Goal: Communication & Community: Answer question/provide support

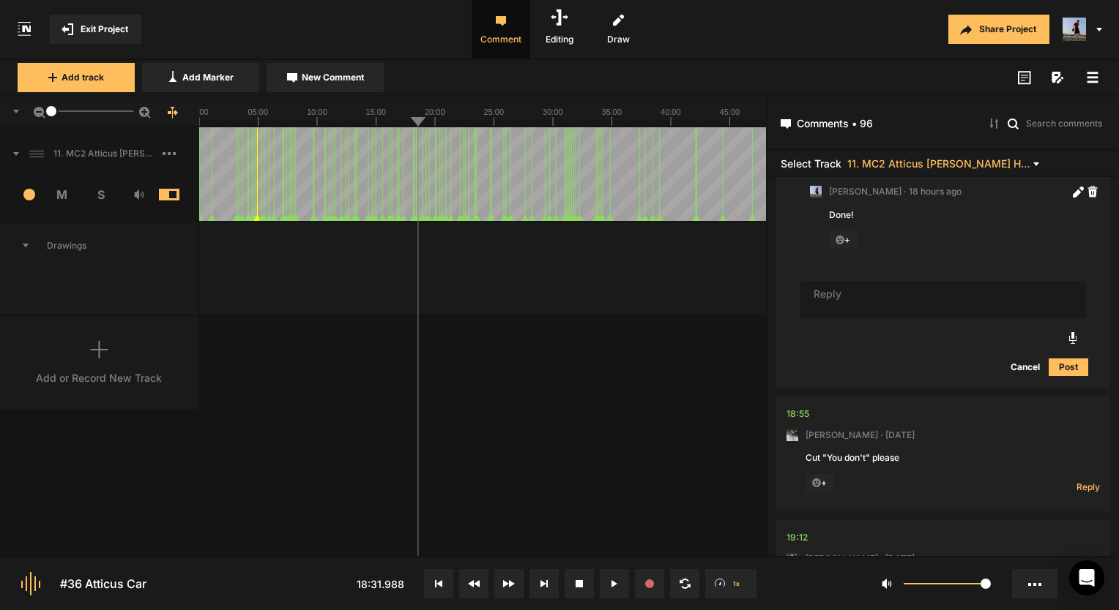
scroll to position [13246, 0]
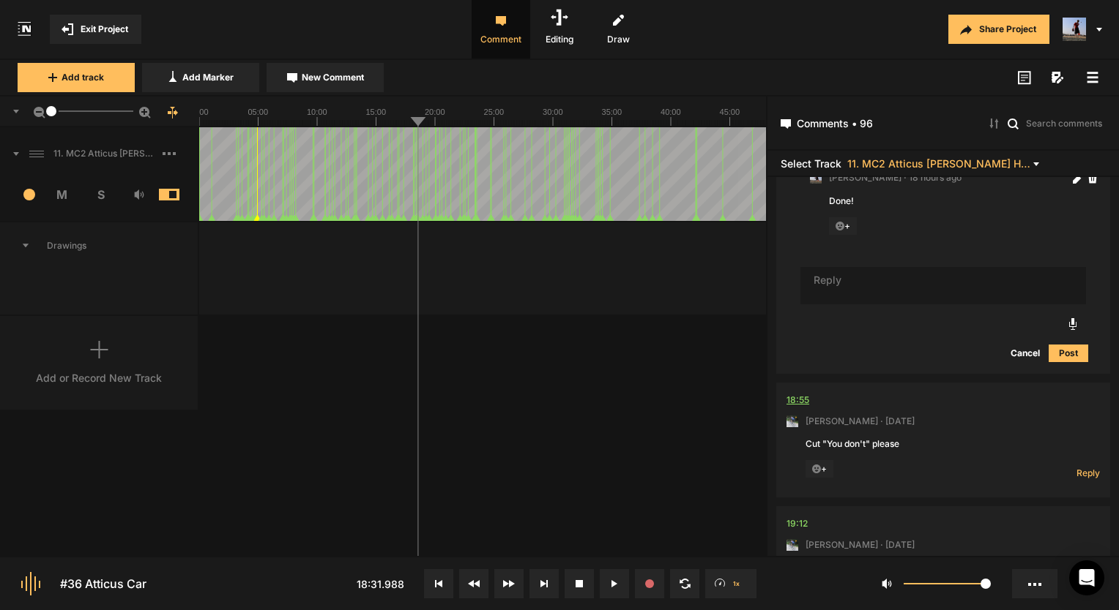
click at [797, 393] on div "18:55" at bounding box center [797, 400] width 23 height 15
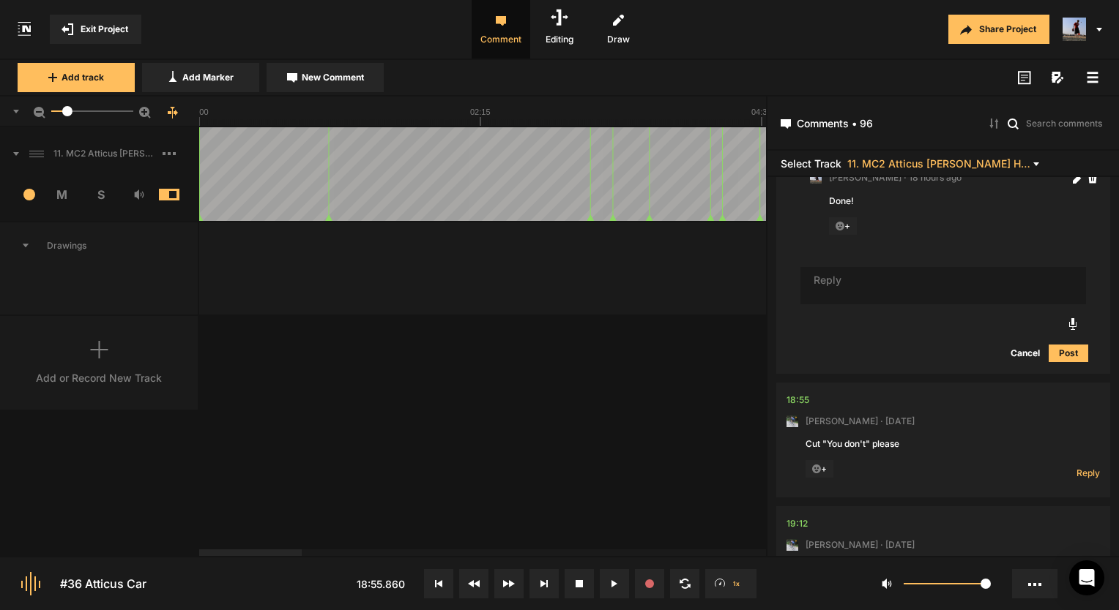
drag, startPoint x: 53, startPoint y: 109, endPoint x: 810, endPoint y: 345, distance: 792.8
click at [68, 110] on div at bounding box center [67, 111] width 10 height 10
click at [799, 393] on div "18:55" at bounding box center [797, 400] width 23 height 15
click at [796, 393] on div "18:55" at bounding box center [797, 400] width 23 height 15
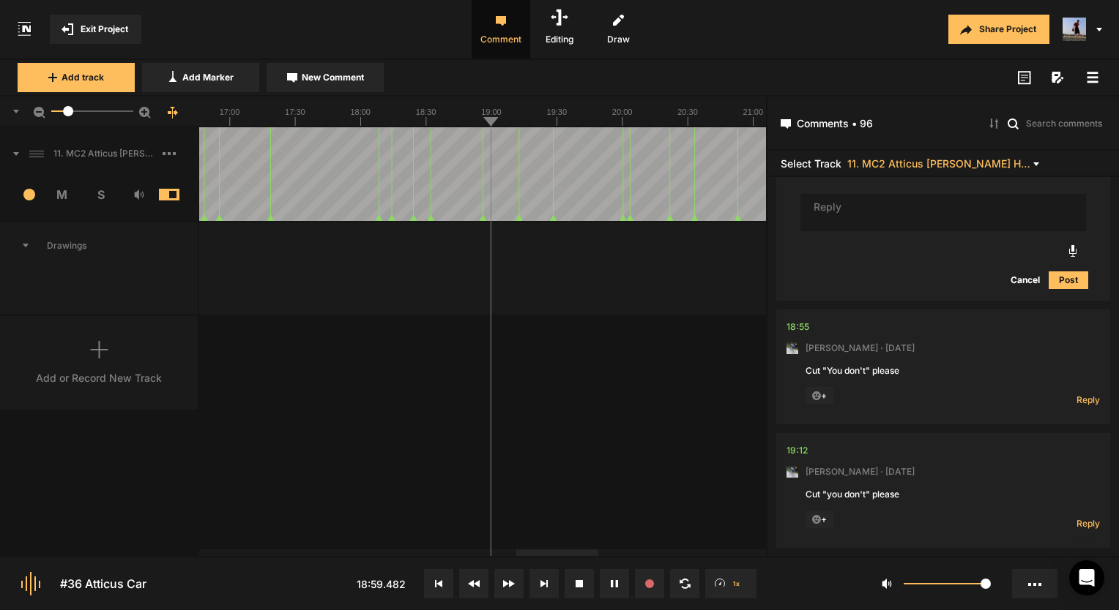
scroll to position [13392, 0]
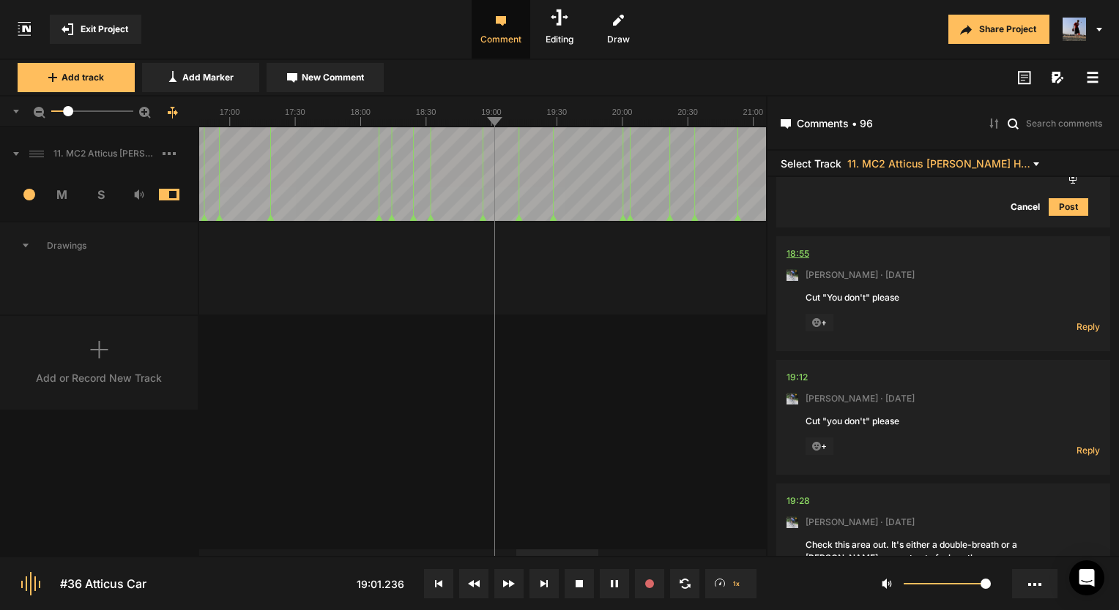
click at [796, 247] on div "18:55" at bounding box center [797, 254] width 23 height 15
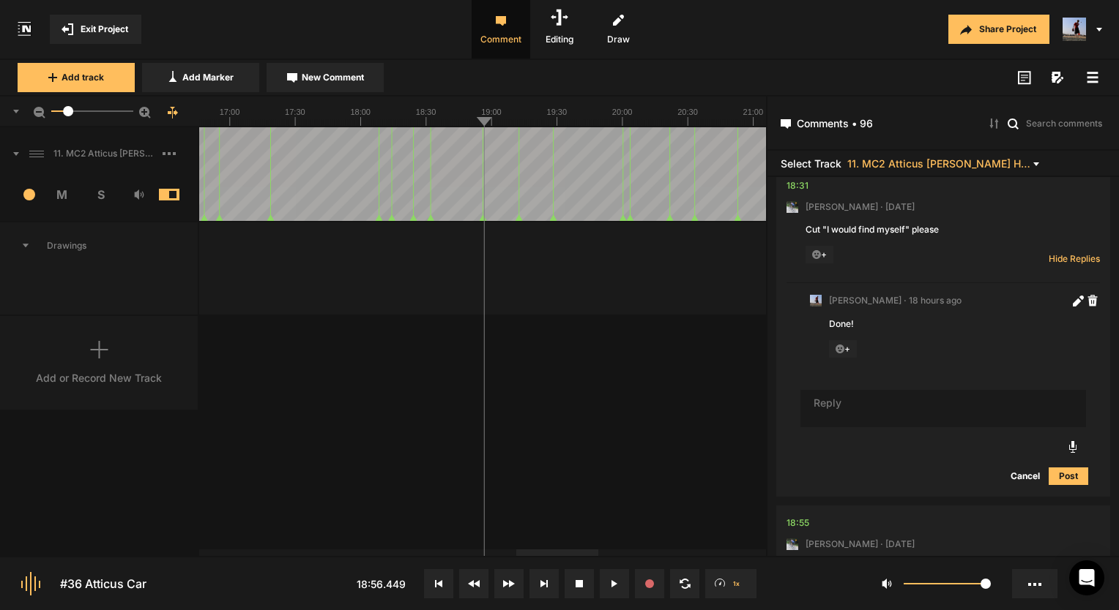
scroll to position [13026, 0]
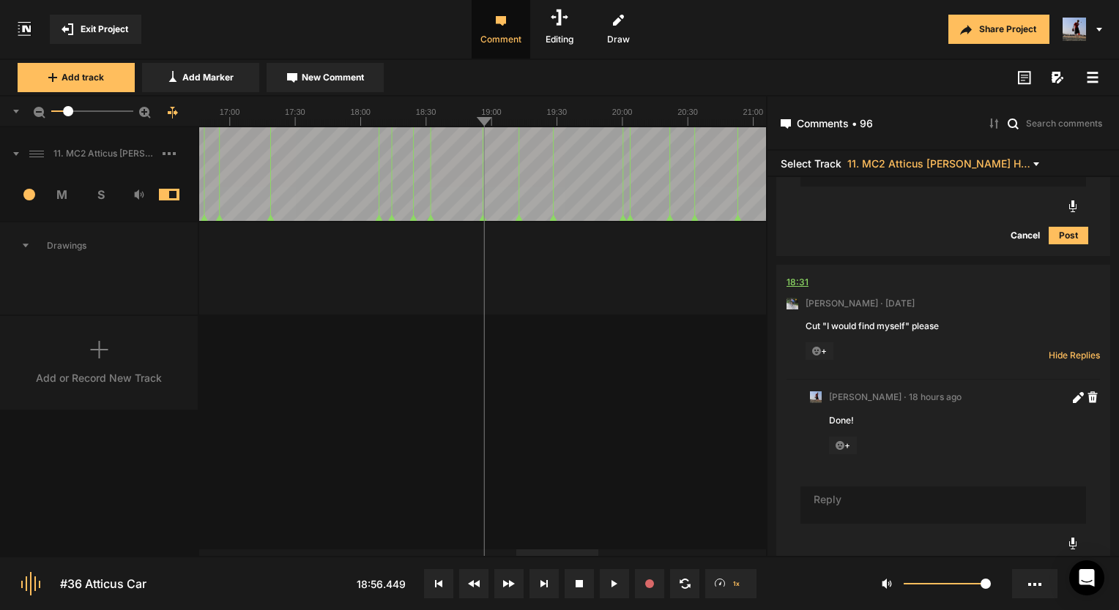
click at [799, 275] on div "18:31" at bounding box center [797, 282] width 22 height 15
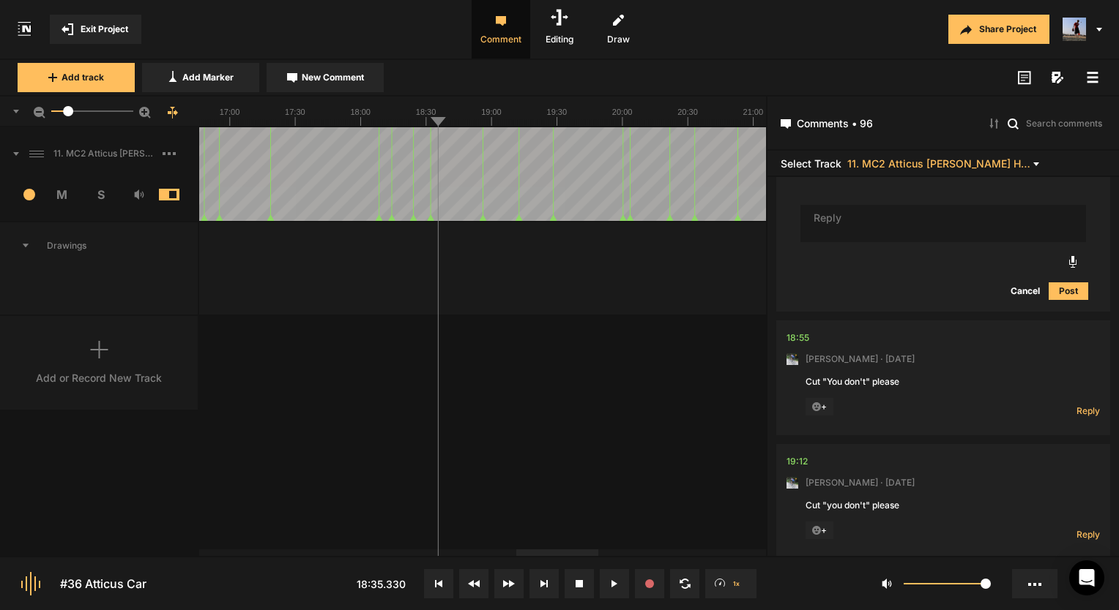
scroll to position [13392, 0]
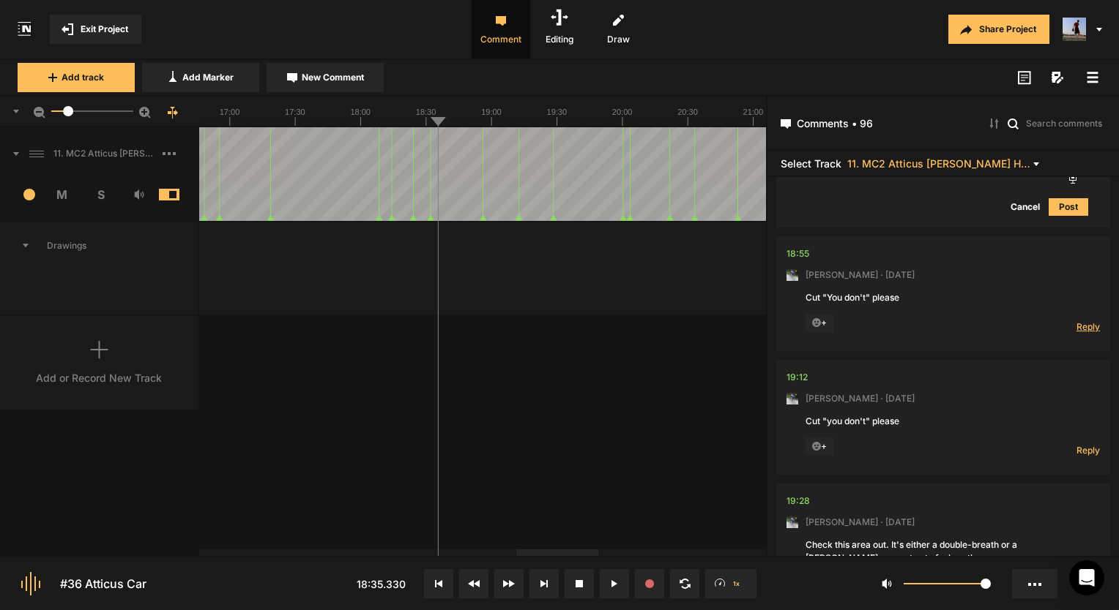
click at [1078, 321] on span "Reply" at bounding box center [1087, 327] width 23 height 12
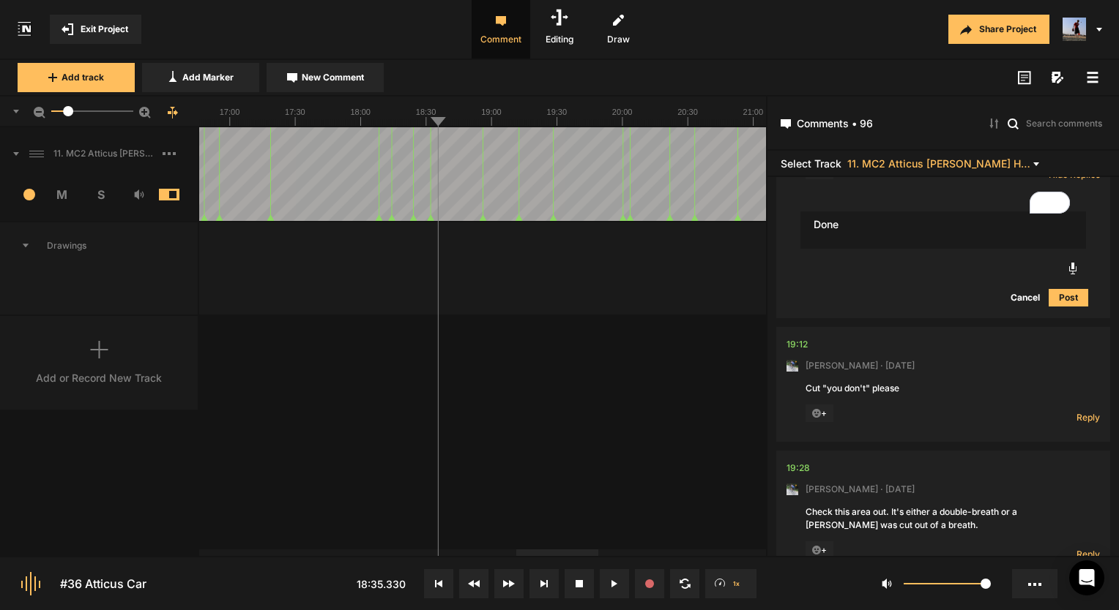
scroll to position [13539, 0]
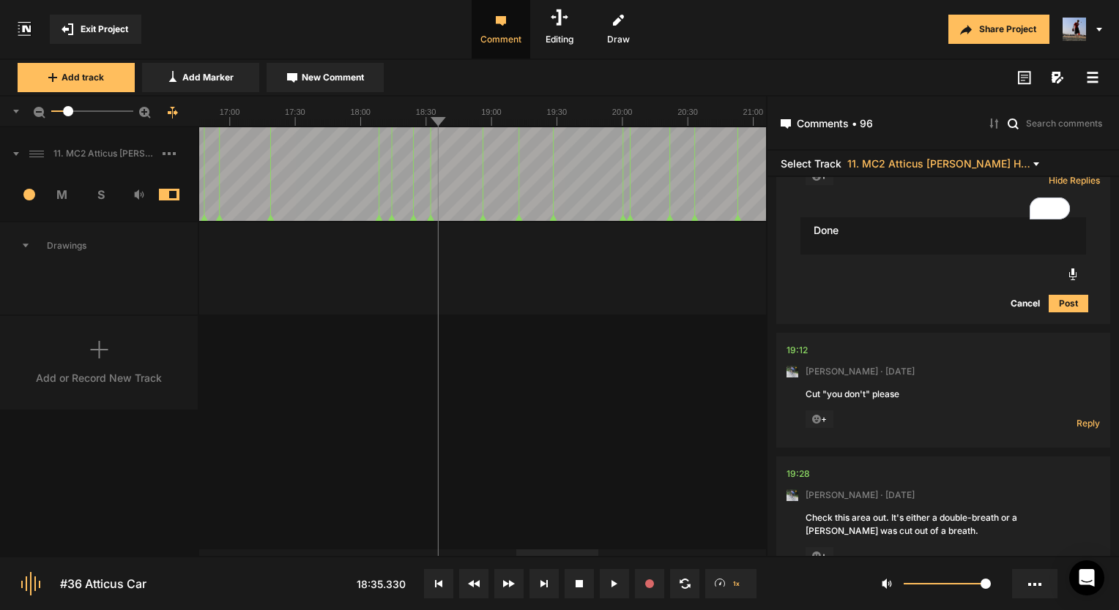
type textarea "Done"
click at [1069, 295] on button "Post" at bounding box center [1068, 304] width 40 height 18
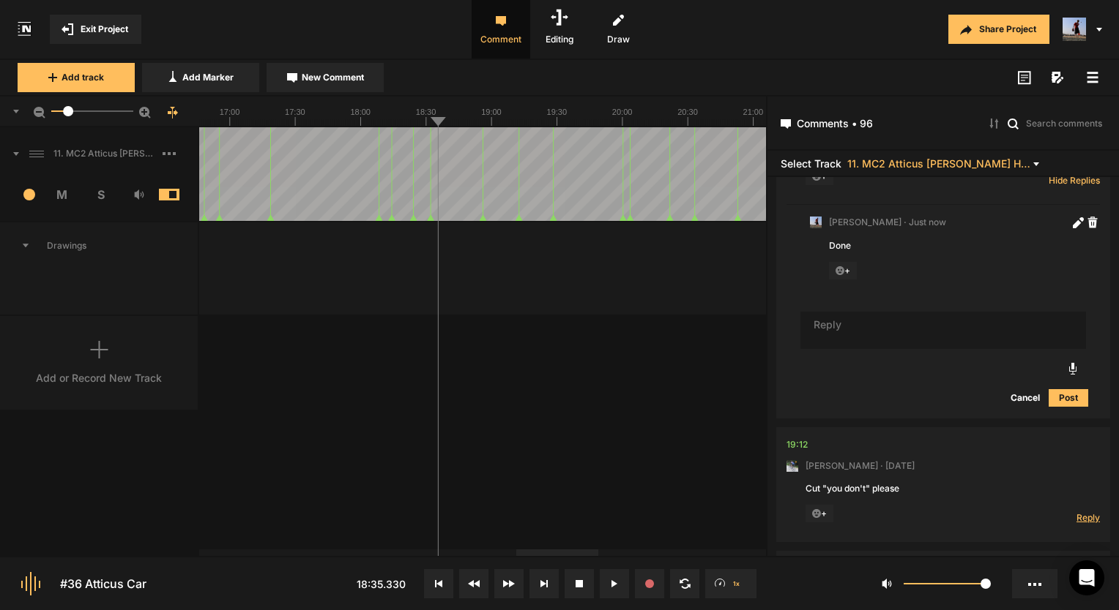
click at [1078, 512] on span "Reply" at bounding box center [1087, 518] width 23 height 12
type textarea "Done"
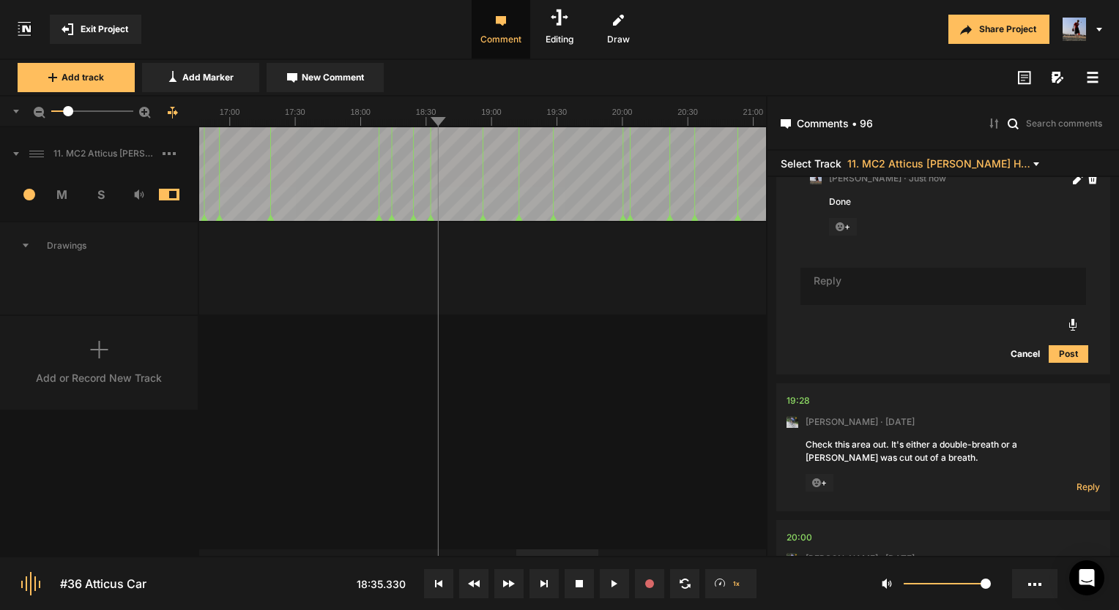
scroll to position [13993, 0]
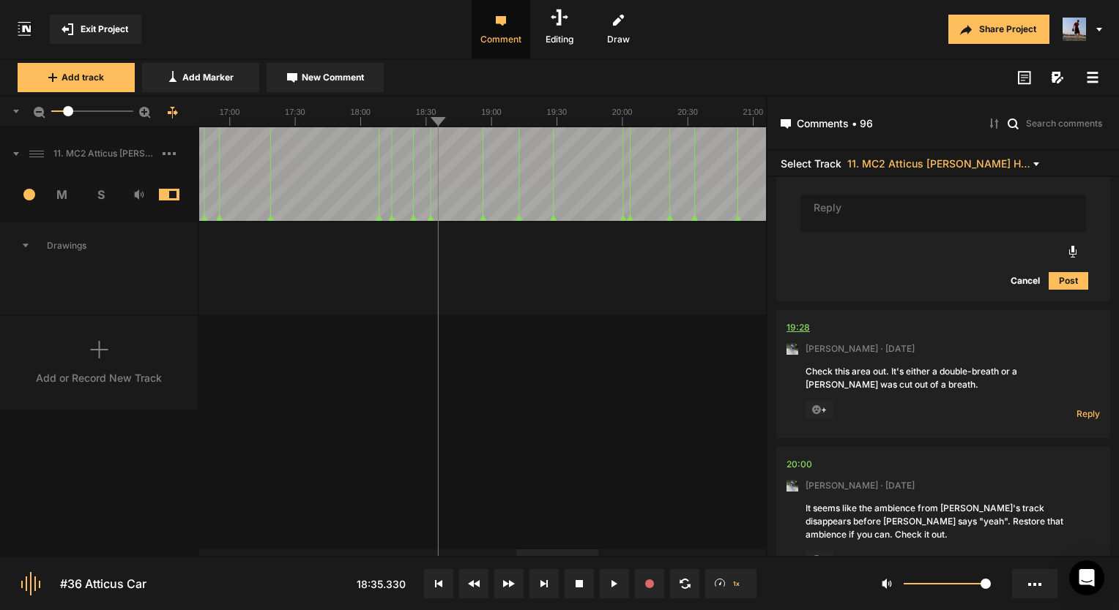
click at [799, 321] on div "19:28" at bounding box center [797, 328] width 23 height 15
click at [1092, 408] on span "Reply" at bounding box center [1087, 414] width 23 height 12
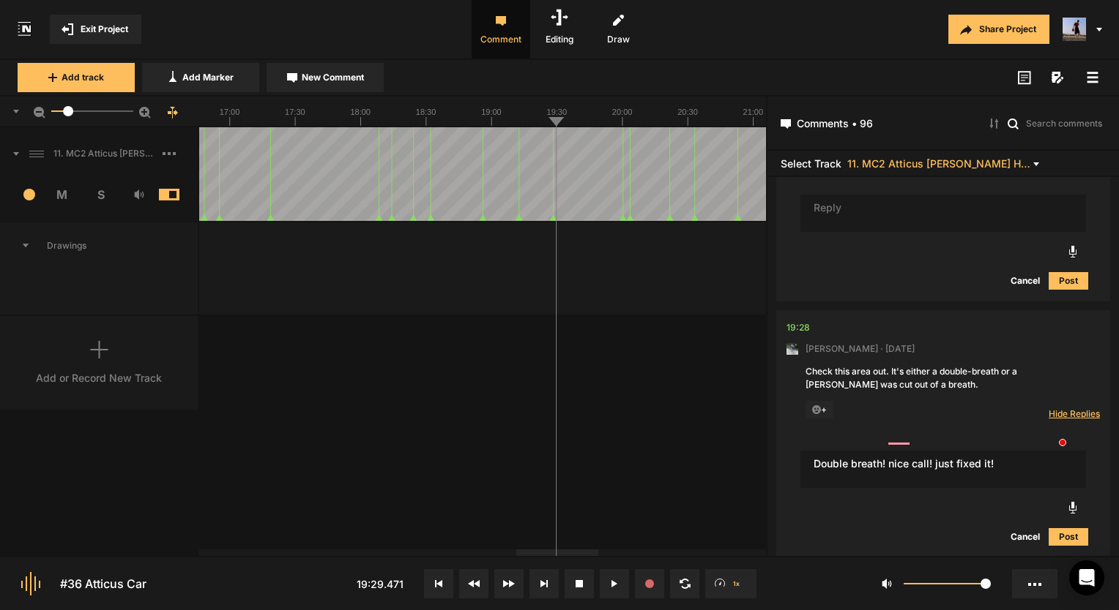
type textarea "Double breath! nice call! just fixed it!"
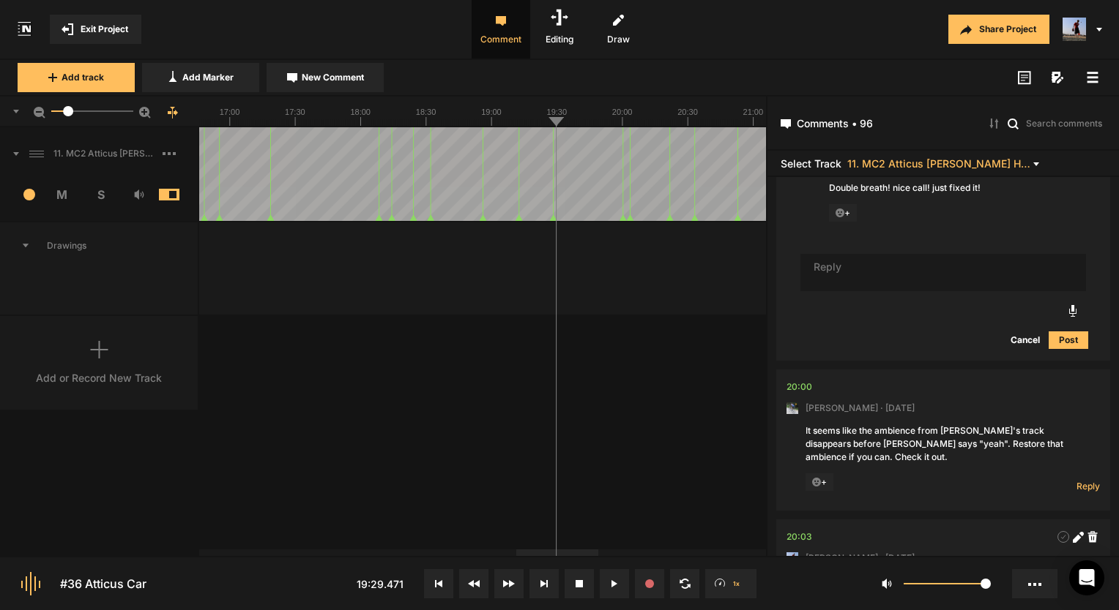
scroll to position [14344, 0]
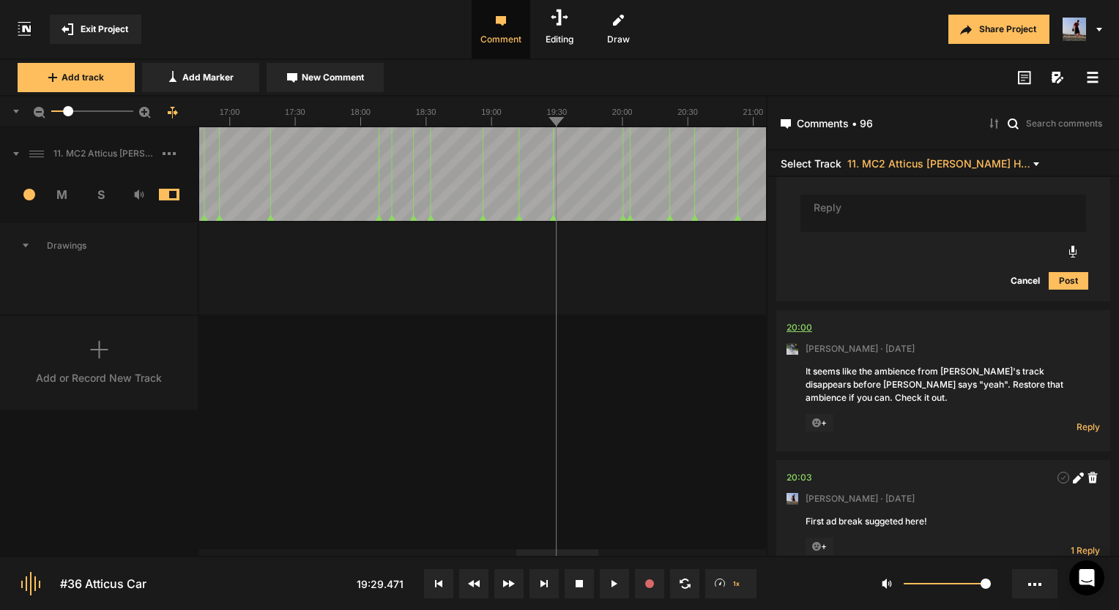
click at [802, 321] on div "20:00" at bounding box center [799, 328] width 26 height 15
click at [1080, 421] on span "Reply" at bounding box center [1087, 427] width 23 height 12
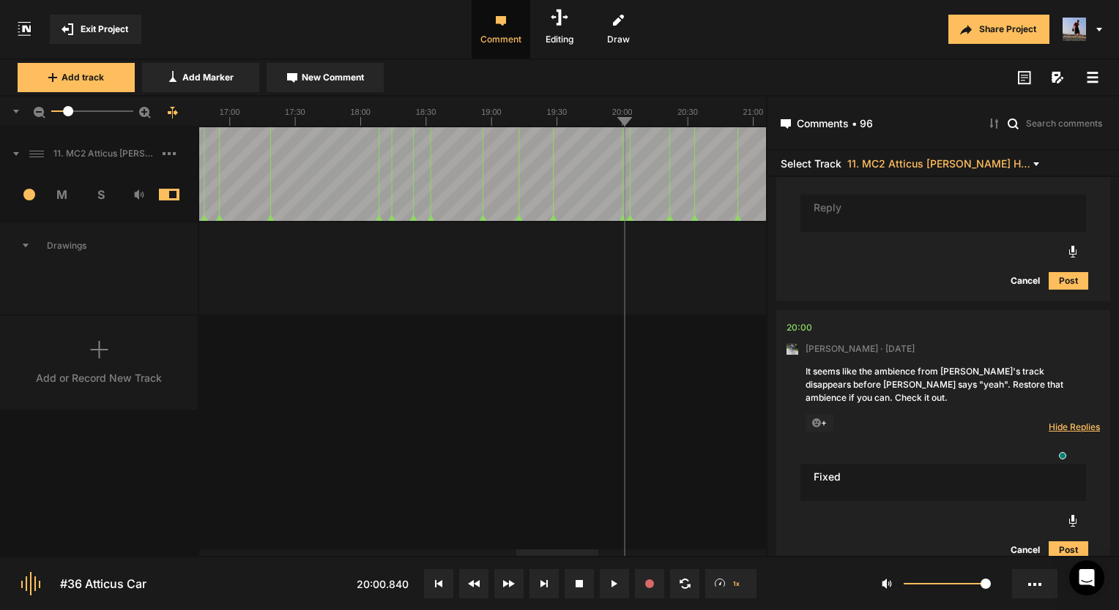
type textarea "Fixed"
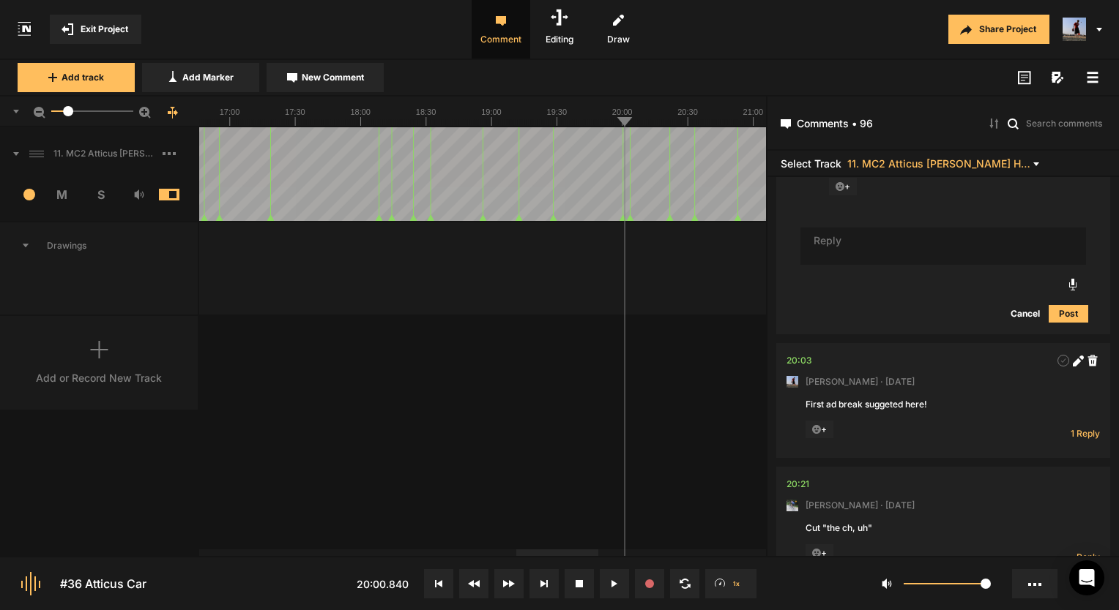
scroll to position [14708, 0]
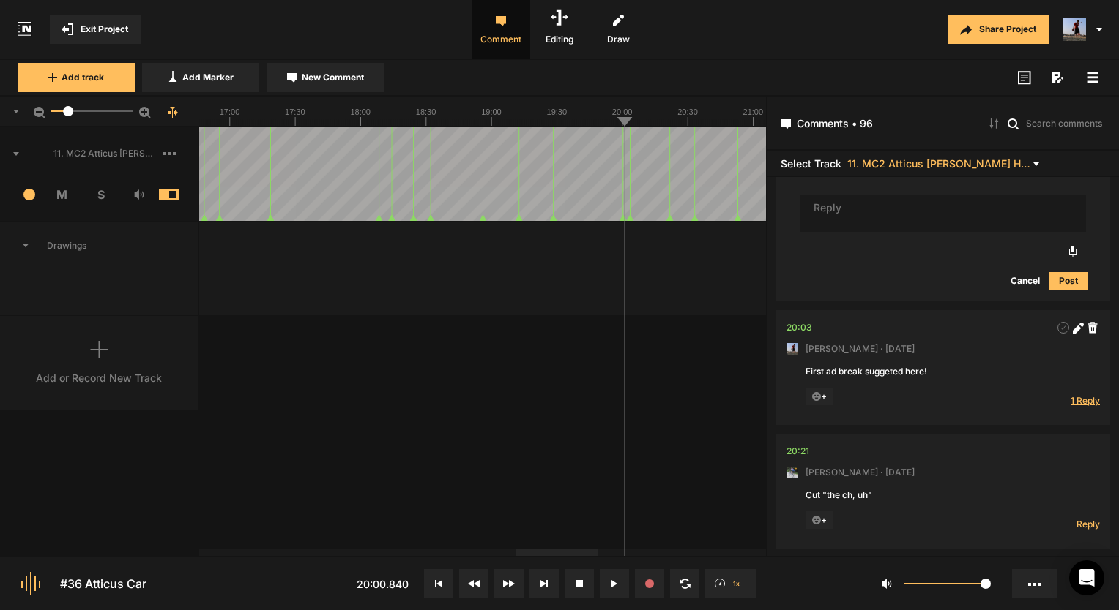
click at [1079, 395] on span "1 Reply" at bounding box center [1084, 401] width 29 height 12
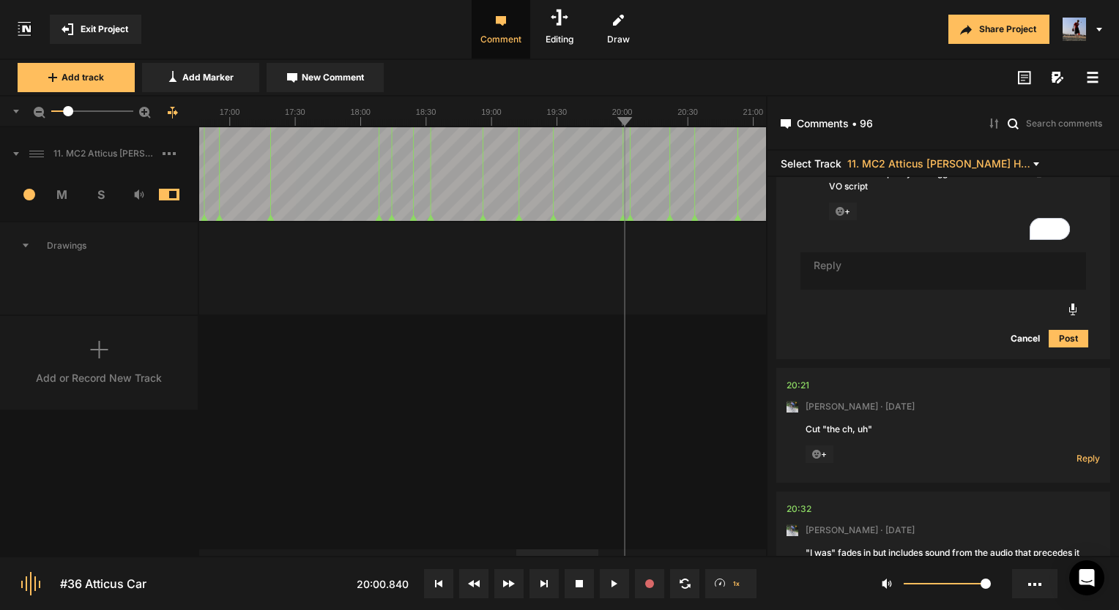
scroll to position [15074, 0]
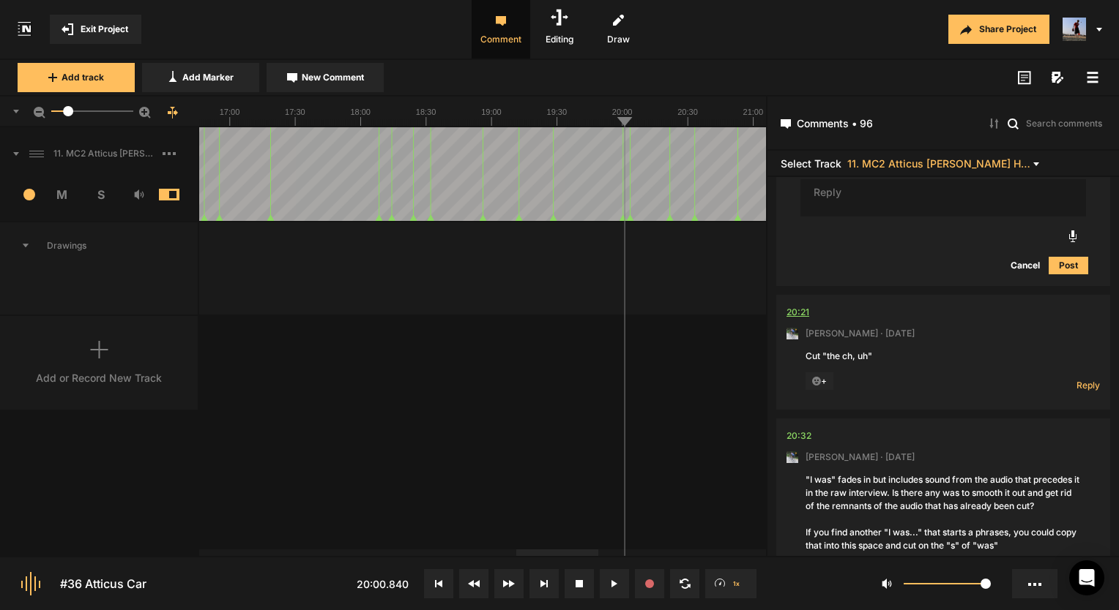
click at [800, 305] on div "20:21" at bounding box center [797, 312] width 23 height 15
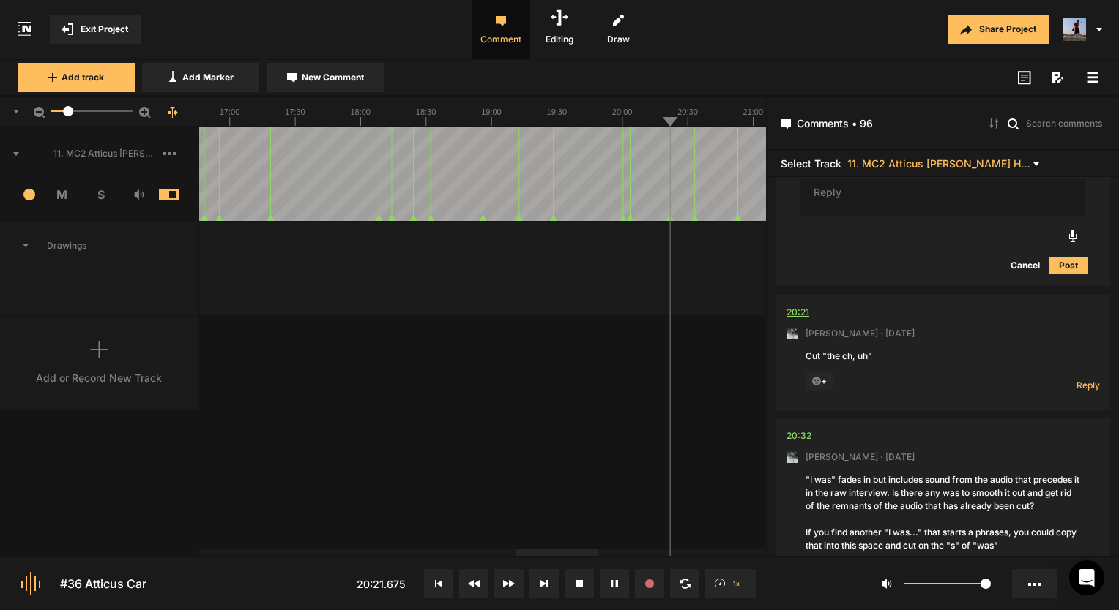
click at [800, 305] on div "20:21" at bounding box center [797, 312] width 23 height 15
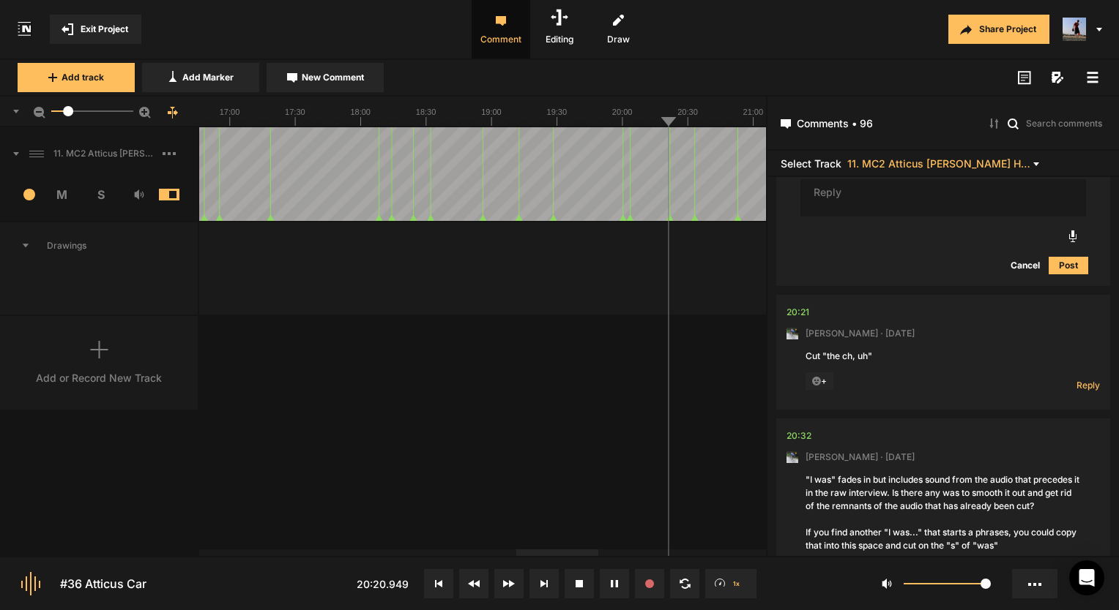
click at [644, 373] on div "11. MC2 Atticus [PERSON_NAME] Hard Lock Copy 01 1 M S Comments 00:00 [PERSON_NA…" at bounding box center [383, 341] width 766 height 429
click at [1089, 379] on span "Reply" at bounding box center [1087, 385] width 23 height 12
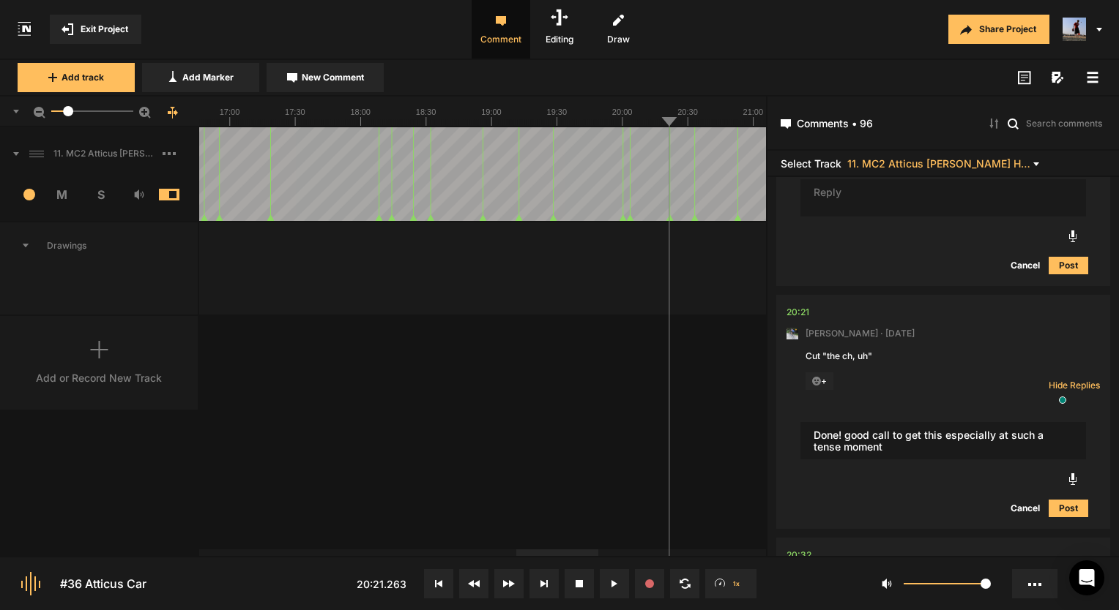
type textarea "Done! good call to get this especially at such a tense moment"
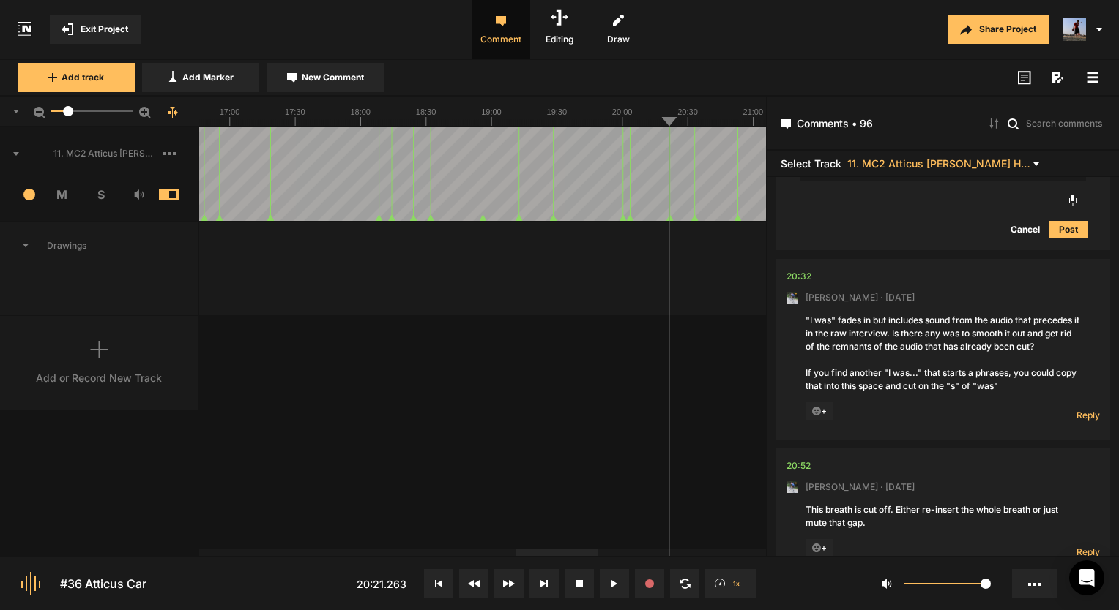
scroll to position [15468, 0]
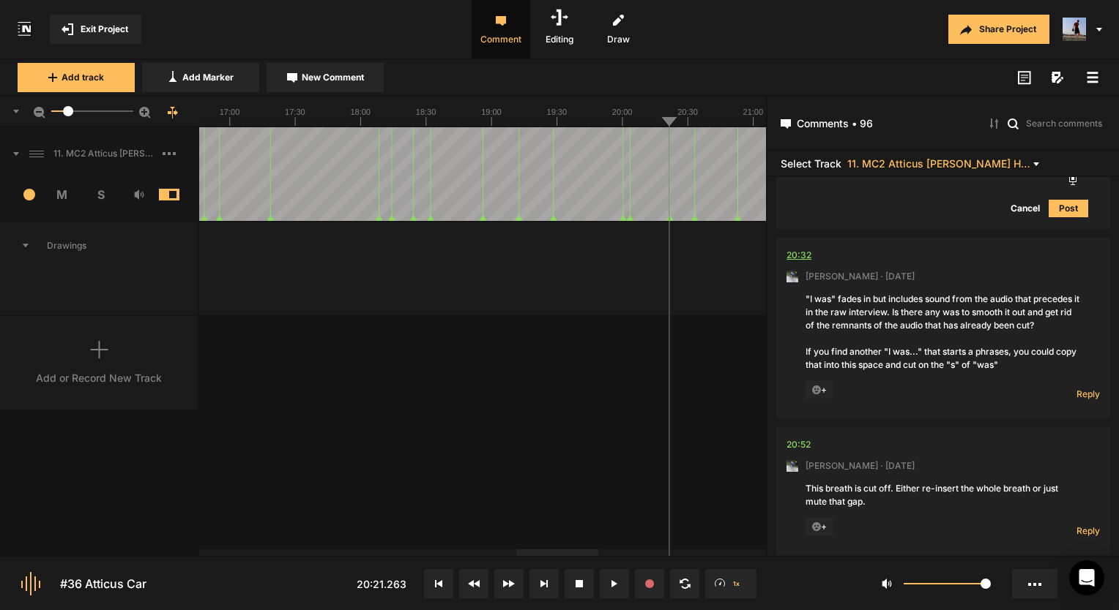
click at [794, 248] on div "20:32" at bounding box center [798, 255] width 25 height 15
click at [807, 248] on div "20:32" at bounding box center [798, 255] width 25 height 15
drag, startPoint x: 756, startPoint y: 214, endPoint x: 550, endPoint y: 373, distance: 259.9
click at [550, 373] on div "11. MC2 Atticus [PERSON_NAME] Hard Lock Copy 01 1 M S Comments 00:00 [PERSON_NA…" at bounding box center [383, 341] width 766 height 429
click at [611, 583] on icon at bounding box center [611, 583] width 2 height 7
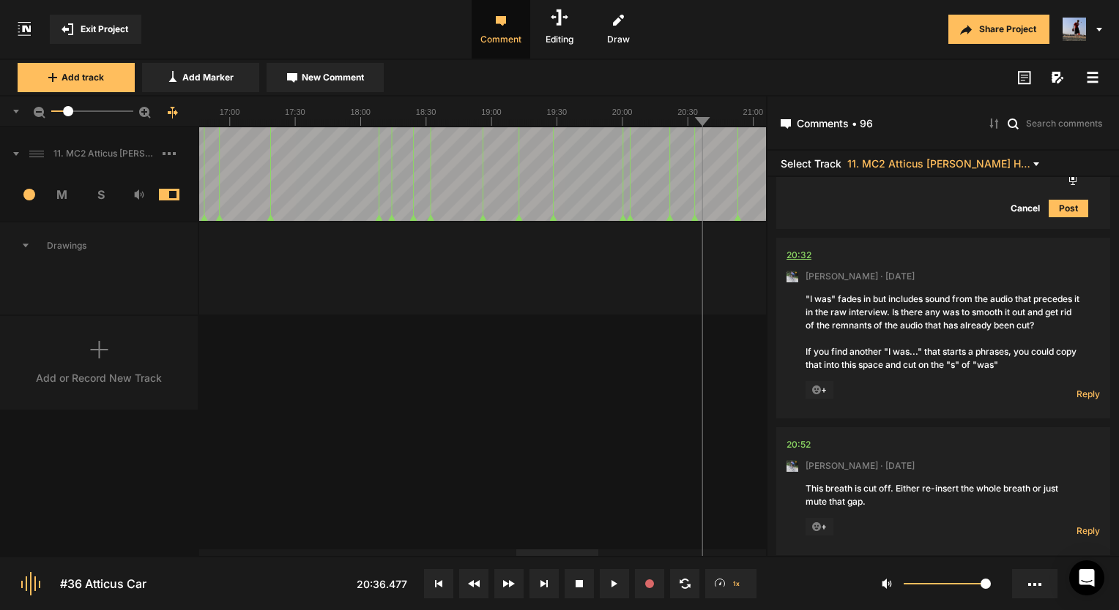
click at [808, 248] on div "20:32" at bounding box center [798, 255] width 25 height 15
click at [792, 248] on div "20:32" at bounding box center [798, 255] width 25 height 15
click at [796, 438] on div "20:52" at bounding box center [798, 445] width 24 height 15
click at [796, 440] on nt-comment "20:52 Mark Weeber · 7 days ago This breath is cut off. Either re-insert the who…" at bounding box center [942, 491] width 313 height 128
click at [799, 438] on div "20:52" at bounding box center [798, 445] width 24 height 15
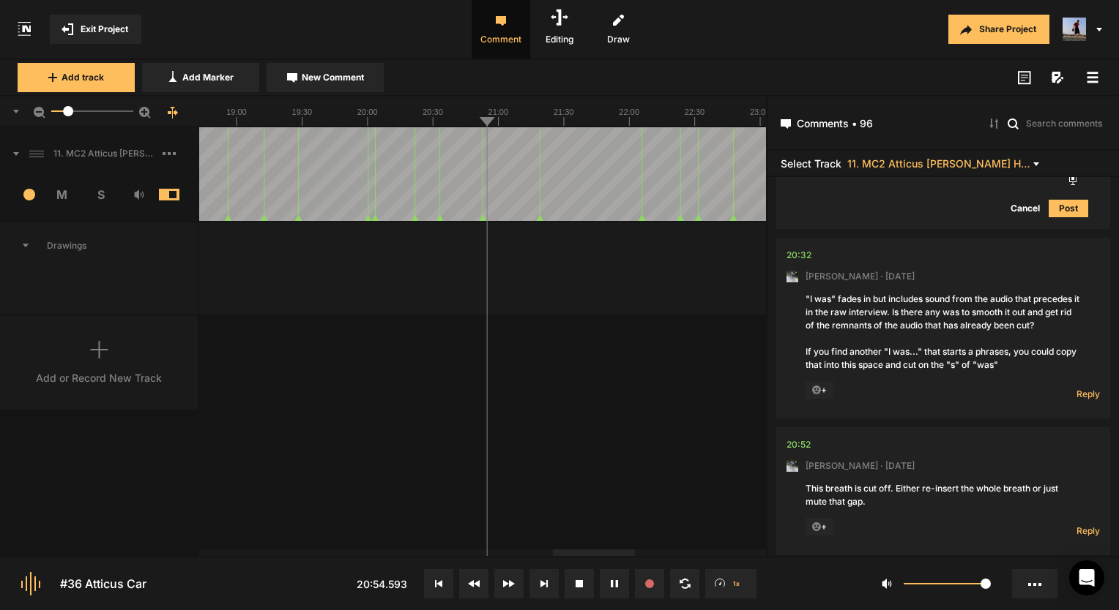
click at [618, 580] on button at bounding box center [614, 584] width 29 height 29
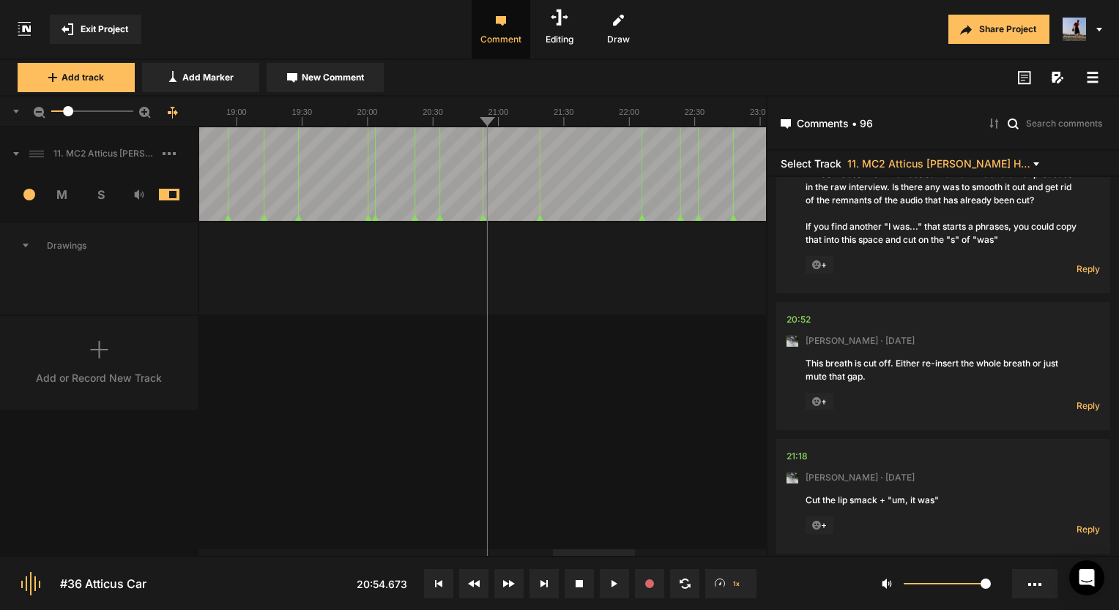
scroll to position [15615, 0]
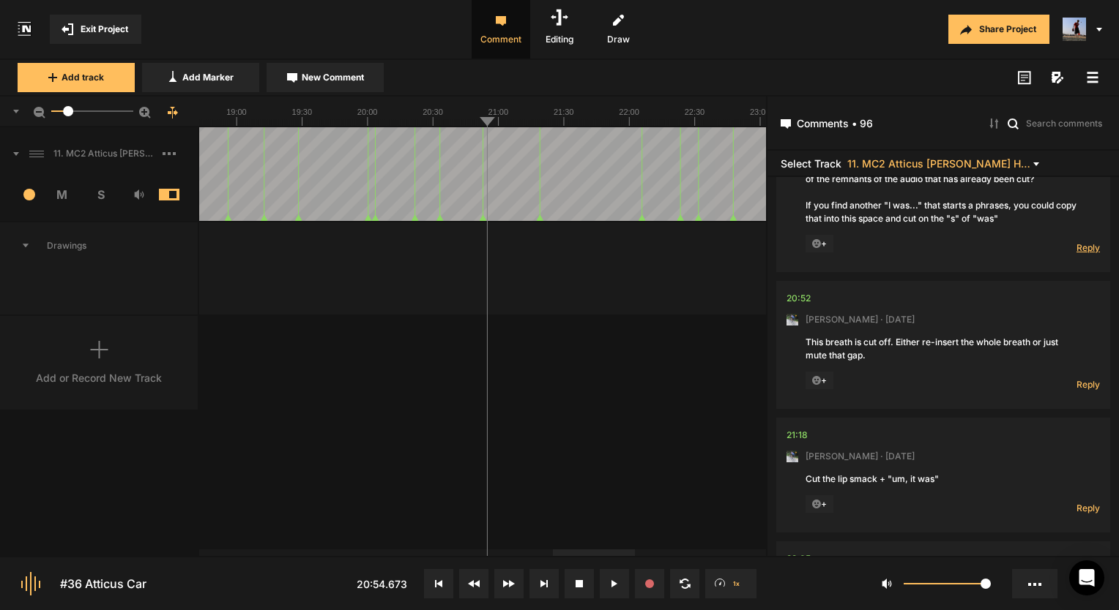
click at [1077, 242] on span "Reply" at bounding box center [1087, 248] width 23 height 12
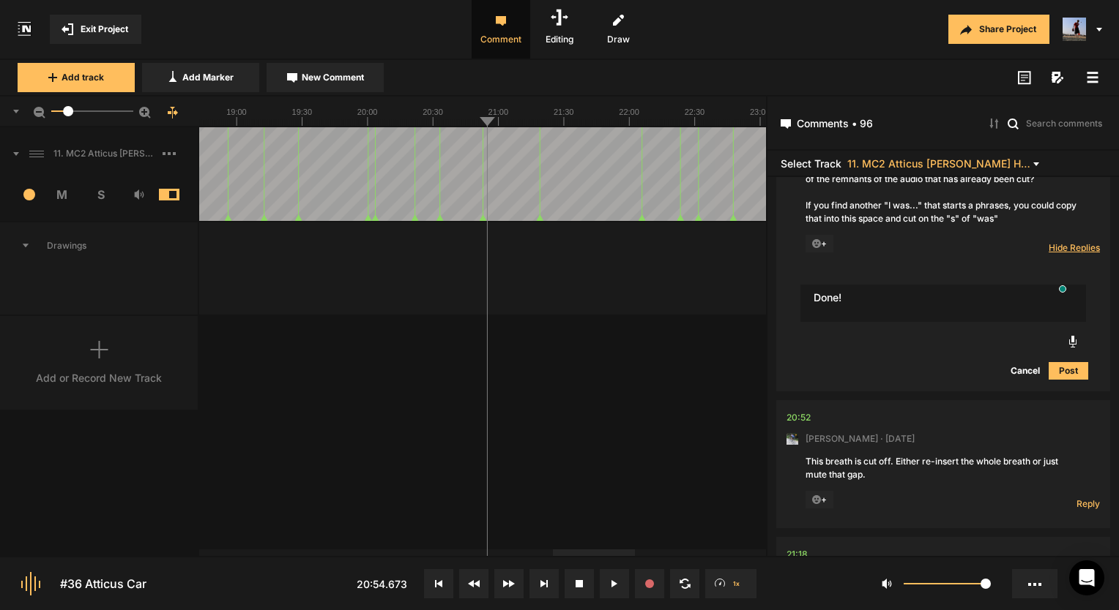
type textarea "Done!"
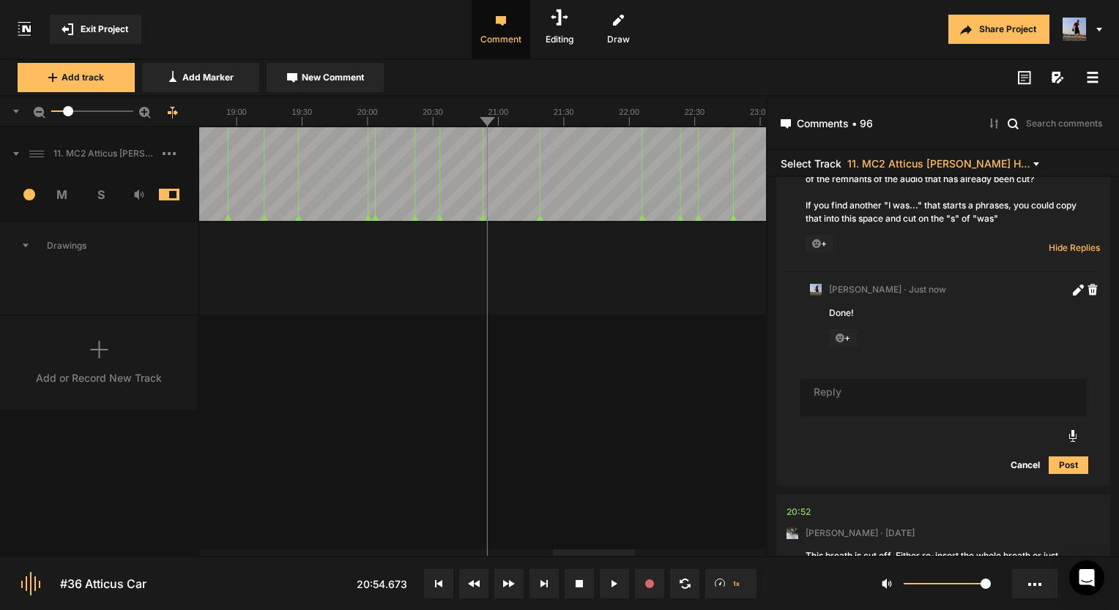
scroll to position [15761, 0]
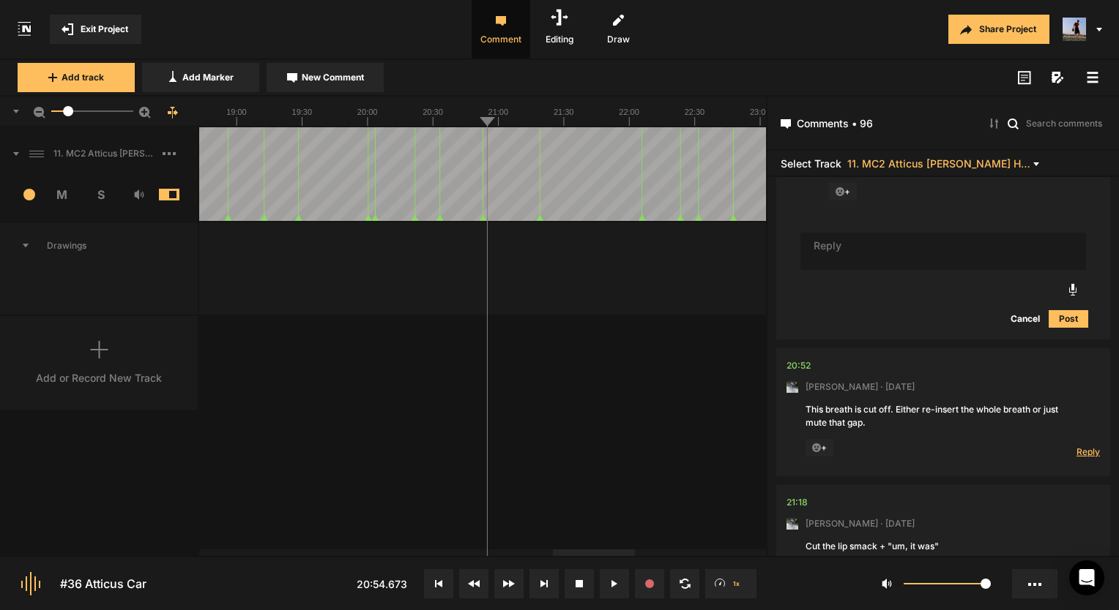
click at [1076, 446] on span "Reply" at bounding box center [1087, 452] width 23 height 12
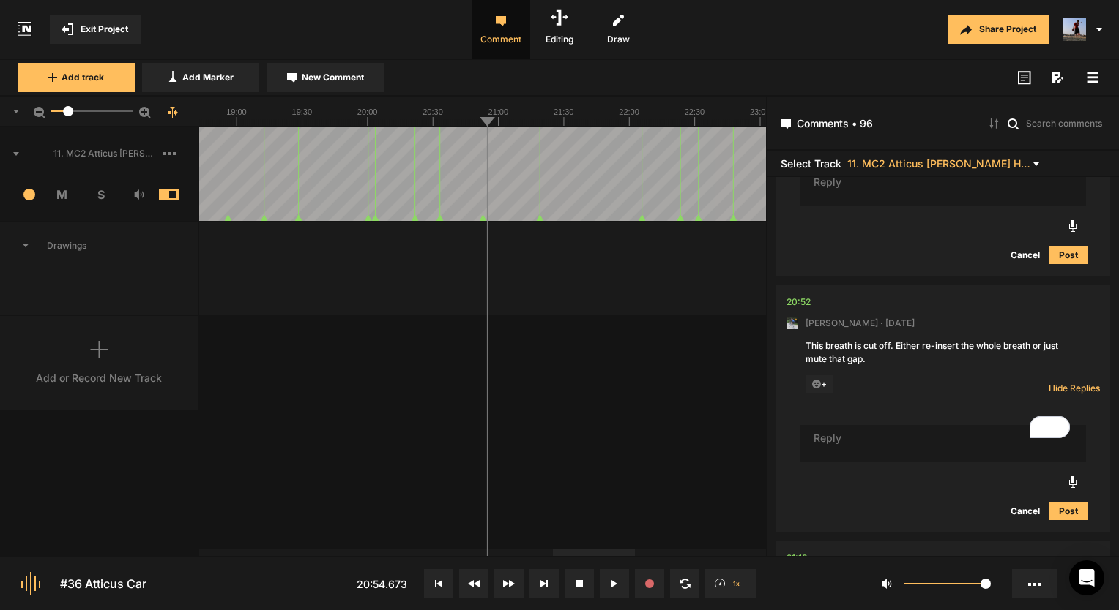
scroll to position [15907, 0]
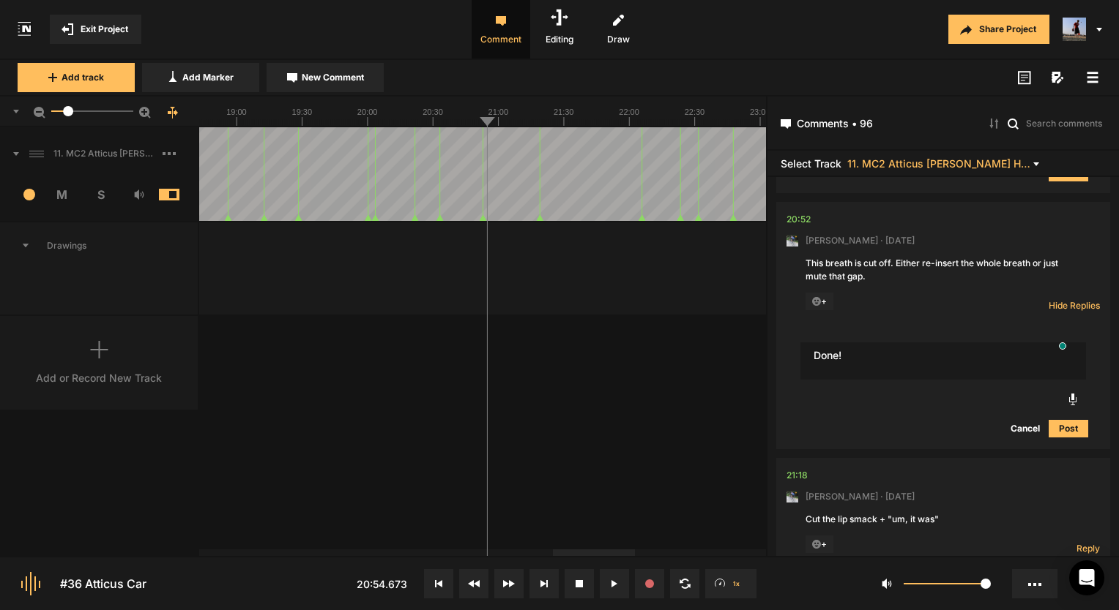
type textarea "Done!"
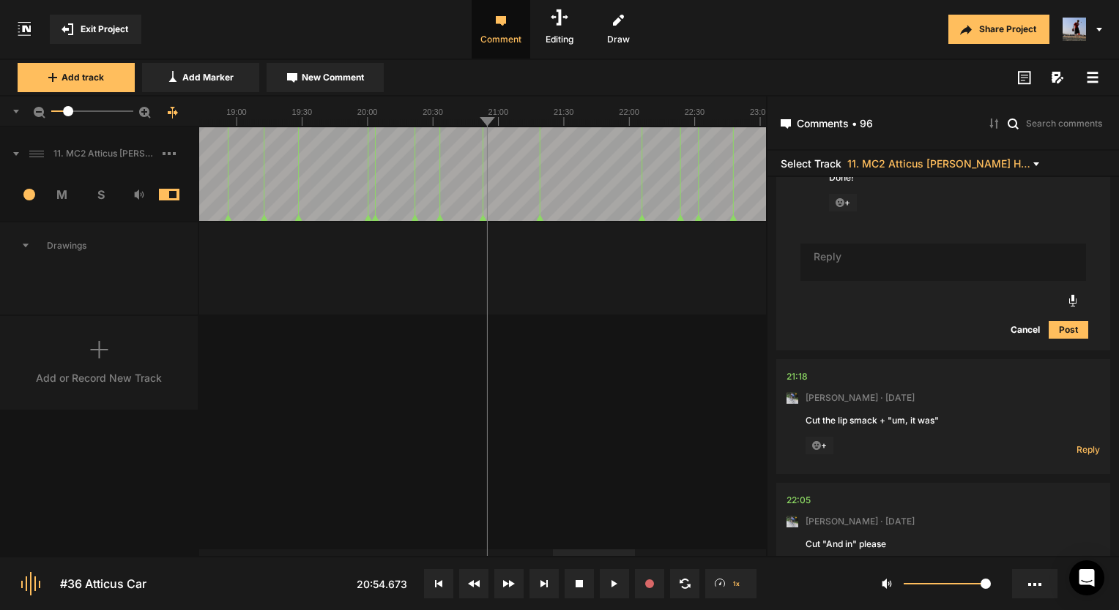
scroll to position [16127, 0]
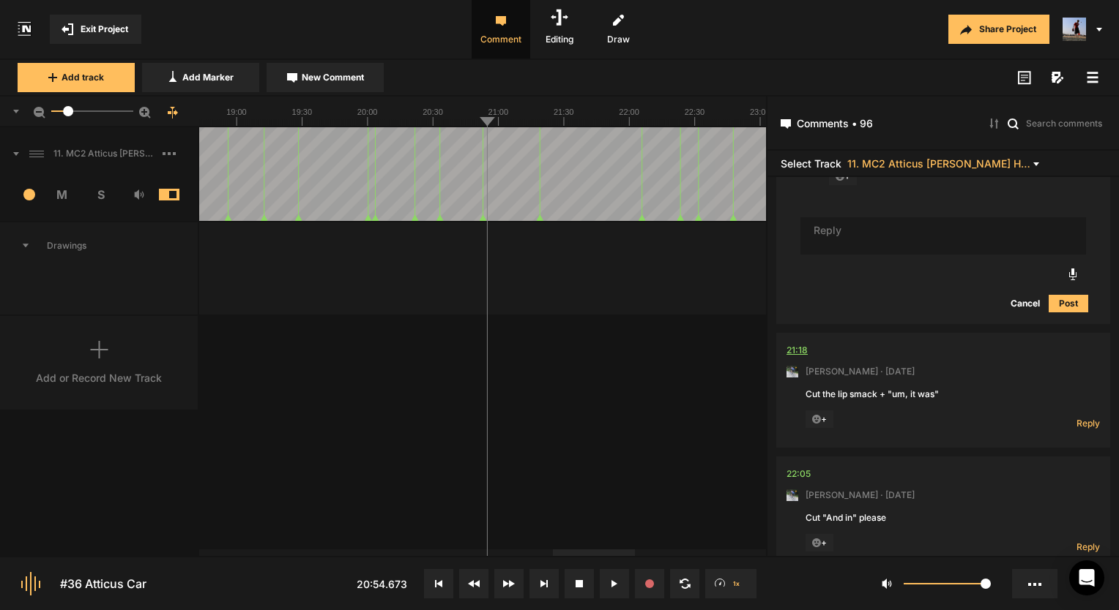
click at [799, 343] on div "21:18" at bounding box center [796, 350] width 21 height 15
click at [629, 591] on div "21:22.869 1x" at bounding box center [559, 584] width 406 height 29
click at [619, 591] on button at bounding box center [614, 584] width 29 height 29
click at [1078, 417] on span "Reply" at bounding box center [1087, 423] width 23 height 12
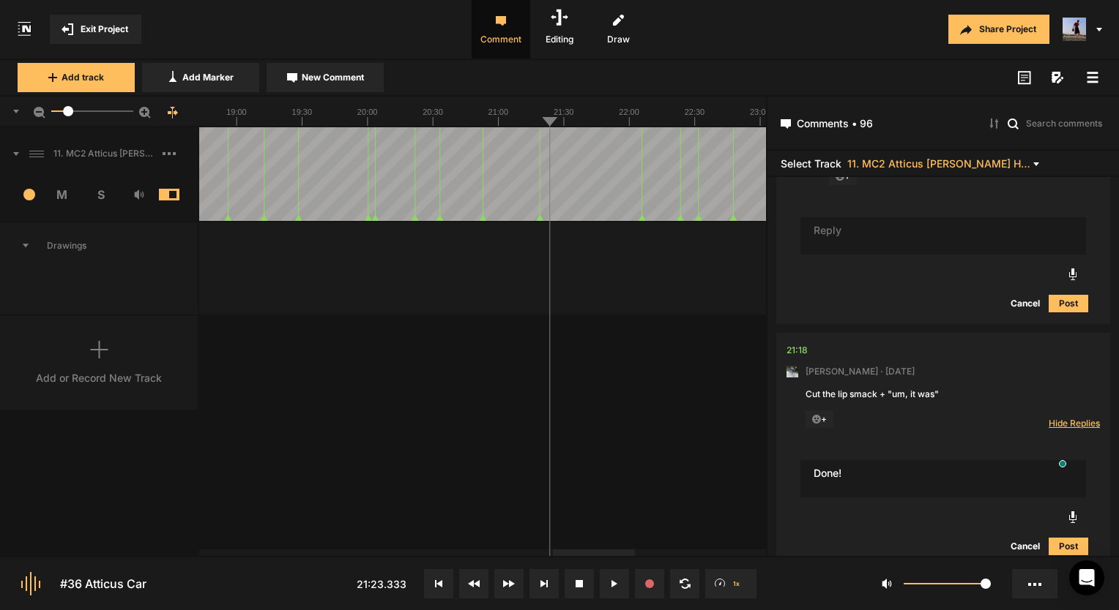
type textarea "Done!"
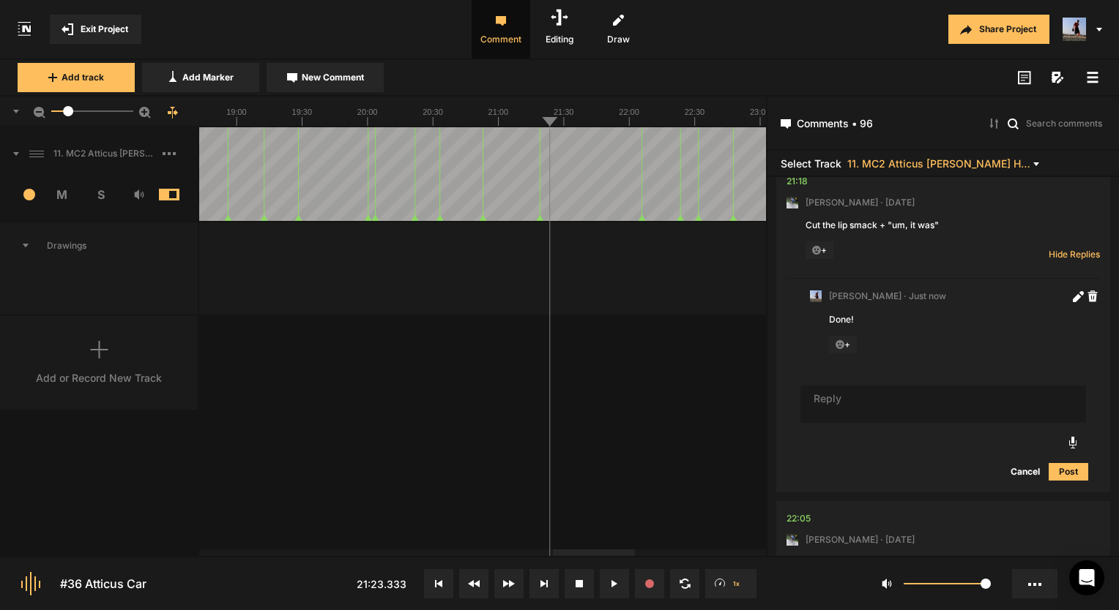
scroll to position [16425, 0]
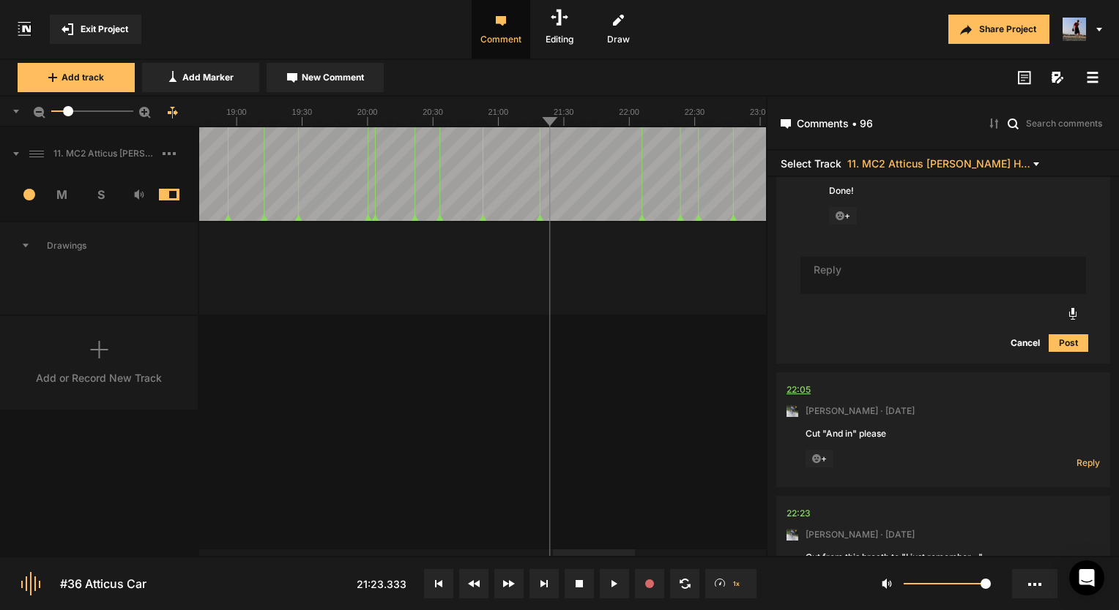
click at [800, 383] on div "22:05" at bounding box center [798, 390] width 24 height 15
click at [1080, 457] on span "Reply" at bounding box center [1087, 463] width 23 height 12
type textarea "A"
type textarea "Got it!"
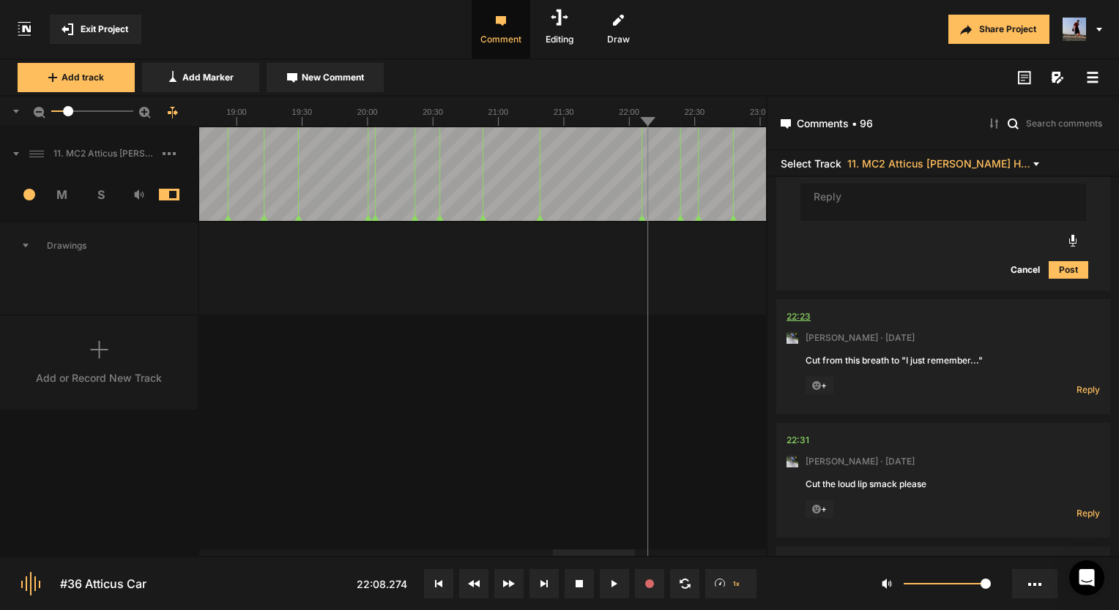
click at [801, 310] on div "22:23" at bounding box center [798, 317] width 24 height 15
click at [1078, 384] on span "Reply" at bounding box center [1087, 390] width 23 height 12
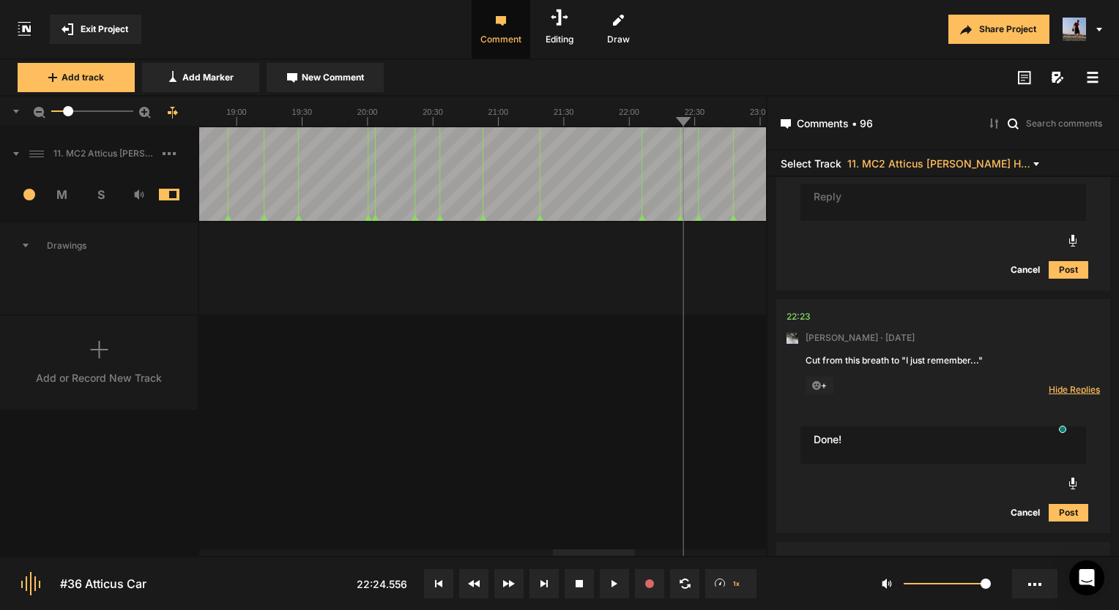
type textarea "Done!"
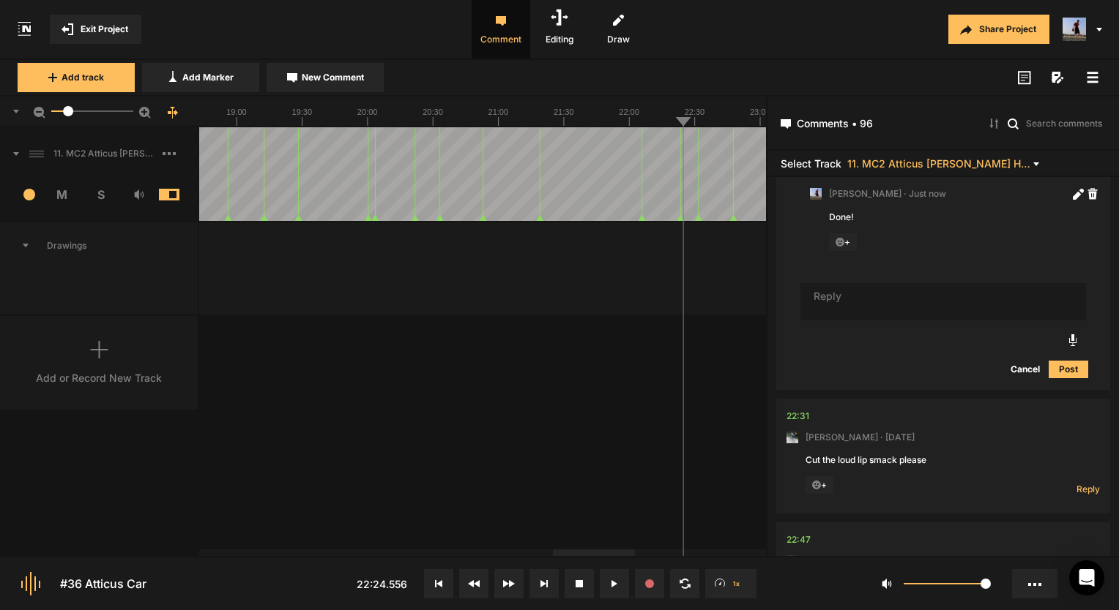
scroll to position [17193, 0]
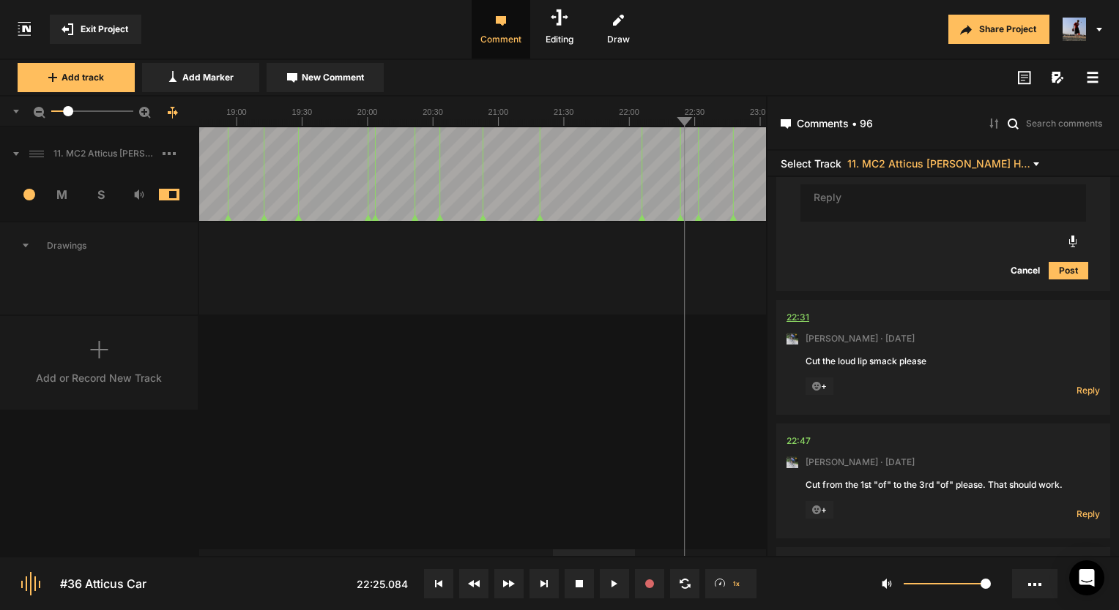
click at [794, 310] on div "22:31" at bounding box center [797, 317] width 23 height 15
click at [1080, 384] on span "Reply" at bounding box center [1087, 390] width 23 height 12
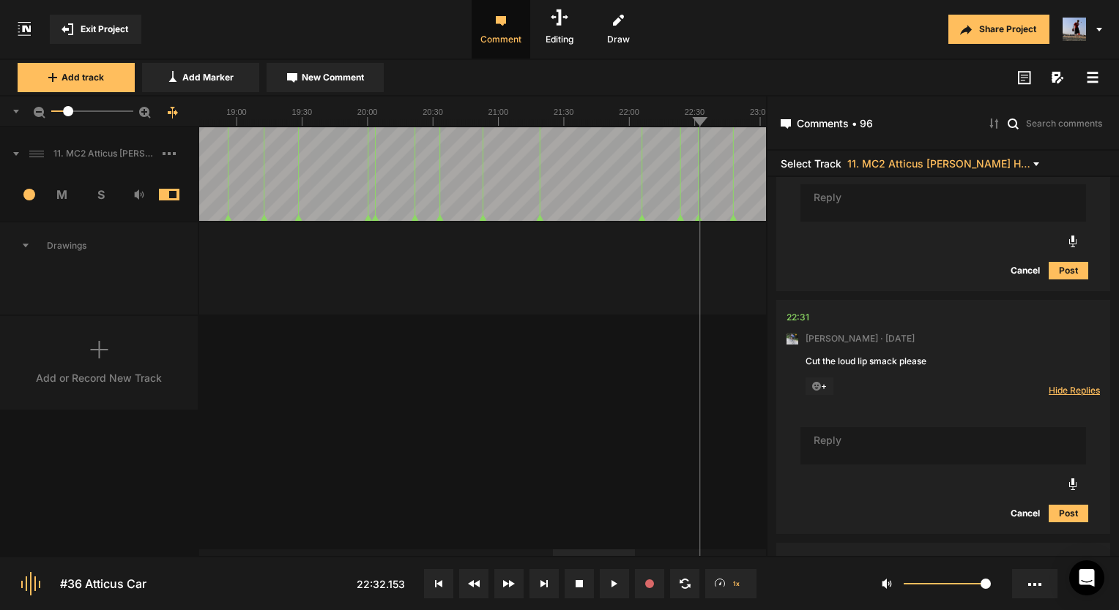
scroll to position [17267, 0]
type textarea "Done!"
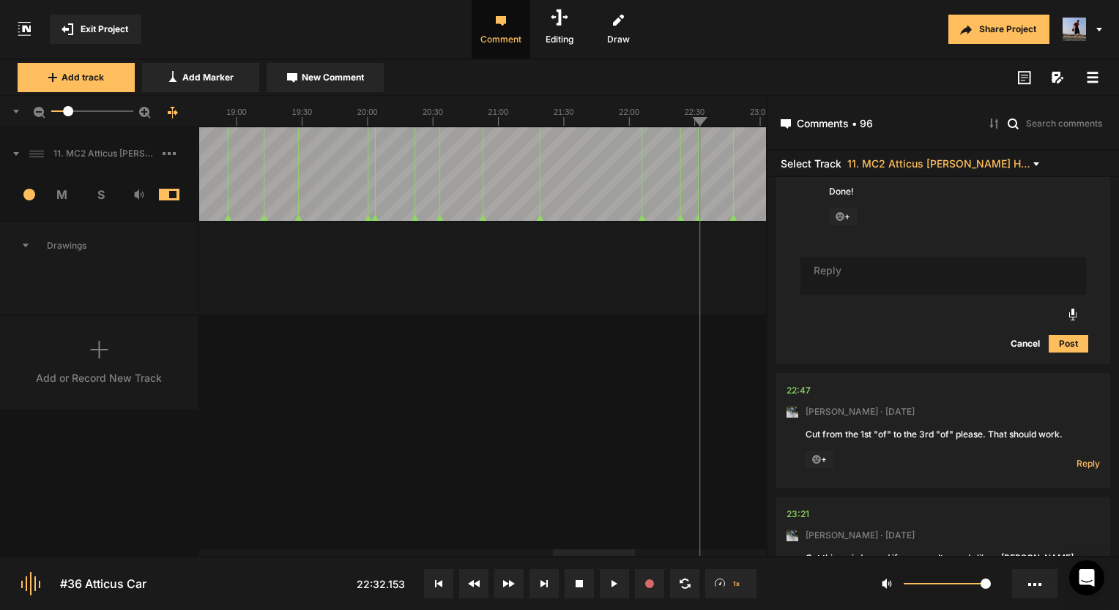
scroll to position [17604, 0]
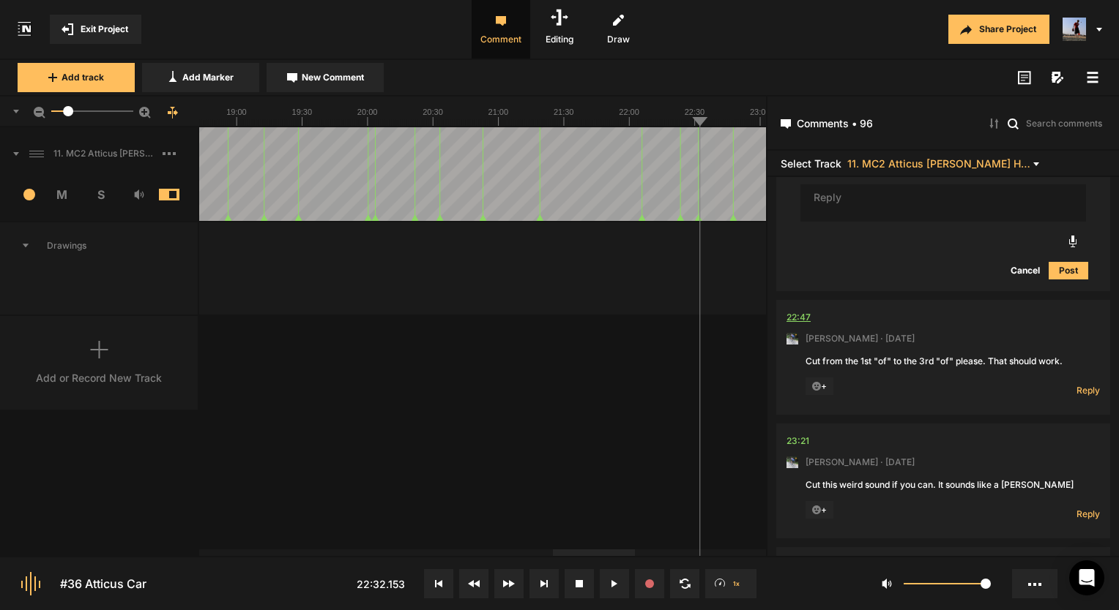
click at [808, 310] on div "22:47" at bounding box center [798, 317] width 24 height 15
drag, startPoint x: 9, startPoint y: 248, endPoint x: 604, endPoint y: 456, distance: 630.4
click at [604, 456] on div "11. MC2 Atticus Carr Hard Lock Copy 01 1 M S Comments 00:00 Micah Foster · 5 mo…" at bounding box center [383, 341] width 766 height 429
click at [1076, 384] on span "Reply" at bounding box center [1087, 390] width 23 height 12
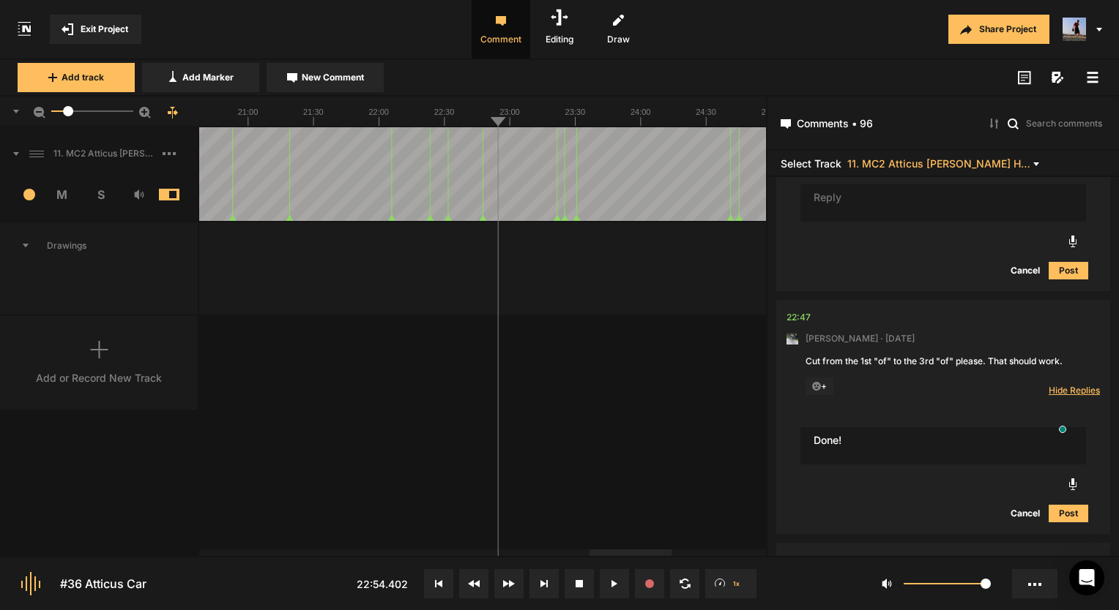
type textarea "Done!"
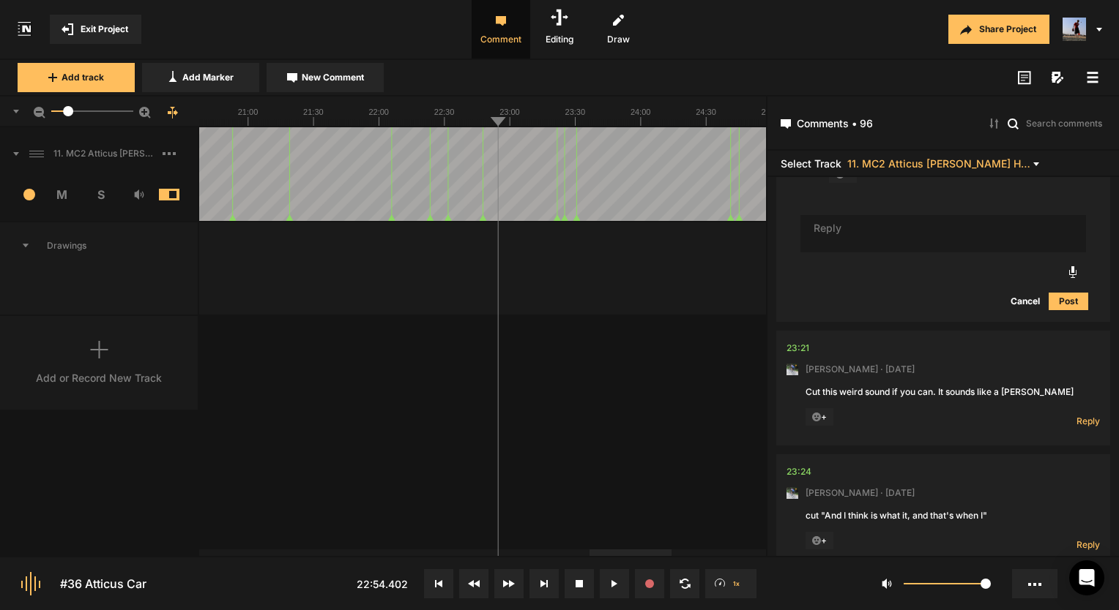
scroll to position [18014, 0]
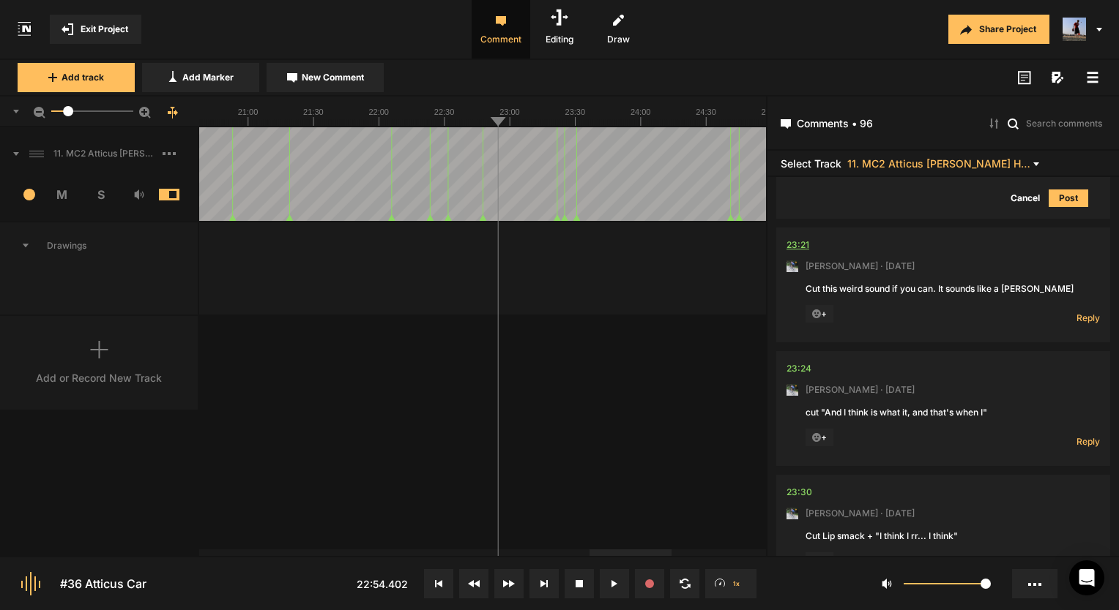
click at [801, 238] on div "23:21" at bounding box center [797, 245] width 23 height 15
click at [804, 238] on div "23:21" at bounding box center [797, 245] width 23 height 15
click at [803, 238] on div "23:21" at bounding box center [797, 245] width 23 height 15
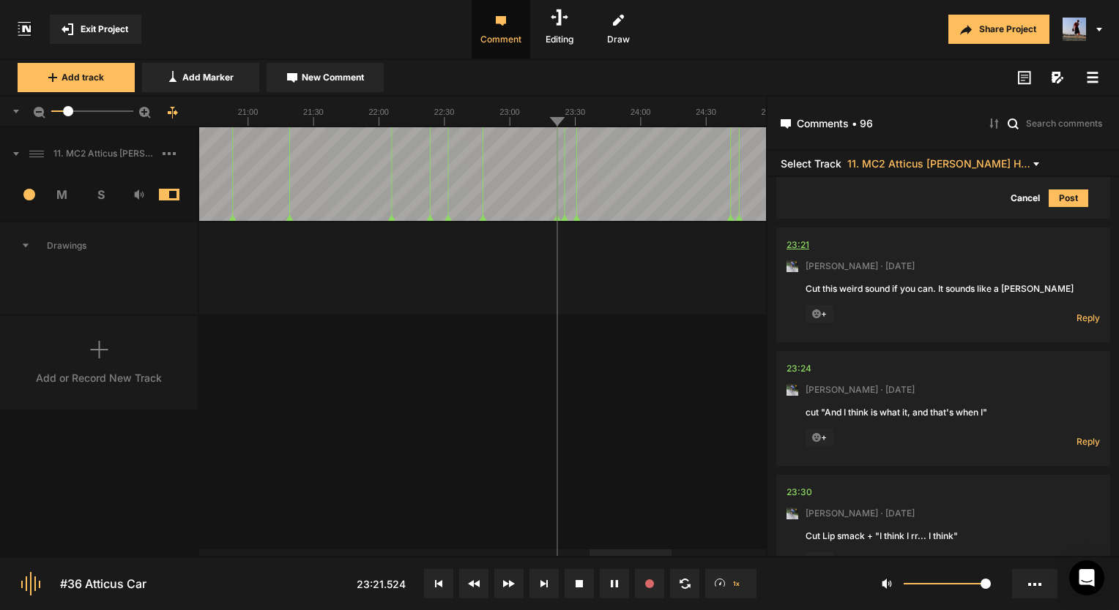
click at [803, 238] on div "23:21" at bounding box center [797, 245] width 23 height 15
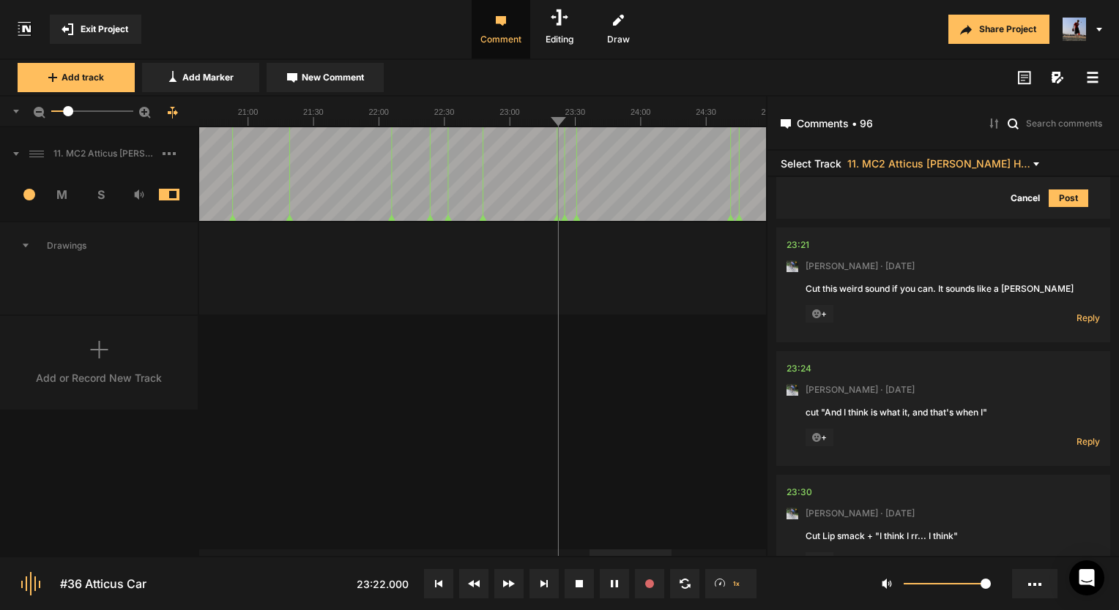
click at [612, 595] on button at bounding box center [614, 584] width 29 height 29
click at [1087, 312] on span "Reply" at bounding box center [1087, 318] width 23 height 12
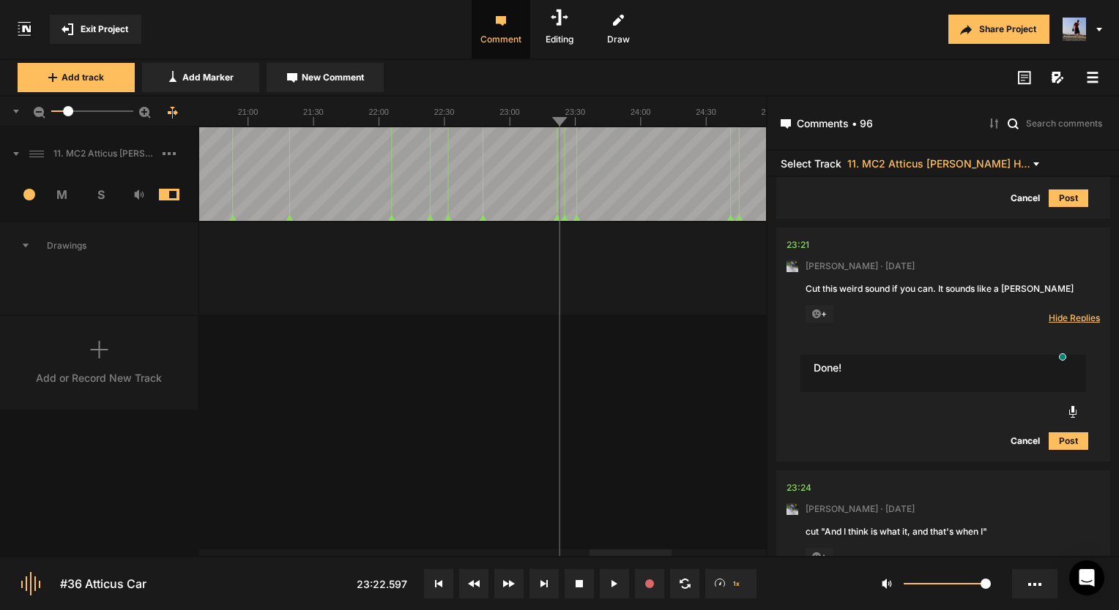
type textarea "Done!"
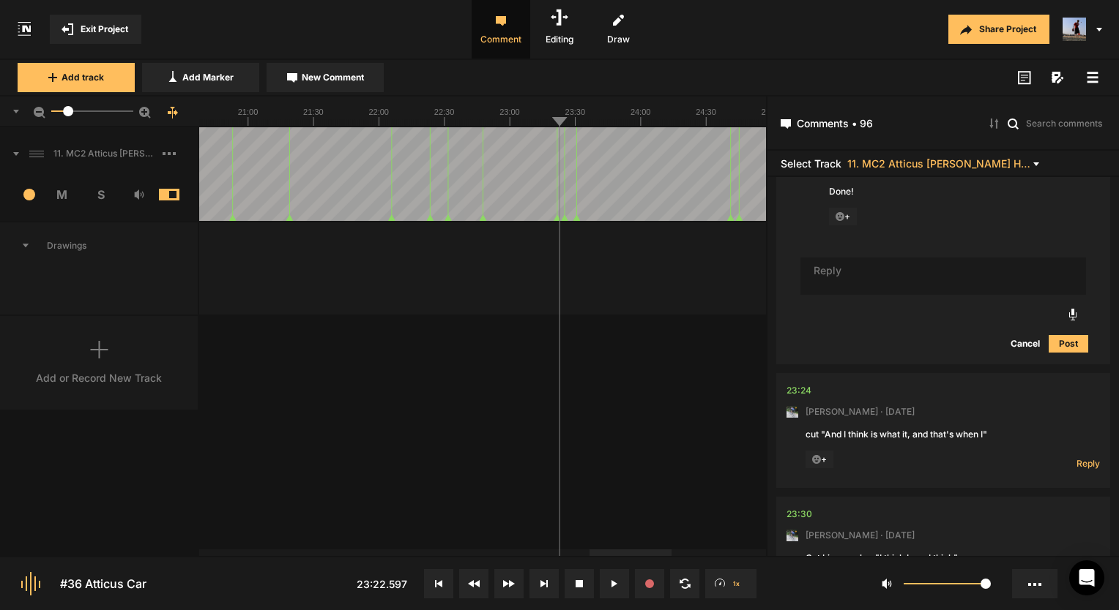
scroll to position [18234, 0]
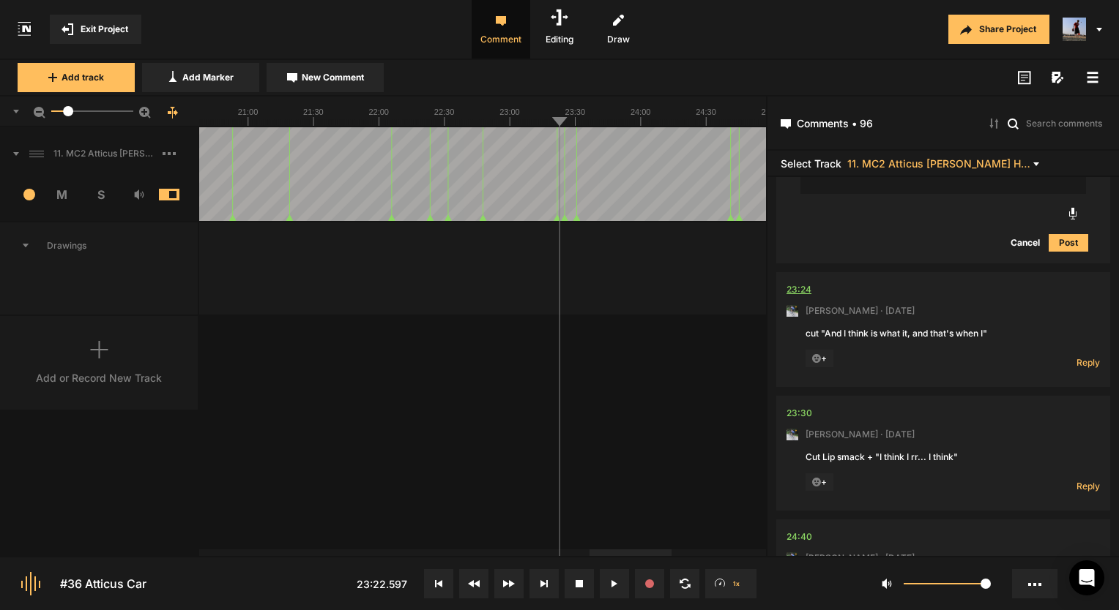
click at [803, 283] on div "23:24" at bounding box center [798, 290] width 25 height 15
click at [1083, 356] on span "Reply" at bounding box center [1087, 362] width 23 height 12
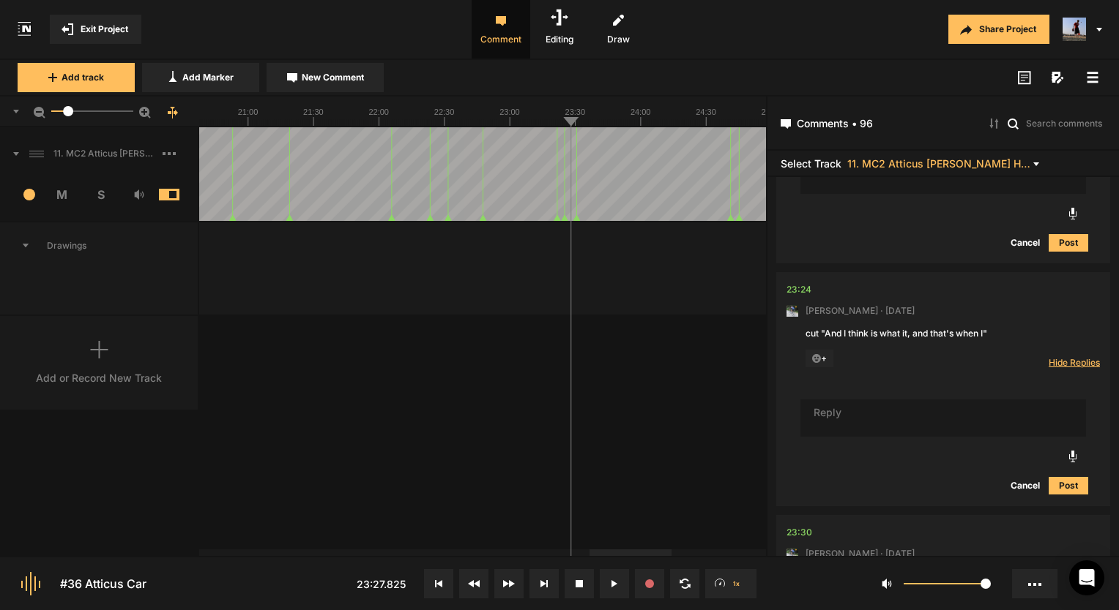
scroll to position [18307, 0]
type textarea "Done!"
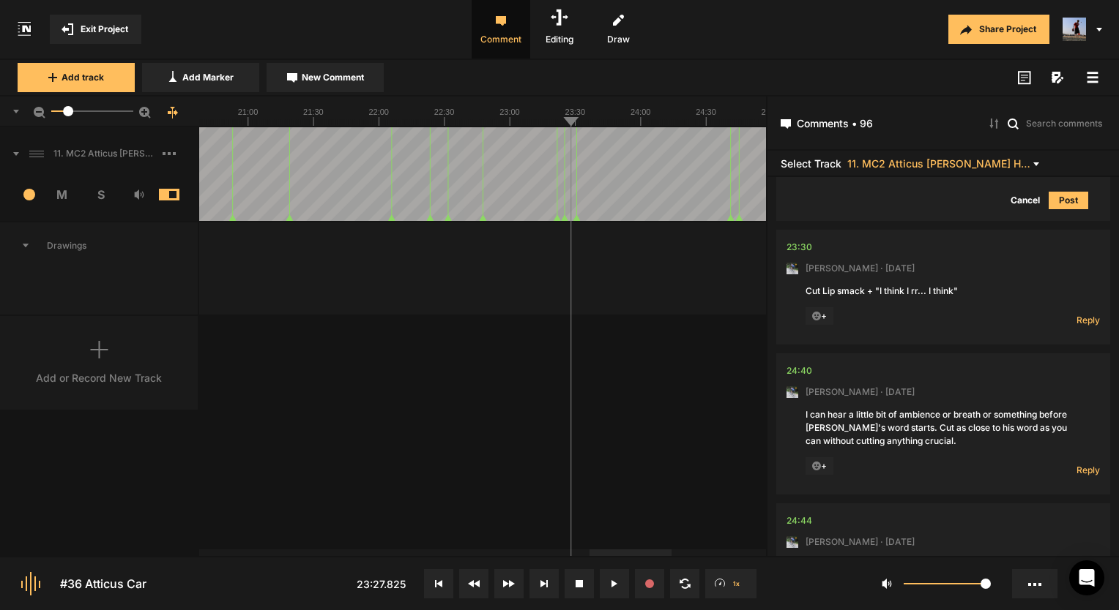
scroll to position [18689, 0]
click at [1078, 312] on span "Reply" at bounding box center [1087, 318] width 23 height 12
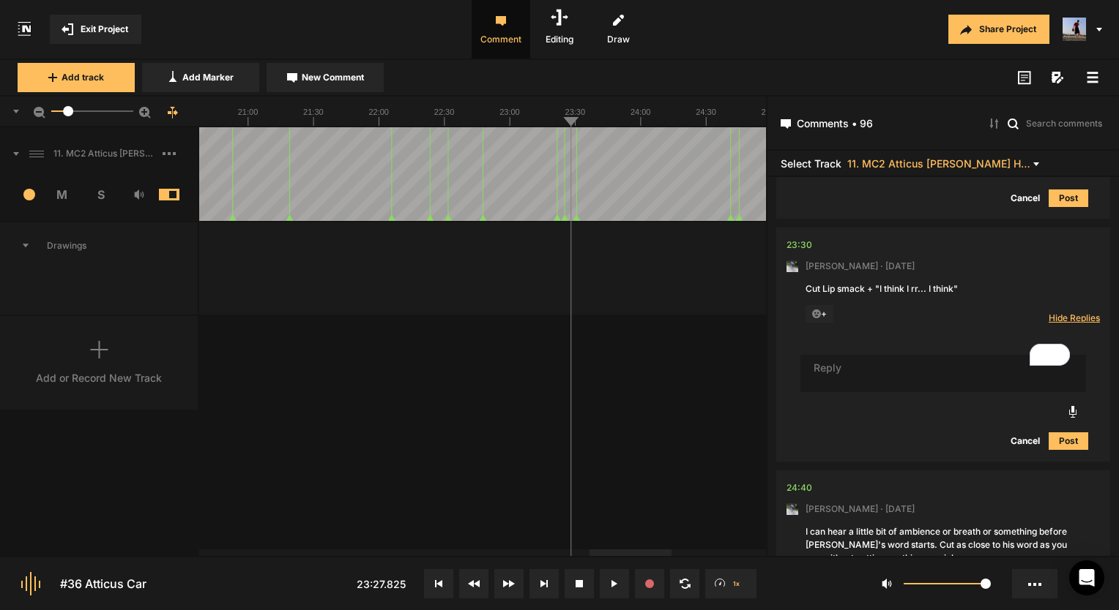
type textarea "D"
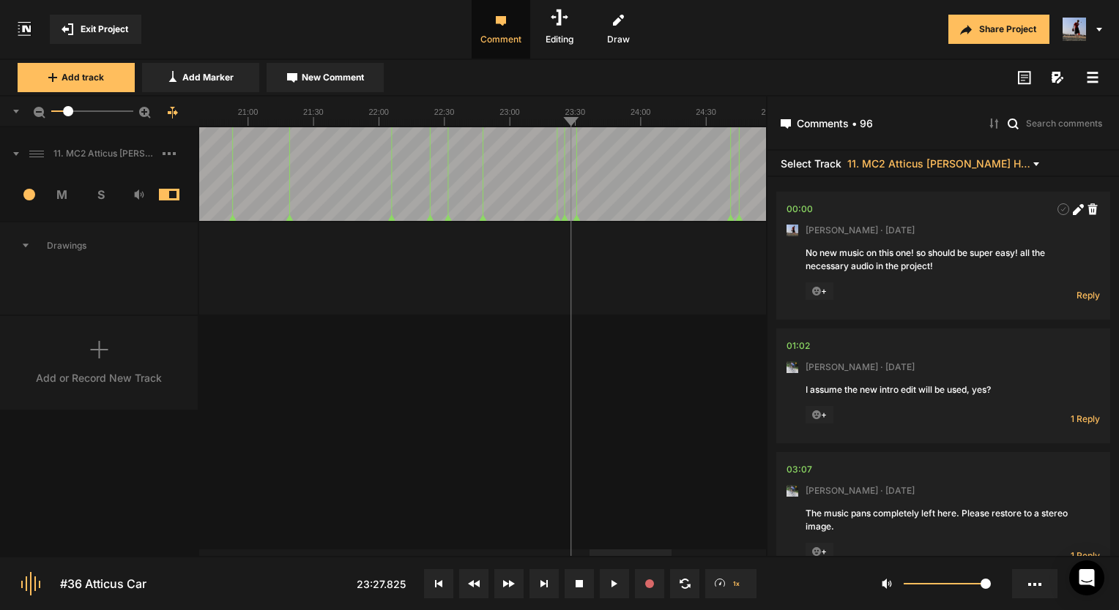
scroll to position [18689, 0]
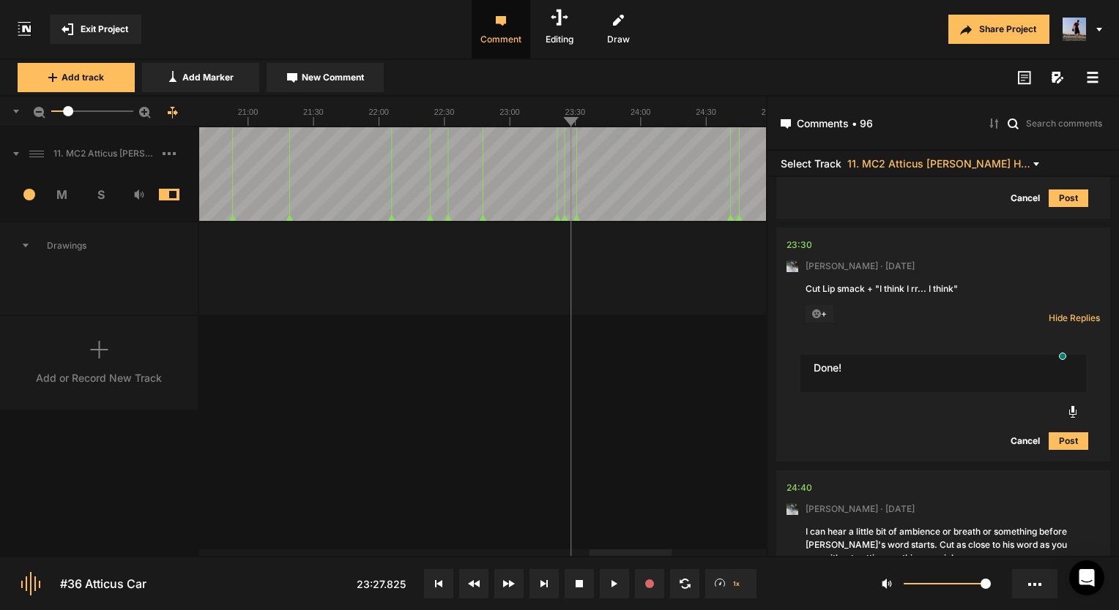
type textarea "Done!"
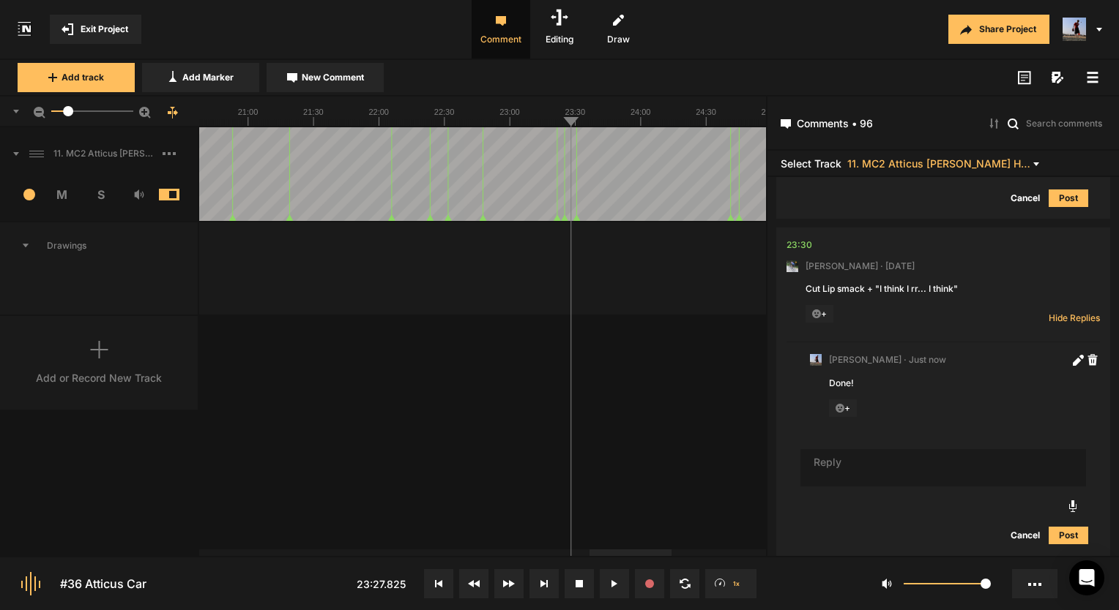
scroll to position [18909, 0]
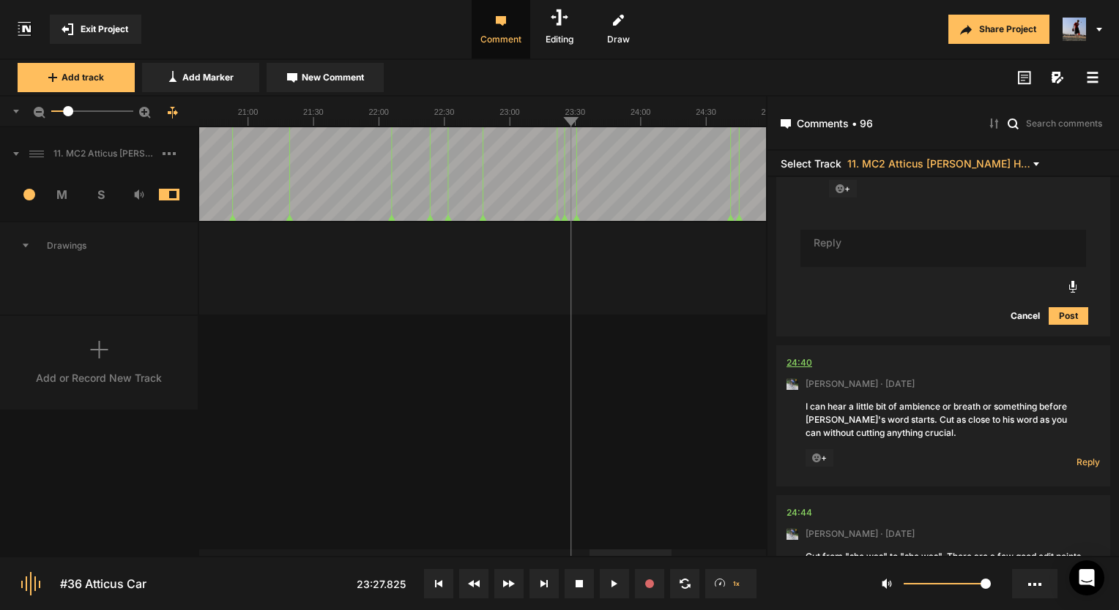
click at [791, 356] on div "24:40" at bounding box center [799, 363] width 26 height 15
click at [788, 356] on div "24:40" at bounding box center [799, 363] width 26 height 15
click at [479, 122] on rect at bounding box center [397, 111] width 6289 height 29
click at [1083, 456] on span "Reply" at bounding box center [1087, 462] width 23 height 12
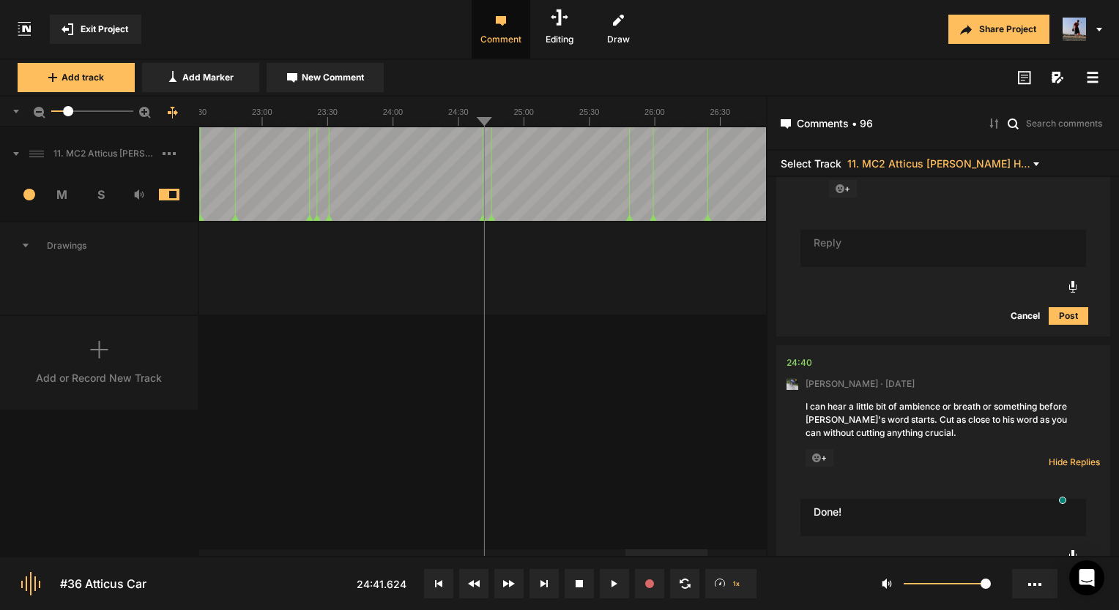
type textarea "Done!"
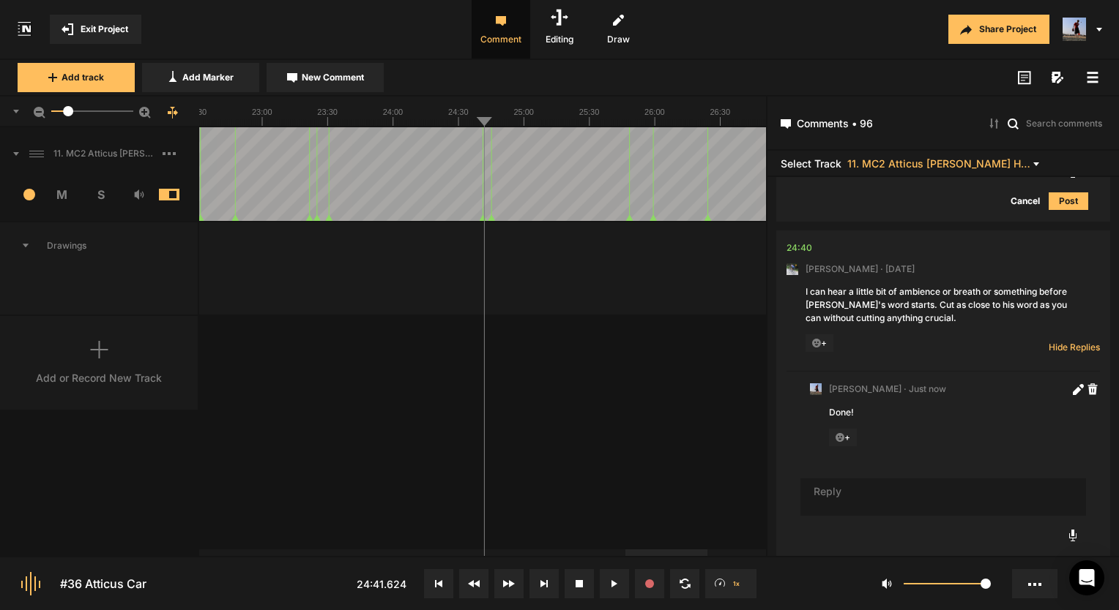
scroll to position [19316, 0]
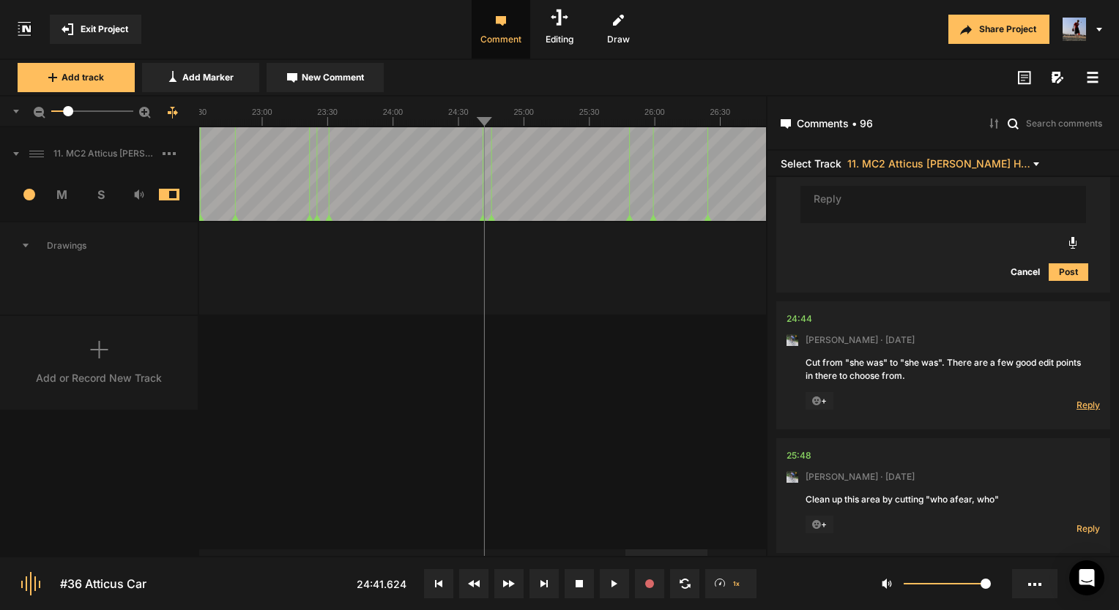
click at [1076, 399] on span "Reply" at bounding box center [1087, 405] width 23 height 12
type textarea "done!"
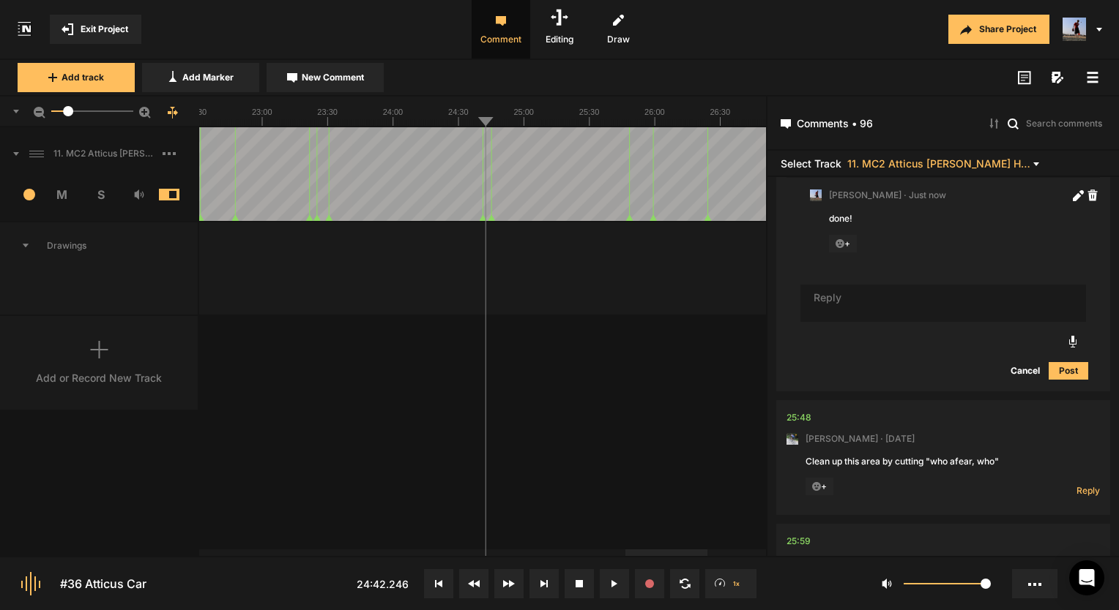
scroll to position [0, 0]
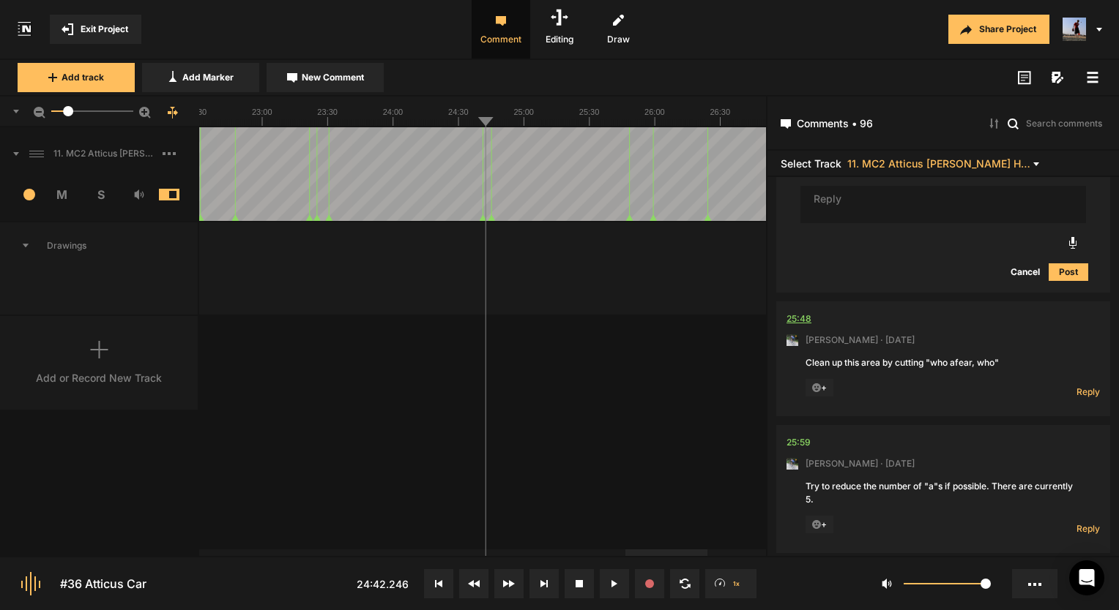
click at [810, 312] on div "25:48" at bounding box center [798, 319] width 25 height 15
click at [616, 597] on button at bounding box center [614, 584] width 29 height 29
click at [793, 312] on div "25:48" at bounding box center [798, 319] width 25 height 15
click at [753, 319] on div "11. MC2 Atticus [PERSON_NAME] Hard Lock Copy 01 1 M S Comments 00:00 [PERSON_NA…" at bounding box center [383, 341] width 766 height 429
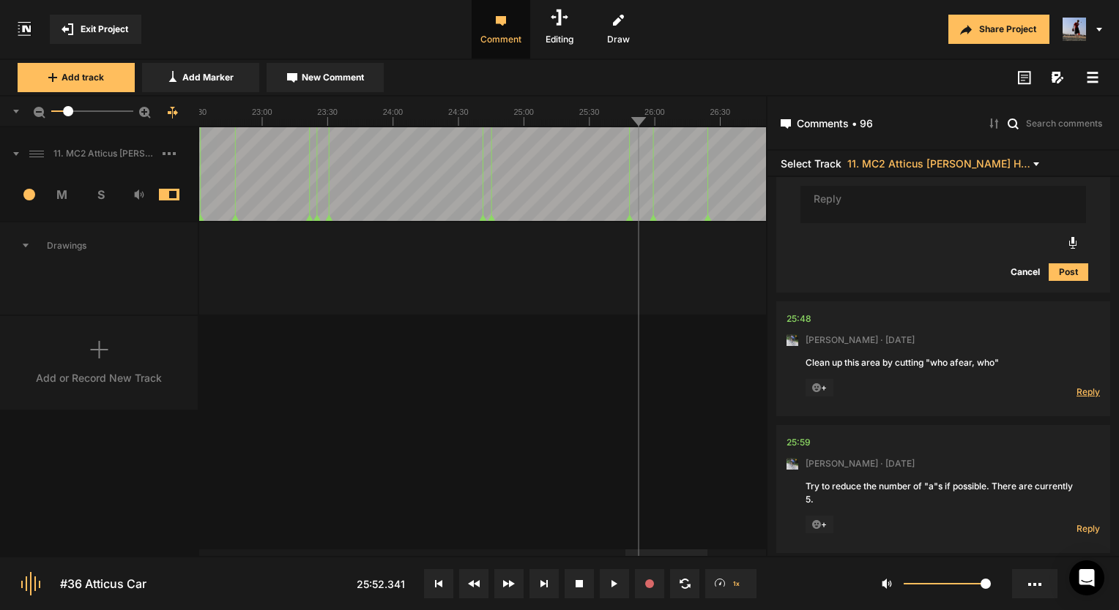
click at [1084, 386] on span "Reply" at bounding box center [1087, 392] width 23 height 12
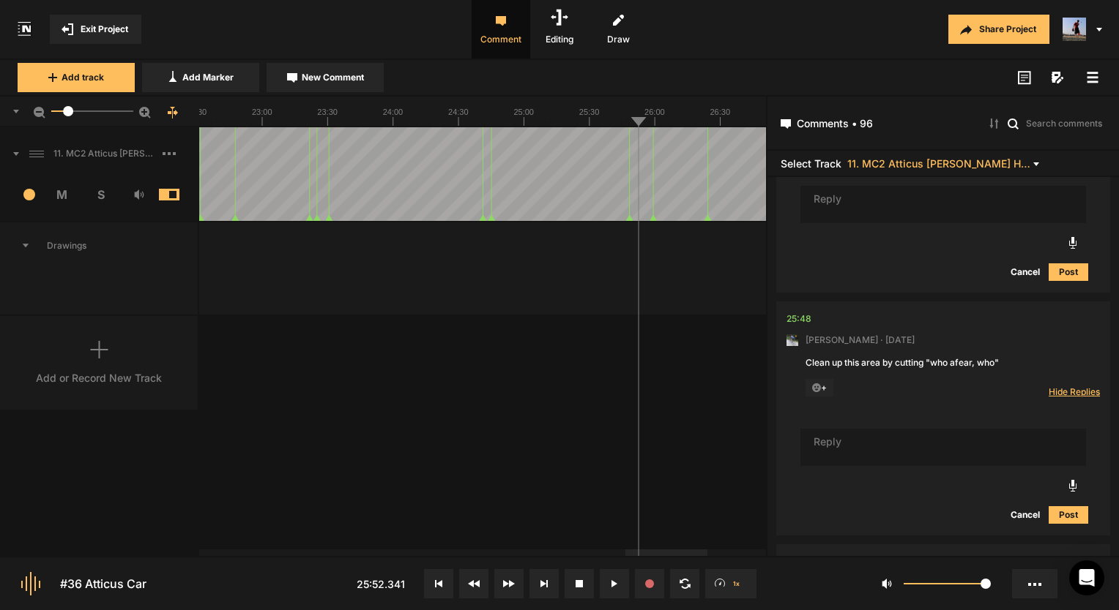
scroll to position [19667, 0]
type textarea "Done!"
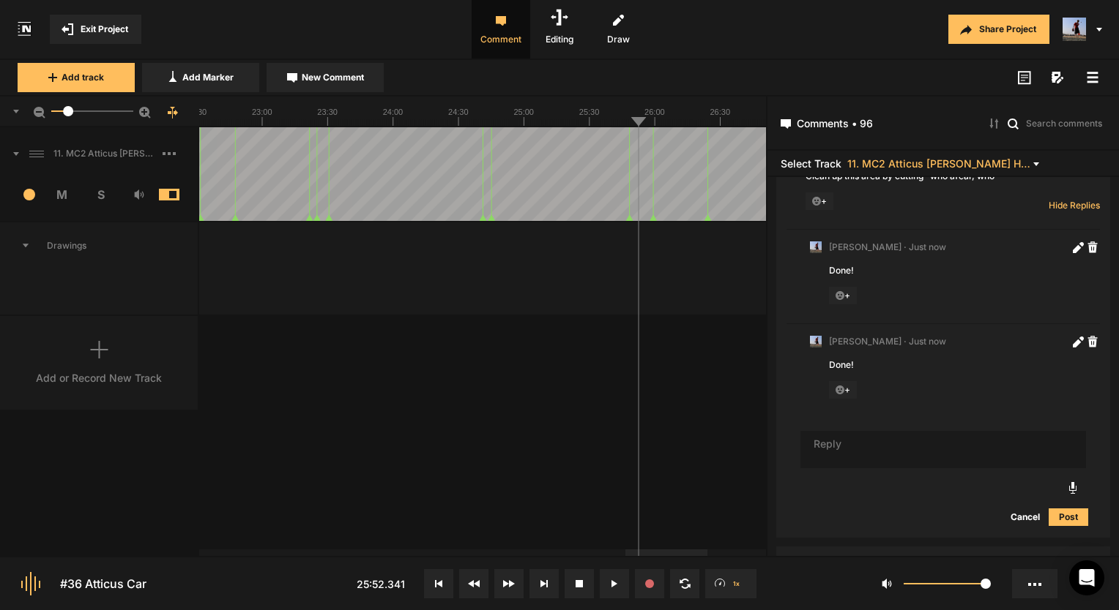
scroll to position [19952, 0]
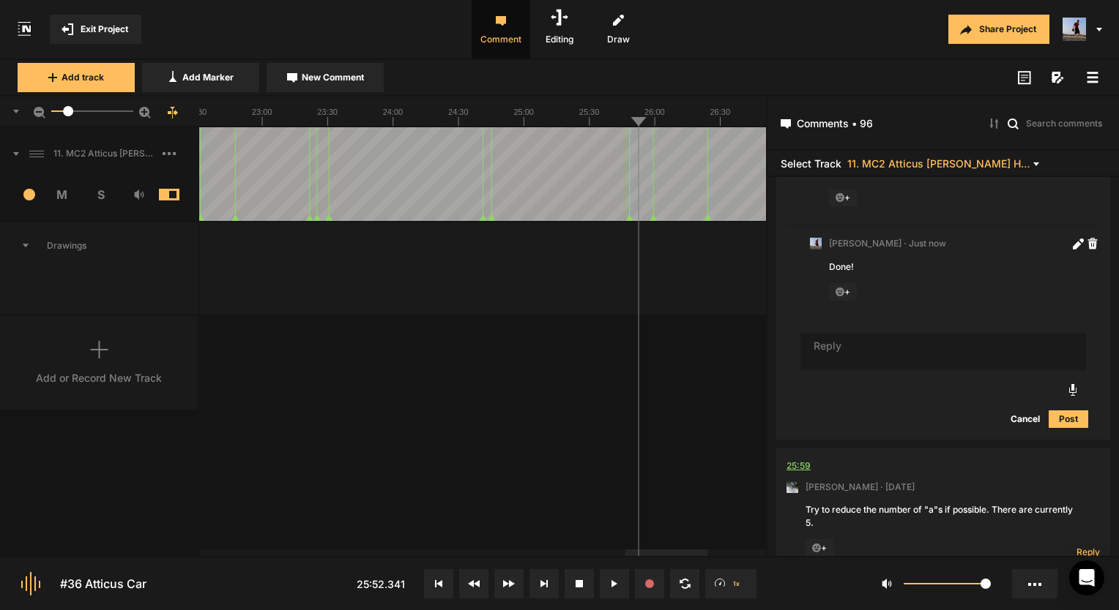
click at [797, 459] on div "25:59" at bounding box center [798, 466] width 24 height 15
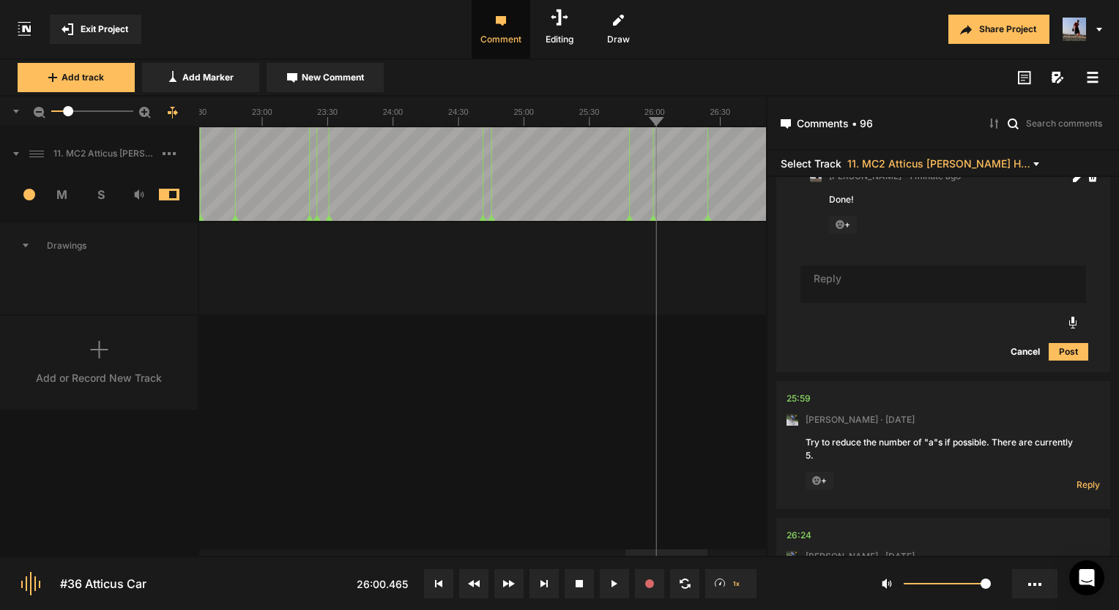
scroll to position [20098, 0]
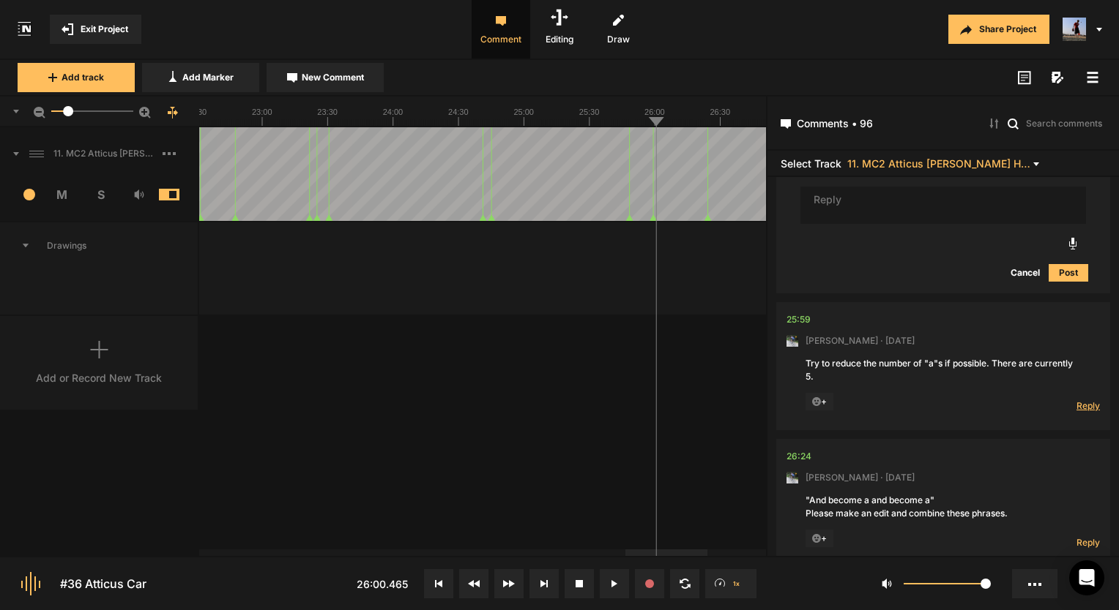
click at [1083, 400] on span "Reply" at bounding box center [1087, 406] width 23 height 12
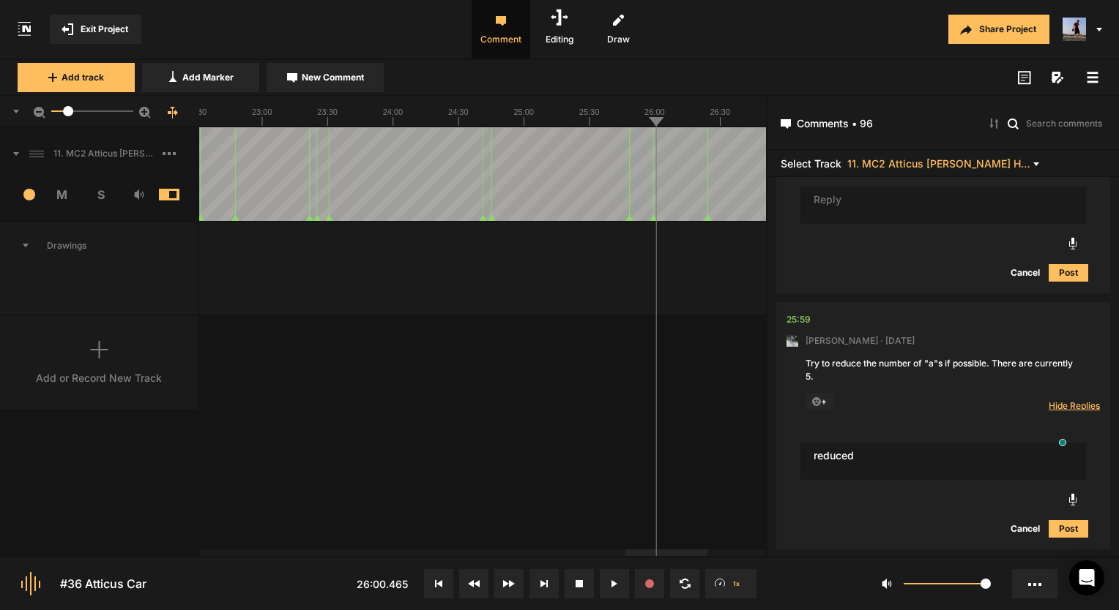
type textarea "reduced"
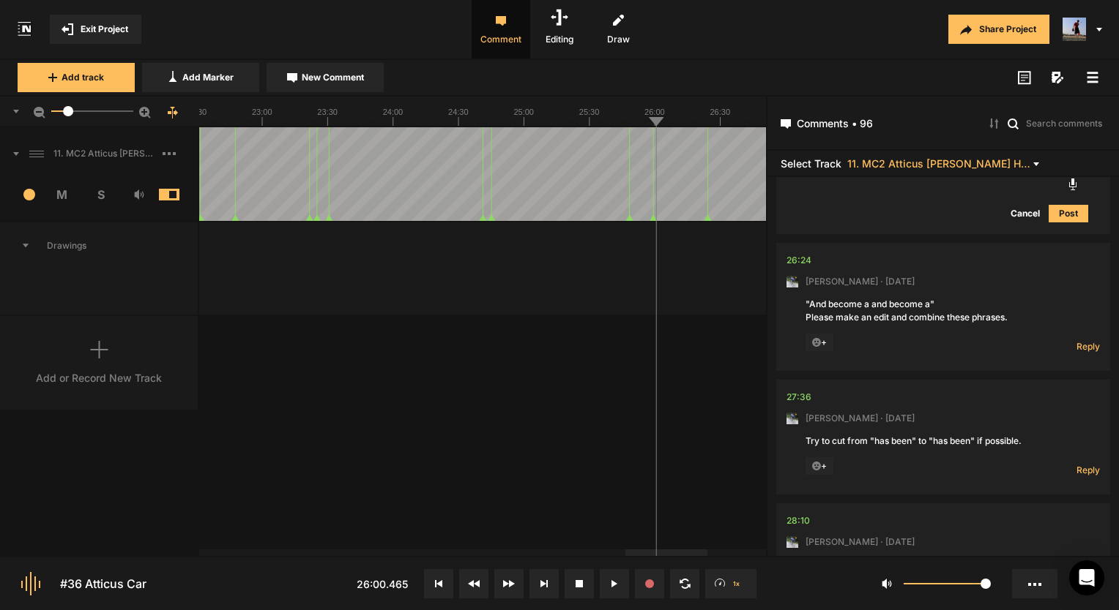
scroll to position [20522, 0]
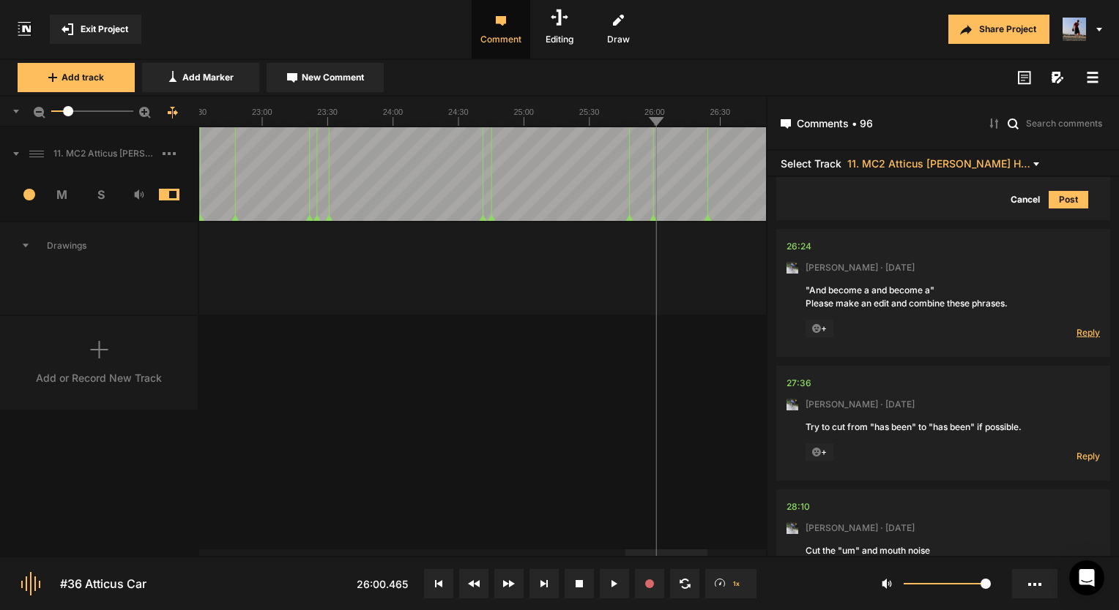
click at [1076, 326] on span "Reply" at bounding box center [1087, 332] width 23 height 12
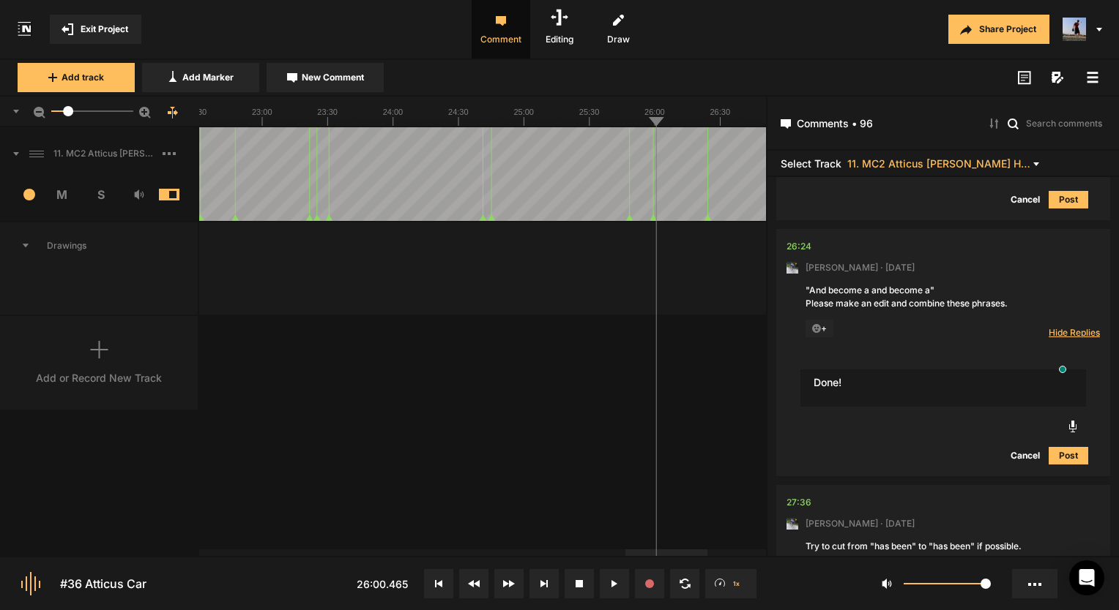
type textarea "Done!"
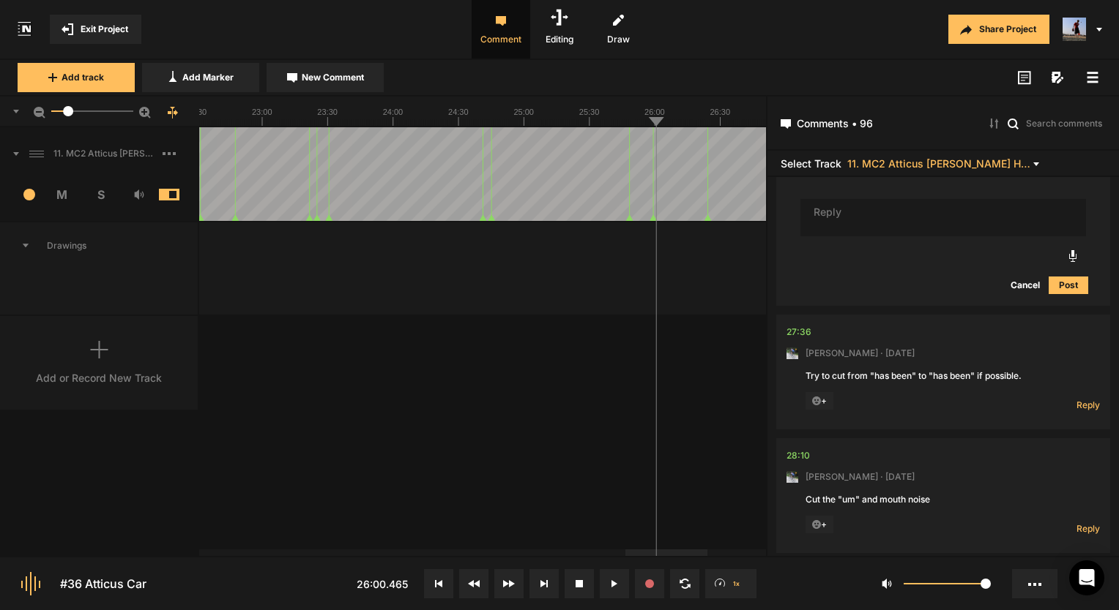
scroll to position [20815, 0]
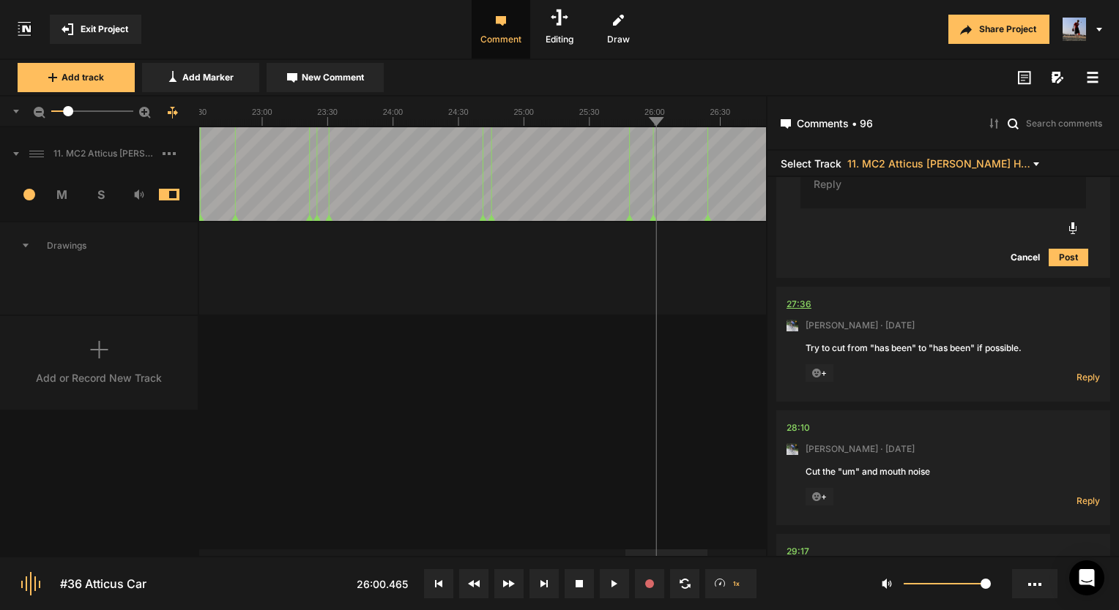
click at [797, 297] on div "27:36" at bounding box center [798, 304] width 25 height 15
click at [788, 297] on div "27:36" at bounding box center [798, 304] width 25 height 15
click at [791, 297] on div "27:36" at bounding box center [798, 304] width 25 height 15
click at [1076, 371] on span "Reply" at bounding box center [1087, 377] width 23 height 12
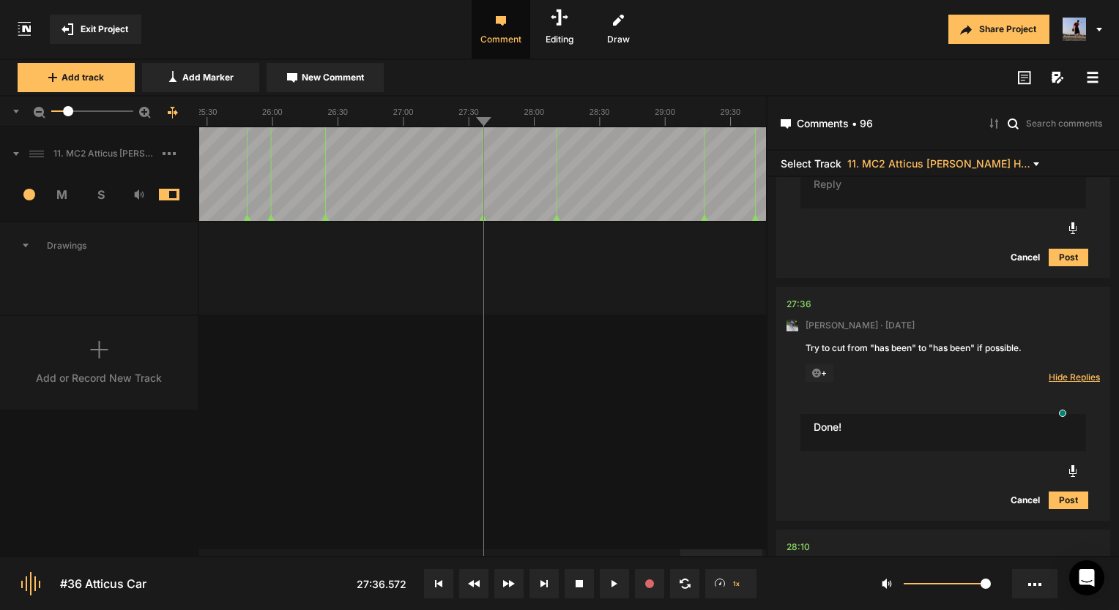
type textarea "Done!"
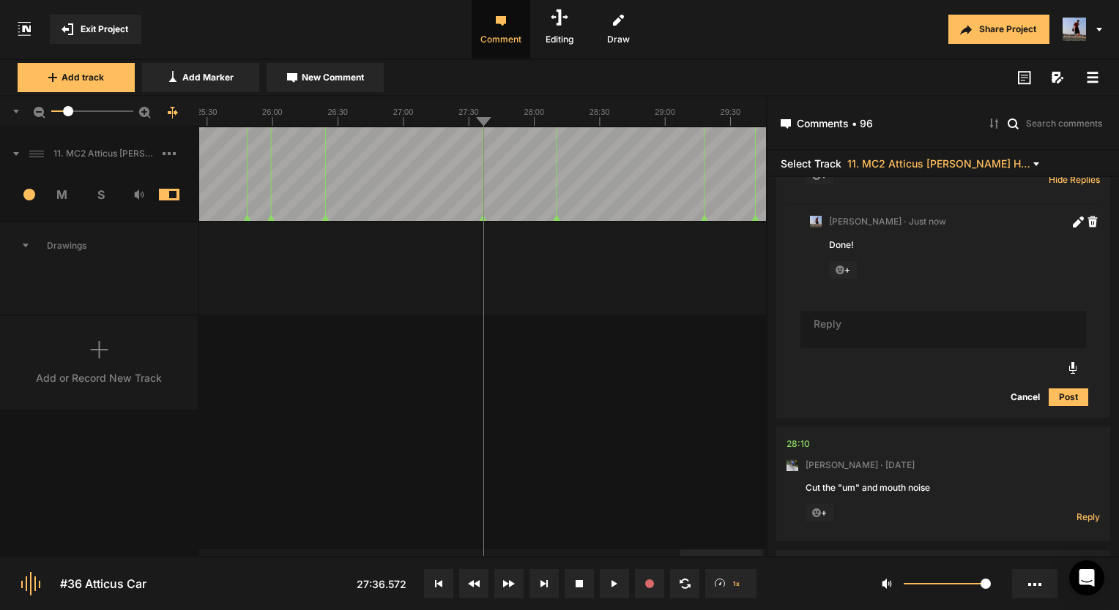
scroll to position [21209, 0]
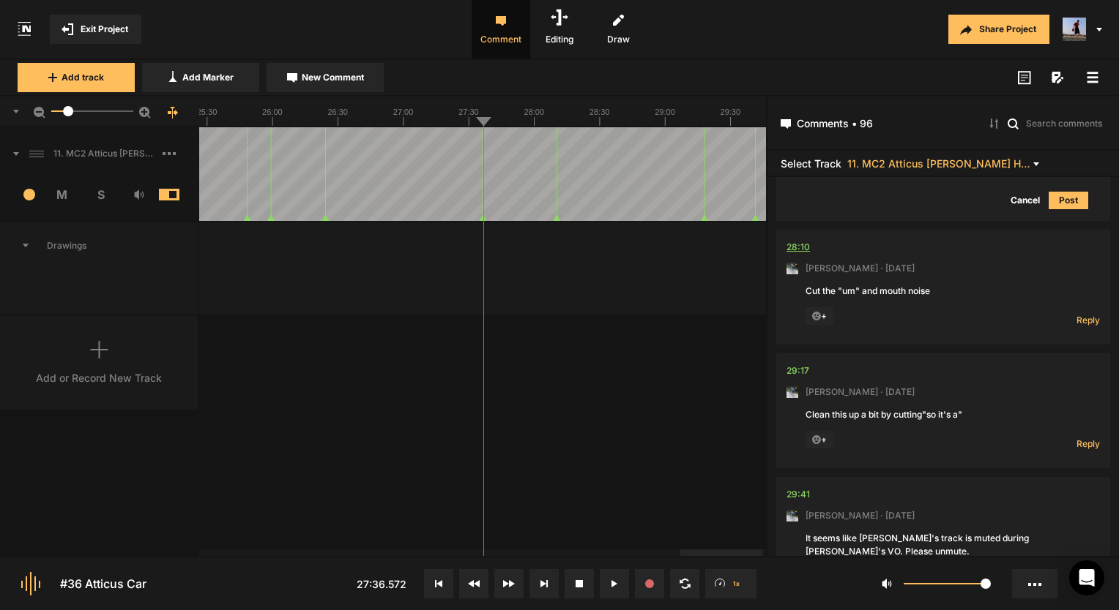
click at [808, 240] on div "28:10" at bounding box center [797, 247] width 23 height 15
click at [802, 240] on div "28:10" at bounding box center [797, 247] width 23 height 15
click at [610, 587] on icon at bounding box center [613, 583] width 7 height 7
click at [1076, 314] on span "Reply" at bounding box center [1087, 320] width 23 height 12
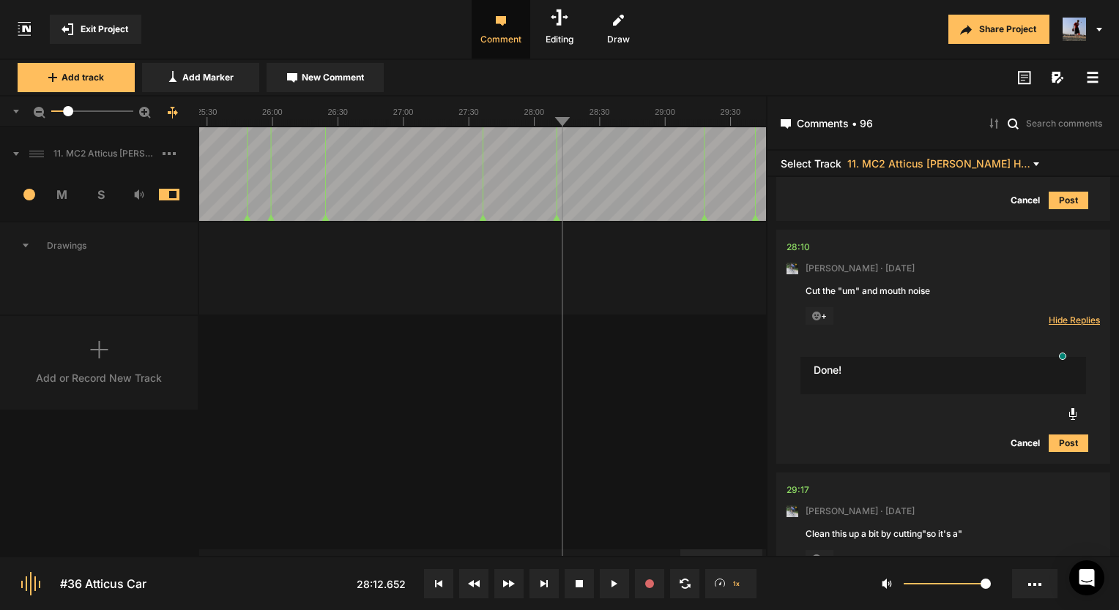
type textarea "Done!"
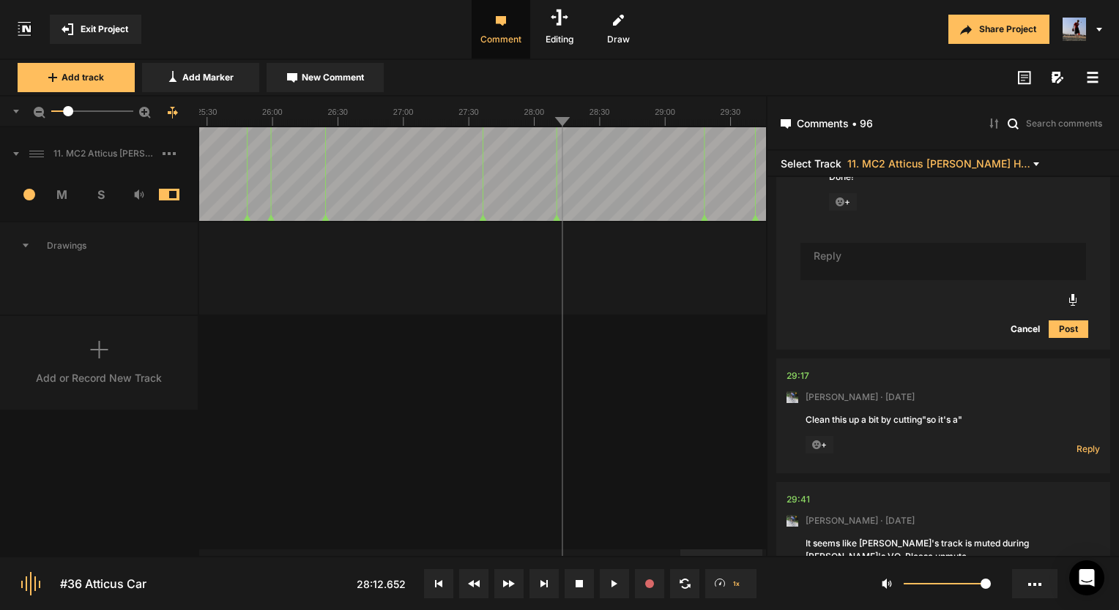
scroll to position [21502, 0]
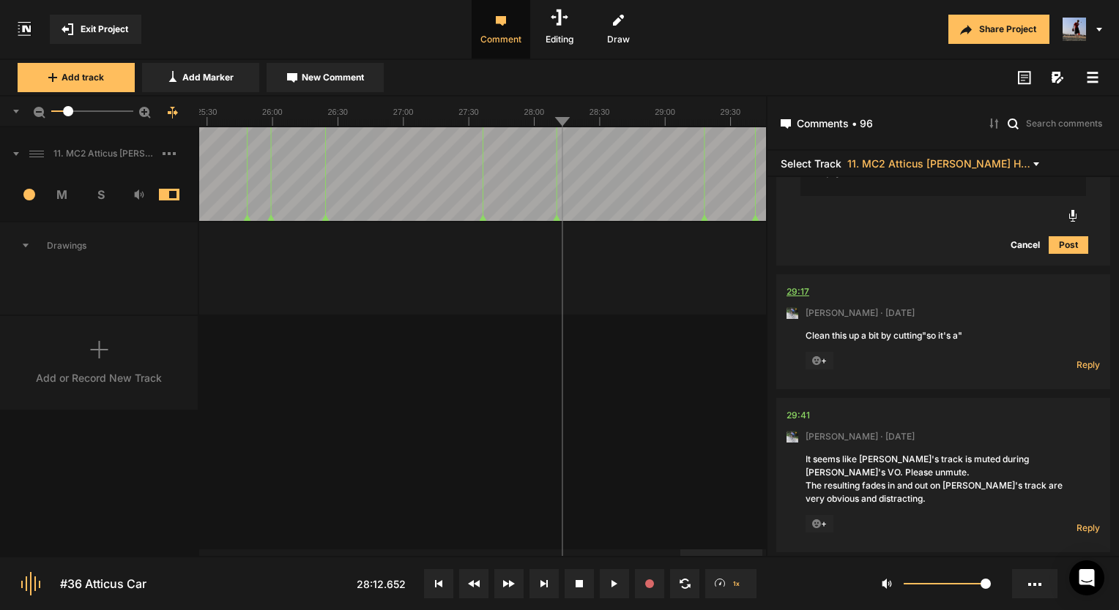
click at [802, 285] on div "29:17" at bounding box center [797, 292] width 23 height 15
click at [807, 285] on div "29:17" at bounding box center [797, 292] width 23 height 15
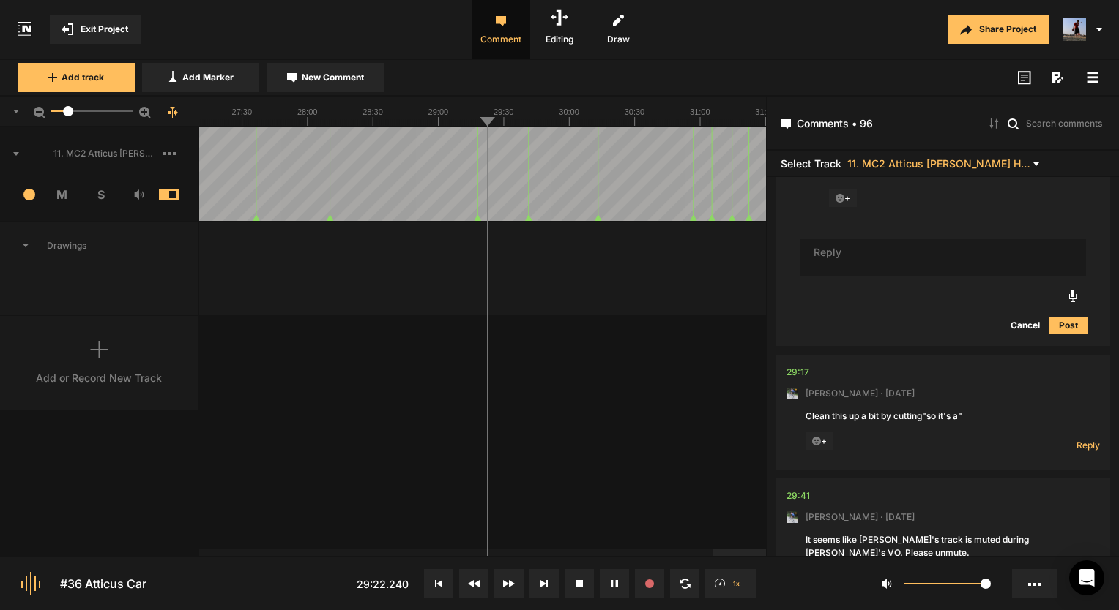
scroll to position [21429, 0]
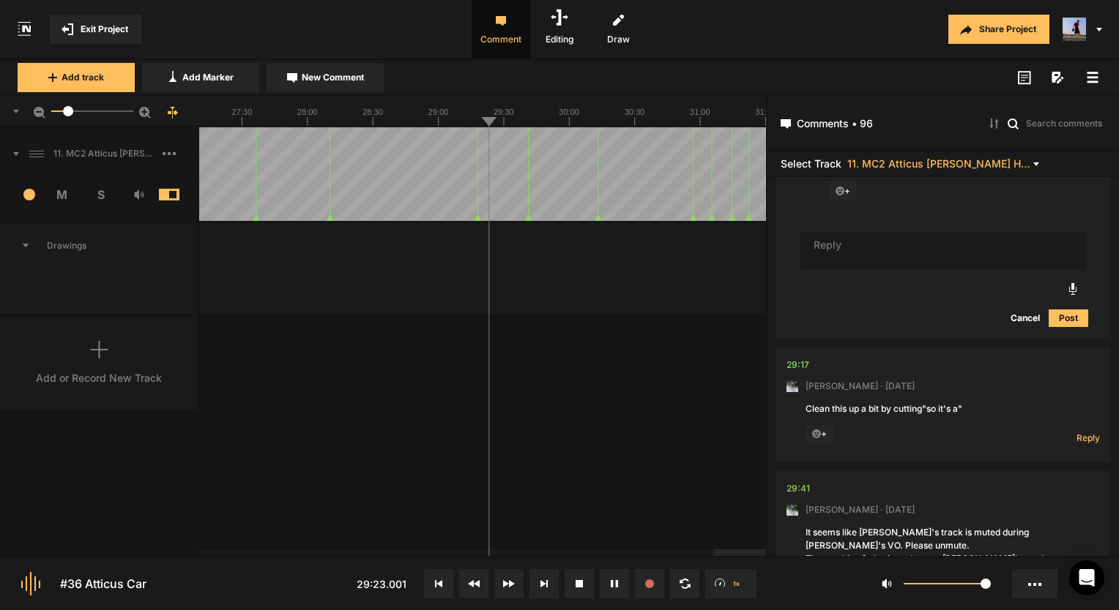
click at [654, 440] on div "11. MC2 Atticus [PERSON_NAME] Hard Lock Copy 01 1 M S Comments 00:00 [PERSON_NA…" at bounding box center [383, 341] width 766 height 429
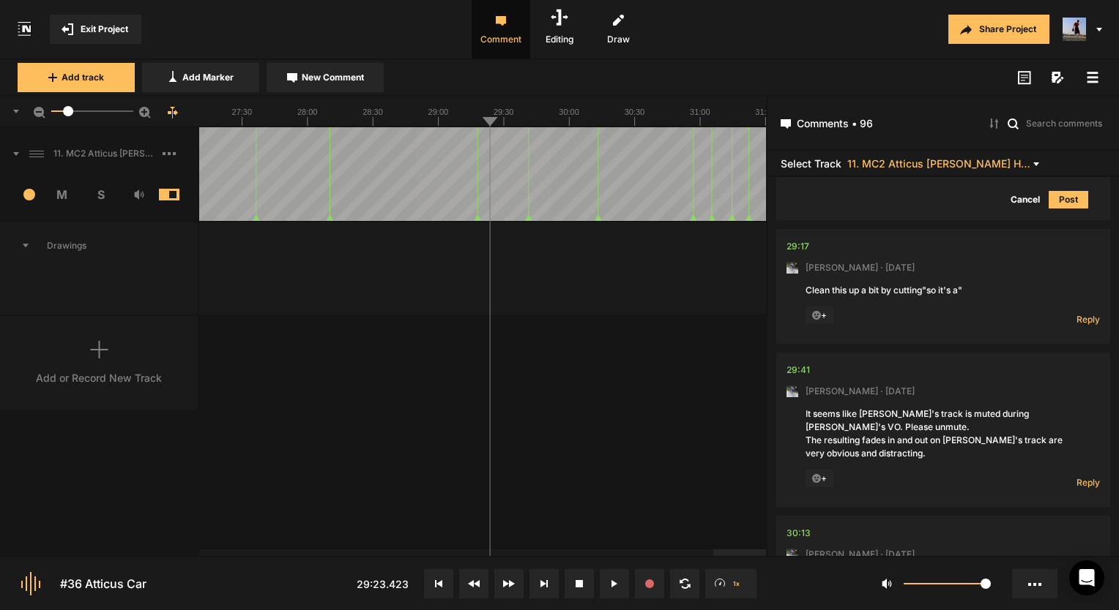
scroll to position [21575, 0]
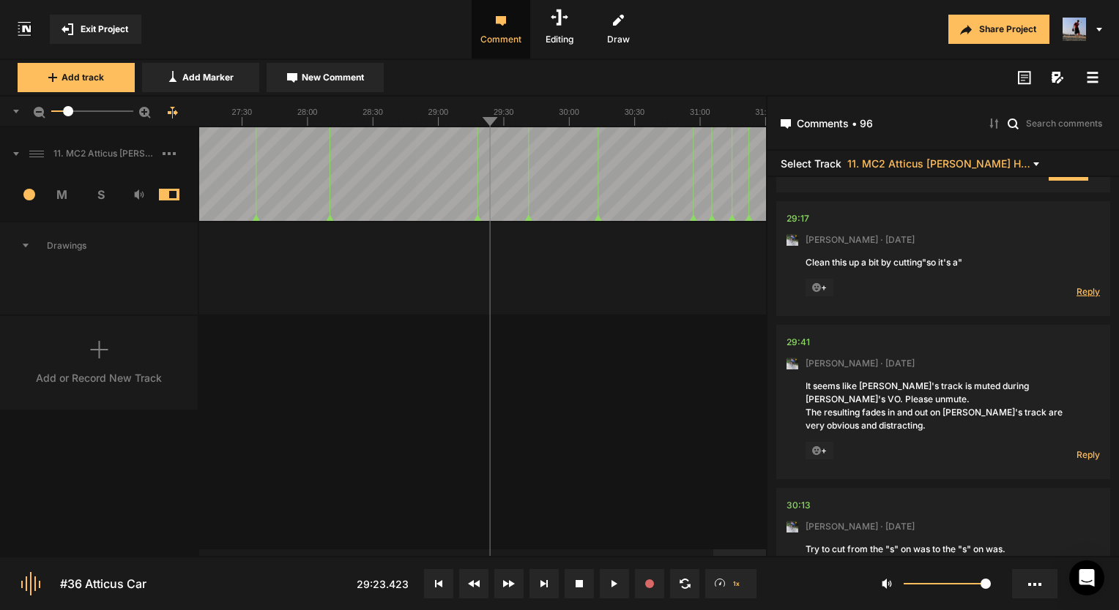
click at [1076, 285] on span "Reply" at bounding box center [1087, 291] width 23 height 12
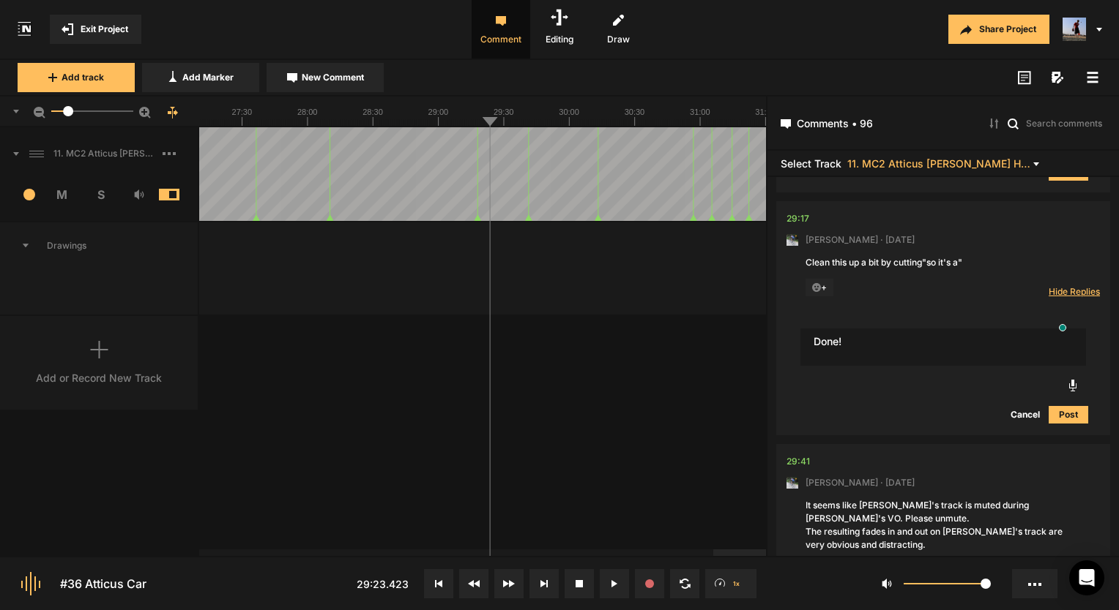
type textarea "Done!"
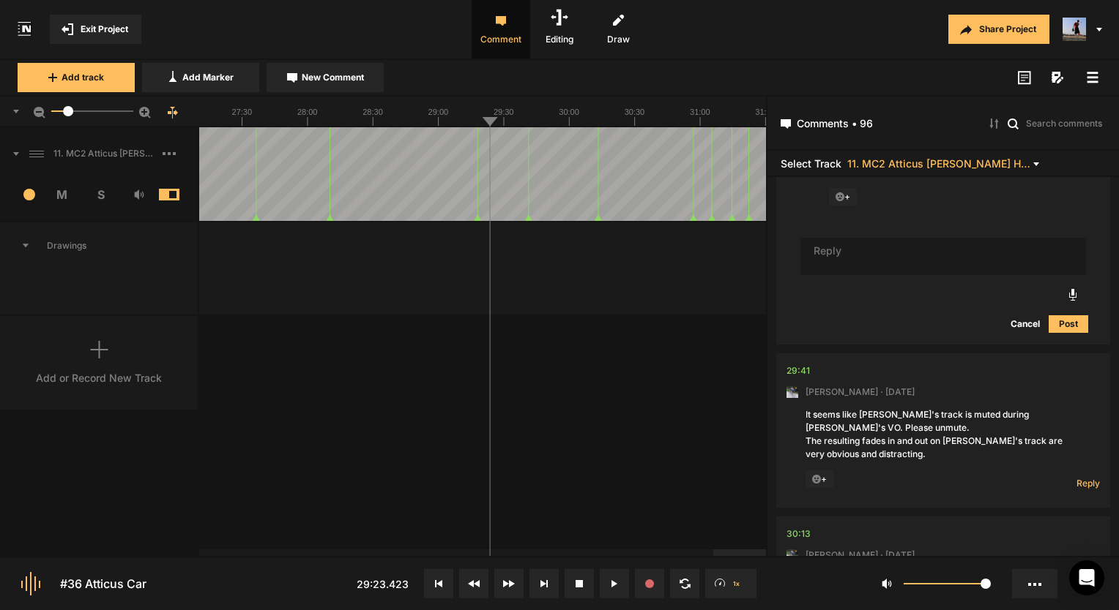
scroll to position [21868, 0]
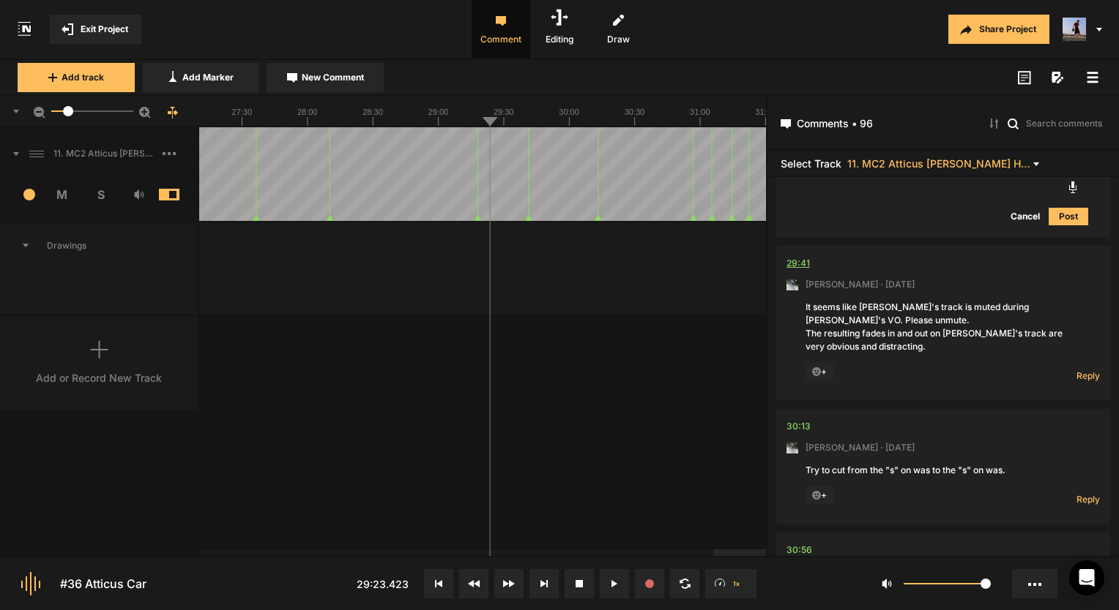
click at [793, 256] on div "29:41" at bounding box center [797, 263] width 23 height 15
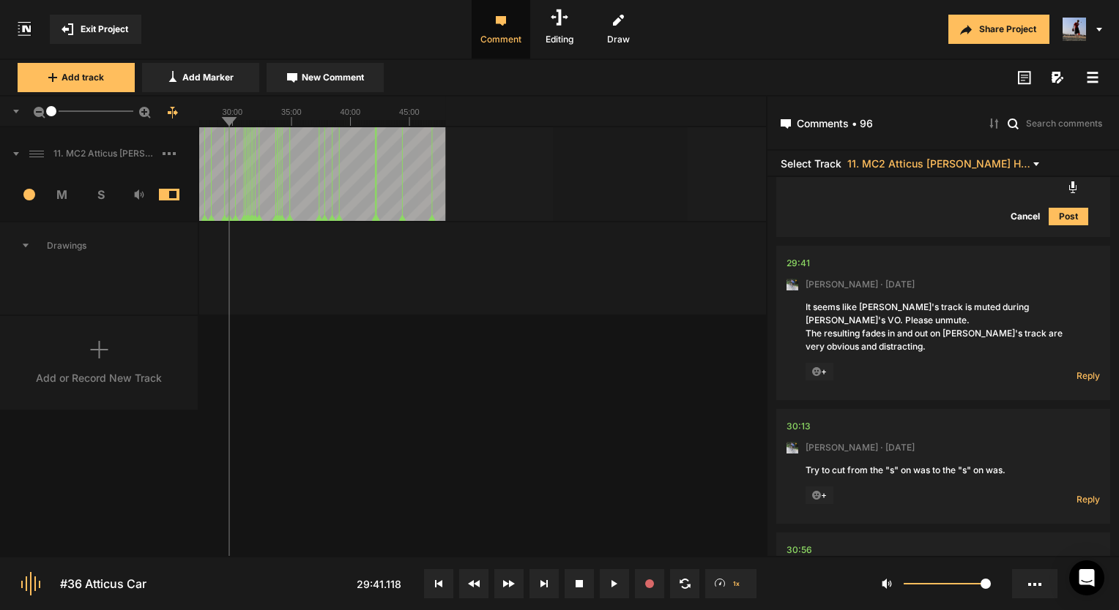
drag, startPoint x: 67, startPoint y: 112, endPoint x: -8, endPoint y: 118, distance: 74.9
click at [0, 118] on html "Exit Project Comment Editing Draw Share Project Add track Add Marker New Commen…" at bounding box center [559, 305] width 1119 height 610
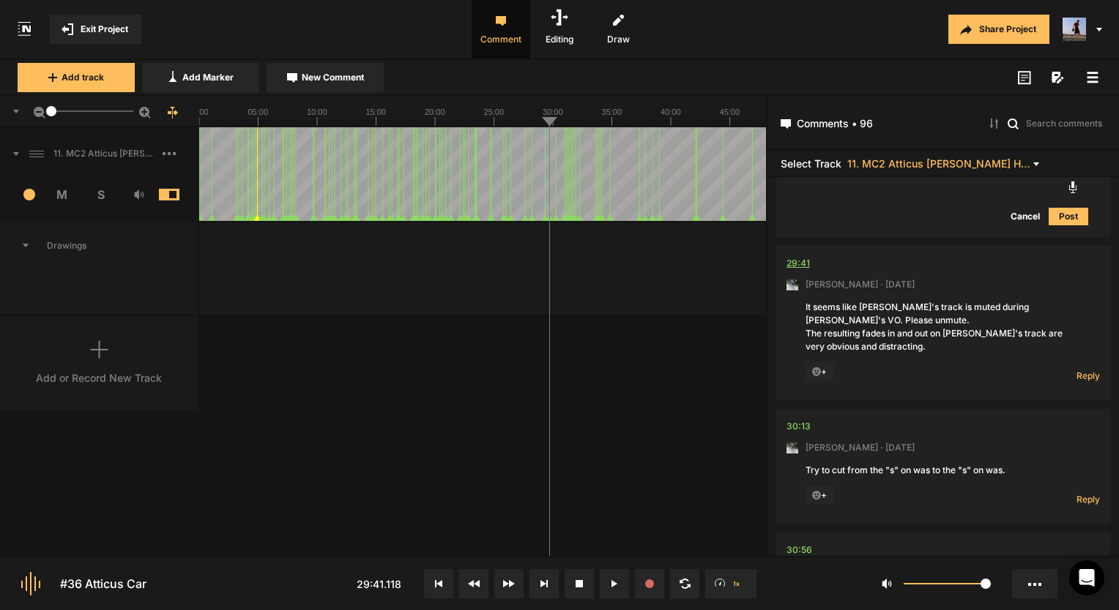
click at [799, 256] on div "29:41" at bounding box center [797, 263] width 23 height 15
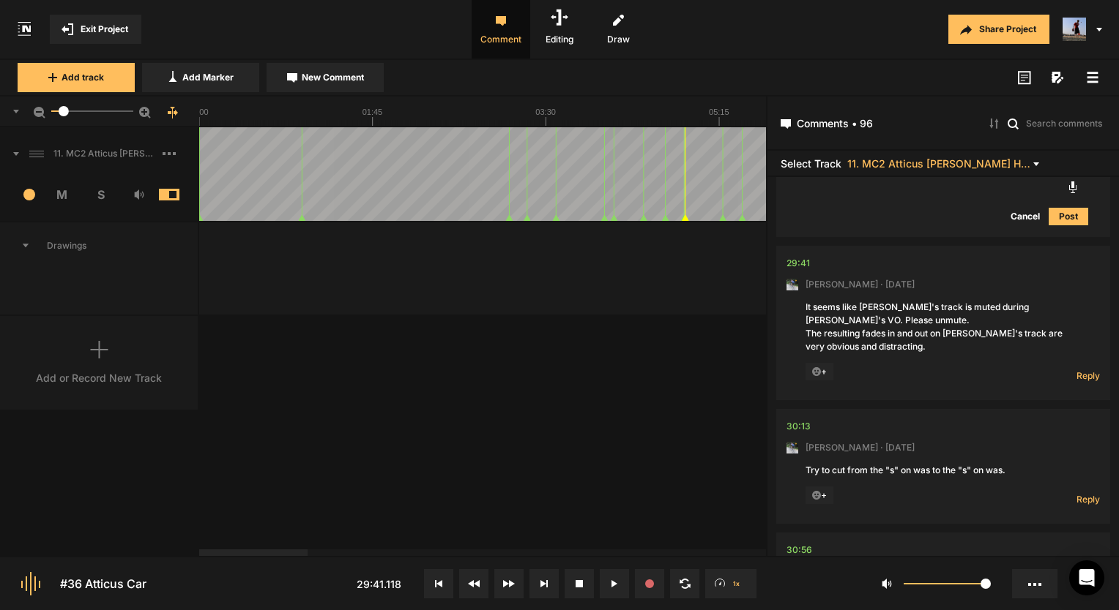
drag, startPoint x: 55, startPoint y: 108, endPoint x: 64, endPoint y: 109, distance: 8.9
click at [64, 109] on div at bounding box center [64, 111] width 10 height 10
click at [799, 256] on div "29:41" at bounding box center [797, 263] width 23 height 15
click at [796, 256] on div "29:41" at bounding box center [797, 263] width 23 height 15
click at [1078, 370] on span "Reply" at bounding box center [1087, 376] width 23 height 12
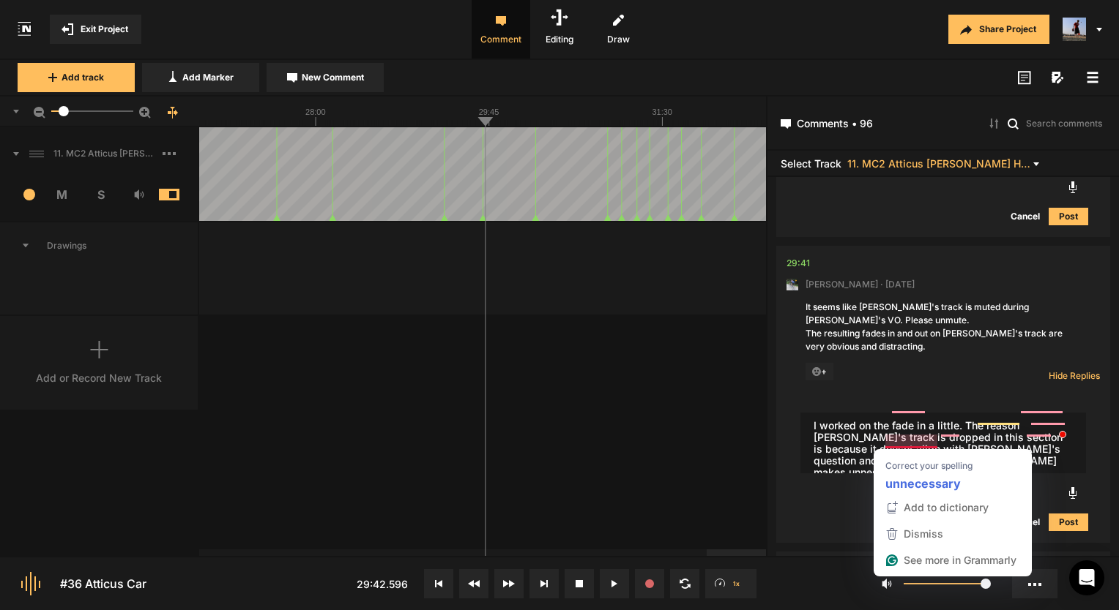
click at [907, 435] on textarea "I worked on the fade in a little. The reason atticus's track is dropped in this…" at bounding box center [942, 443] width 285 height 61
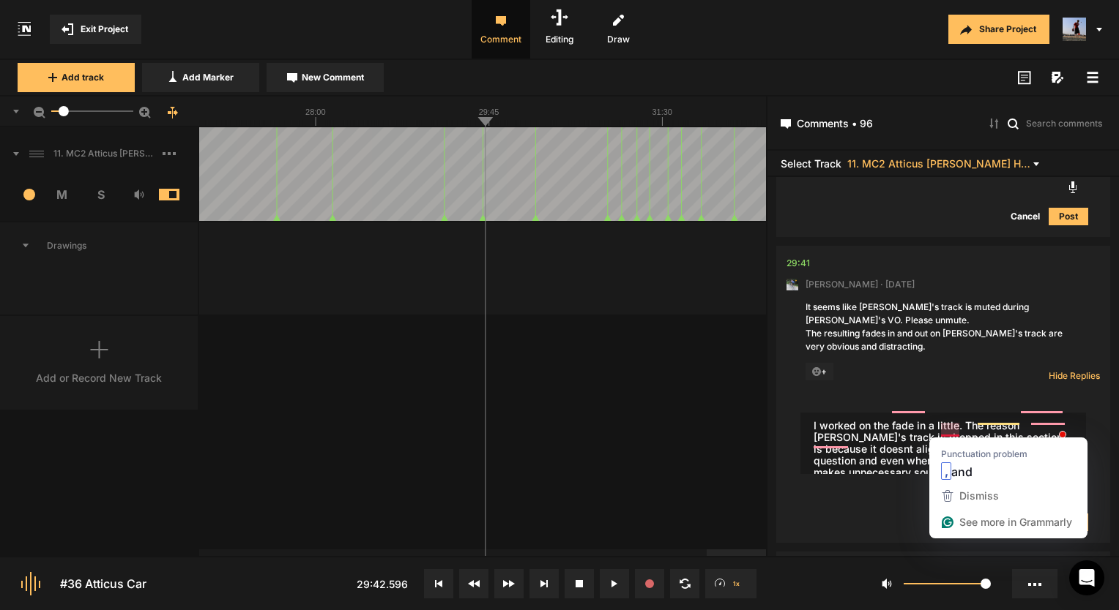
click at [946, 429] on textarea "I worked on the fade in a little. The reason atticus's track is dropped in this…" at bounding box center [942, 443] width 285 height 61
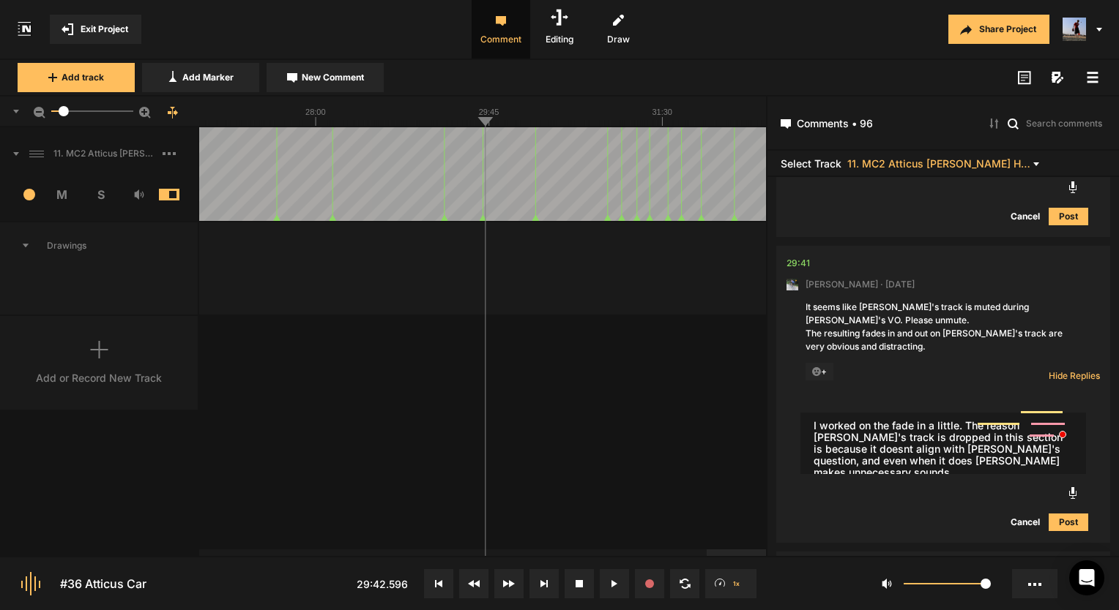
click at [847, 447] on textarea "I worked on the fade in a little. The reason atticus's track is dropped in this…" at bounding box center [942, 443] width 285 height 61
click at [838, 441] on textarea "I worked on the fade in a little. The reason atticus's track is dropped in this…" at bounding box center [942, 443] width 285 height 61
click at [902, 413] on textarea "I worked on the fade in a little. The reason atticus's track is dropped in this…" at bounding box center [942, 443] width 285 height 61
type textarea "I worked on the fade-in a little. The reason [PERSON_NAME]'s track is dropped i…"
click at [1062, 514] on button "Post" at bounding box center [1068, 523] width 40 height 18
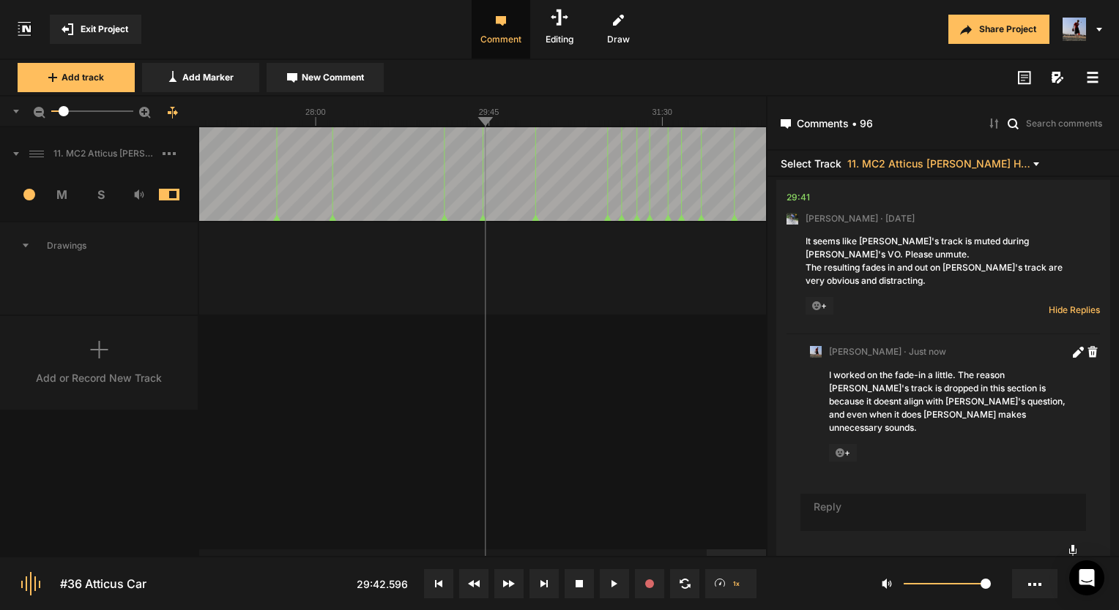
scroll to position [22227, 0]
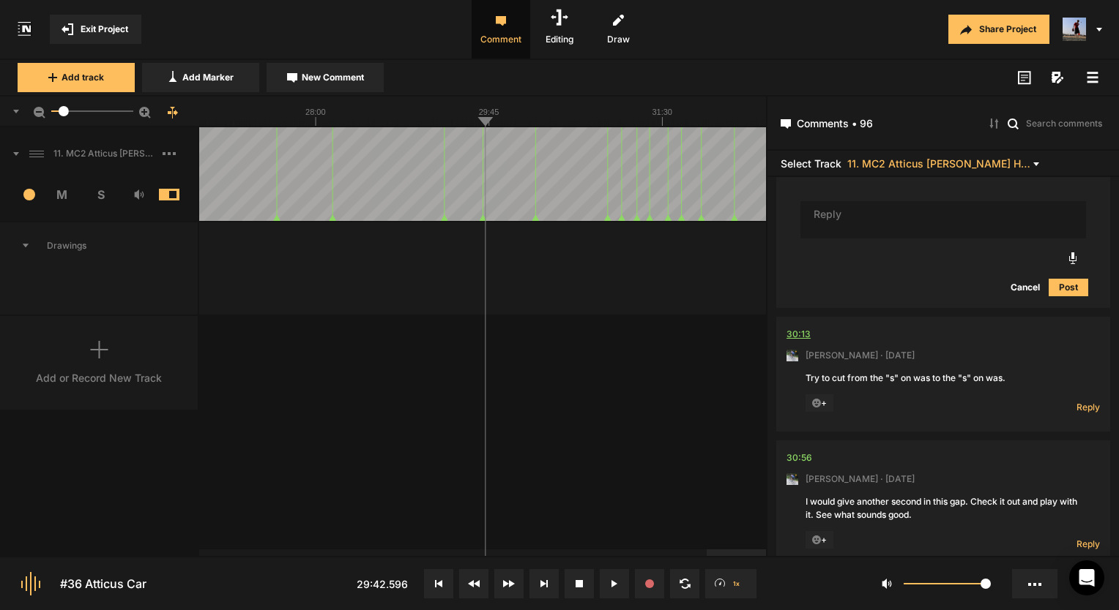
click at [806, 327] on div "30:13" at bounding box center [798, 334] width 24 height 15
click at [798, 327] on div "30:13" at bounding box center [798, 334] width 24 height 15
click at [606, 591] on button at bounding box center [614, 584] width 29 height 29
click at [1076, 401] on span "Reply" at bounding box center [1087, 407] width 23 height 12
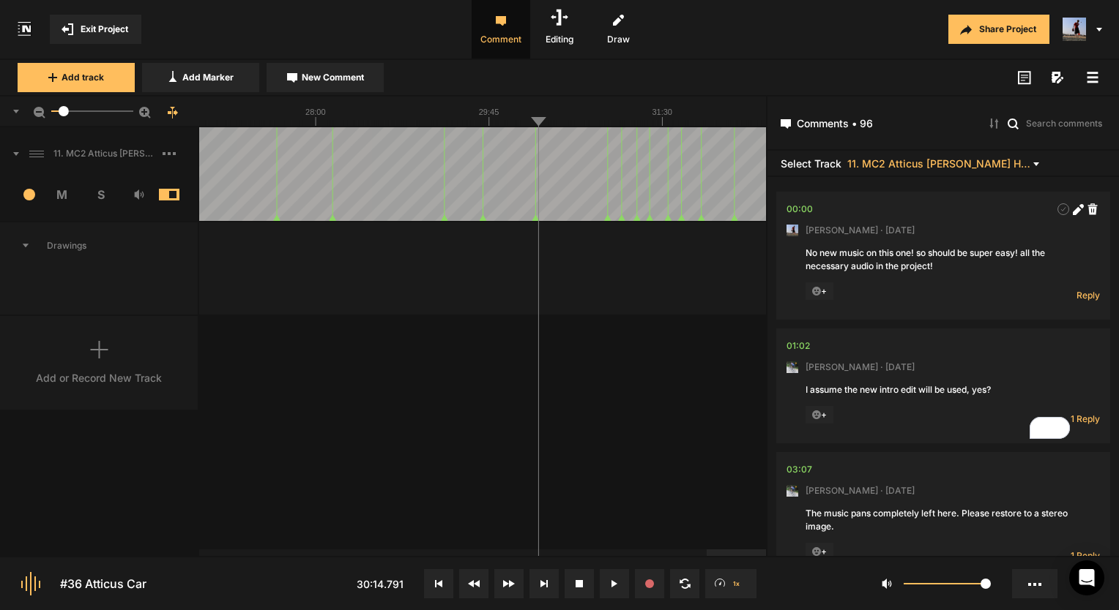
scroll to position [22227, 0]
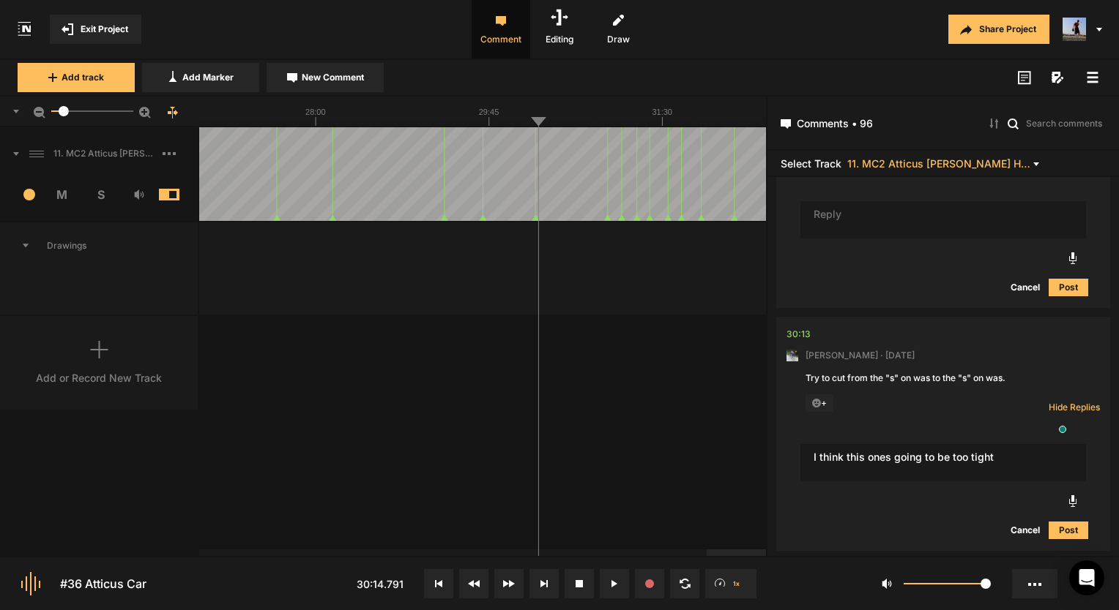
type textarea "I think this ones going to be too tight"
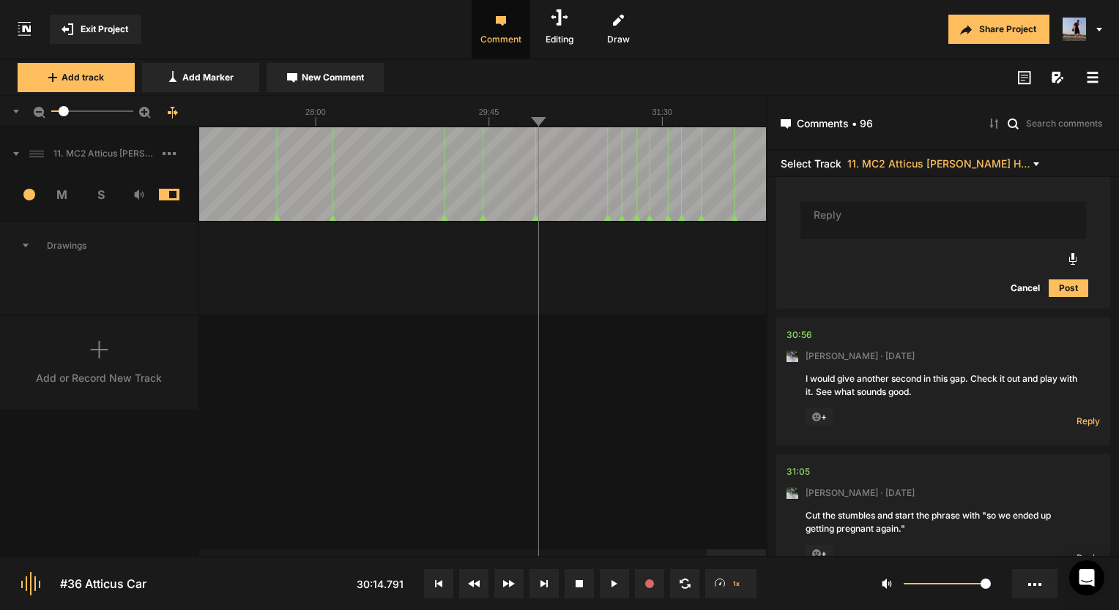
scroll to position [22490, 0]
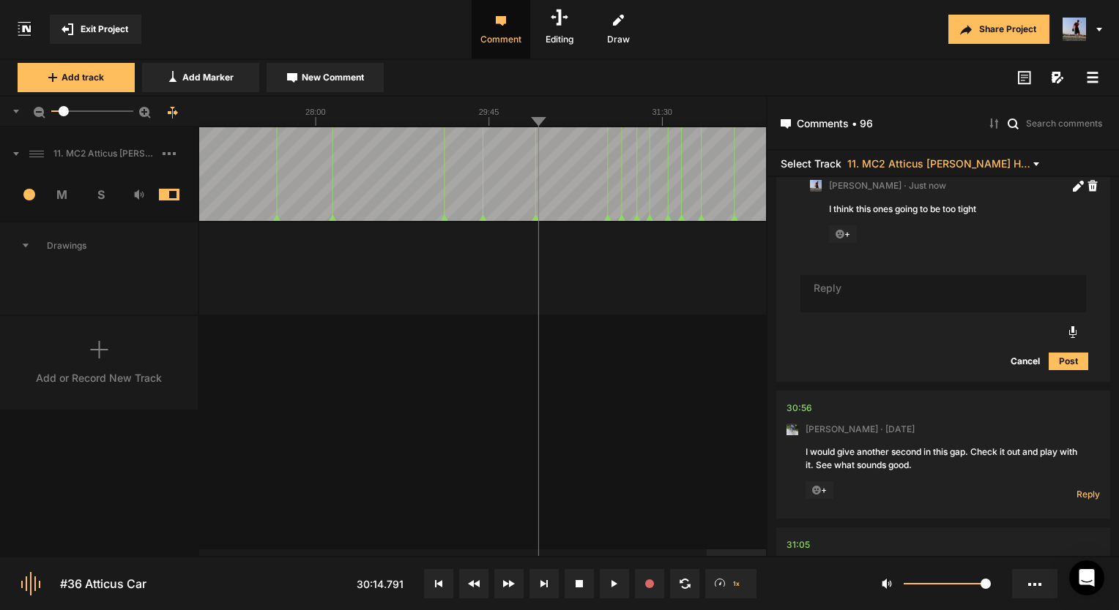
click at [782, 391] on nt-comment-thread "30:56 [PERSON_NAME] · [DATE] I would give another second in this gap. Check it …" at bounding box center [943, 459] width 334 height 137
click at [793, 401] on div "30:56" at bounding box center [799, 408] width 26 height 15
click at [1076, 488] on span "Reply" at bounding box center [1087, 494] width 23 height 12
type textarea "I"
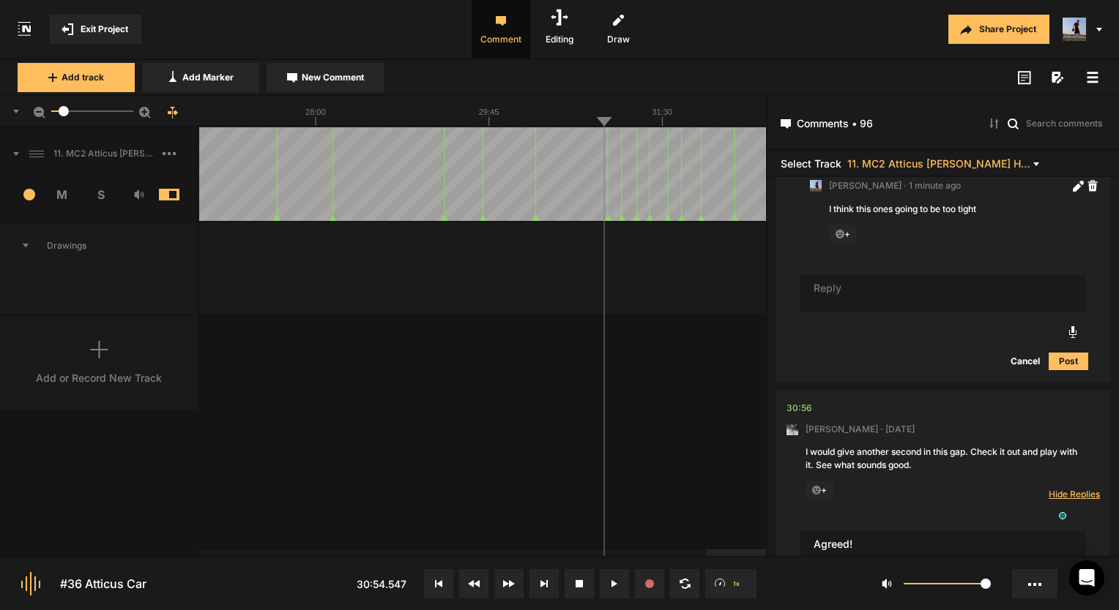
type textarea "Agreed!"
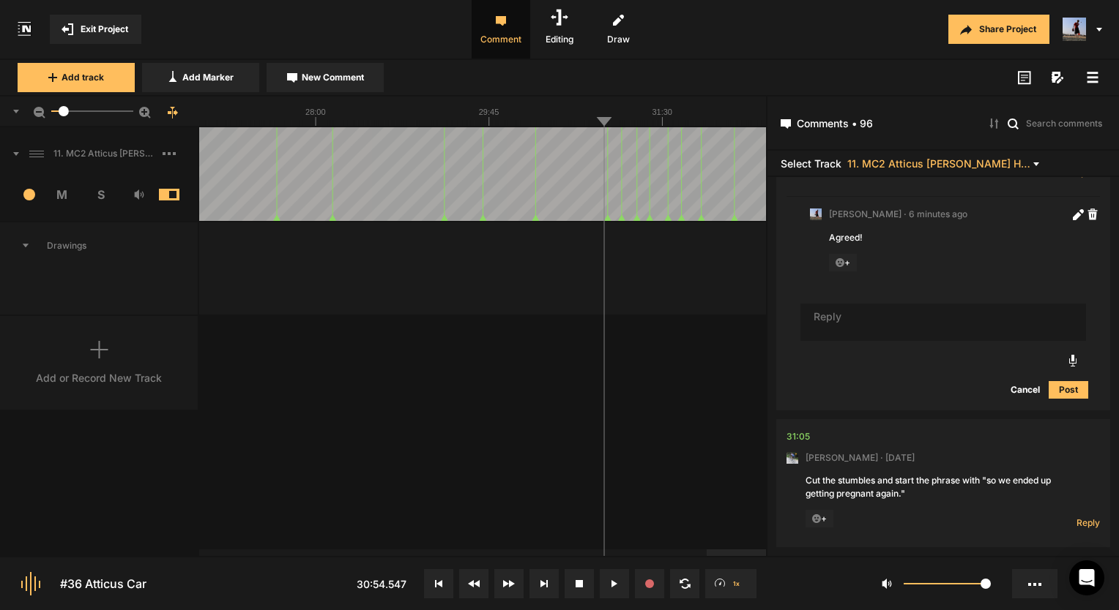
scroll to position [22841, 0]
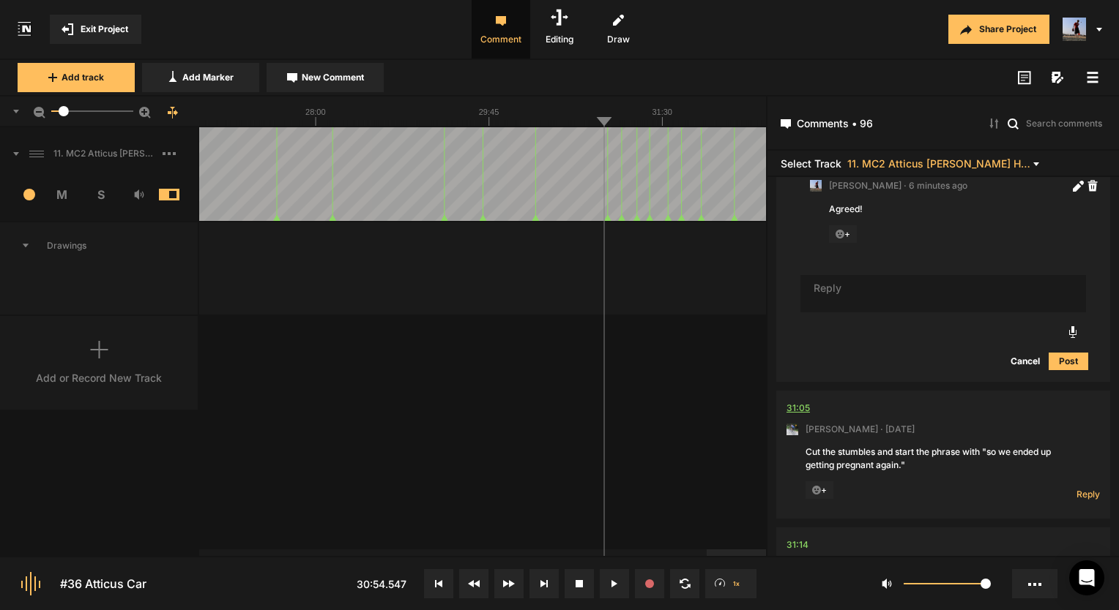
click at [799, 401] on div "31:05" at bounding box center [797, 408] width 23 height 15
click at [1076, 488] on span "Reply" at bounding box center [1087, 494] width 23 height 12
type textarea "Done!"
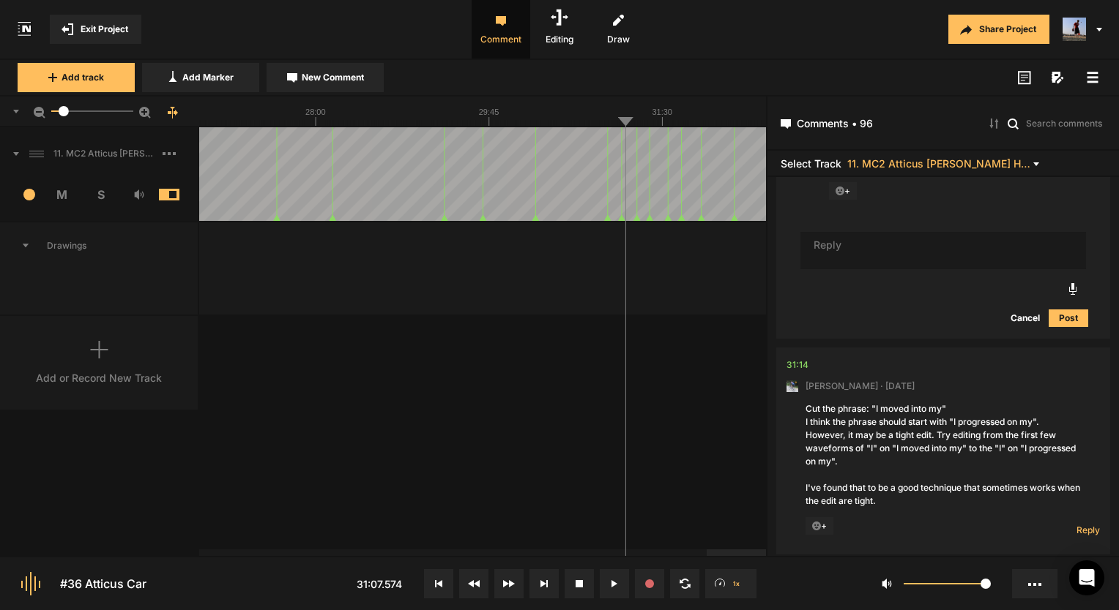
scroll to position [23248, 0]
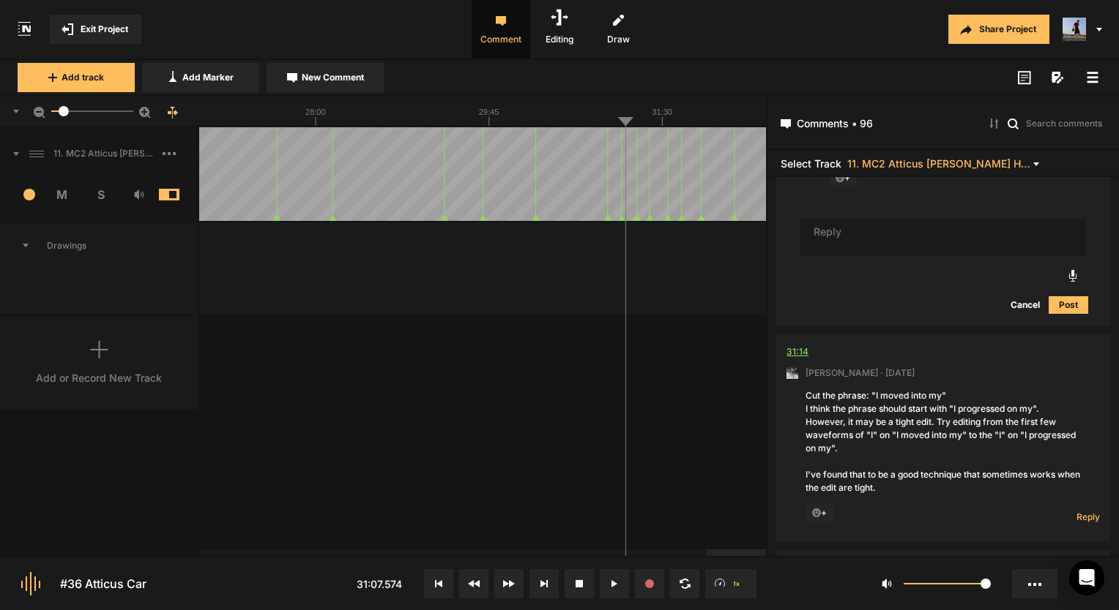
click at [804, 345] on div "31:14" at bounding box center [797, 352] width 22 height 15
click at [1077, 511] on span "Reply" at bounding box center [1087, 517] width 23 height 12
type textarea "Was tight but i think it works ok!"
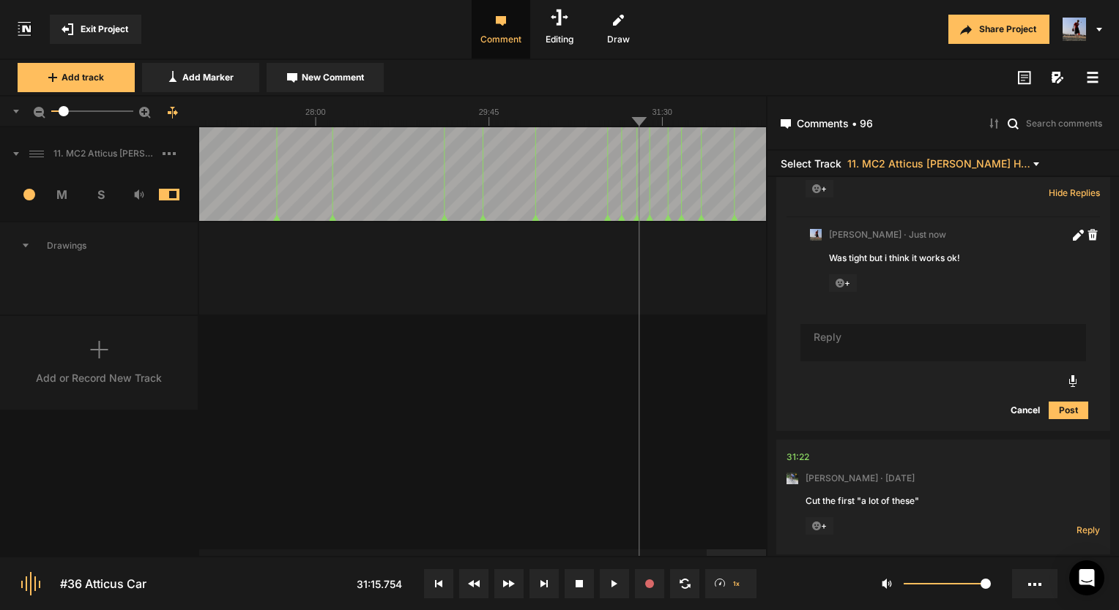
scroll to position [23694, 0]
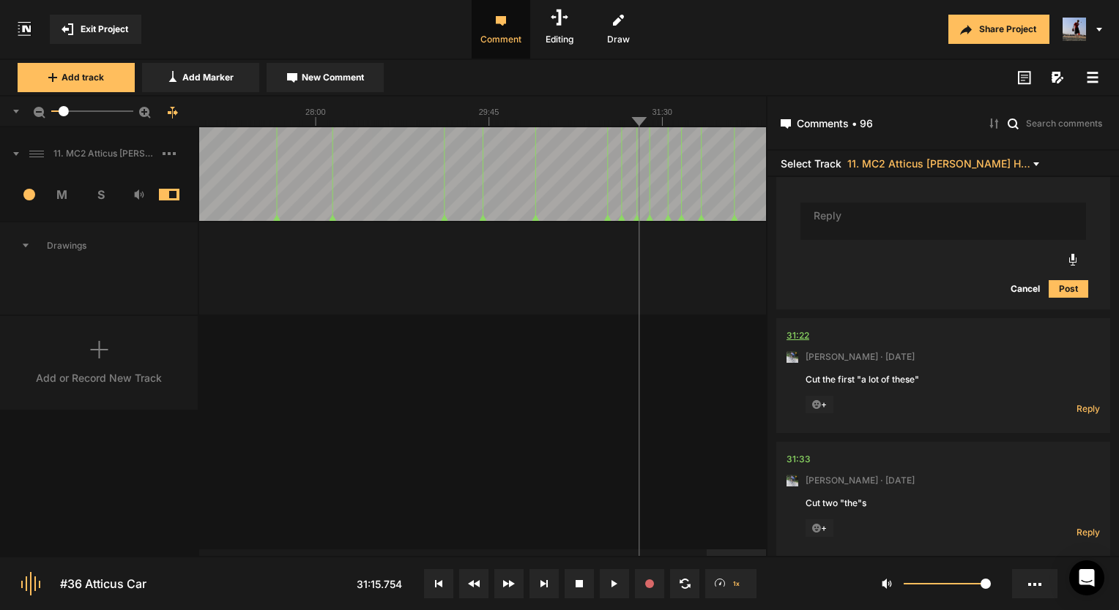
click at [802, 329] on div "31:22" at bounding box center [797, 336] width 23 height 15
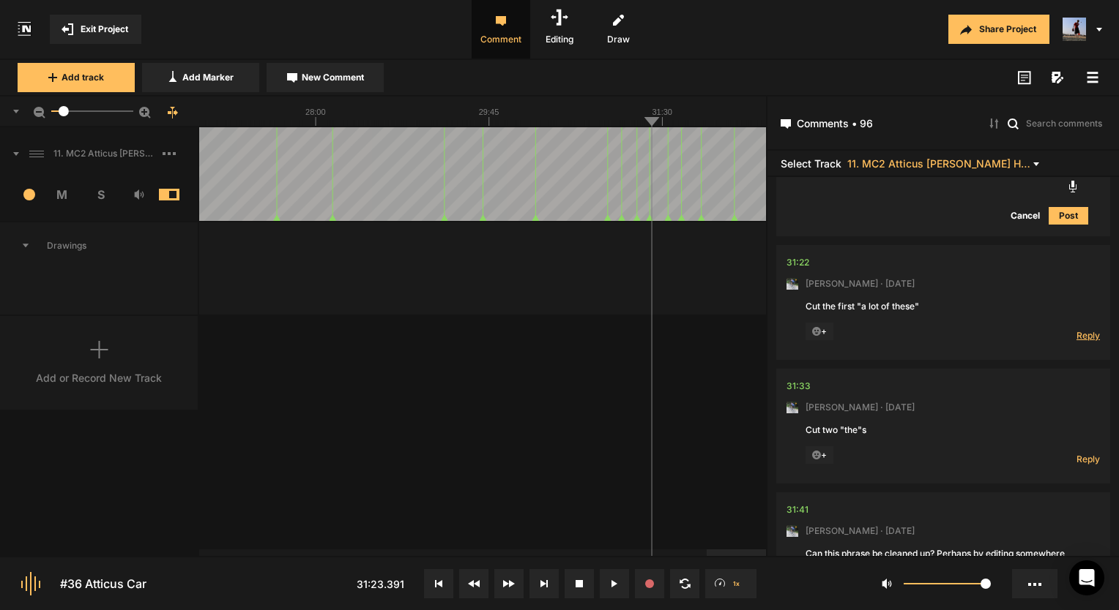
click at [1083, 329] on span "Reply" at bounding box center [1087, 335] width 23 height 12
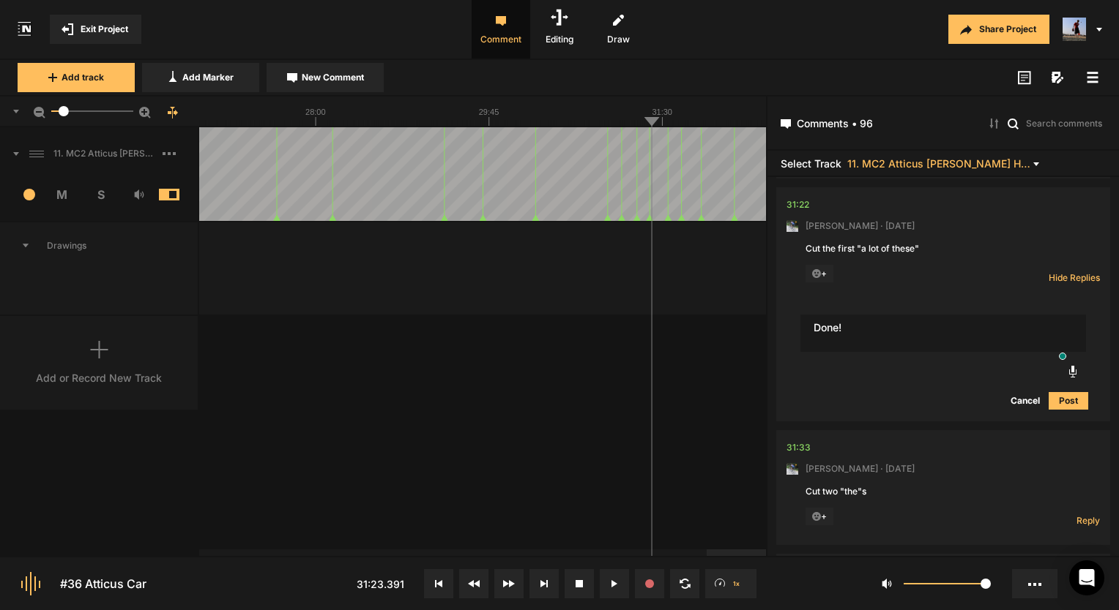
scroll to position [23840, 0]
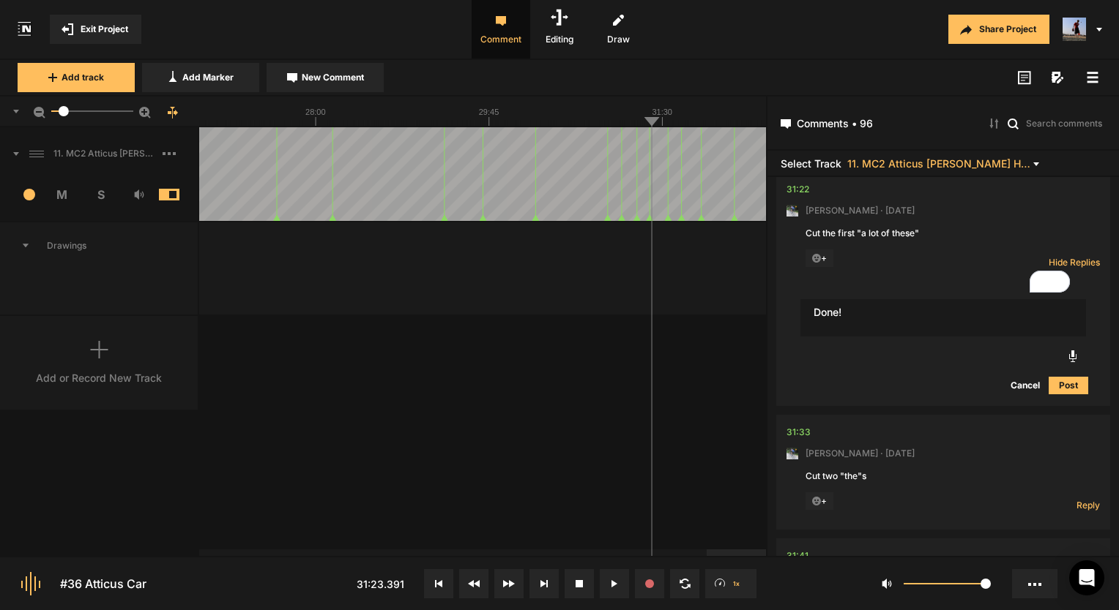
type textarea "Done!"
click at [1054, 377] on button "Post" at bounding box center [1068, 386] width 40 height 18
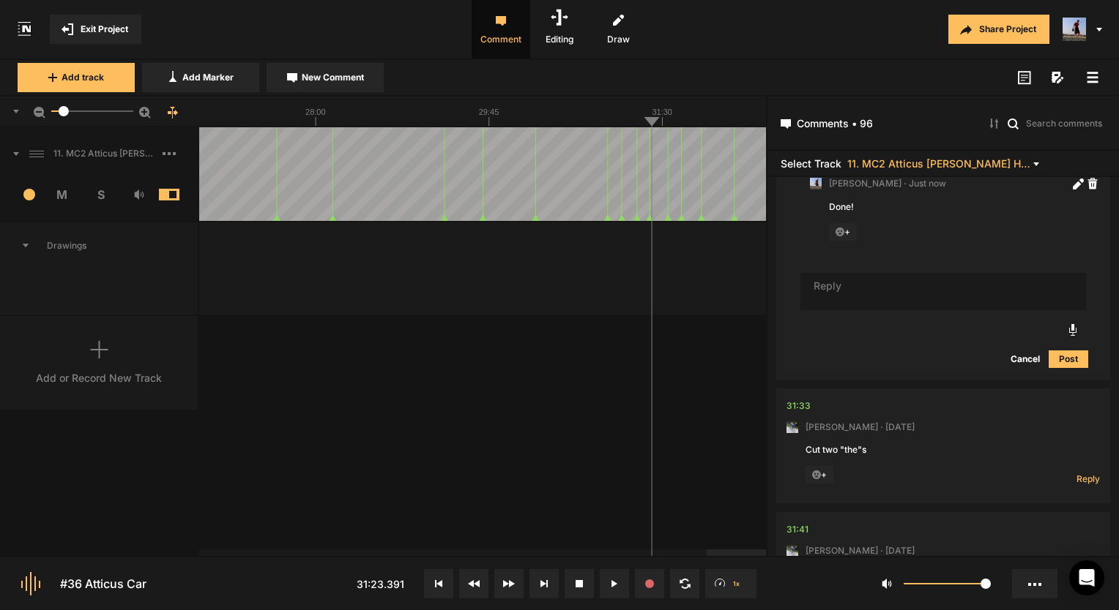
scroll to position [23986, 0]
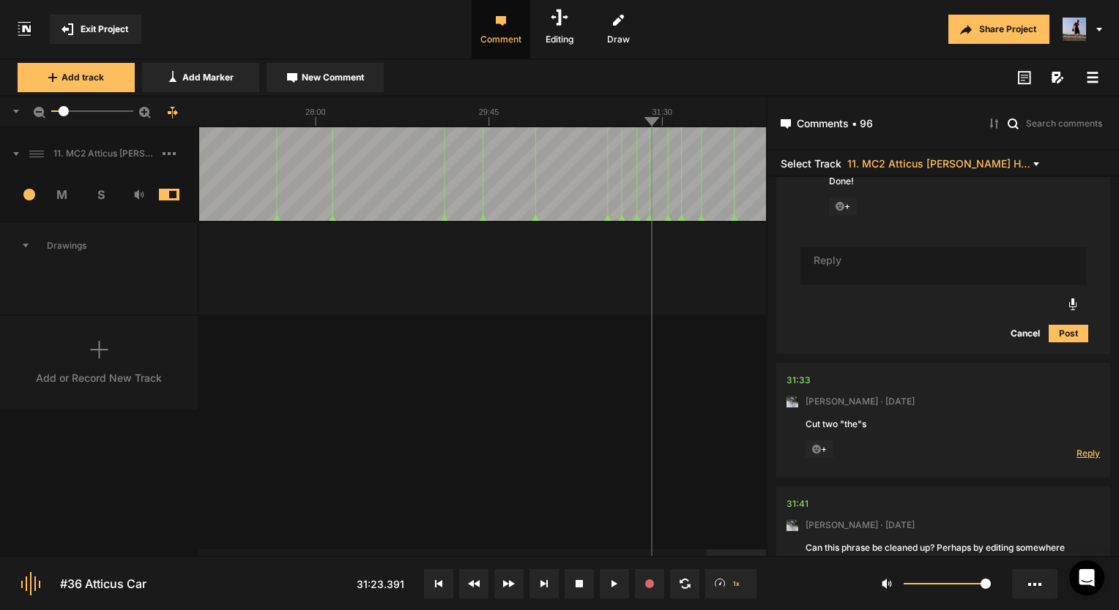
click at [1086, 447] on span "Reply" at bounding box center [1087, 453] width 23 height 12
type textarea "Done!"
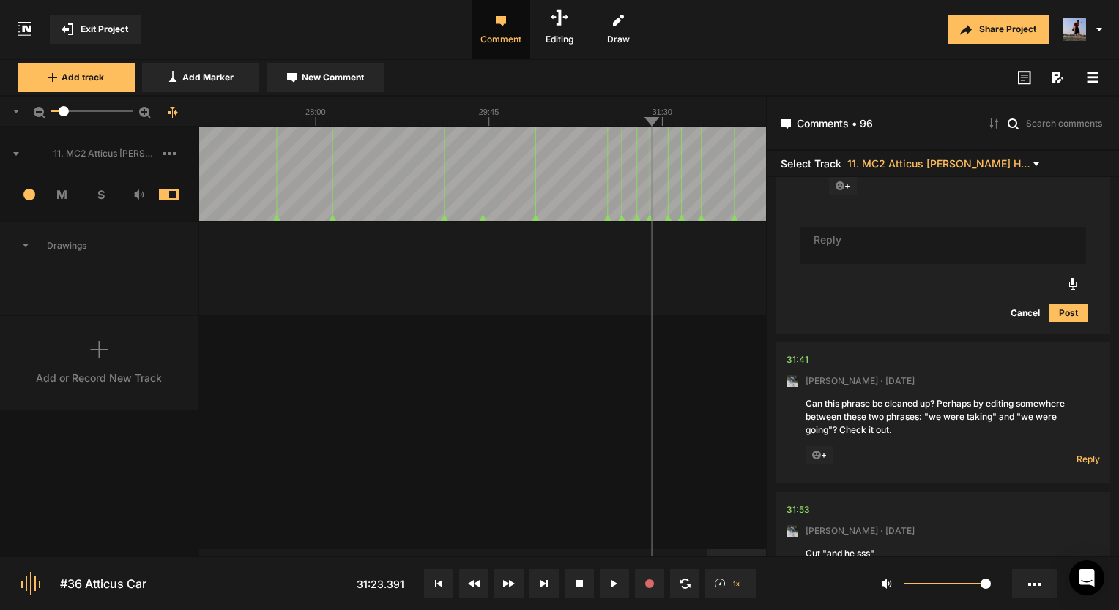
scroll to position [24368, 0]
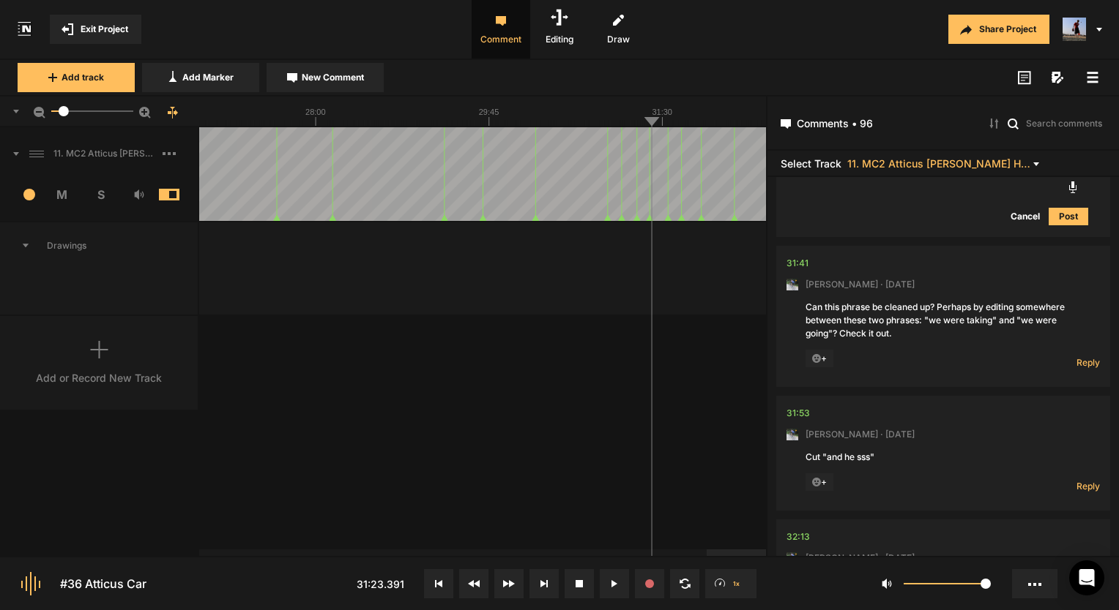
drag, startPoint x: 113, startPoint y: 195, endPoint x: 621, endPoint y: 428, distance: 558.4
click at [621, 428] on div "11. MC2 Atticus Carr Hard Lock Copy 01 1 M S Comments 00:00 Micah Foster · 5 mo…" at bounding box center [383, 341] width 766 height 429
click at [1083, 356] on span "Reply" at bounding box center [1087, 362] width 23 height 12
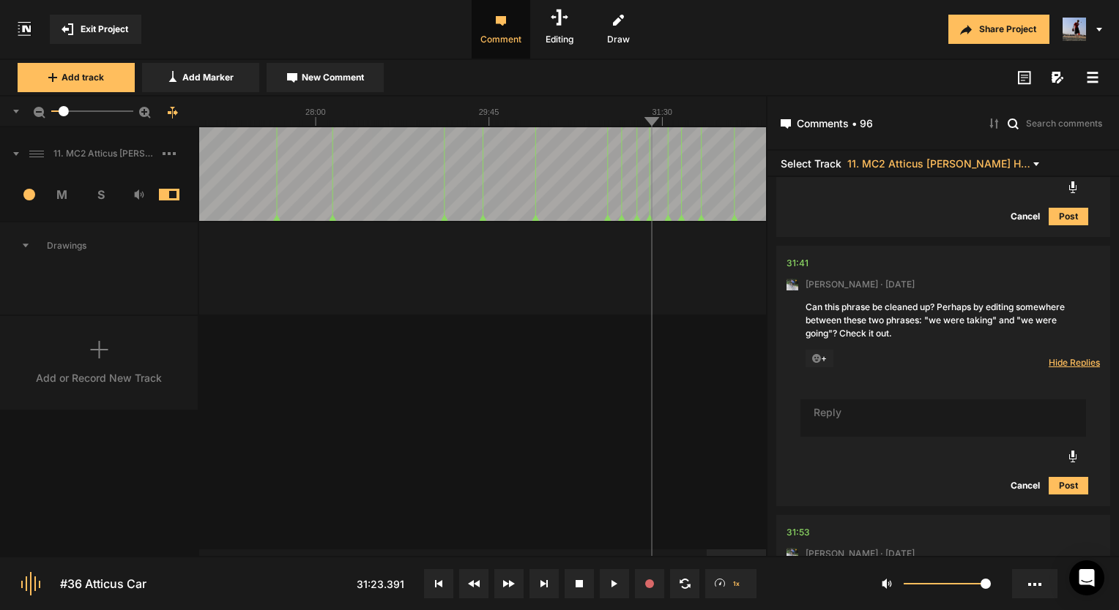
scroll to position [24441, 0]
type textarea "Done!"
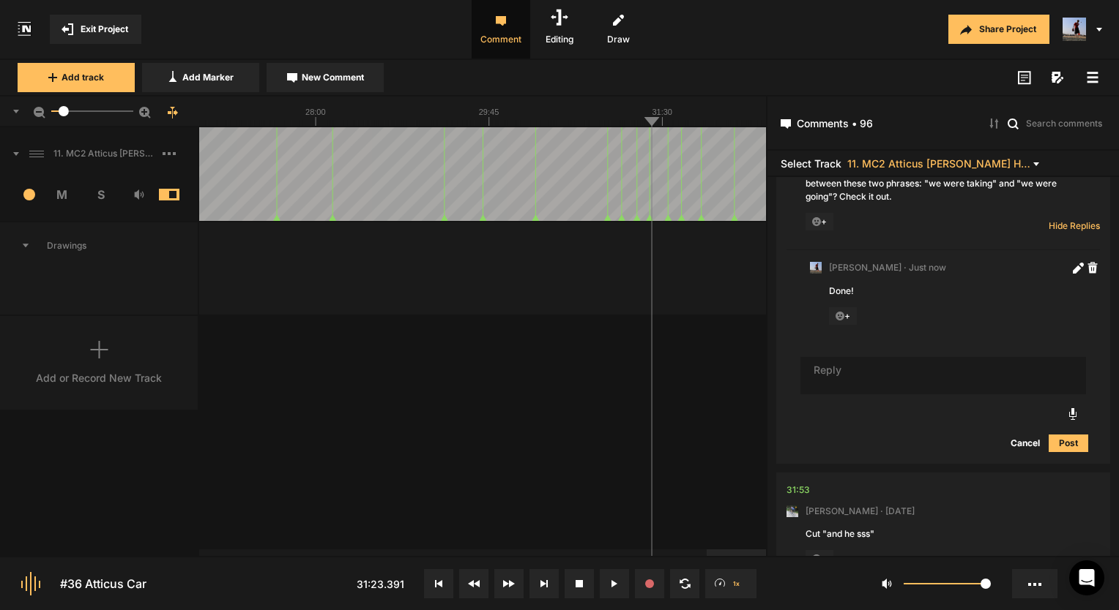
scroll to position [24661, 0]
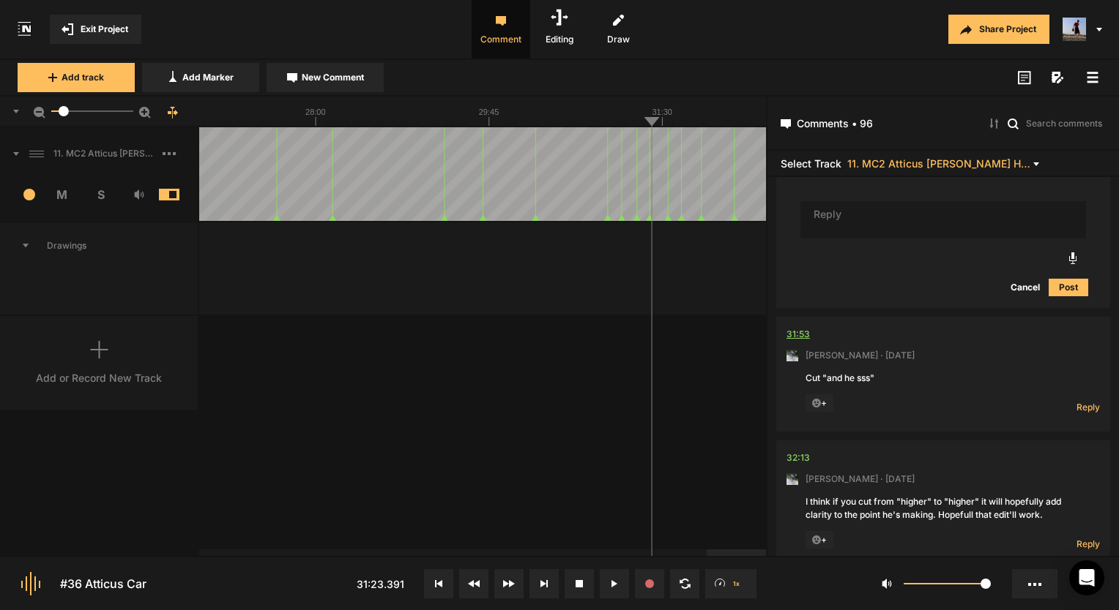
click at [789, 327] on div "31:53" at bounding box center [797, 334] width 23 height 15
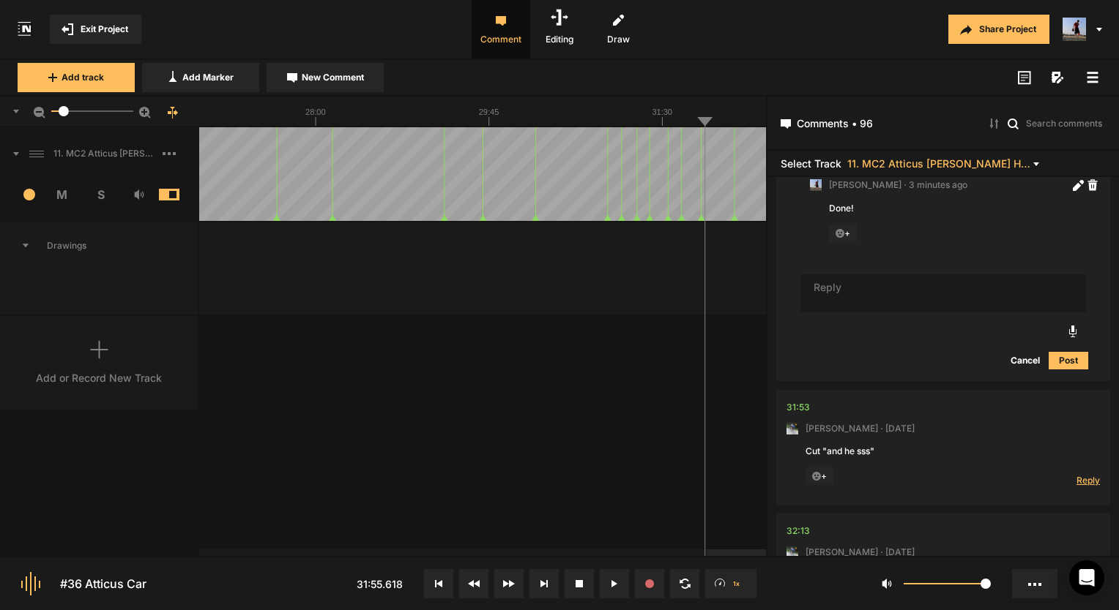
click at [1077, 474] on span "Reply" at bounding box center [1087, 480] width 23 height 12
type textarea "Done!"
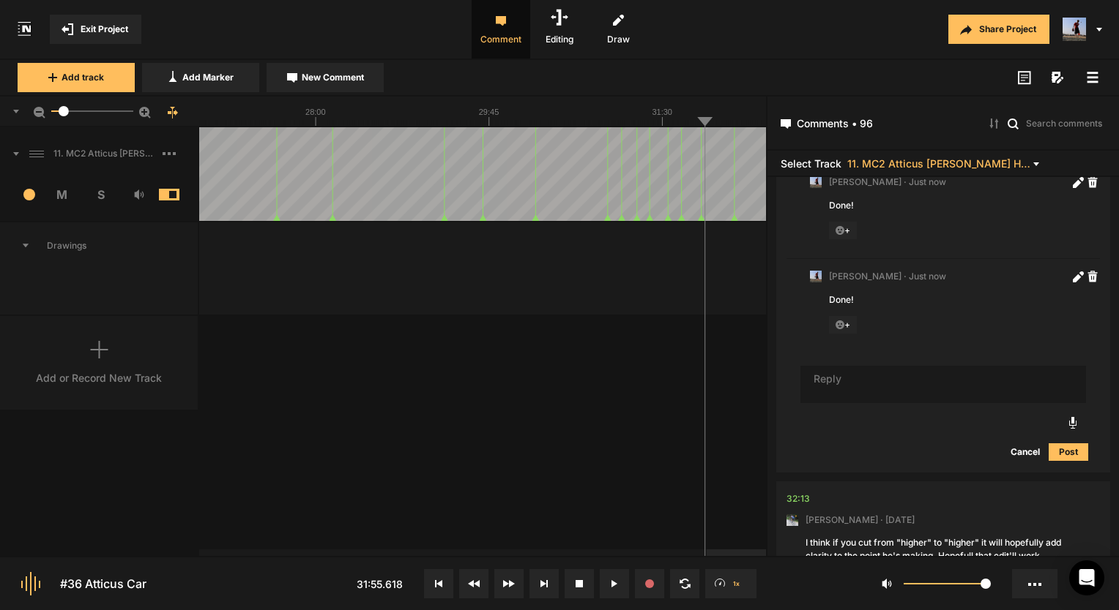
scroll to position [25016, 0]
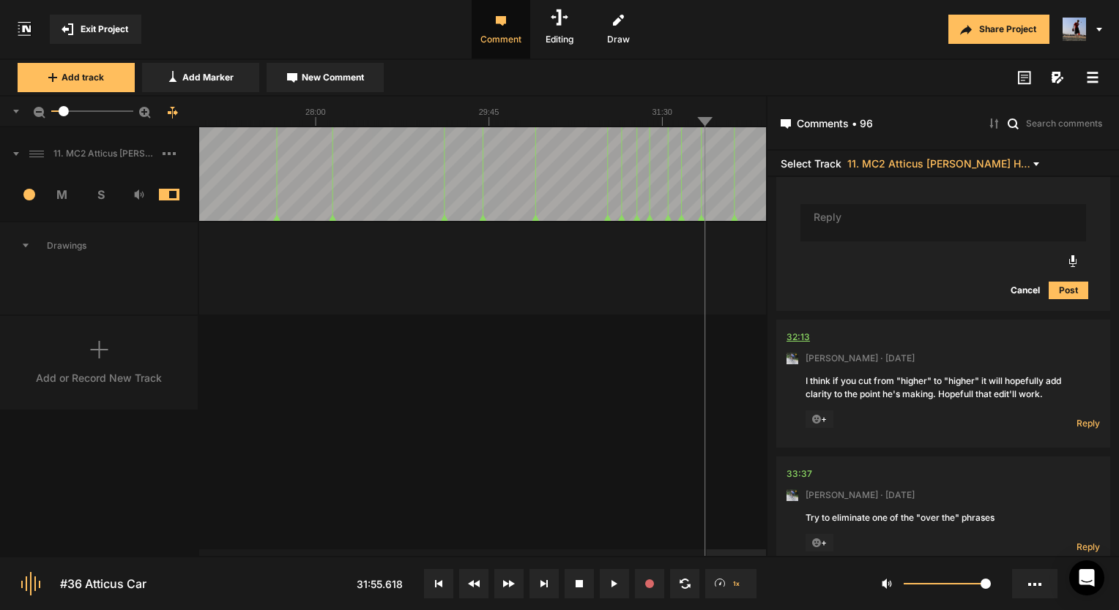
click at [799, 330] on div "32:13" at bounding box center [797, 337] width 23 height 15
click at [1090, 417] on span "Reply" at bounding box center [1087, 423] width 23 height 12
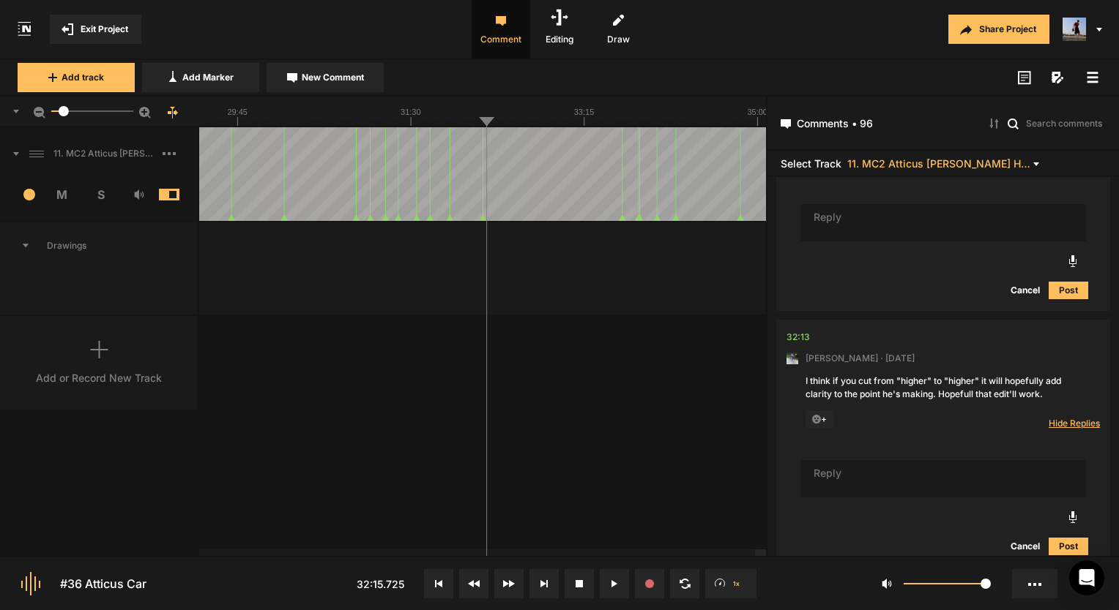
scroll to position [25163, 0]
type textarea "I edited this a bit you can see what you think"
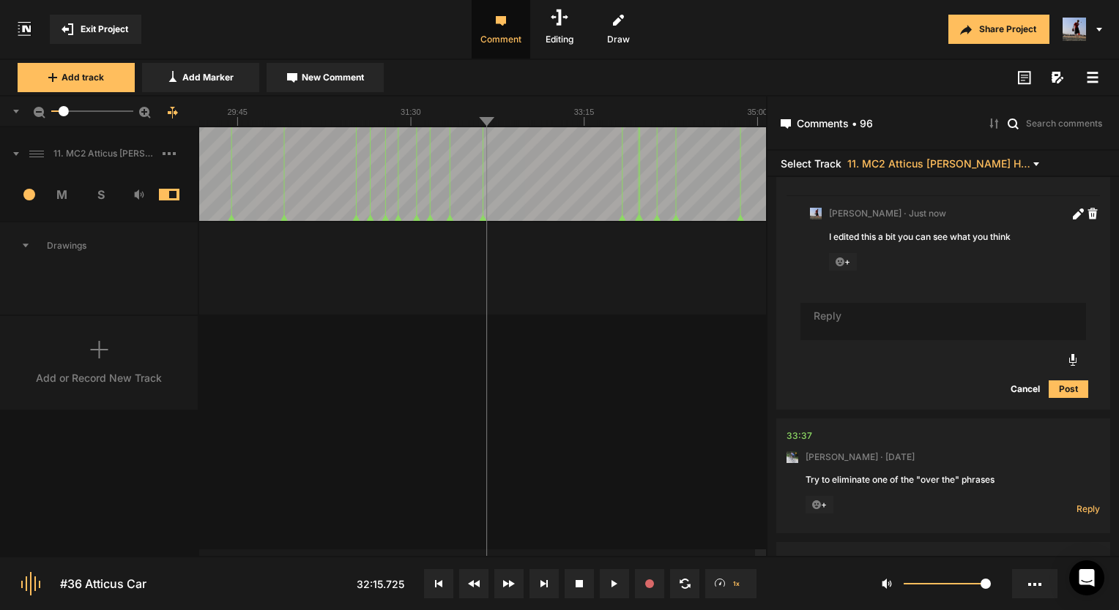
scroll to position [25440, 0]
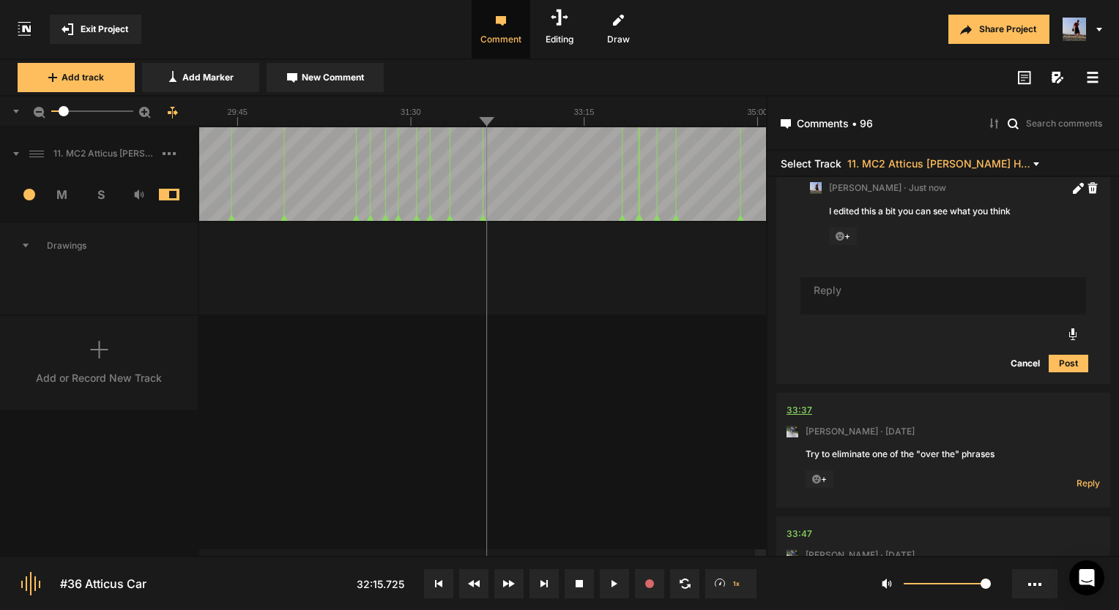
click at [802, 403] on div "33:37" at bounding box center [799, 410] width 26 height 15
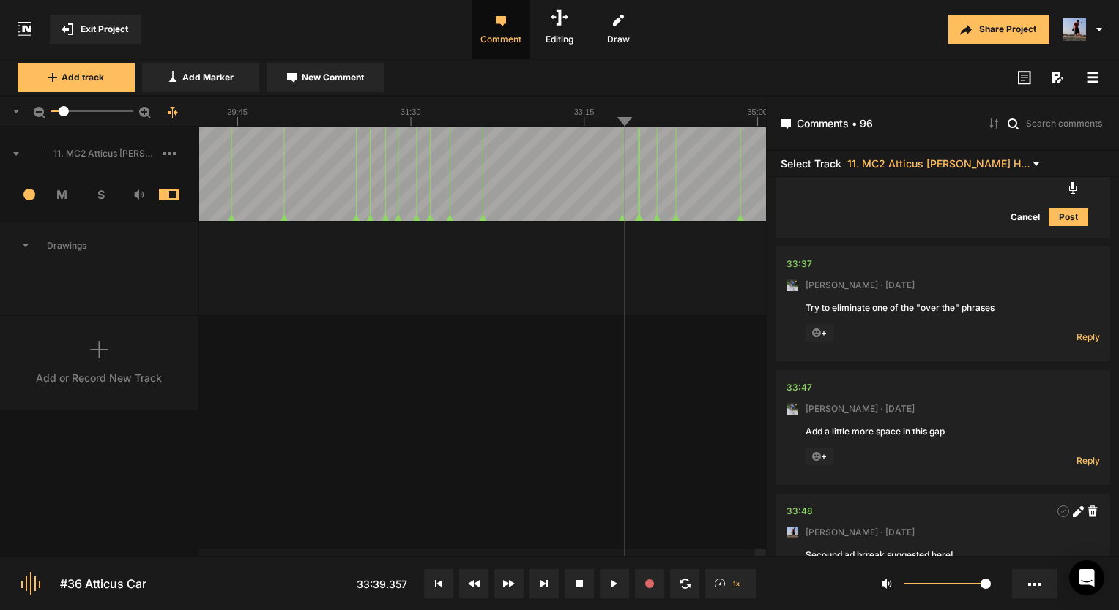
scroll to position [25513, 0]
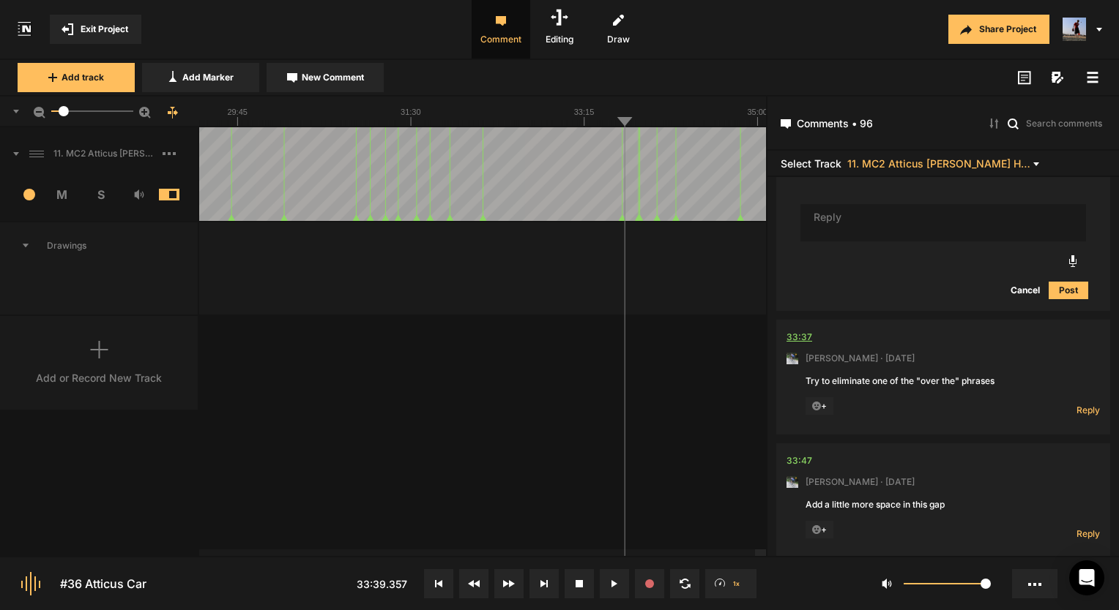
click at [800, 330] on div "33:37" at bounding box center [799, 337] width 26 height 15
click at [1078, 404] on span "Reply" at bounding box center [1087, 410] width 23 height 12
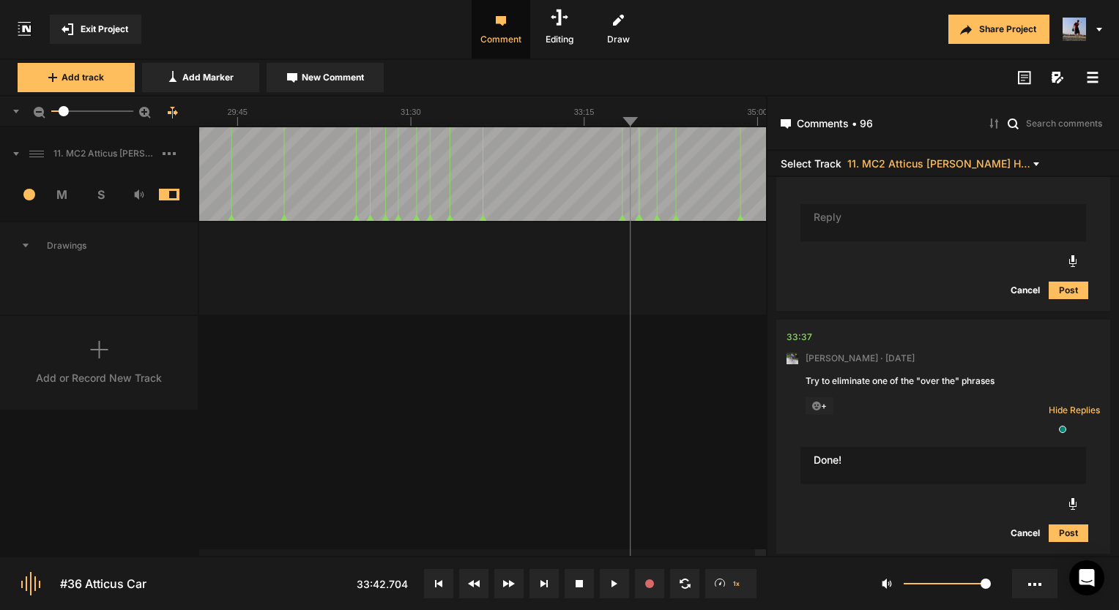
type textarea "Done!"
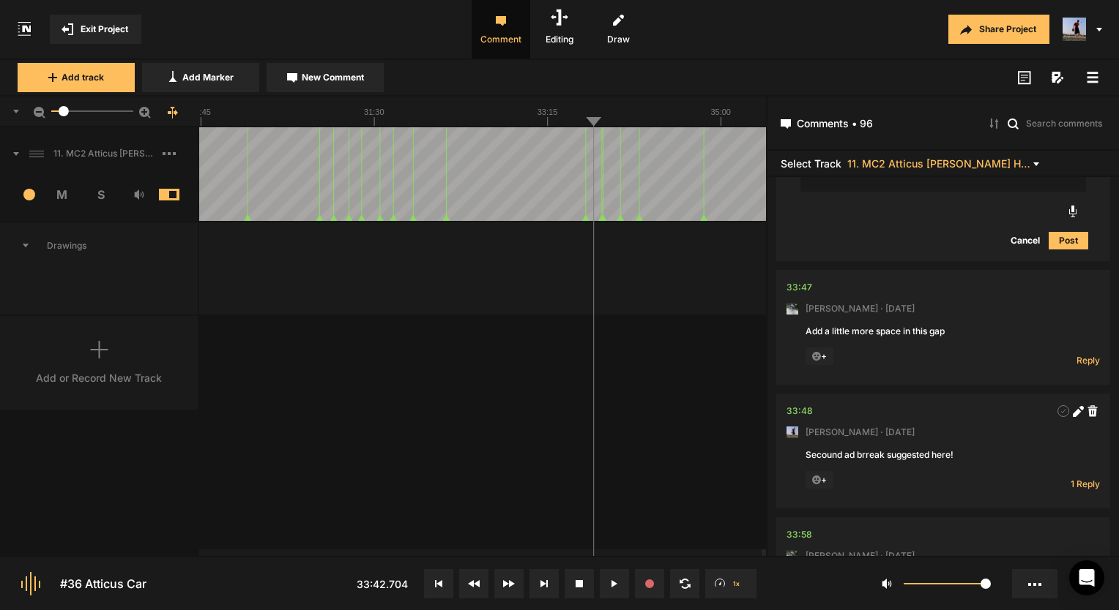
scroll to position [26018, 0]
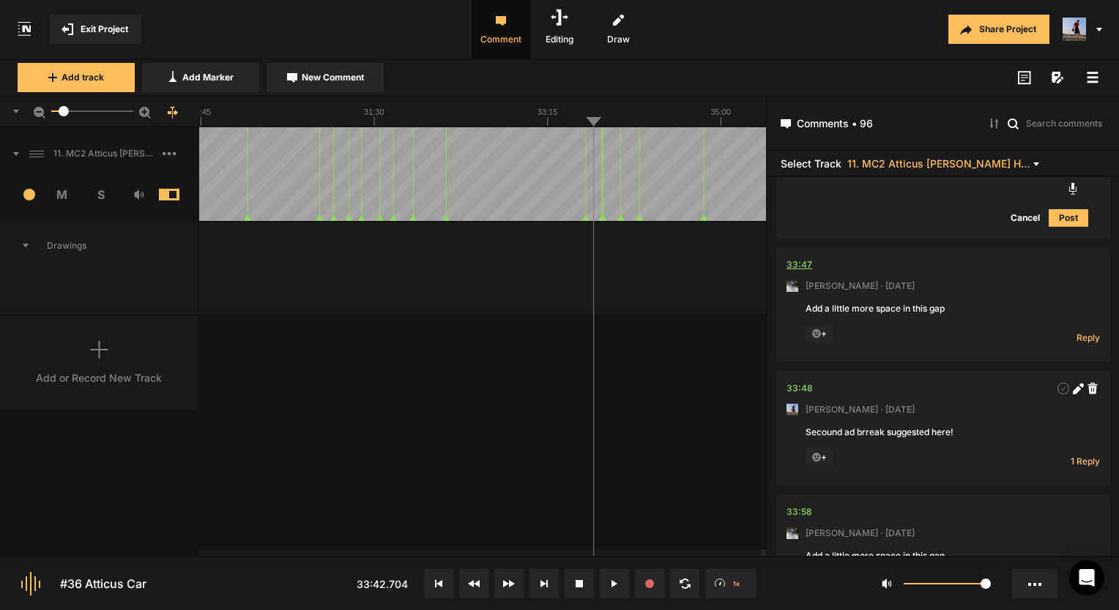
click at [797, 258] on div "33:47" at bounding box center [799, 265] width 26 height 15
click at [1080, 332] on span "Reply" at bounding box center [1087, 338] width 23 height 12
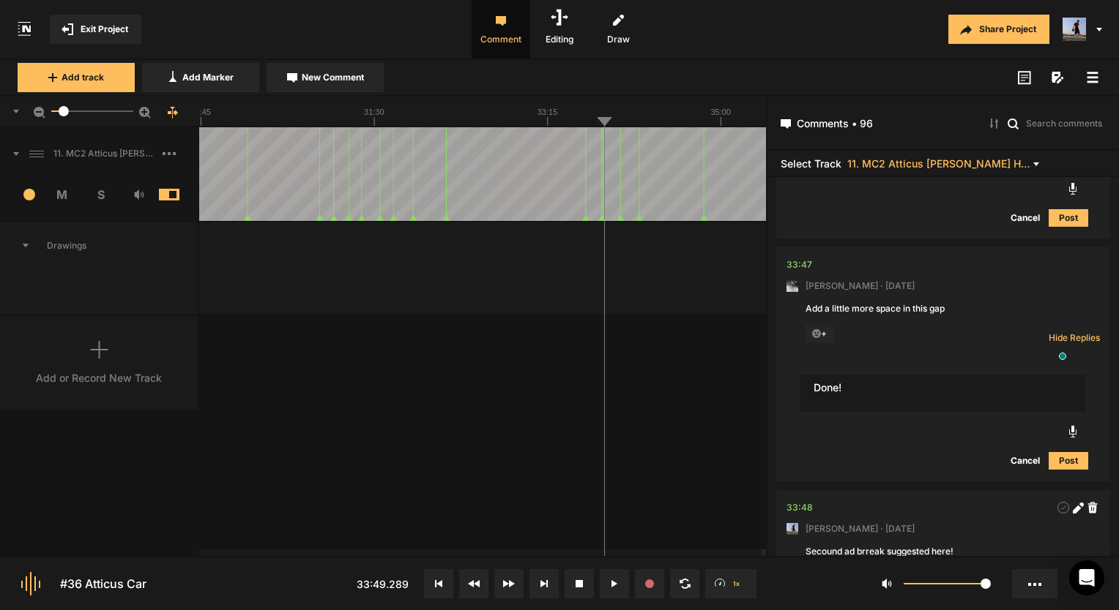
type textarea "Done!"
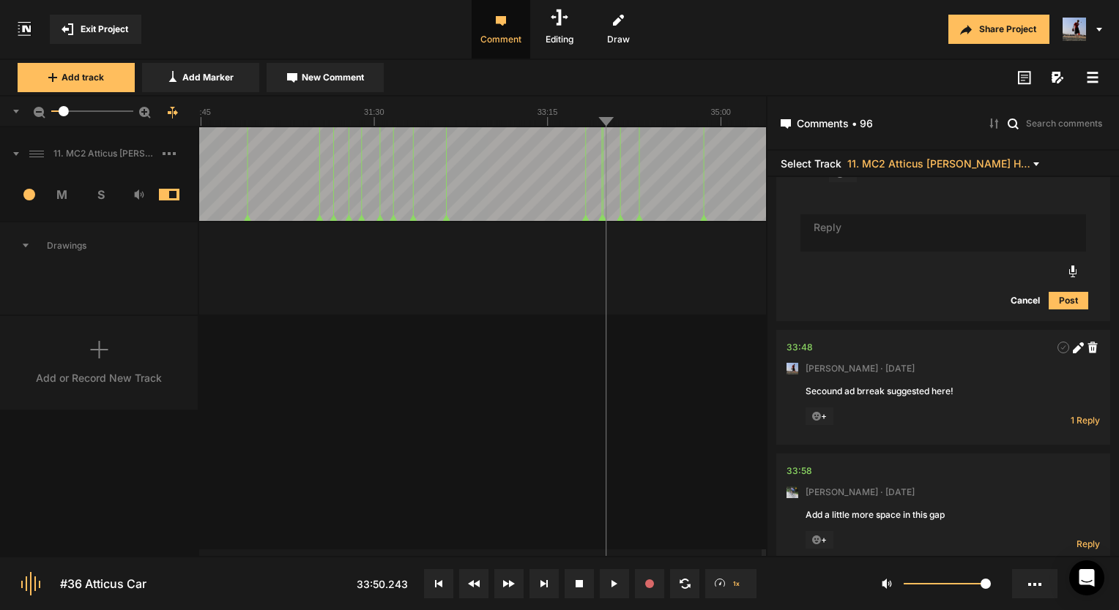
scroll to position [26311, 0]
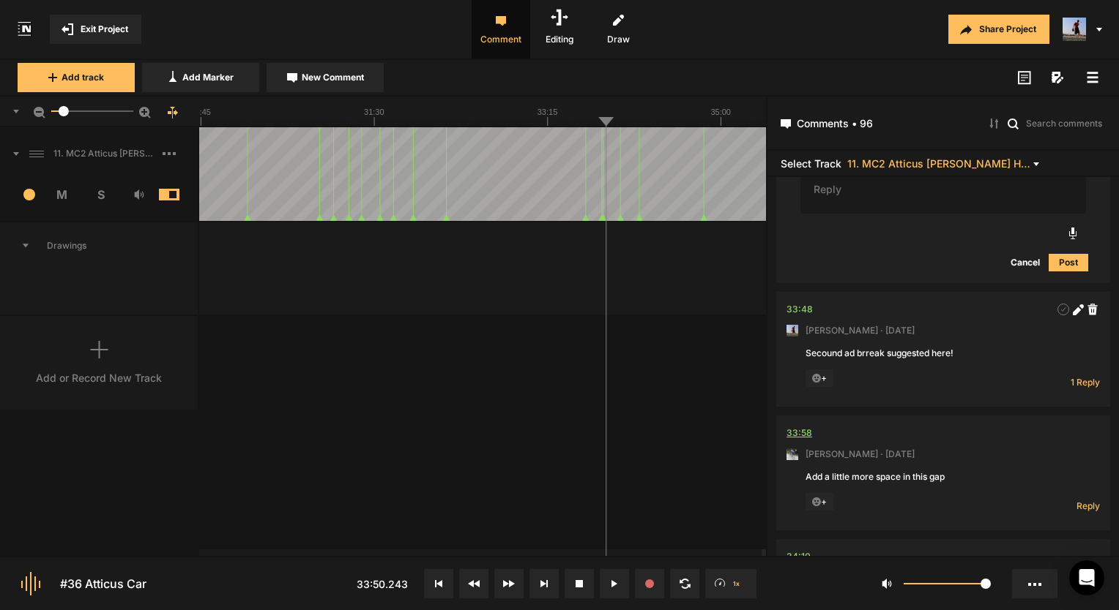
click at [807, 426] on div "33:58" at bounding box center [799, 433] width 26 height 15
click at [1084, 500] on span "Reply" at bounding box center [1087, 506] width 23 height 12
type textarea "Done!"
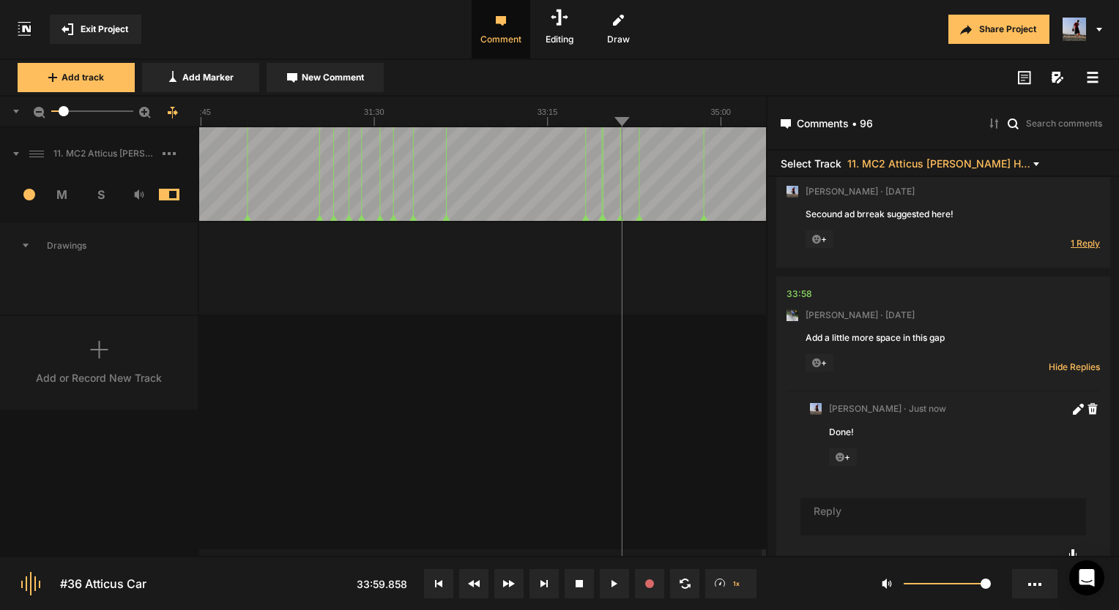
click at [1070, 237] on span "1 Reply" at bounding box center [1084, 243] width 29 height 12
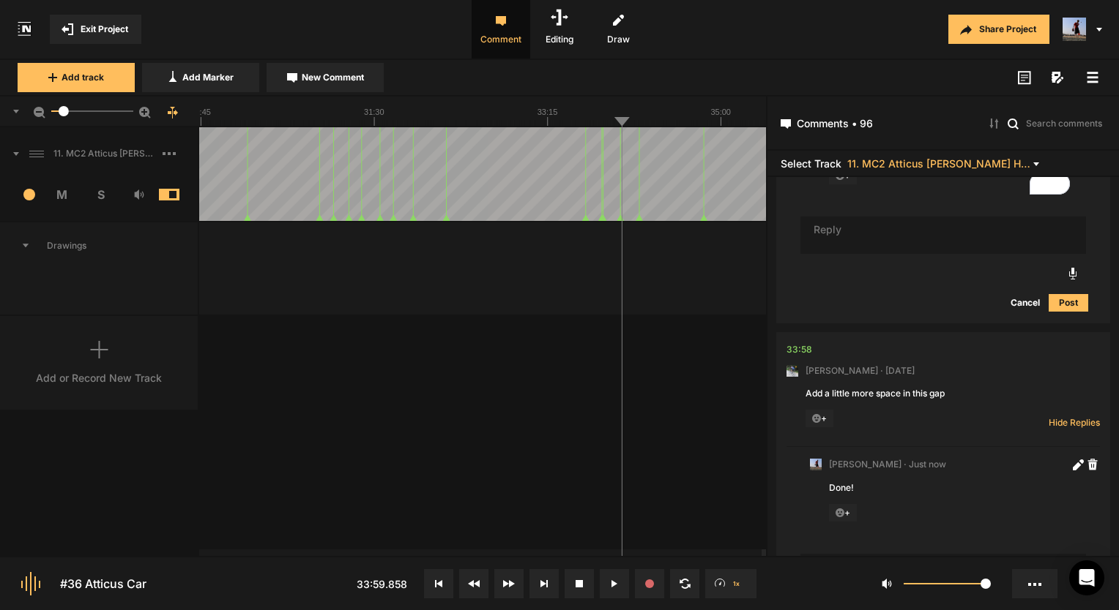
scroll to position [26669, 0]
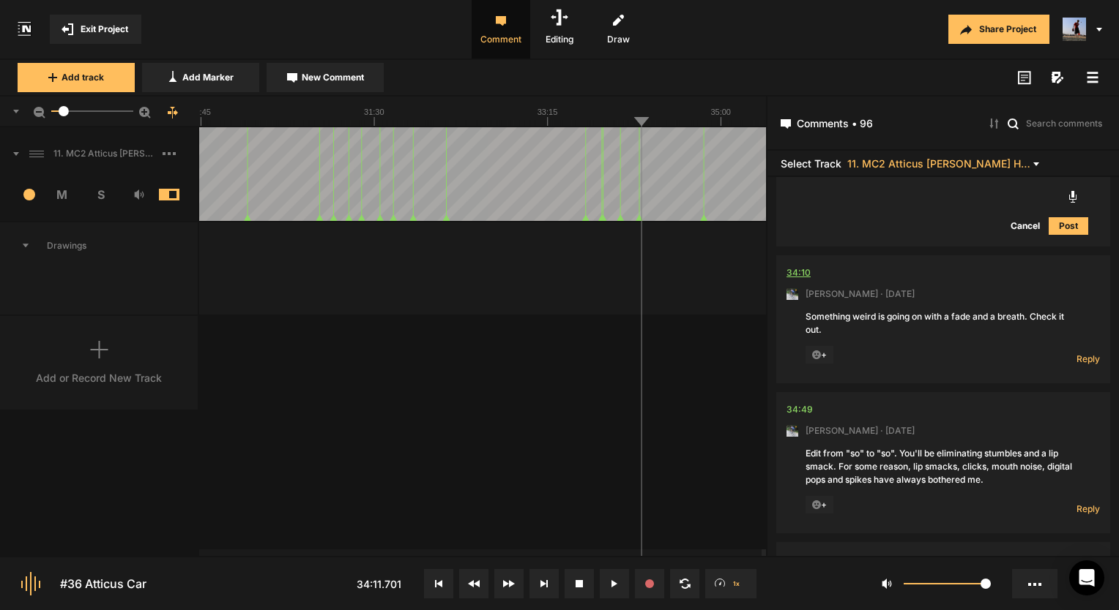
click at [807, 266] on div "34:10" at bounding box center [798, 273] width 24 height 15
click at [1089, 353] on span "Reply" at bounding box center [1087, 359] width 23 height 12
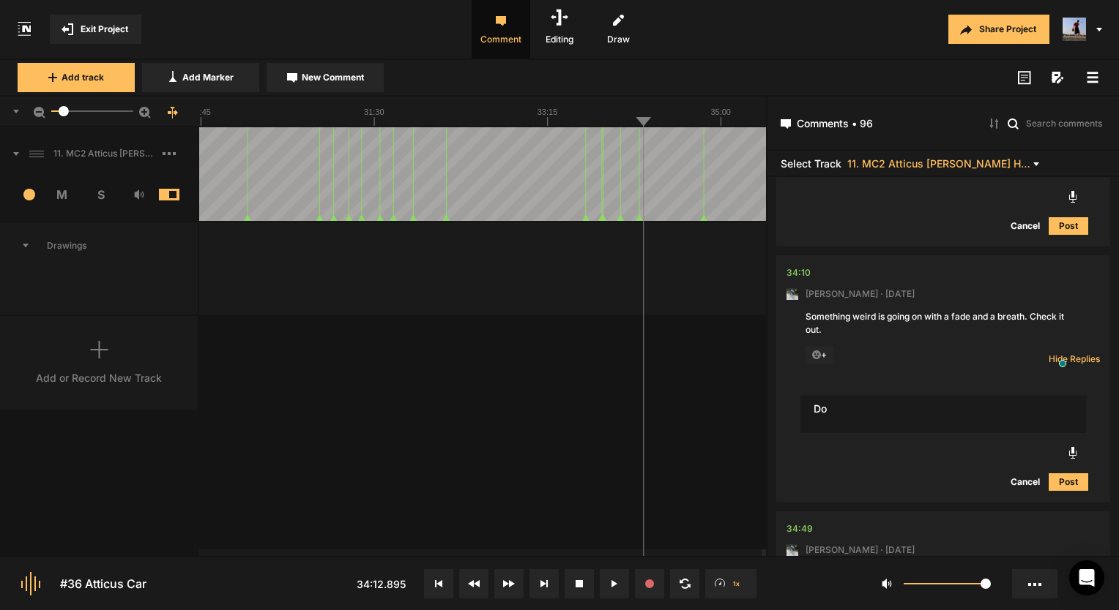
type textarea "D"
type textarea "fixed"
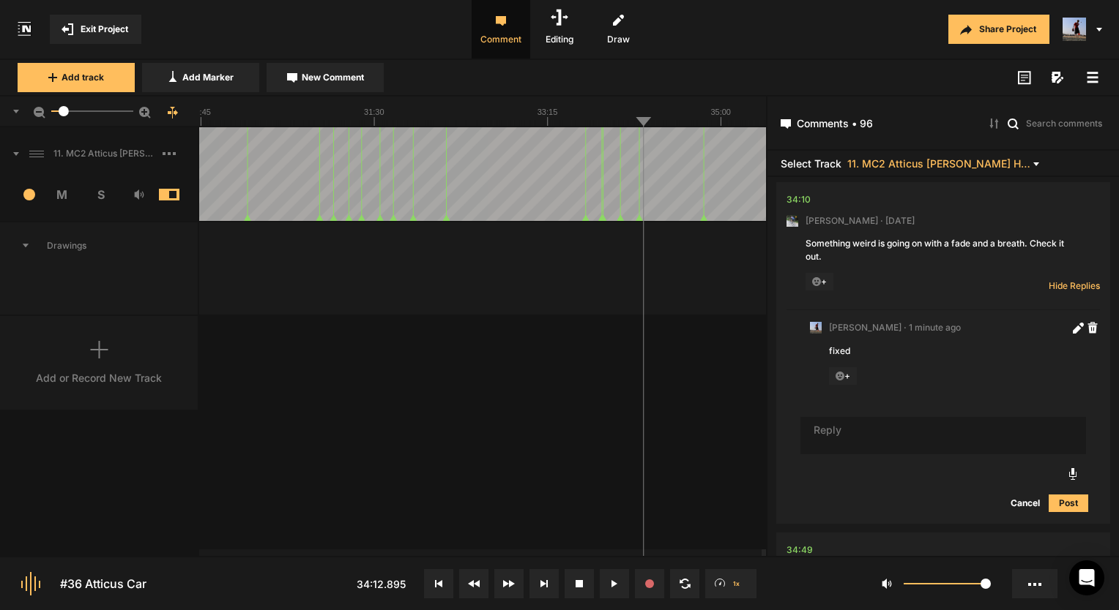
scroll to position [0, 0]
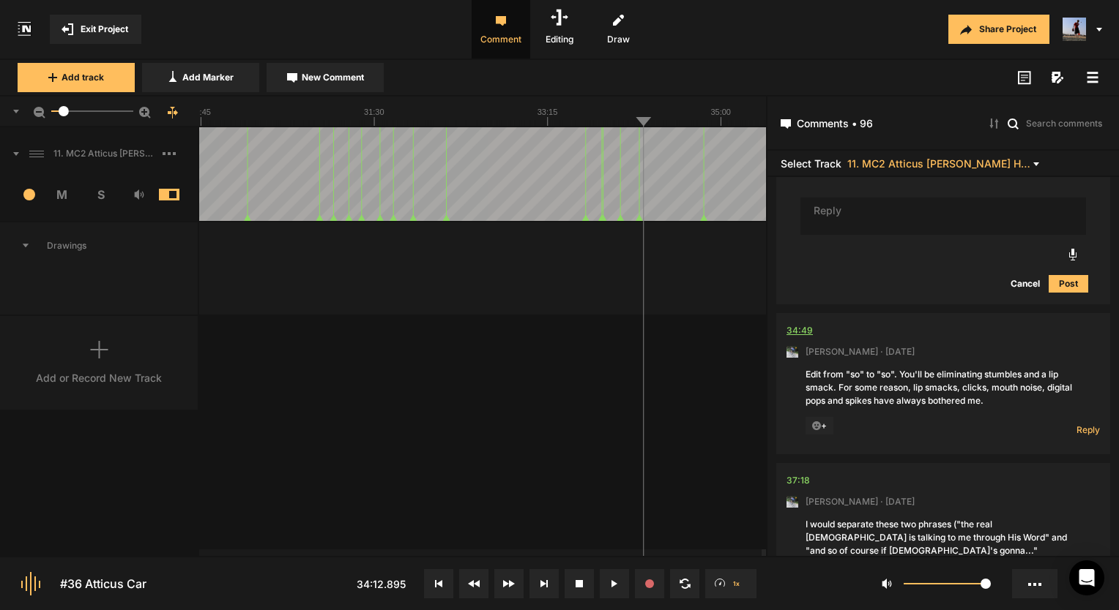
click at [799, 324] on div "34:49" at bounding box center [799, 331] width 26 height 15
click at [709, 347] on div "11. MC2 Atticus [PERSON_NAME] Hard Lock Copy 01 1 M S Comments 00:00 [PERSON_NA…" at bounding box center [383, 341] width 766 height 429
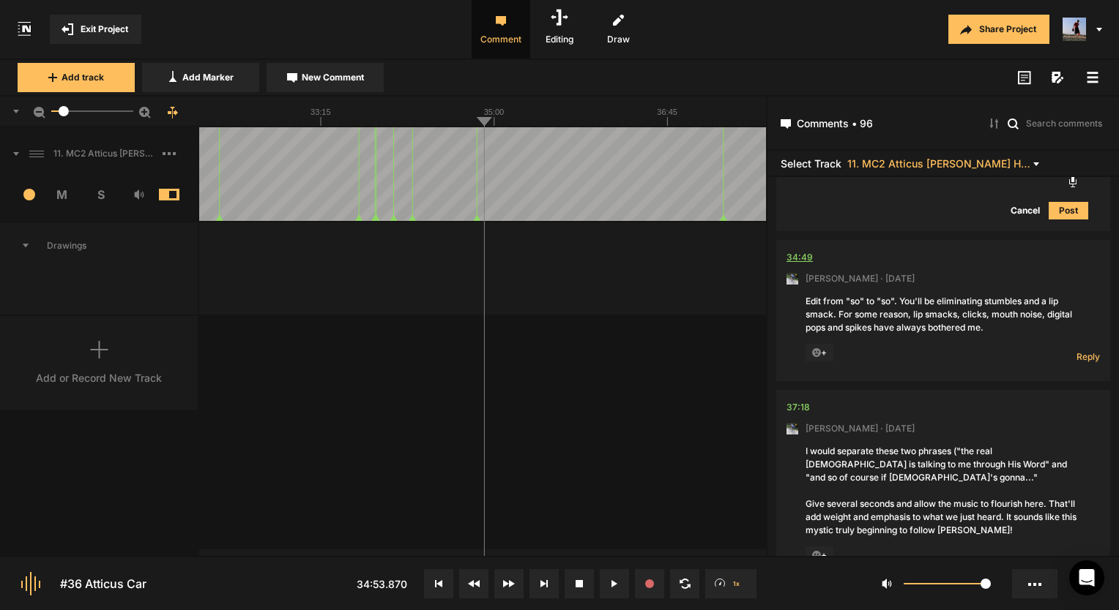
click at [800, 250] on div "34:49" at bounding box center [799, 257] width 26 height 15
click at [1079, 351] on span "Reply" at bounding box center [1087, 357] width 23 height 12
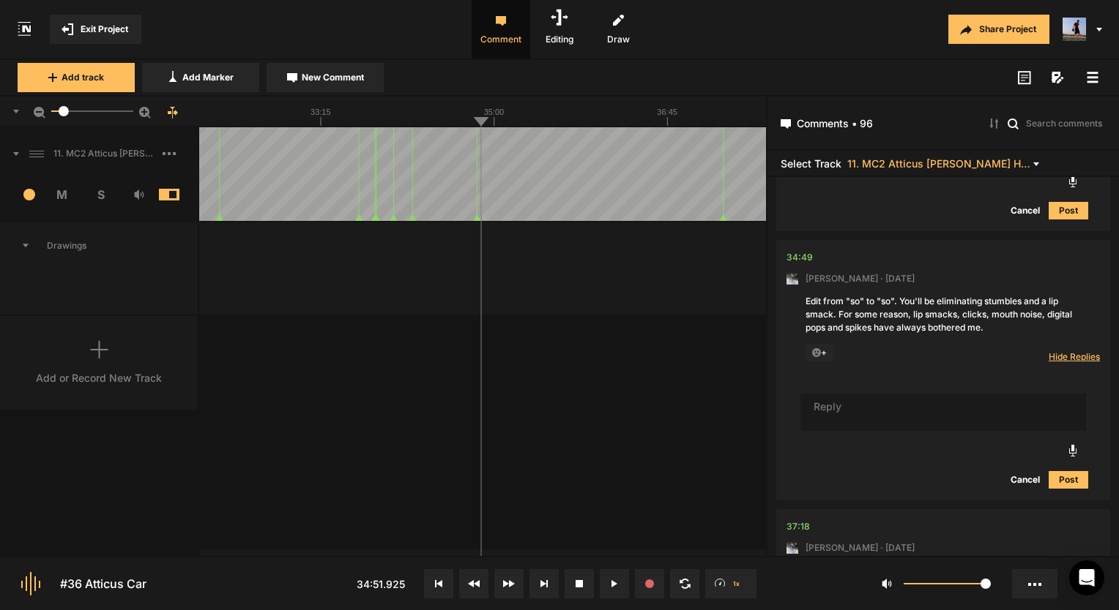
scroll to position [27401, 0]
type textarea "Done!"
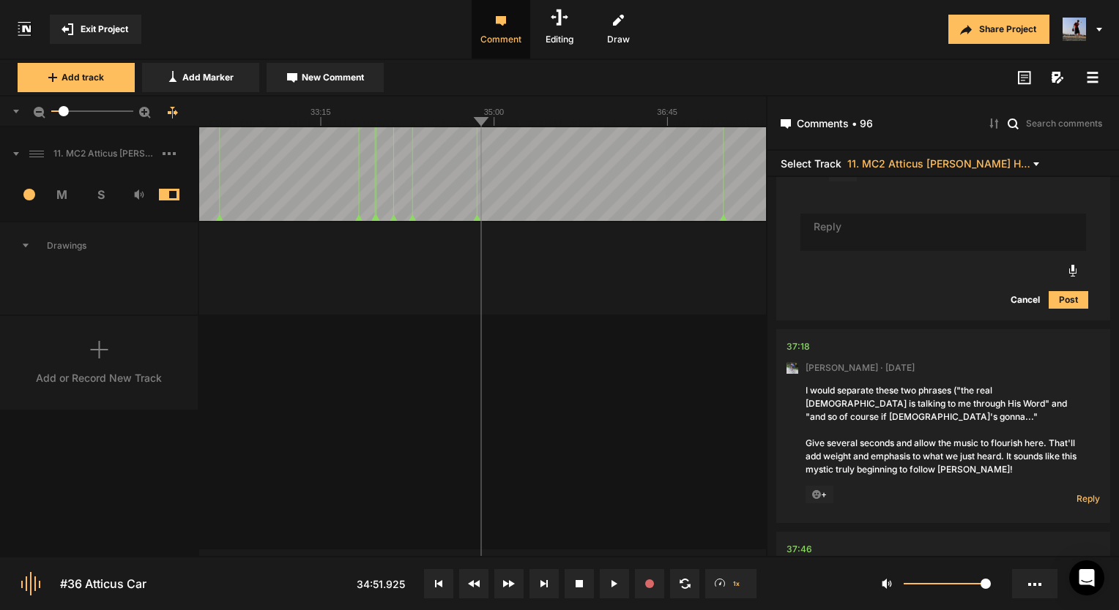
scroll to position [27694, 0]
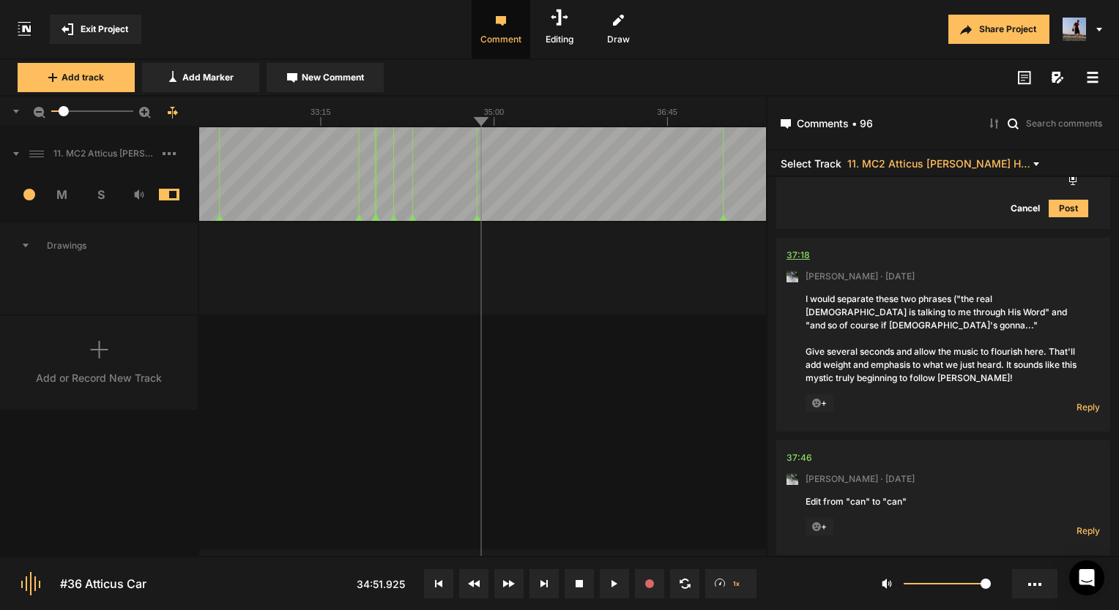
click at [788, 248] on div "37:18" at bounding box center [797, 255] width 23 height 15
click at [804, 248] on div "37:18" at bounding box center [797, 255] width 23 height 15
click at [1080, 401] on span "Reply" at bounding box center [1087, 407] width 23 height 12
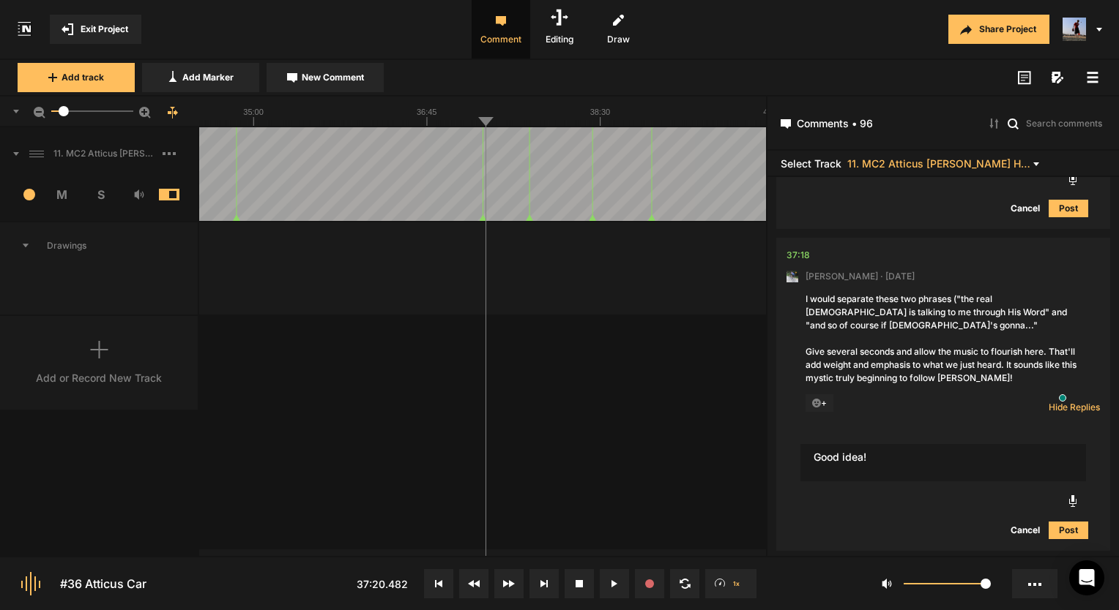
type textarea "Good idea!"
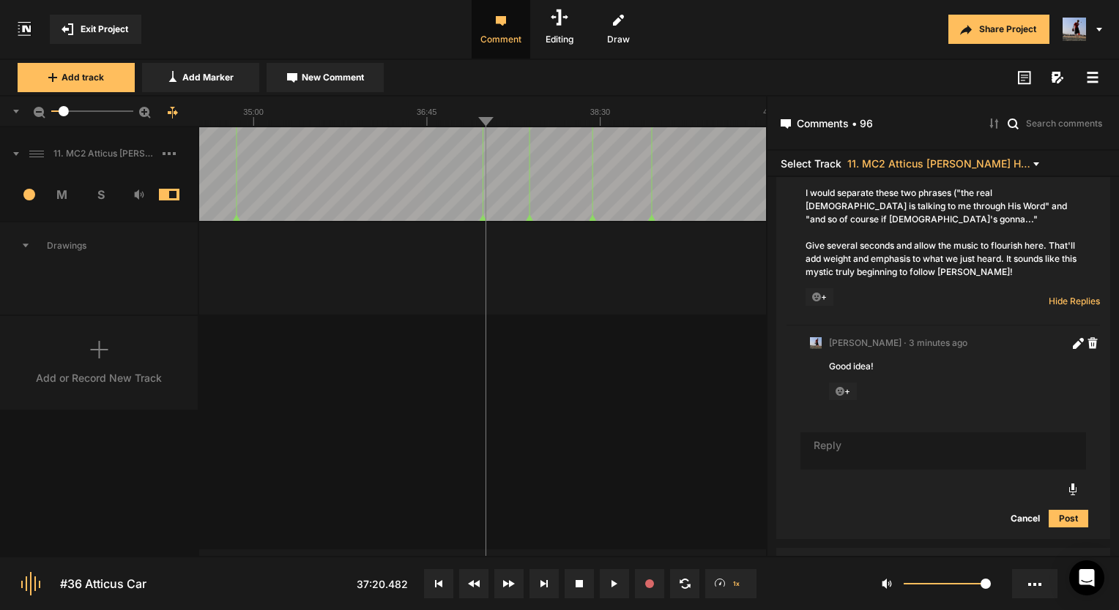
scroll to position [27927, 0]
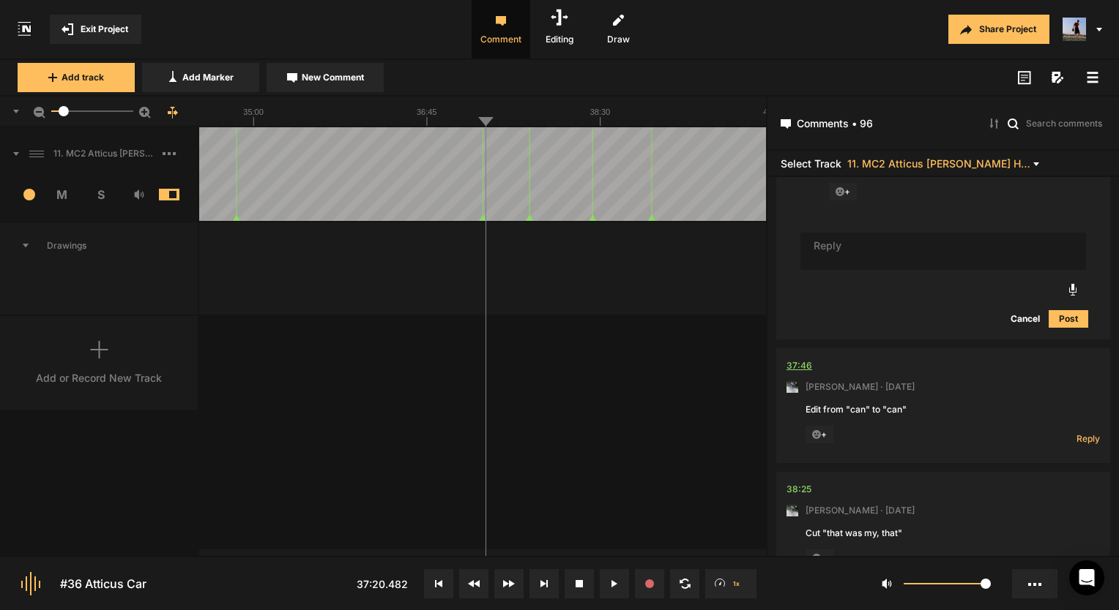
click at [799, 359] on div "37:46" at bounding box center [799, 366] width 26 height 15
click at [589, 375] on div "11. MC2 Atticus [PERSON_NAME] Hard Lock Copy 01 1 M S Comments 00:00 [PERSON_NA…" at bounding box center [383, 341] width 766 height 429
click at [1086, 381] on nt-comment "37:46 Mark Weeber · 5 days ago Edit from "can" to "can" + Reply Hide Replies" at bounding box center [942, 405] width 313 height 115
click at [1083, 433] on span "Reply" at bounding box center [1087, 439] width 23 height 12
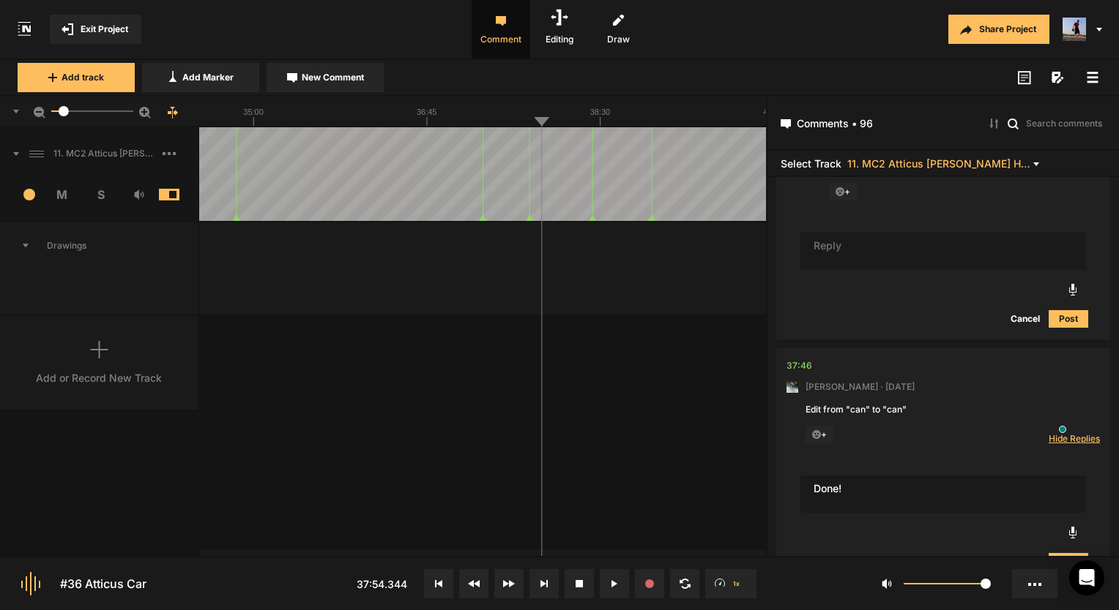
type textarea "Done!"
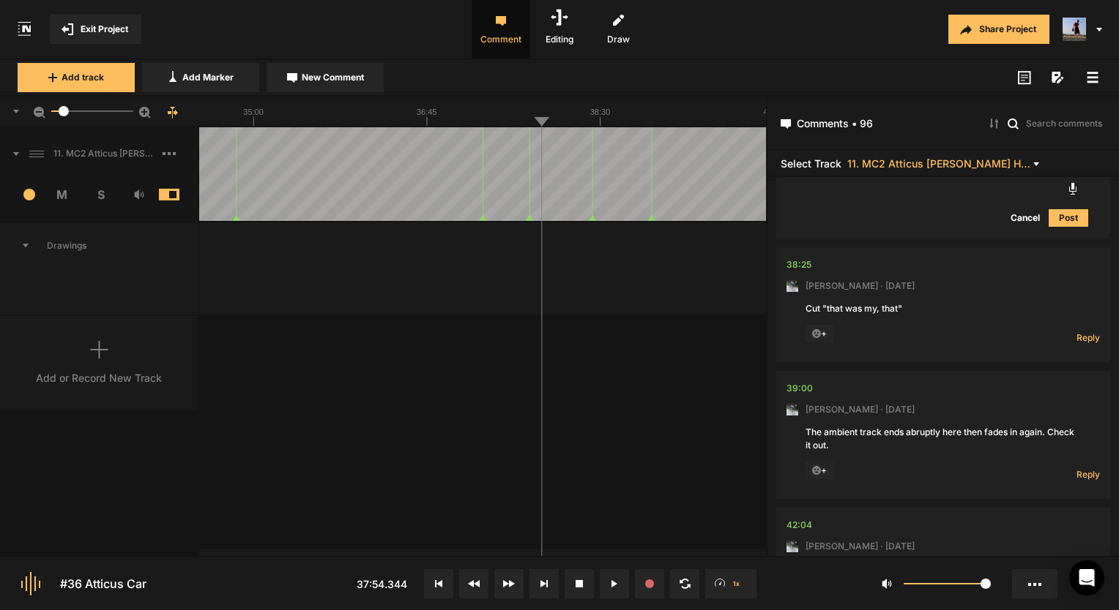
scroll to position [28484, 0]
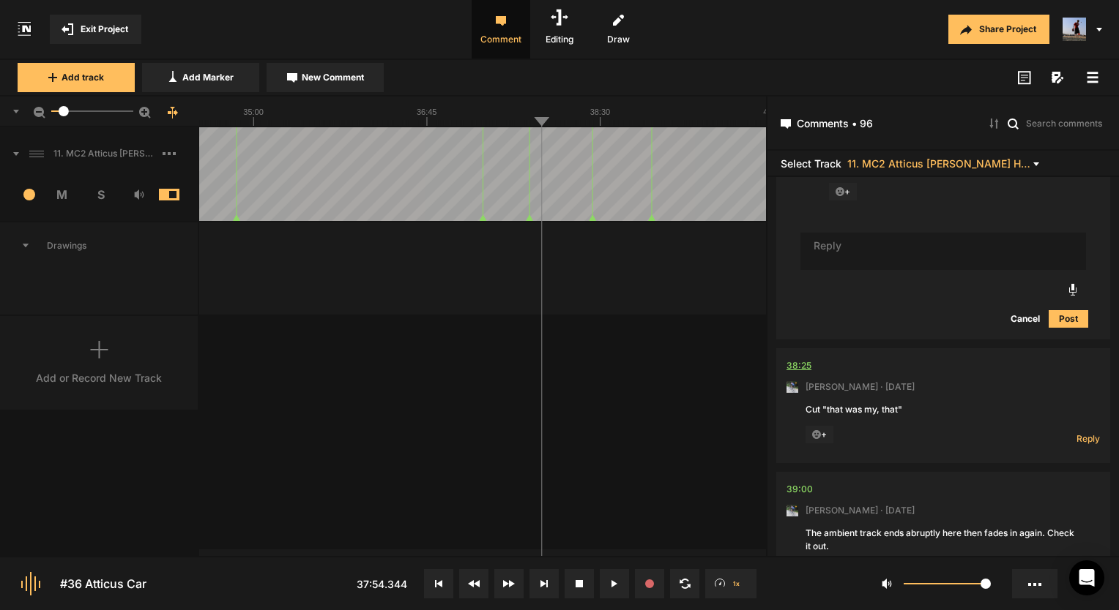
click at [794, 359] on div "38:25" at bounding box center [798, 366] width 25 height 15
click at [618, 587] on button at bounding box center [614, 584] width 29 height 29
click at [1080, 433] on span "Reply" at bounding box center [1087, 439] width 23 height 12
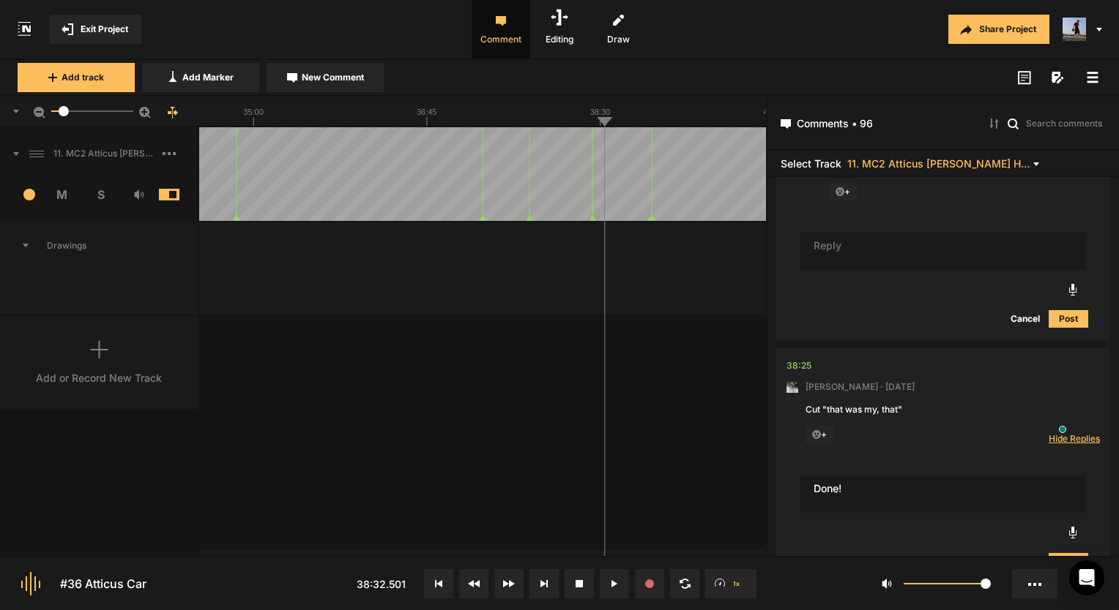
type textarea "Done!"
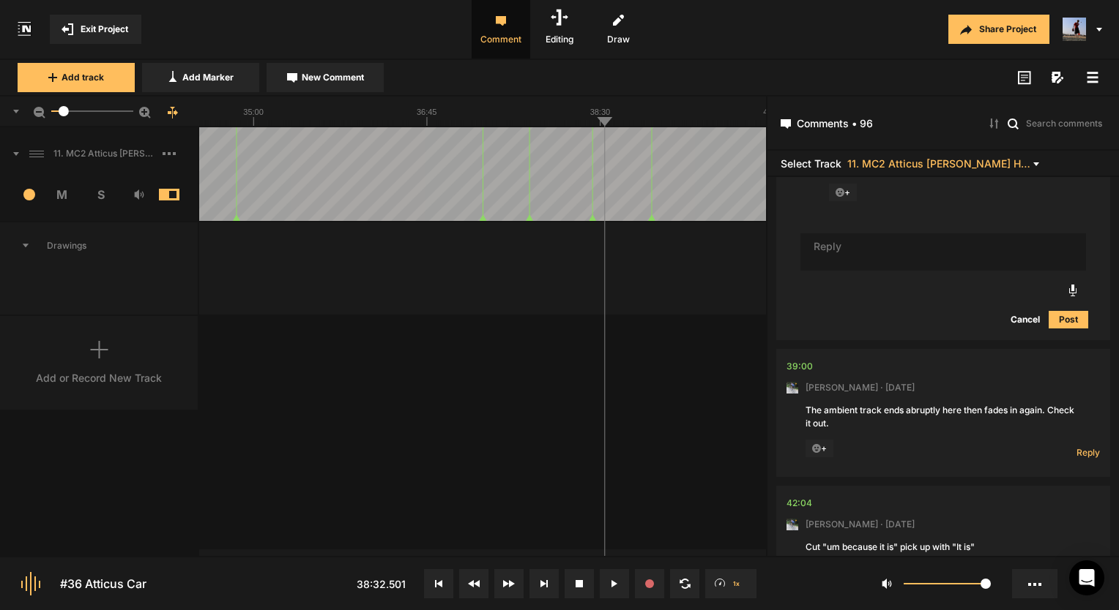
scroll to position [28777, 0]
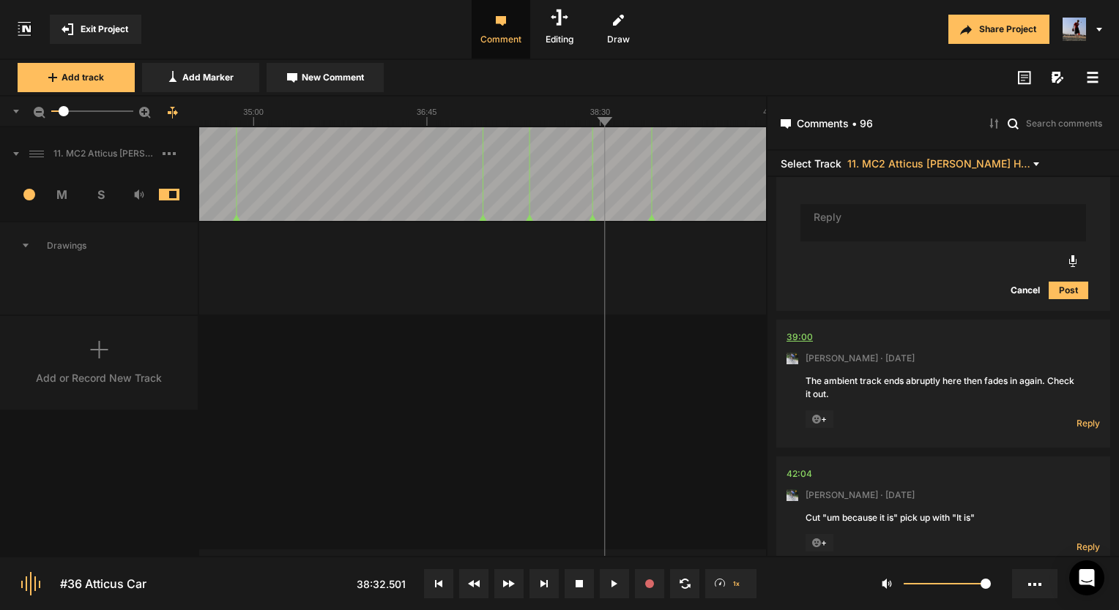
click at [803, 330] on div "39:00" at bounding box center [799, 337] width 26 height 15
click at [802, 330] on div "39:00" at bounding box center [799, 337] width 26 height 15
click at [1080, 417] on span "Reply" at bounding box center [1087, 423] width 23 height 12
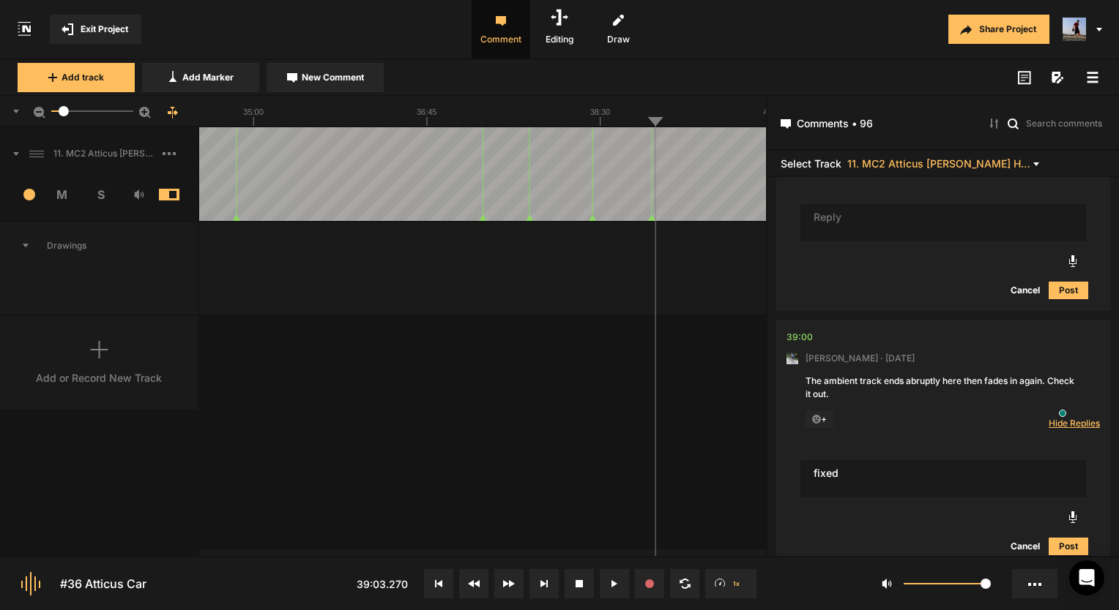
type textarea "fixed"
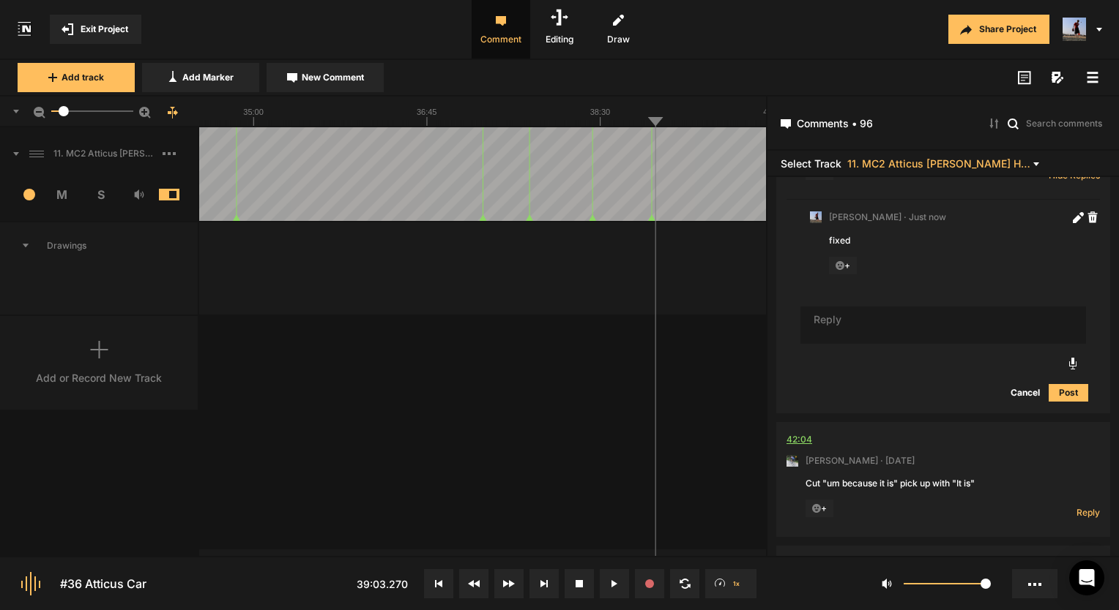
click at [799, 433] on div "42:04" at bounding box center [799, 440] width 26 height 15
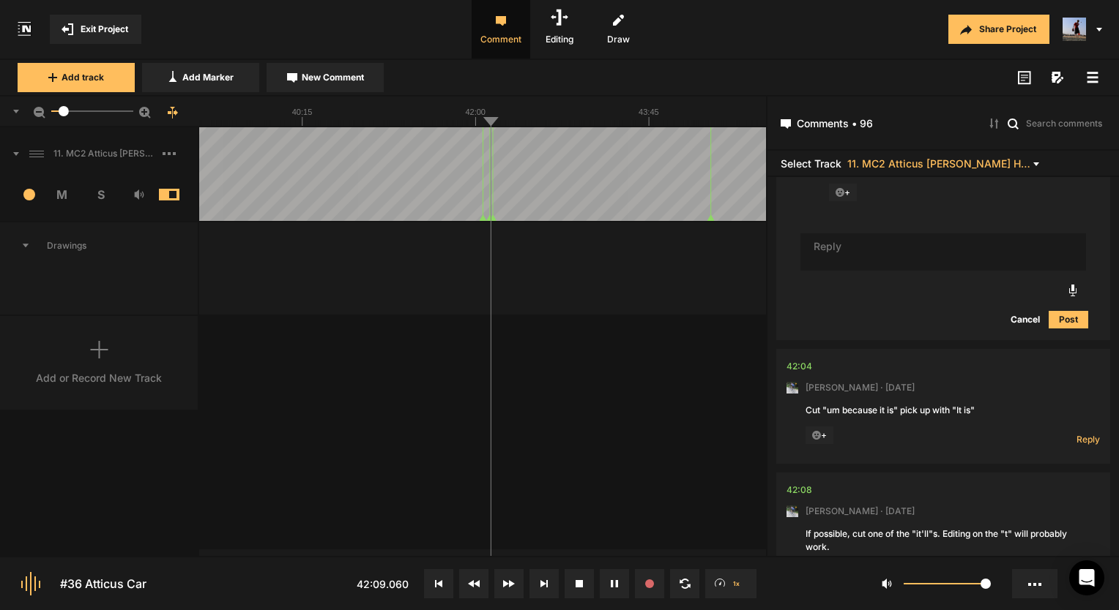
scroll to position [29146, 0]
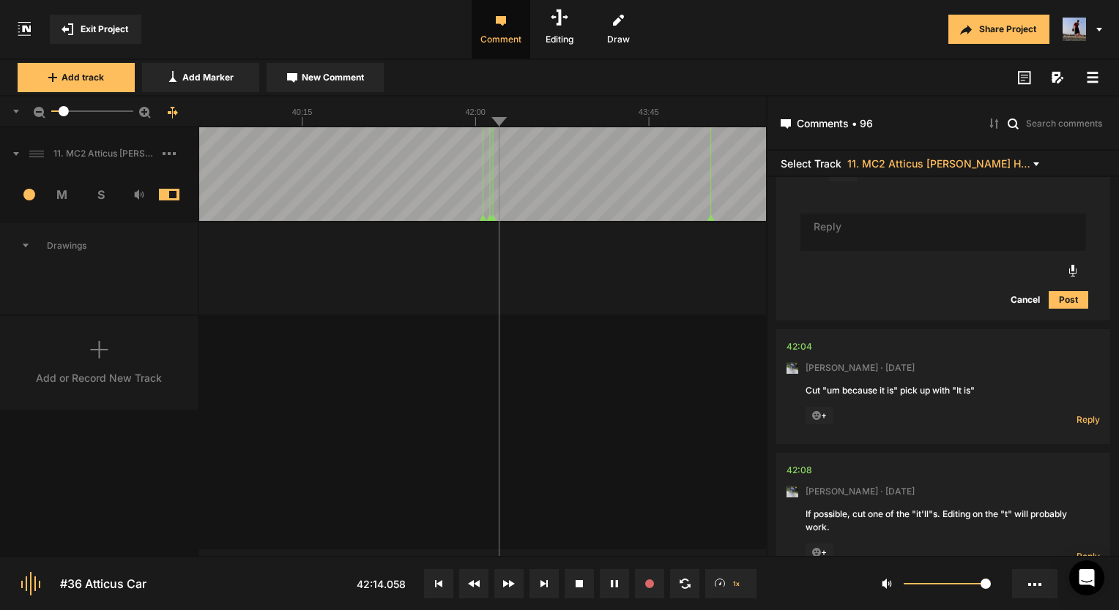
click at [550, 370] on div "11. MC2 Atticus [PERSON_NAME] Hard Lock Copy 01 1 M S Comments 00:00 [PERSON_NA…" at bounding box center [383, 341] width 766 height 429
click at [605, 583] on button at bounding box center [614, 584] width 29 height 29
click at [813, 329] on nt-comment "42:04 Mark Weeber · 5 days ago Cut "um because it is" pick up with "It is" + Re…" at bounding box center [942, 386] width 313 height 115
click at [801, 340] on div "42:04" at bounding box center [799, 347] width 26 height 15
click at [613, 580] on button at bounding box center [614, 584] width 29 height 29
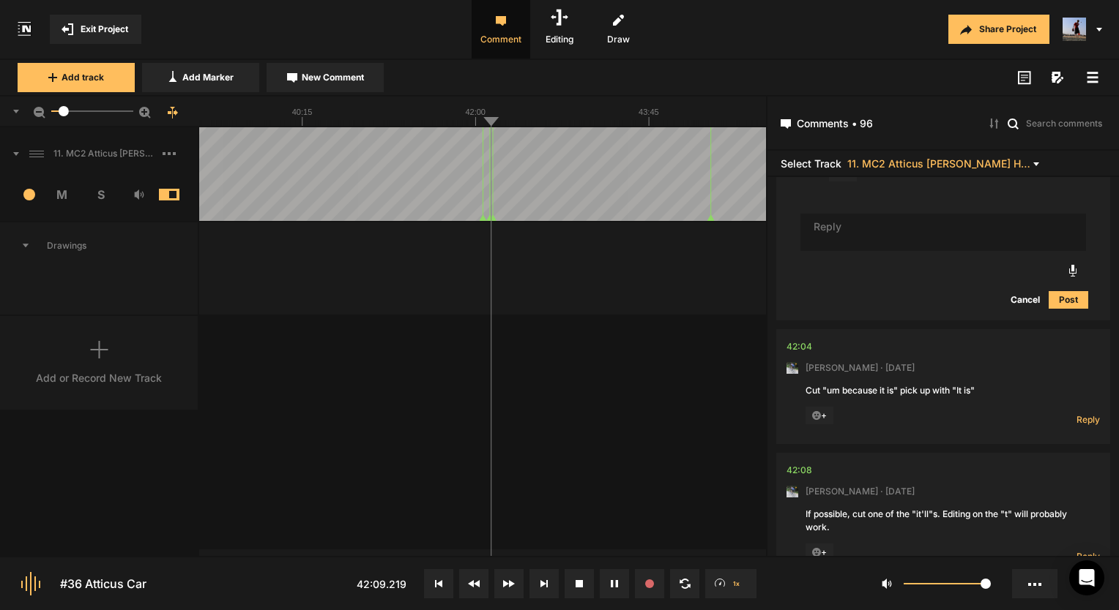
drag, startPoint x: 9, startPoint y: 449, endPoint x: 621, endPoint y: 574, distance: 625.2
click at [621, 574] on button at bounding box center [614, 584] width 29 height 29
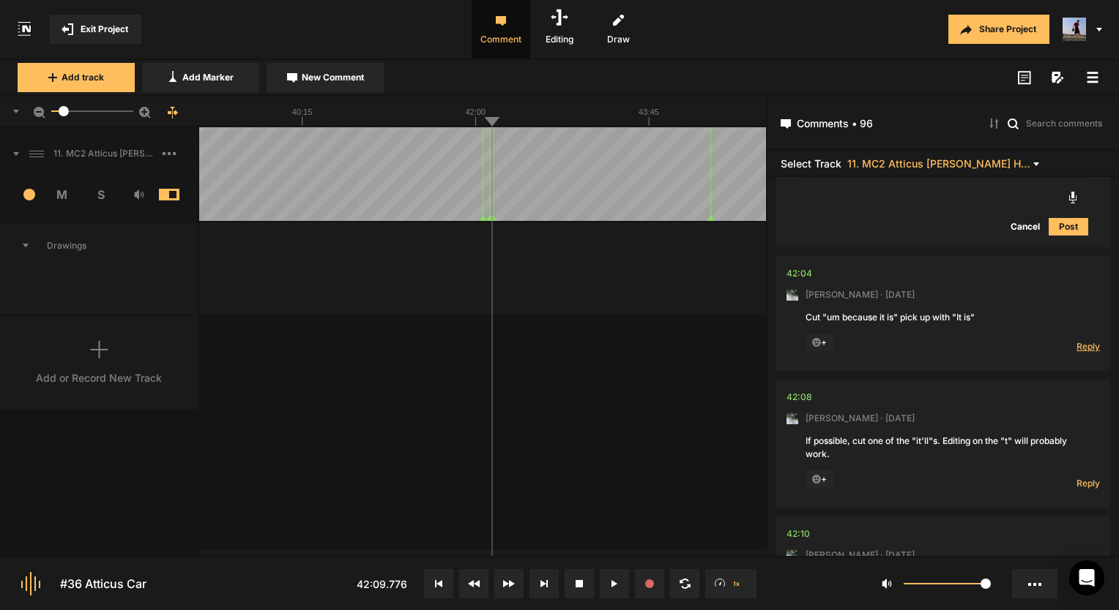
click at [1078, 340] on span "Reply" at bounding box center [1087, 346] width 23 height 12
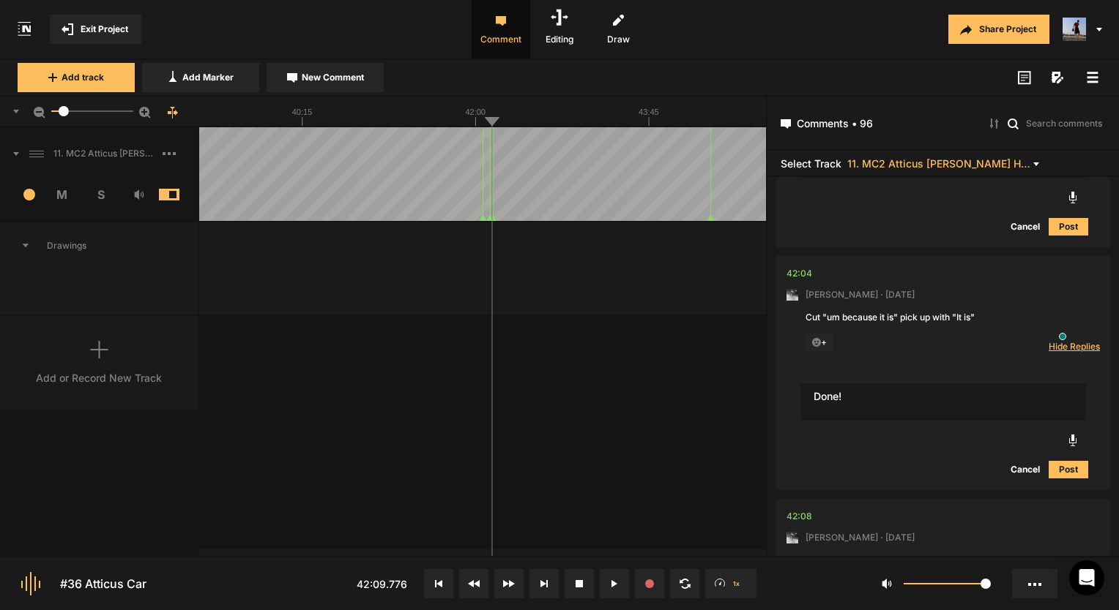
type textarea "Done!"
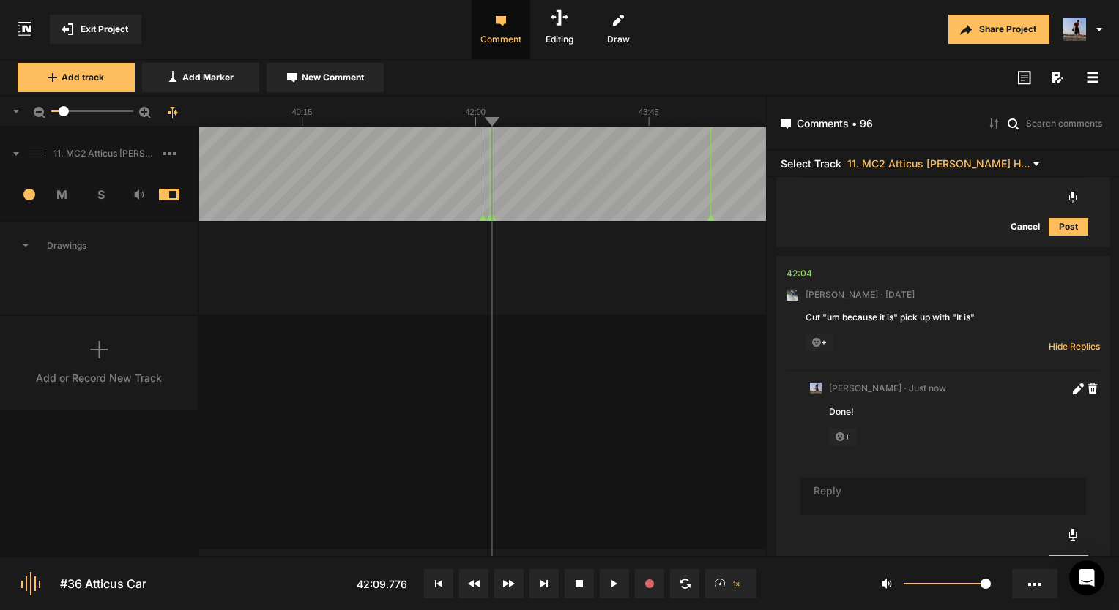
scroll to position [29411, 0]
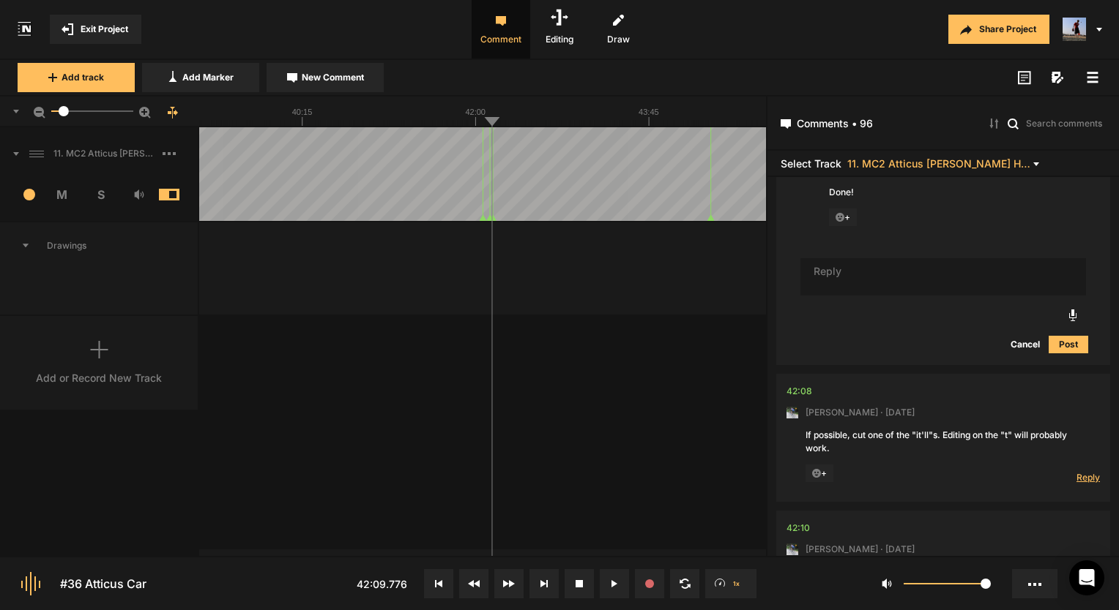
click at [1086, 471] on span "Reply" at bounding box center [1087, 477] width 23 height 12
type textarea "Done!"
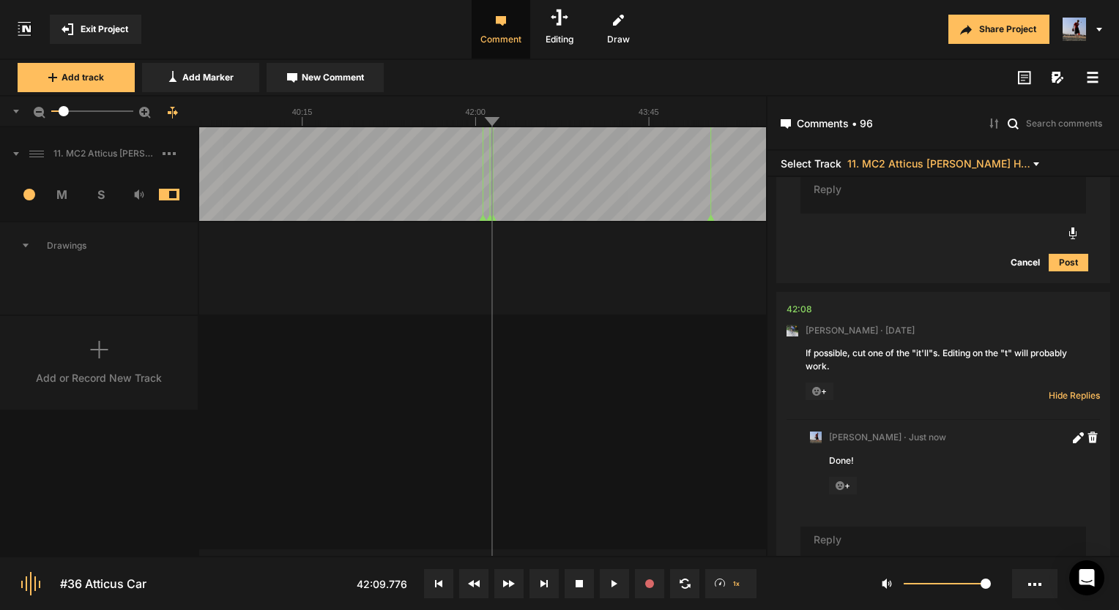
scroll to position [29611, 0]
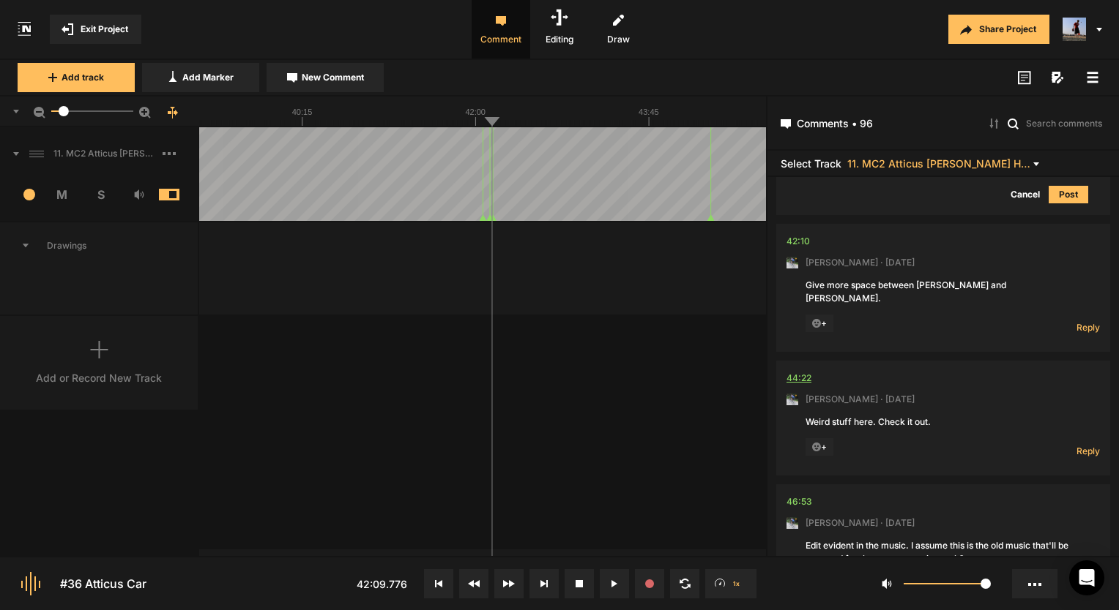
click at [791, 371] on div "44:22" at bounding box center [798, 378] width 25 height 15
click at [806, 371] on div "44:22" at bounding box center [798, 378] width 25 height 15
click at [475, 120] on line at bounding box center [475, 123] width 0 height 6
click at [1083, 445] on span "Reply" at bounding box center [1087, 451] width 23 height 12
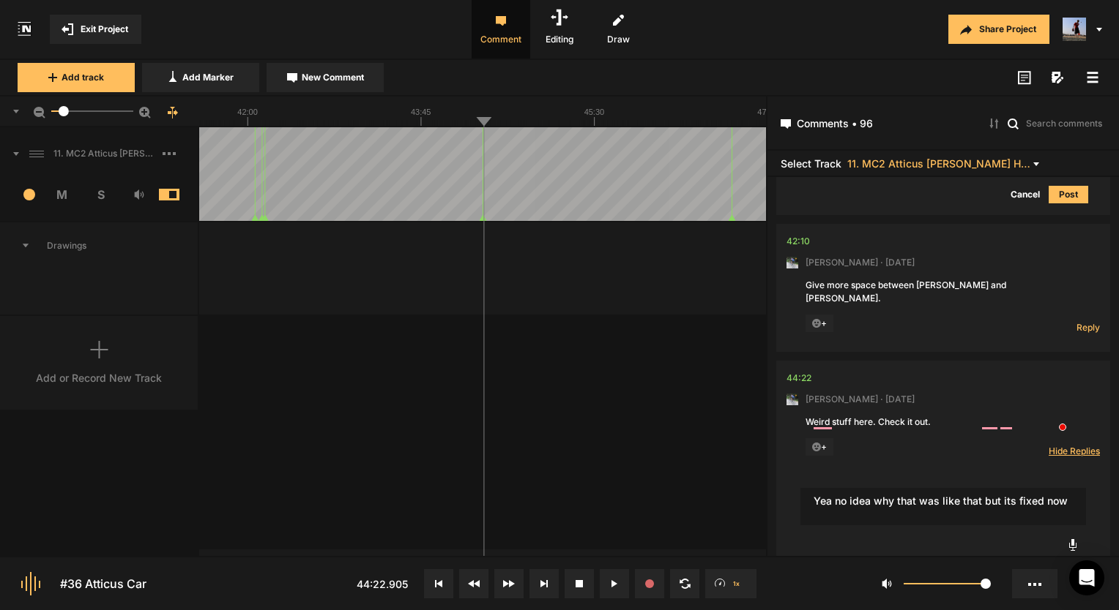
type textarea "Yea no idea why that was like that but its fixed now"
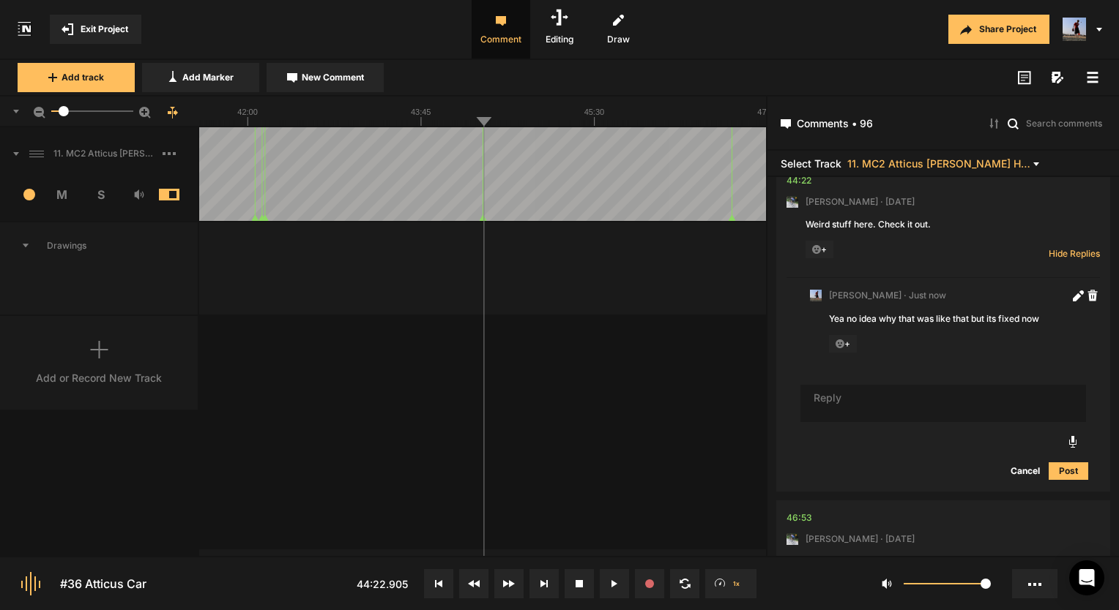
scroll to position [30124, 0]
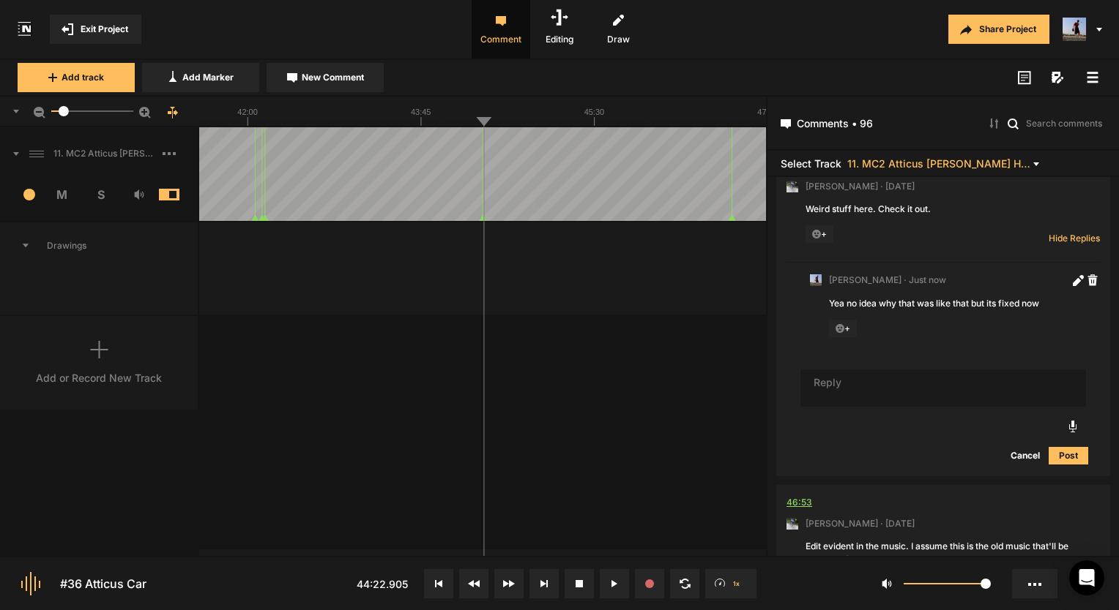
click at [803, 496] on div "46:53" at bounding box center [799, 503] width 26 height 15
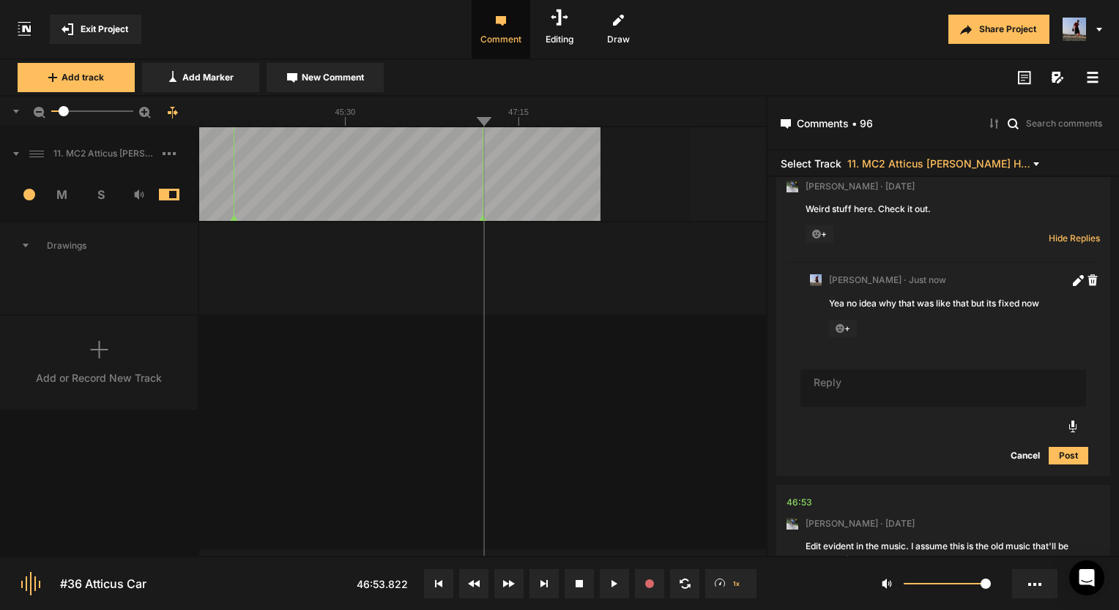
click at [1078, 583] on span "Reply" at bounding box center [1087, 589] width 23 height 12
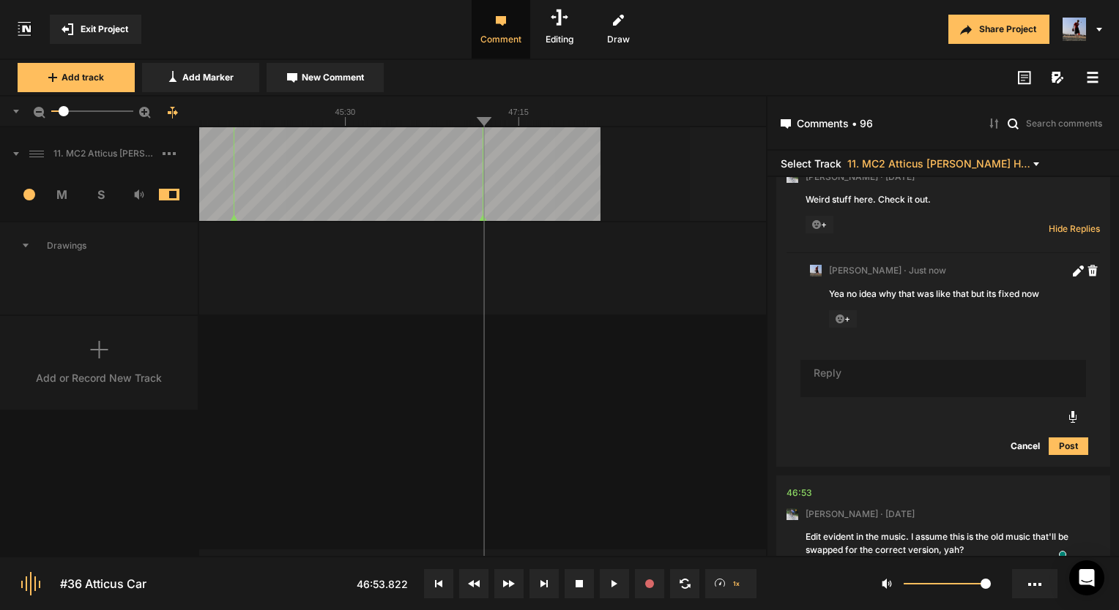
scroll to position [30145, 0]
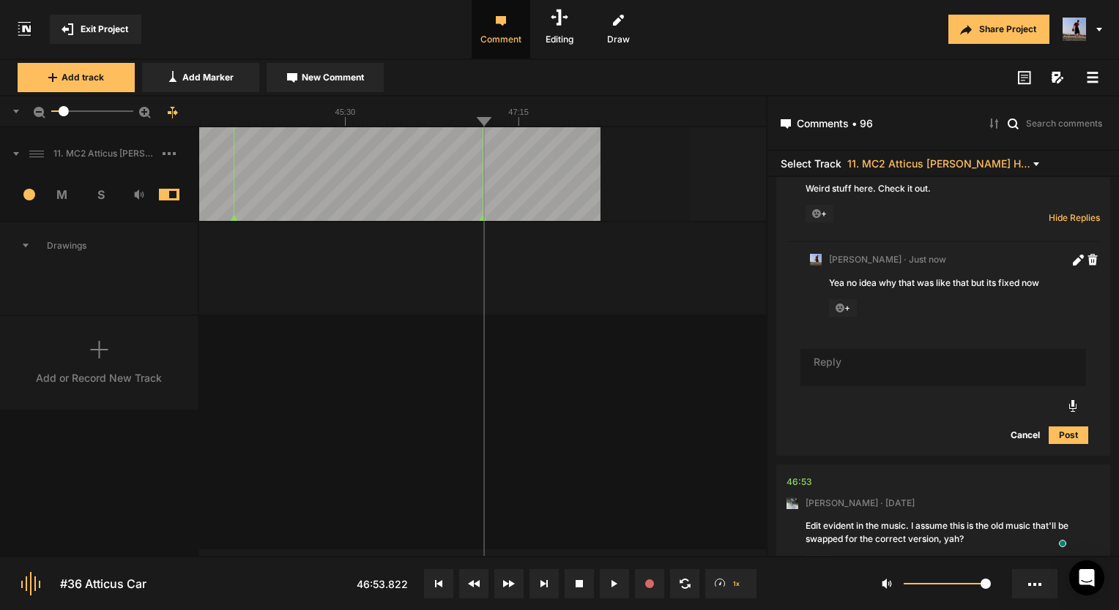
type textarea "Yup!"
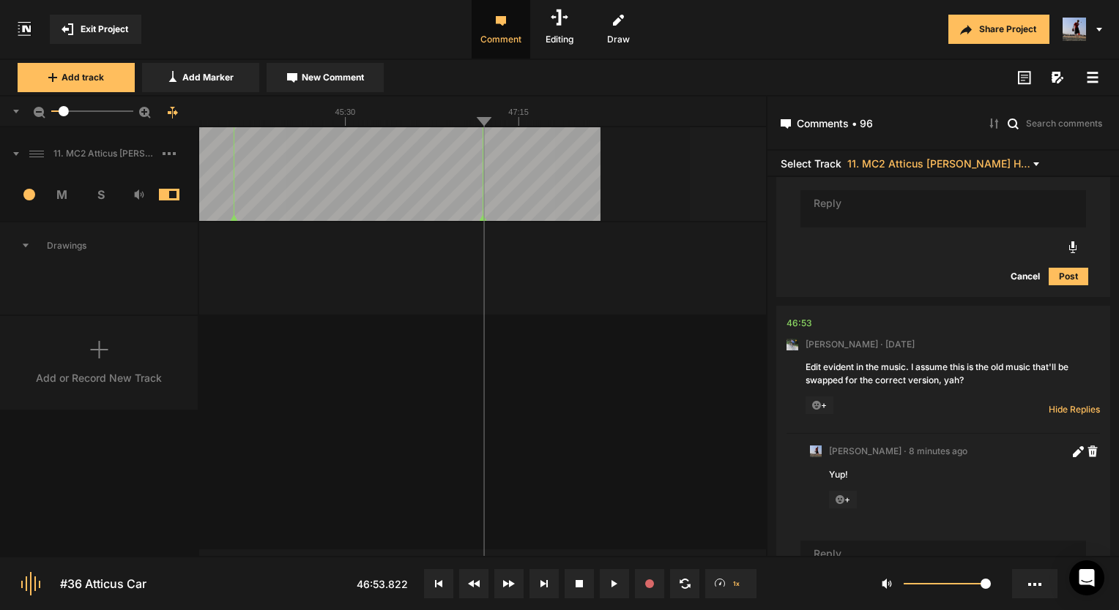
click at [129, 40] on button "Exit Project" at bounding box center [96, 29] width 92 height 29
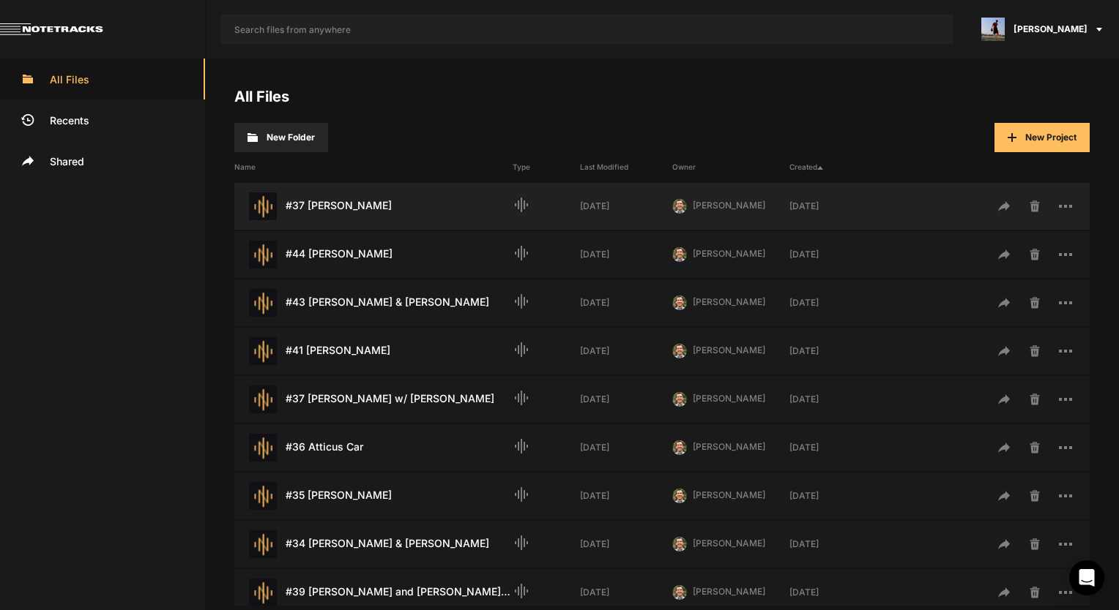
click at [389, 191] on div "#37 Ken Freeman Last Modified: 5 days ago graphic_eq 5 days ago Paul Hastings P…" at bounding box center [661, 206] width 855 height 47
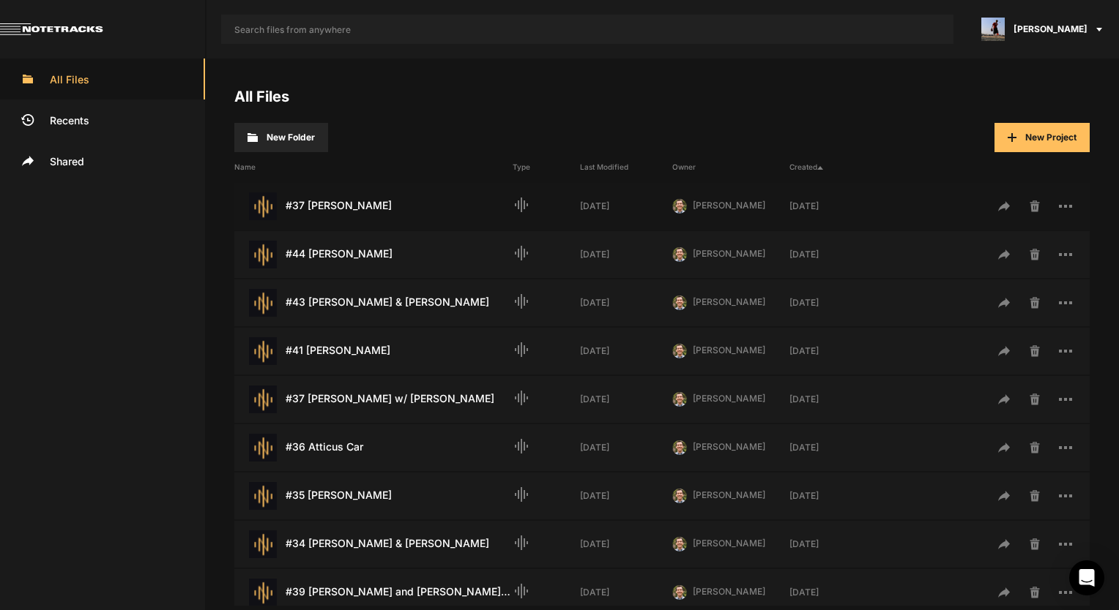
click at [389, 191] on div "#37 Ken Freeman Last Modified: 5 days ago graphic_eq 5 days ago Paul Hastings P…" at bounding box center [661, 206] width 855 height 47
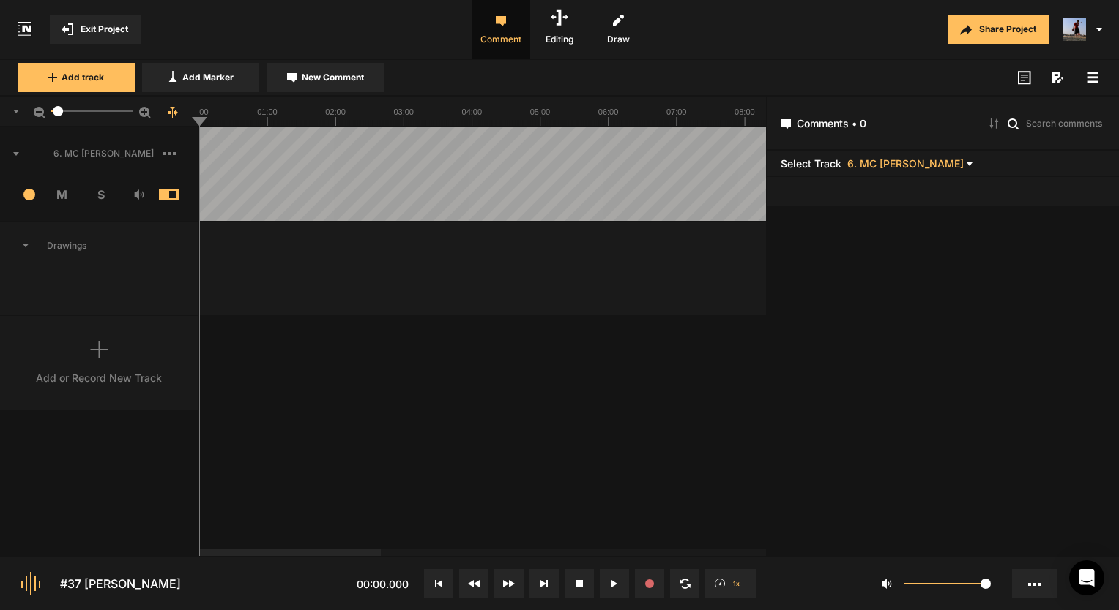
click at [136, 38] on button "Exit Project" at bounding box center [96, 29] width 92 height 29
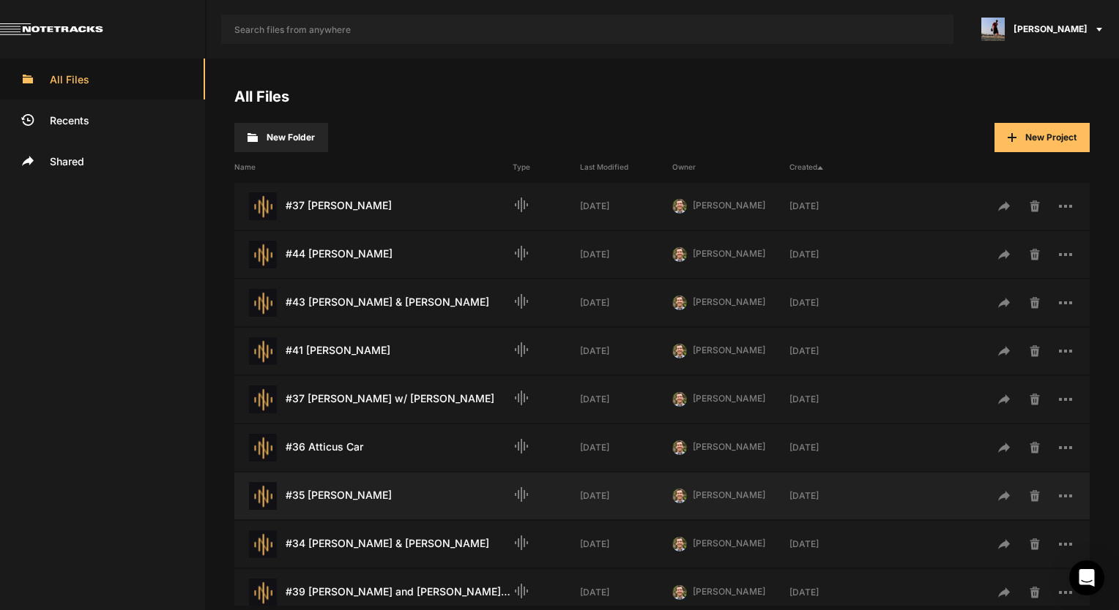
click at [348, 507] on div "#35 [PERSON_NAME] Last Modified: [DATE]" at bounding box center [373, 496] width 278 height 28
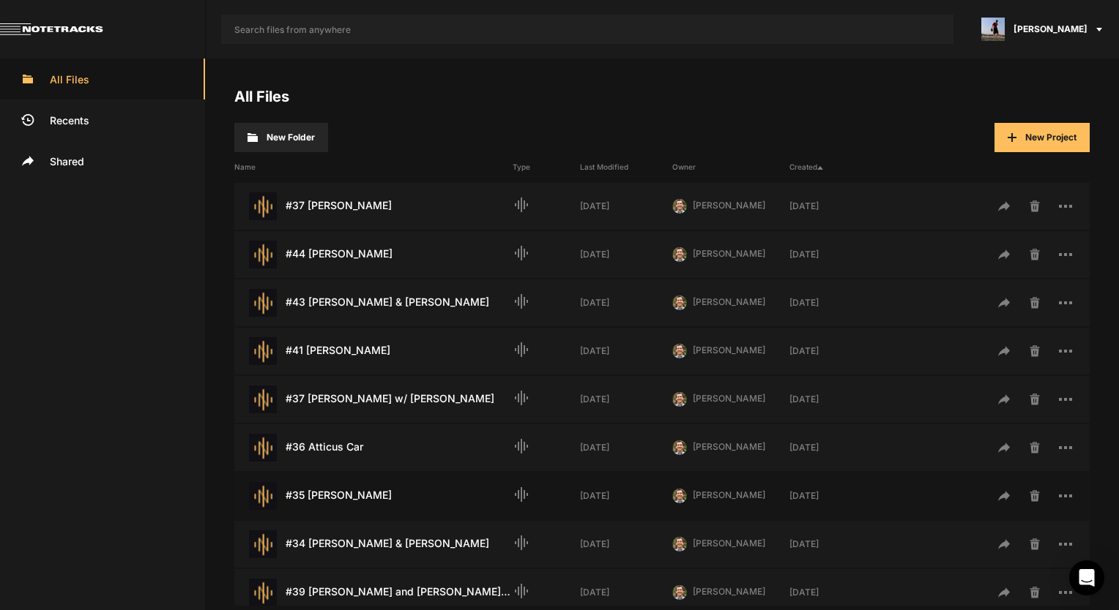
click at [348, 507] on div "#35 [PERSON_NAME] Last Modified: [DATE]" at bounding box center [373, 496] width 278 height 28
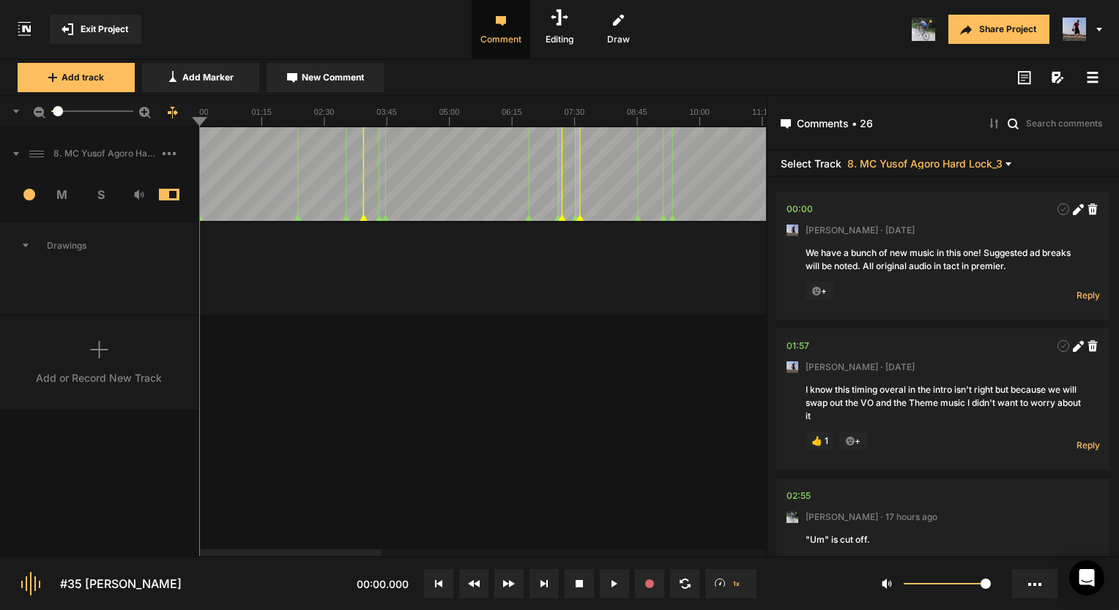
click at [112, 37] on button "Exit Project" at bounding box center [96, 29] width 92 height 29
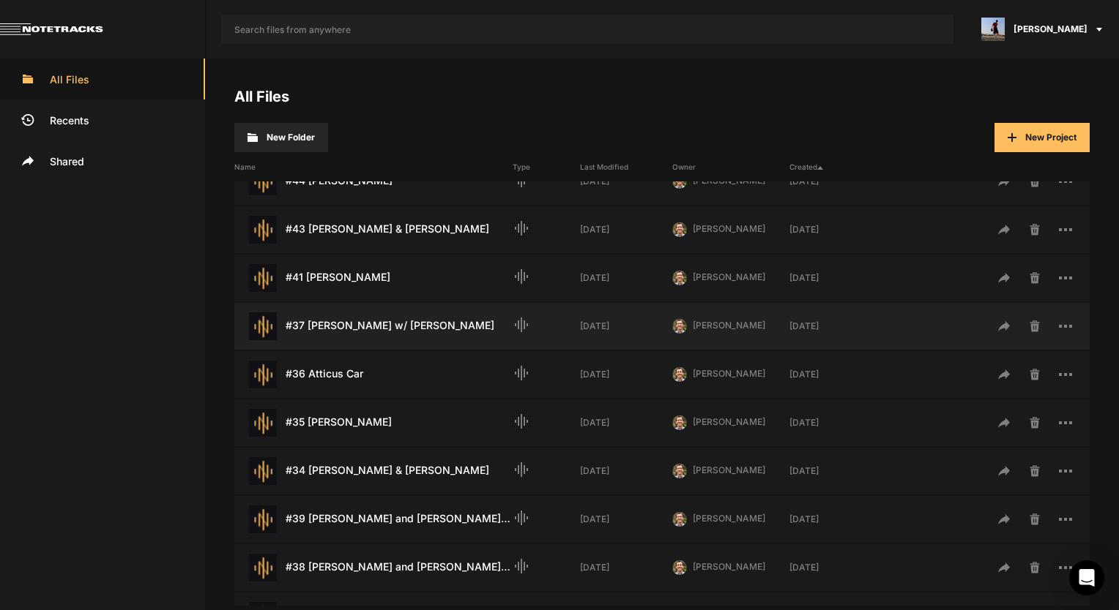
scroll to position [146, 0]
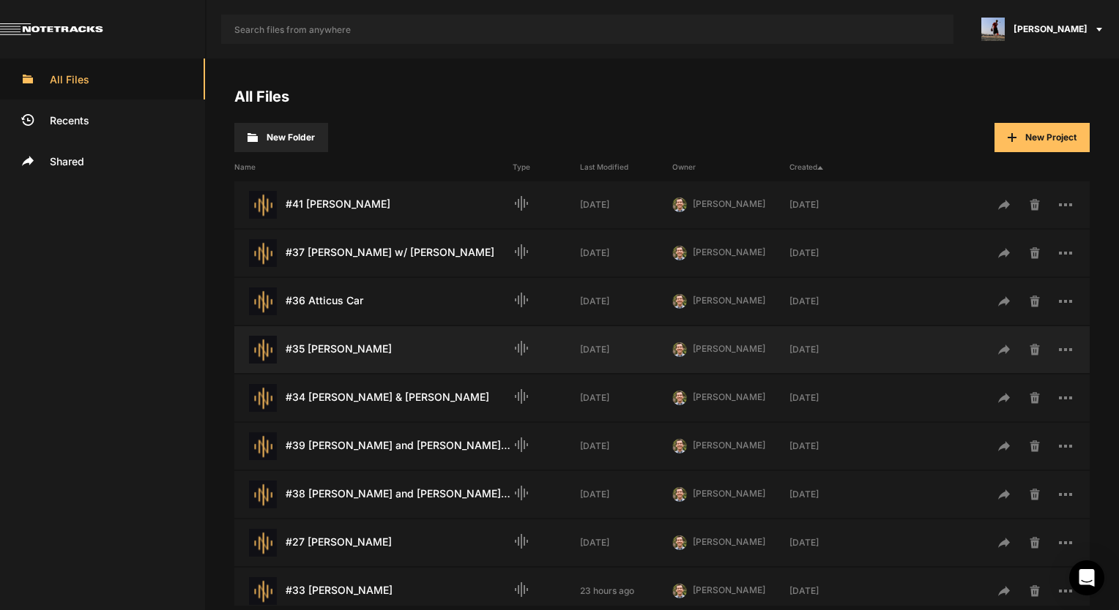
click at [355, 344] on div "#35 [PERSON_NAME] Last Modified: [DATE]" at bounding box center [373, 350] width 278 height 28
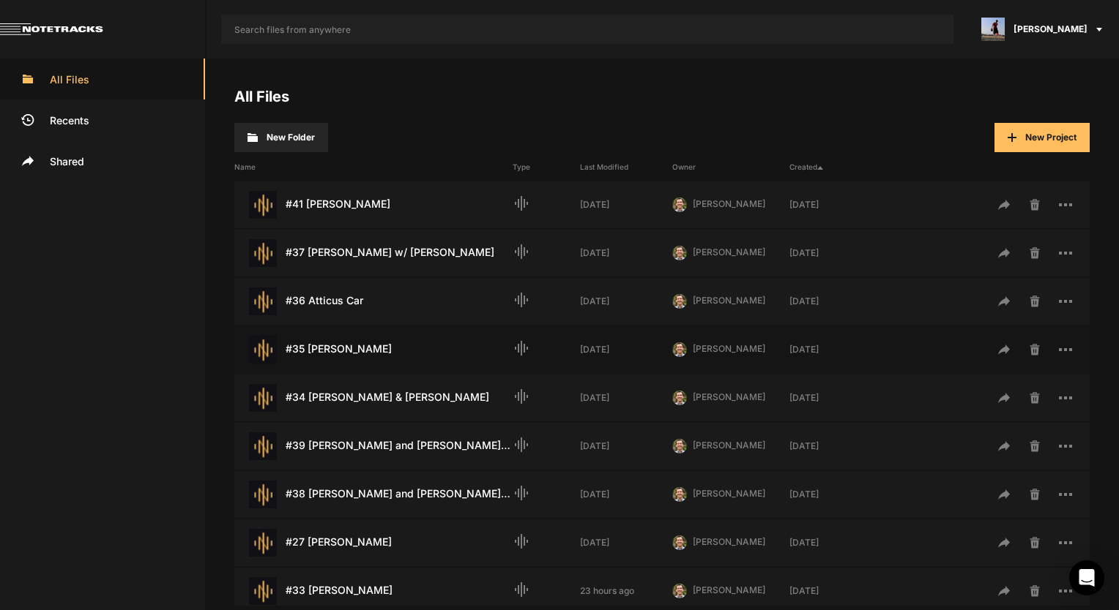
click at [355, 344] on div "#35 [PERSON_NAME] Last Modified: [DATE]" at bounding box center [373, 350] width 278 height 28
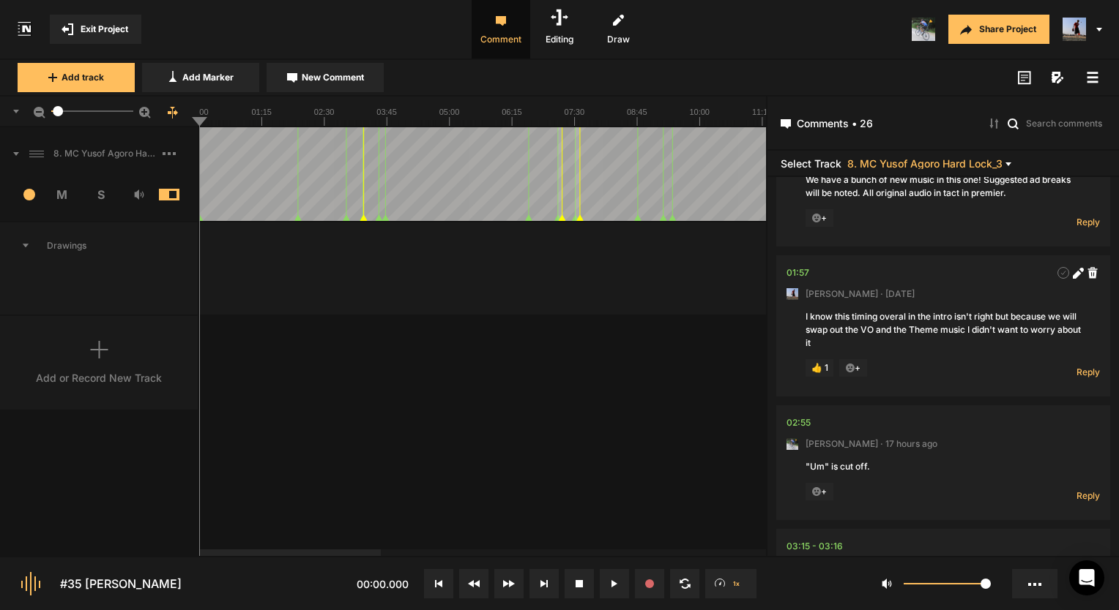
scroll to position [220, 0]
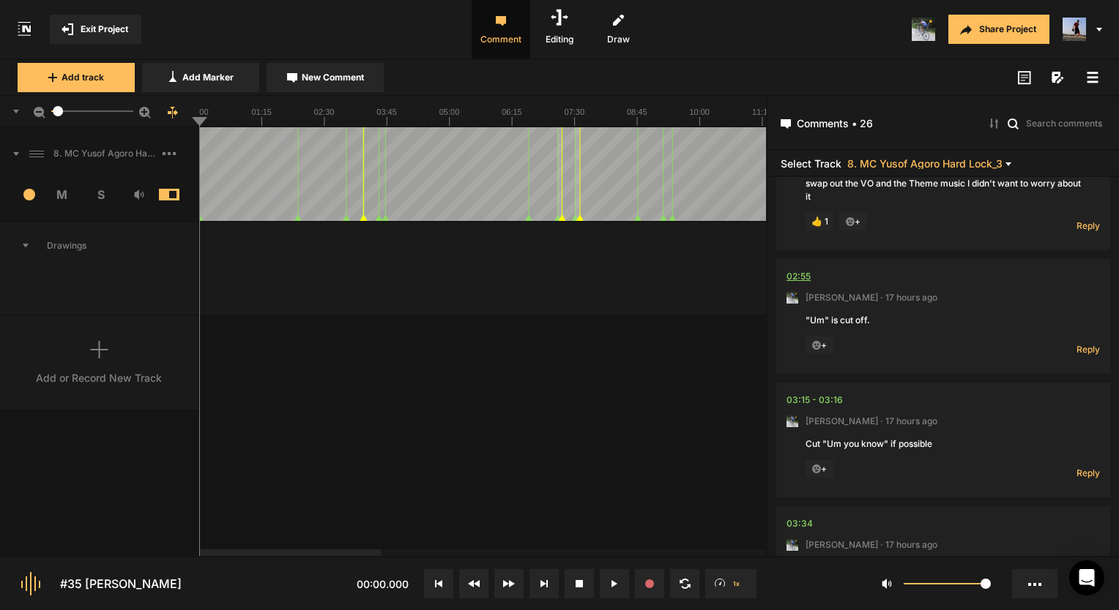
click at [803, 280] on div "02:55" at bounding box center [798, 276] width 24 height 15
click at [788, 271] on div "02:55" at bounding box center [798, 276] width 24 height 15
click at [793, 275] on div "02:55" at bounding box center [798, 276] width 24 height 15
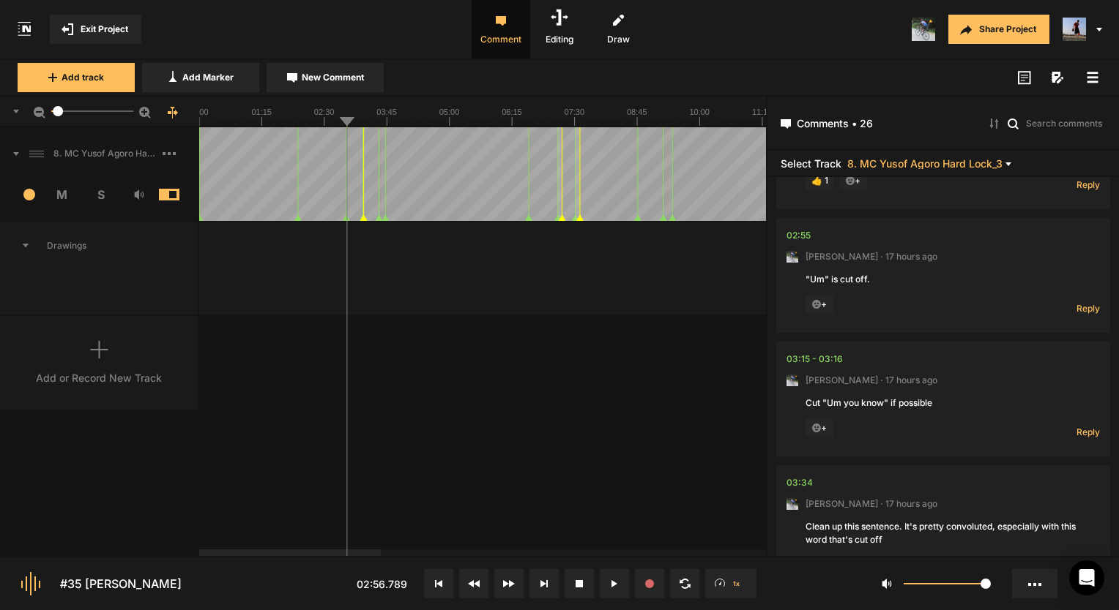
scroll to position [293, 0]
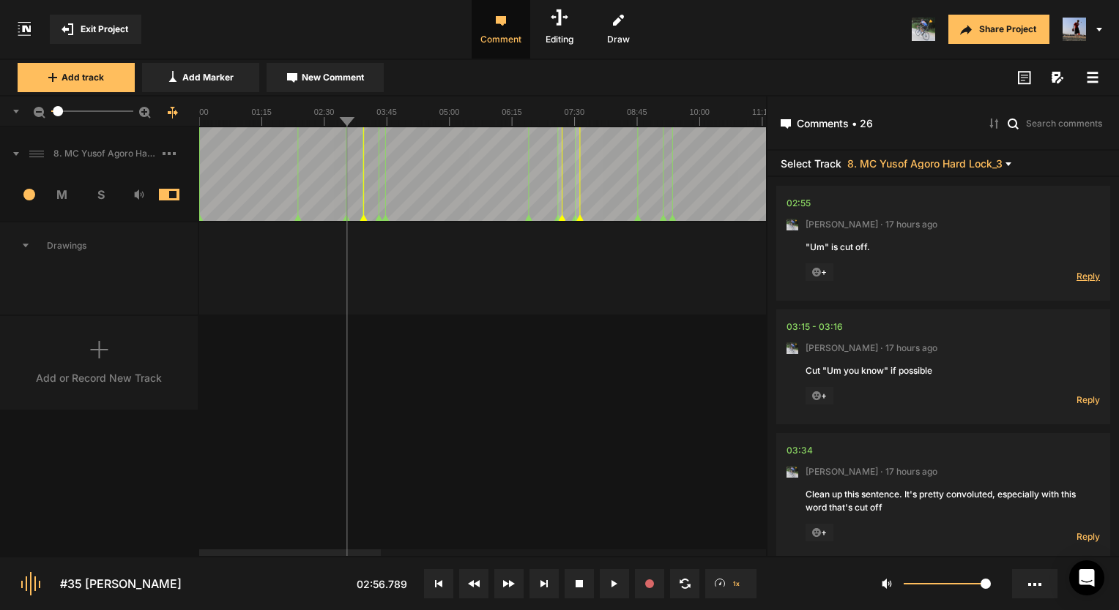
click at [1088, 274] on span "Reply" at bounding box center [1087, 276] width 23 height 12
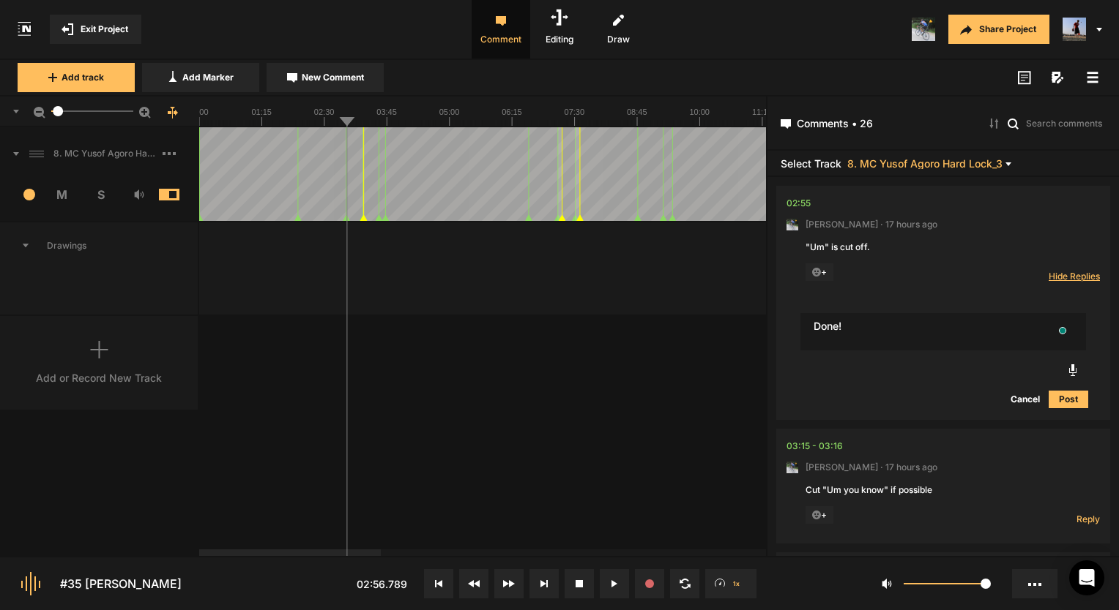
type textarea "Done!"
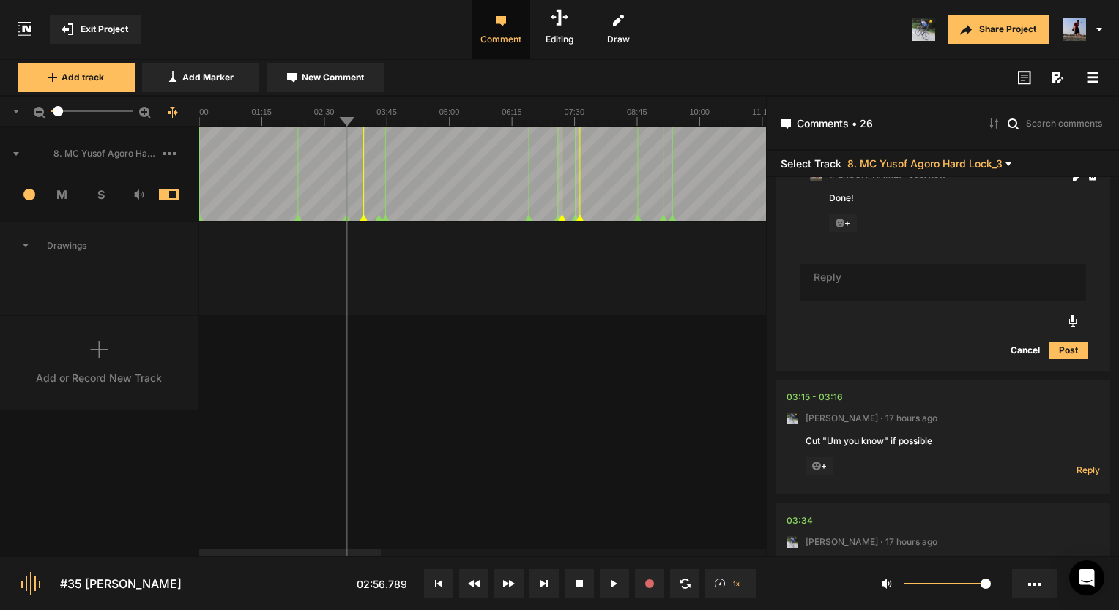
scroll to position [439, 0]
click at [1083, 467] on span "Reply" at bounding box center [1087, 467] width 23 height 12
type textarea "Done!"
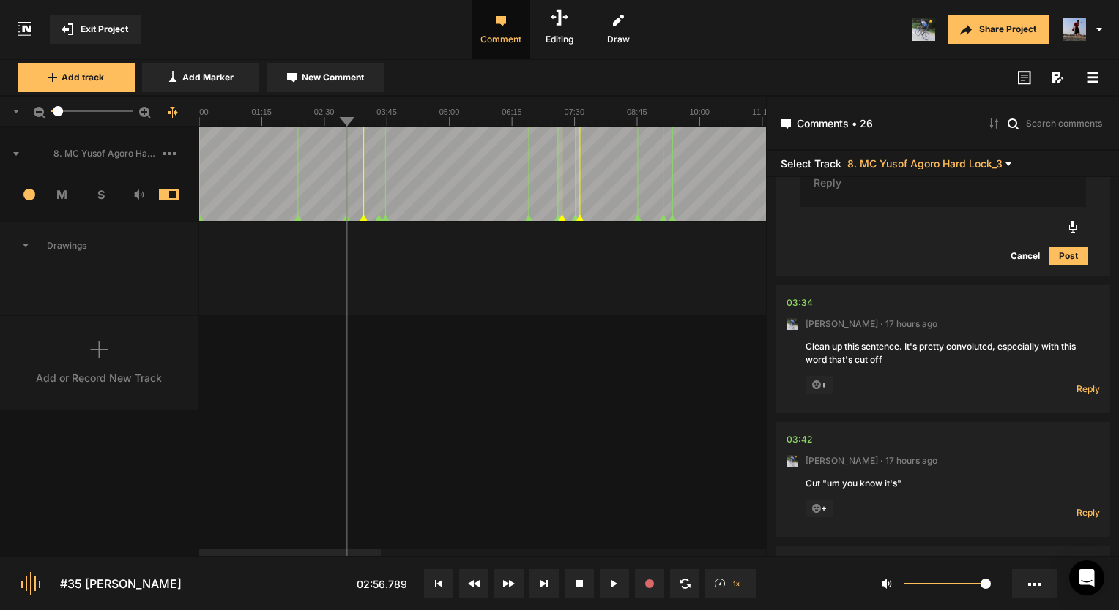
scroll to position [941, 0]
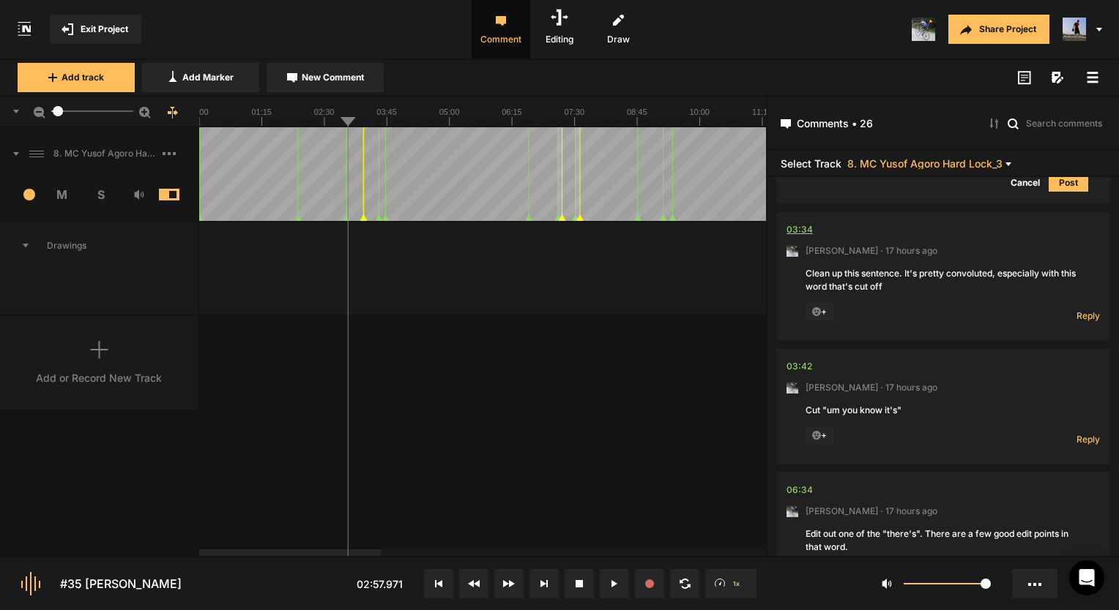
click at [804, 223] on div "03:34" at bounding box center [799, 230] width 26 height 15
click at [1076, 311] on span "Reply" at bounding box center [1087, 316] width 23 height 12
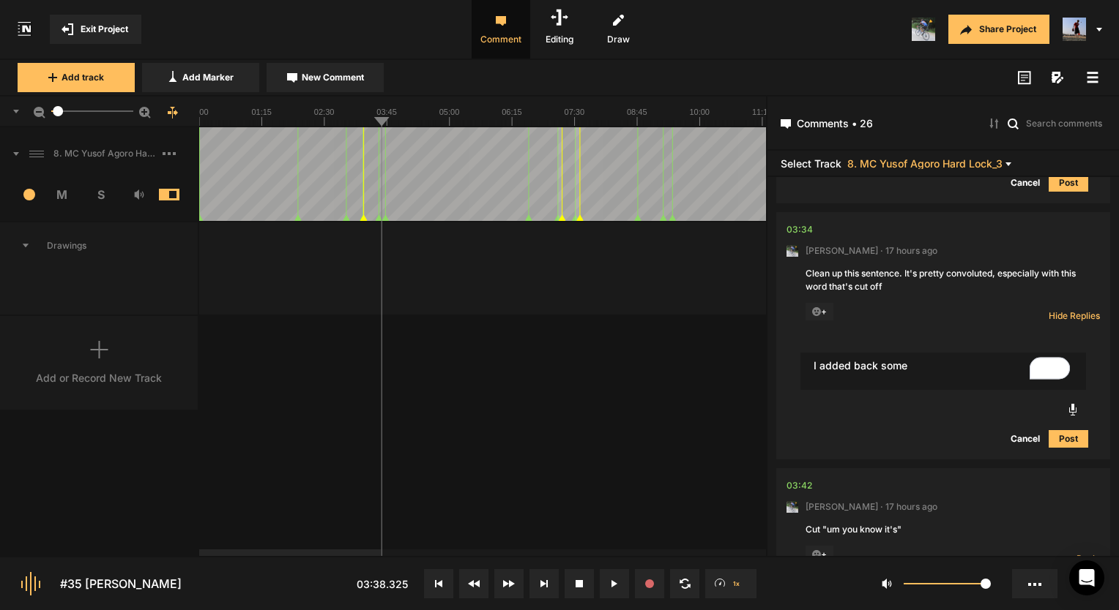
click at [933, 362] on textarea "I added back some" at bounding box center [942, 372] width 285 height 38
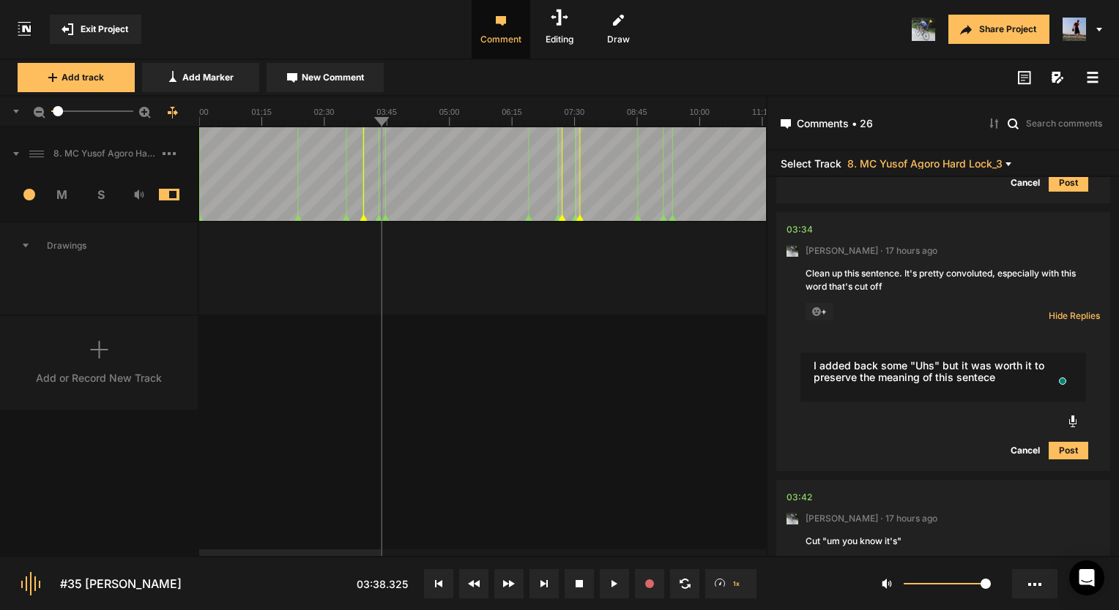
type textarea "I added back some "Uhs" but it was worth it to preserve the meaning of this sen…"
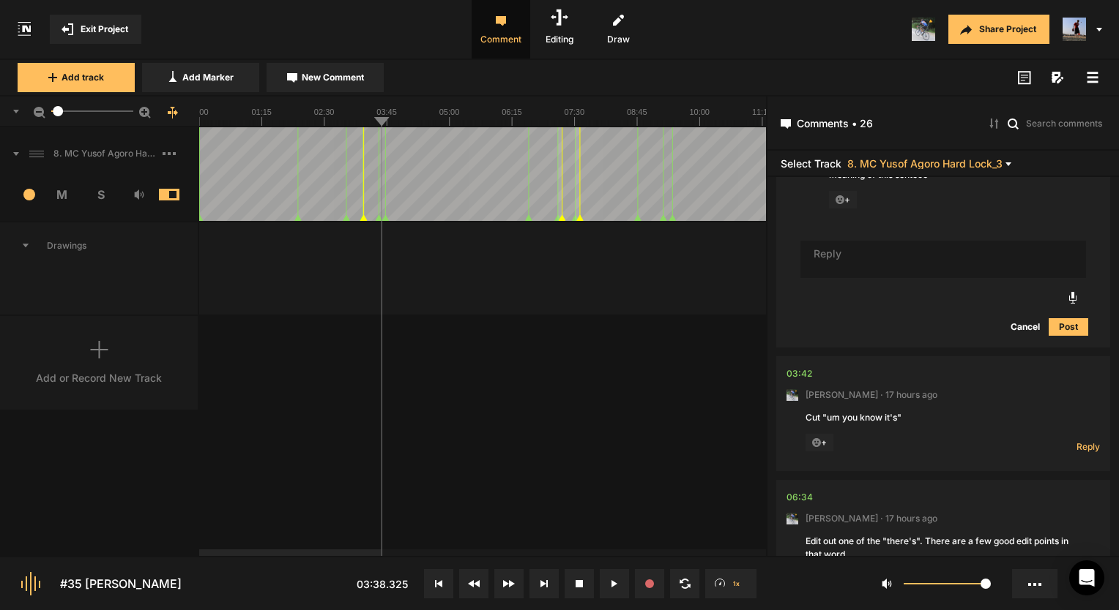
scroll to position [1234, 0]
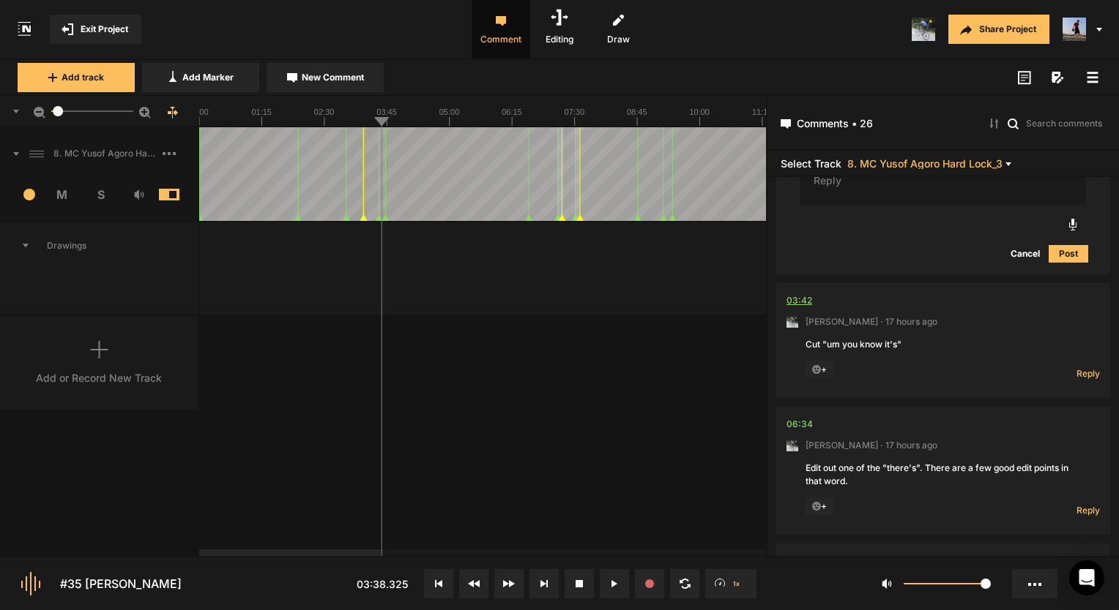
click at [810, 306] on div "03:42" at bounding box center [799, 301] width 26 height 15
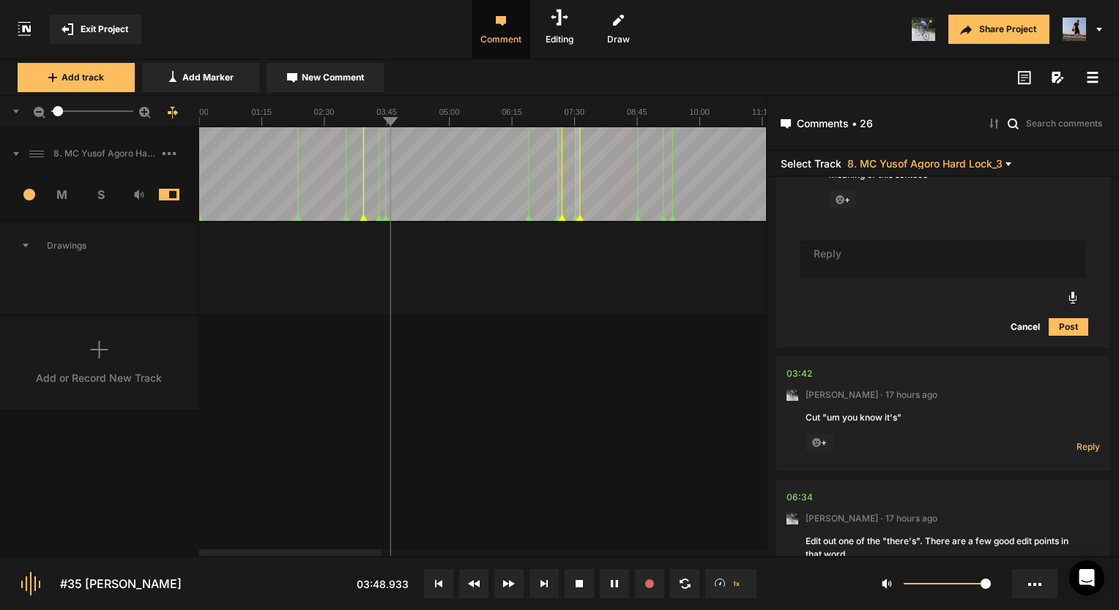
click at [612, 581] on icon at bounding box center [611, 583] width 2 height 7
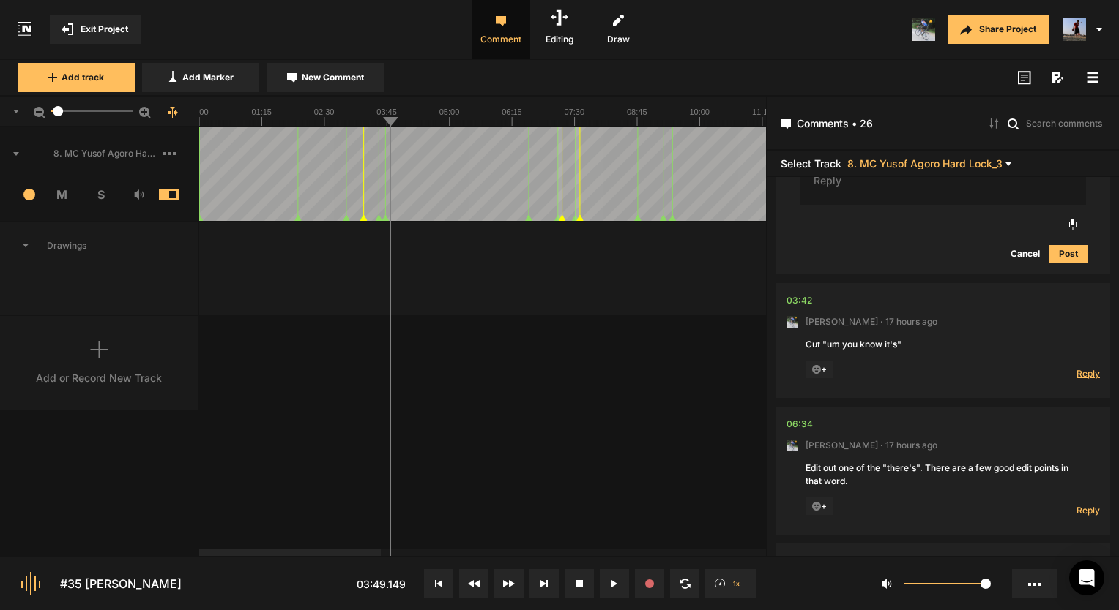
click at [1079, 376] on span "Reply" at bounding box center [1087, 373] width 23 height 12
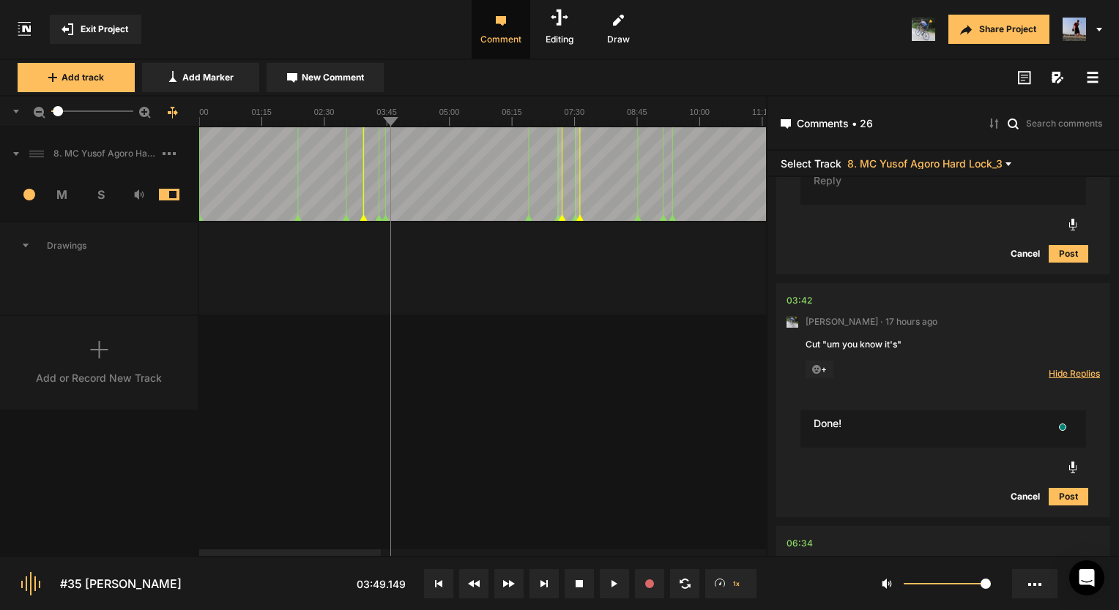
type textarea "Done!"
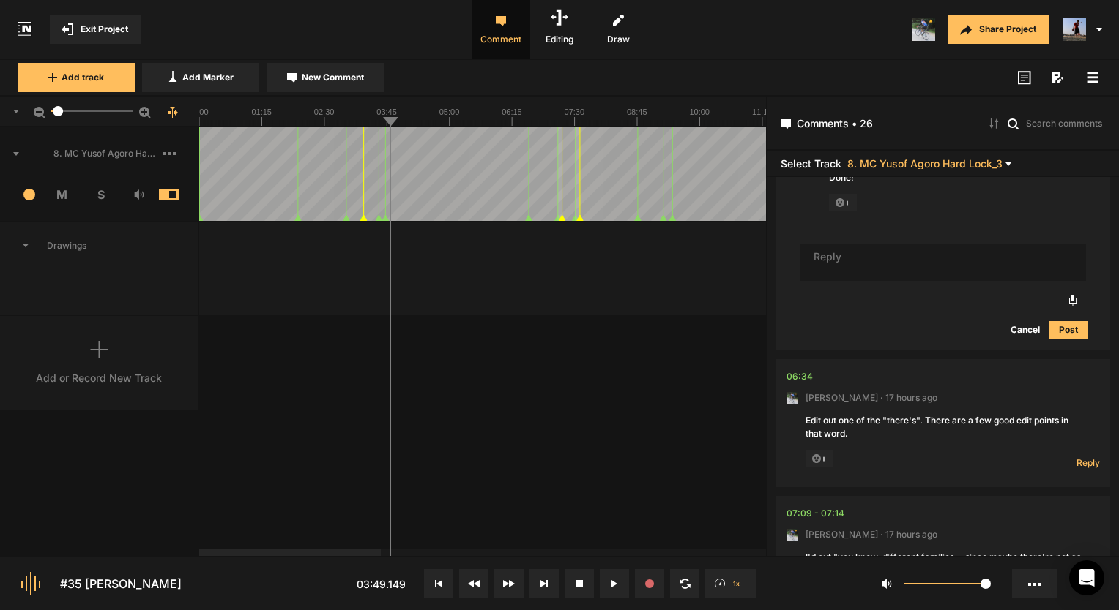
scroll to position [1496, 0]
click at [802, 377] on div "06:34" at bounding box center [799, 376] width 26 height 15
click at [632, 488] on div "8. MC Yusof Agoro Hard Lock_3 3 M S Comments 00:00 [PERSON_NAME] · [DATE] We ha…" at bounding box center [383, 341] width 766 height 429
click at [602, 584] on button at bounding box center [614, 584] width 29 height 29
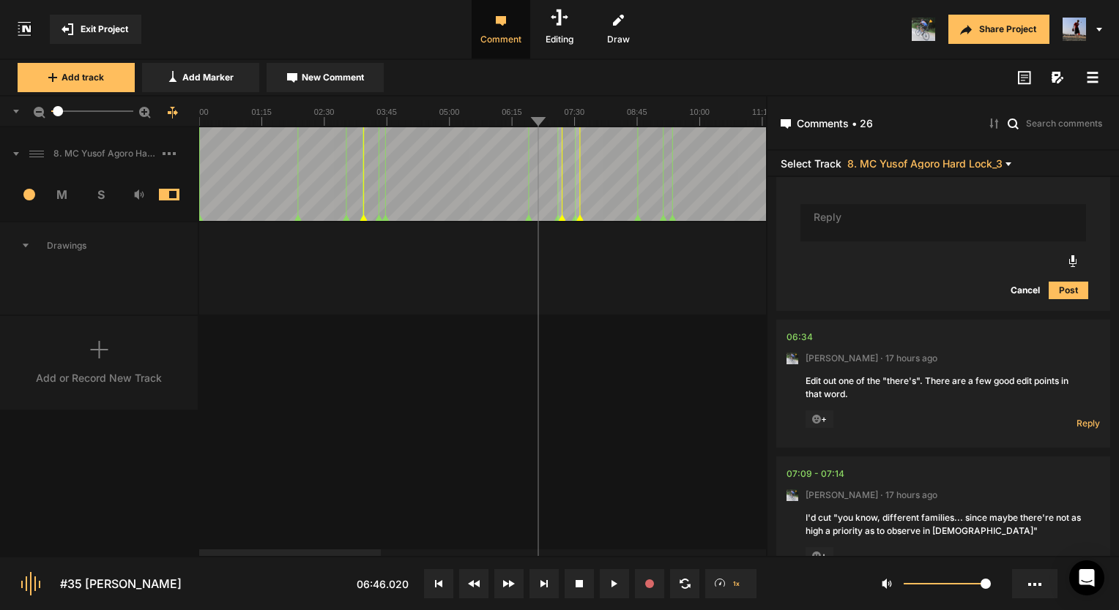
scroll to position [1569, 0]
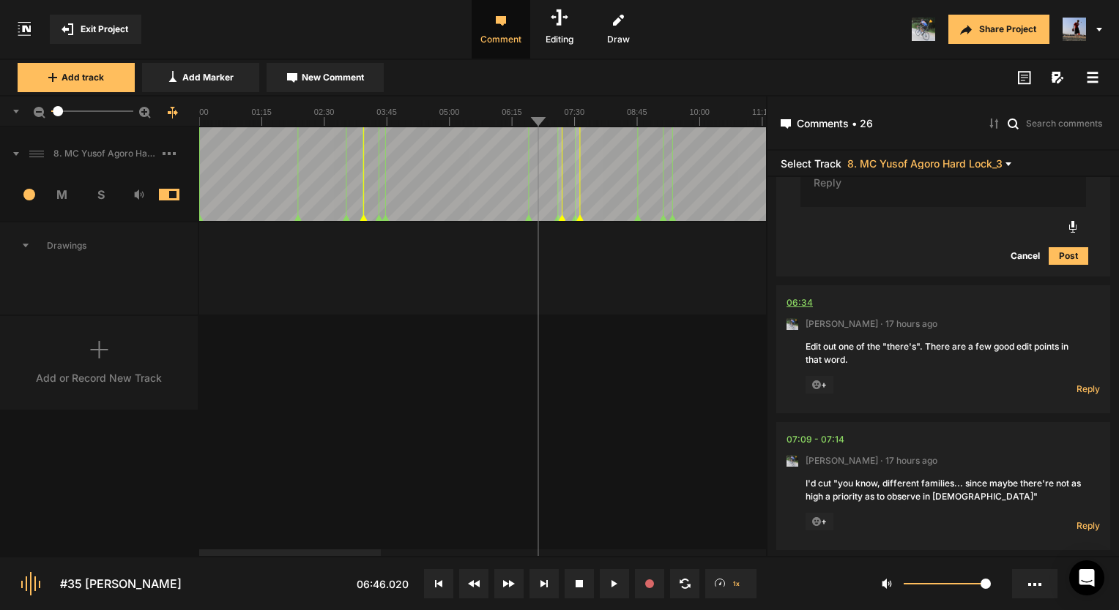
click at [799, 306] on div "06:34" at bounding box center [799, 303] width 26 height 15
click at [607, 581] on button at bounding box center [614, 584] width 29 height 29
click at [1081, 384] on span "Reply" at bounding box center [1087, 389] width 23 height 12
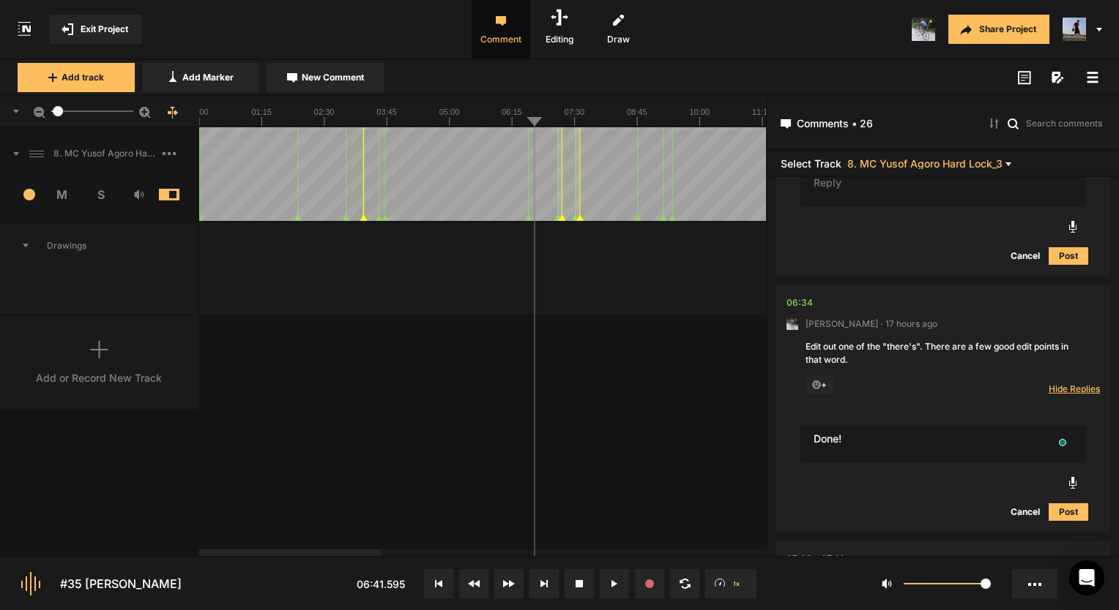
type textarea "Done!"
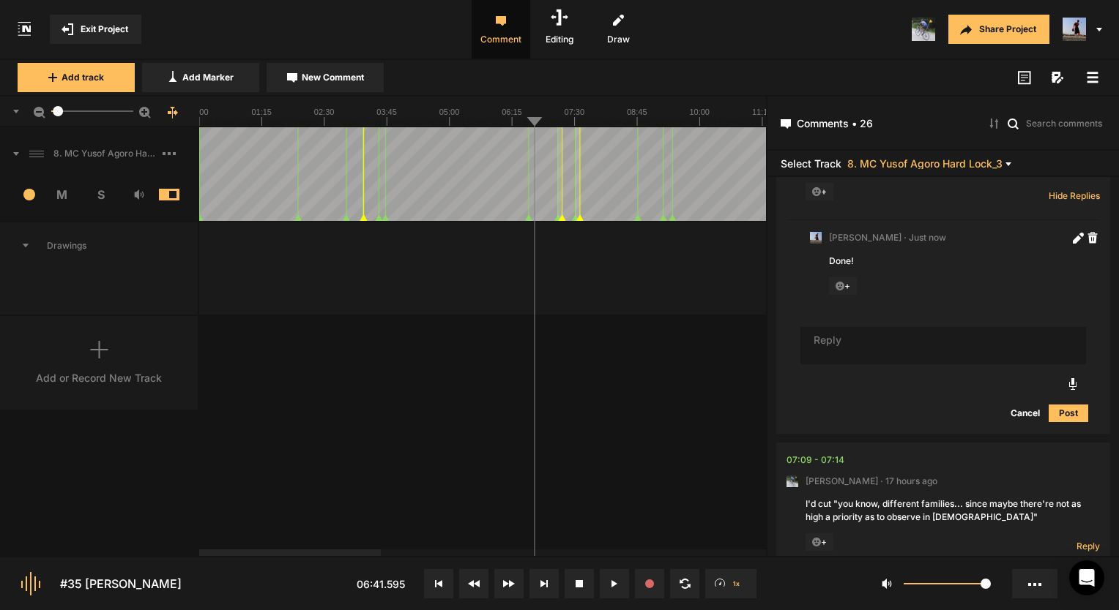
scroll to position [1846, 0]
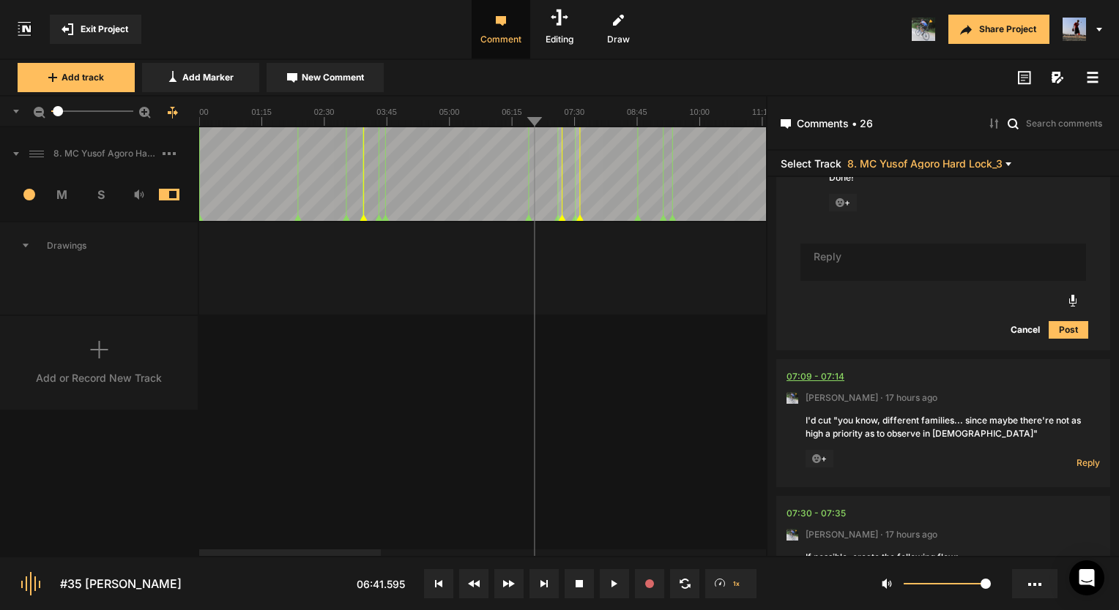
click at [815, 379] on div "07:09 - 07:14" at bounding box center [815, 377] width 58 height 15
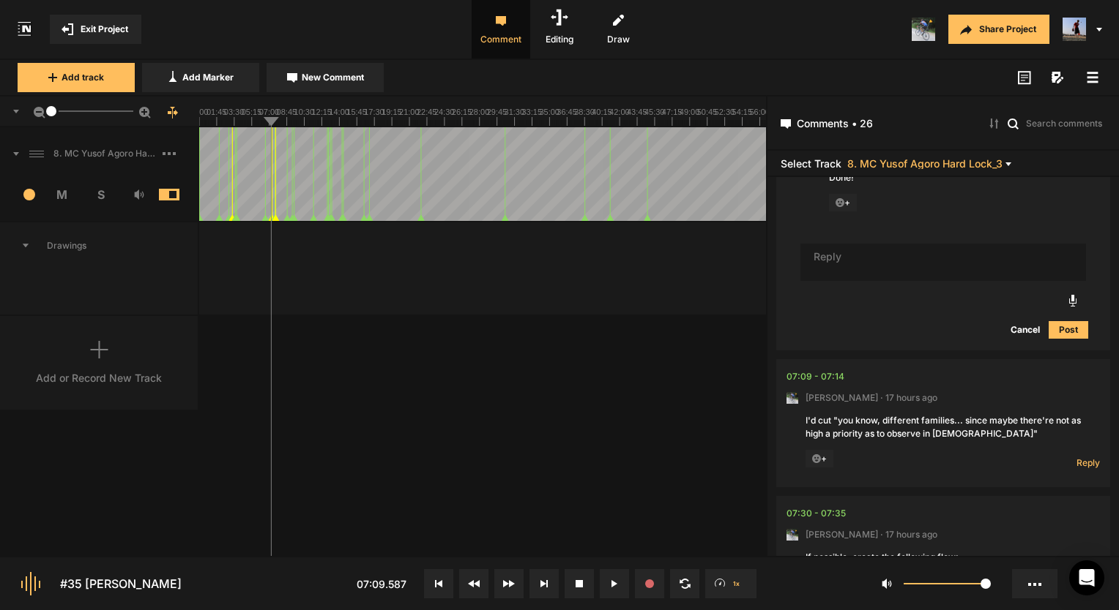
drag, startPoint x: 59, startPoint y: 112, endPoint x: 20, endPoint y: 113, distance: 38.1
click at [20, 113] on div "1" at bounding box center [99, 112] width 199 height 31
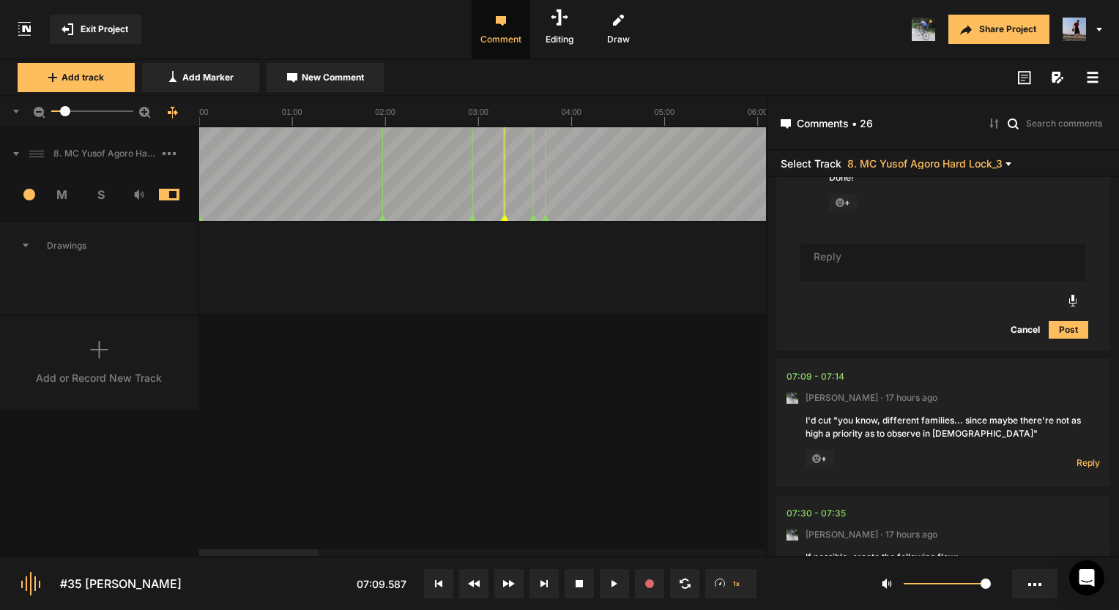
drag, startPoint x: 51, startPoint y: 108, endPoint x: 65, endPoint y: 111, distance: 15.1
click at [65, 111] on div at bounding box center [65, 111] width 10 height 10
click at [826, 376] on div "07:09 - 07:14" at bounding box center [815, 377] width 58 height 15
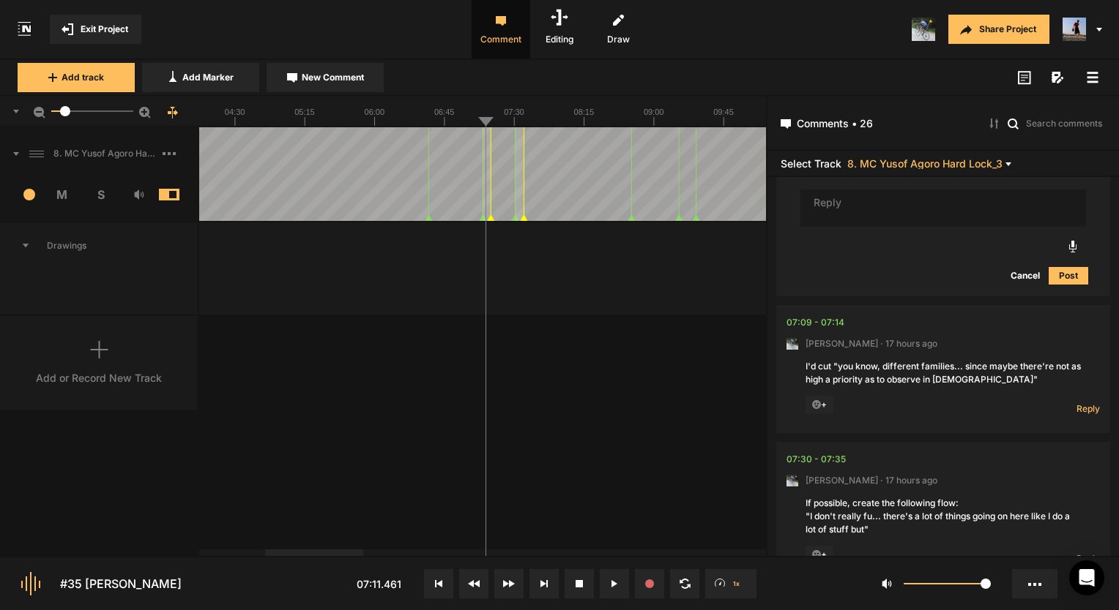
scroll to position [1919, 0]
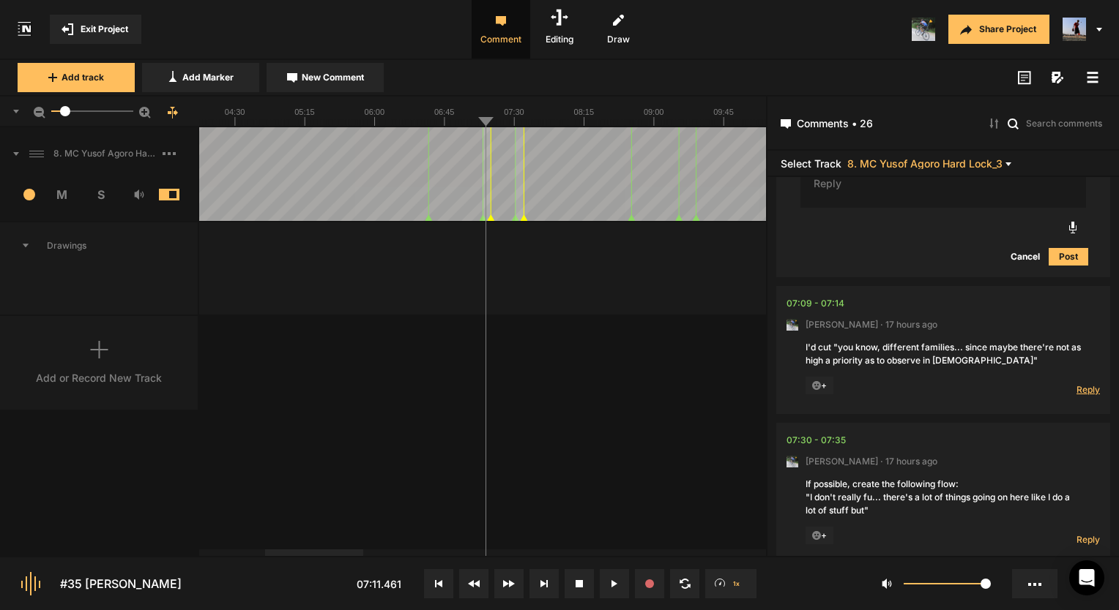
drag, startPoint x: 1086, startPoint y: 387, endPoint x: 1079, endPoint y: 389, distance: 7.5
click at [1086, 387] on span "Reply" at bounding box center [1087, 390] width 23 height 12
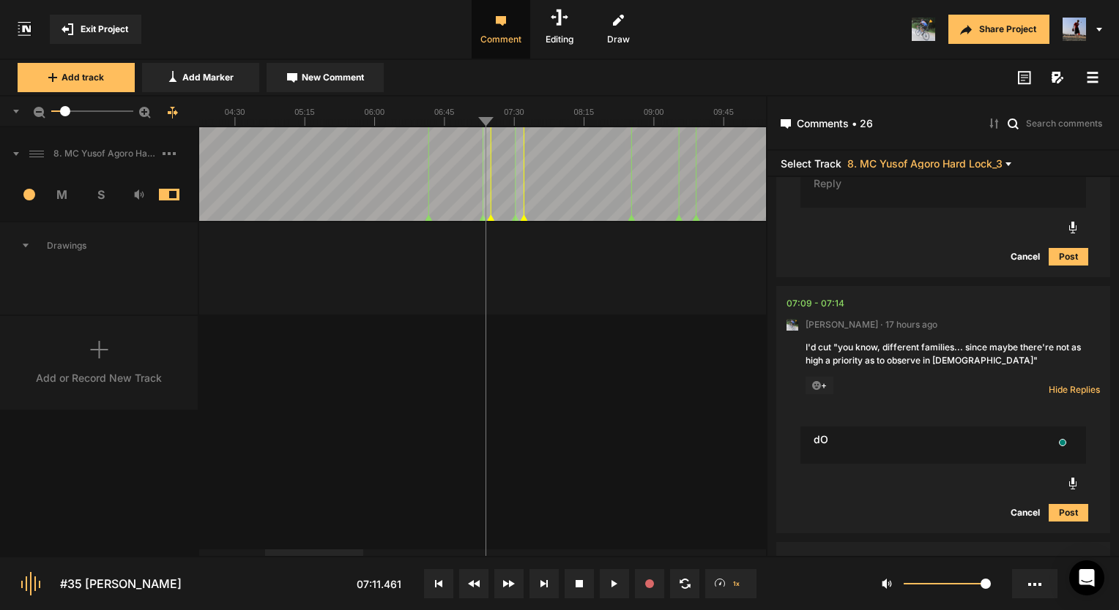
type textarea "d"
type textarea "Done! Good idea!"
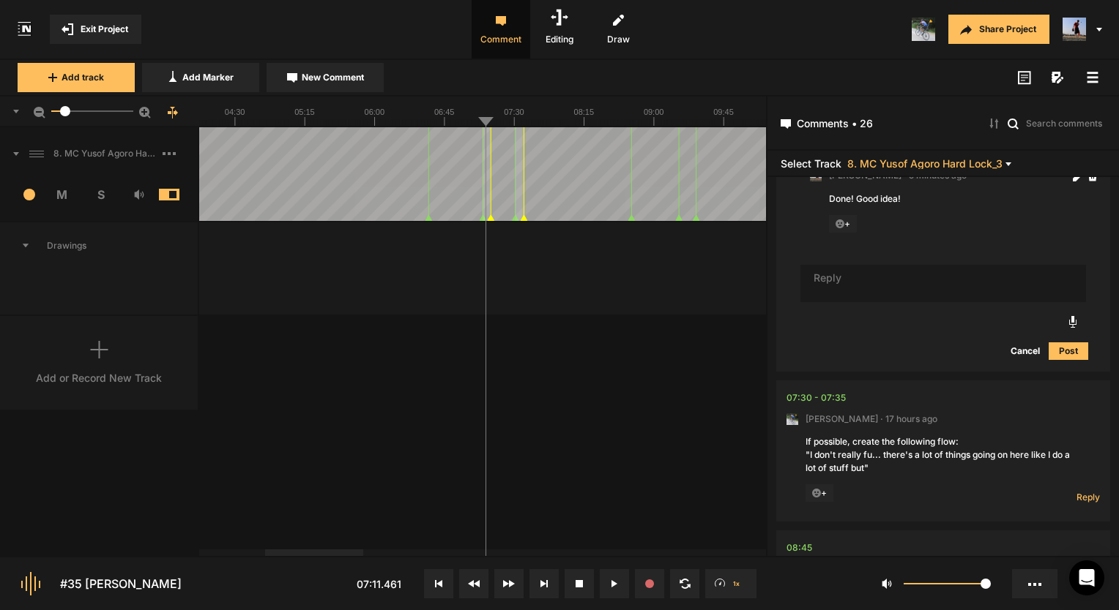
scroll to position [2196, 0]
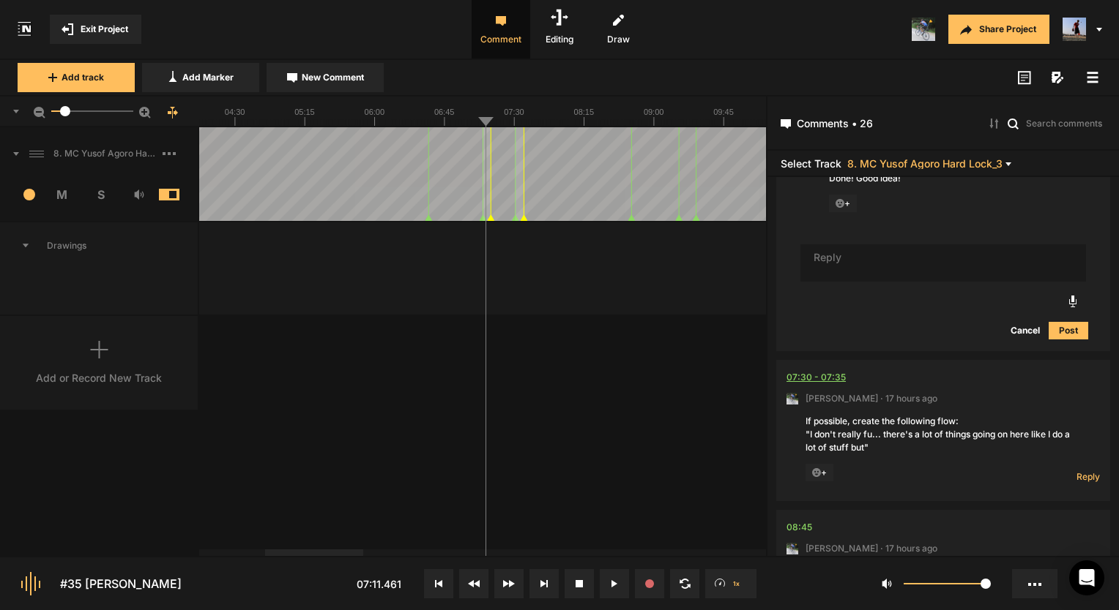
click at [814, 373] on div "07:30 - 07:35" at bounding box center [815, 377] width 59 height 15
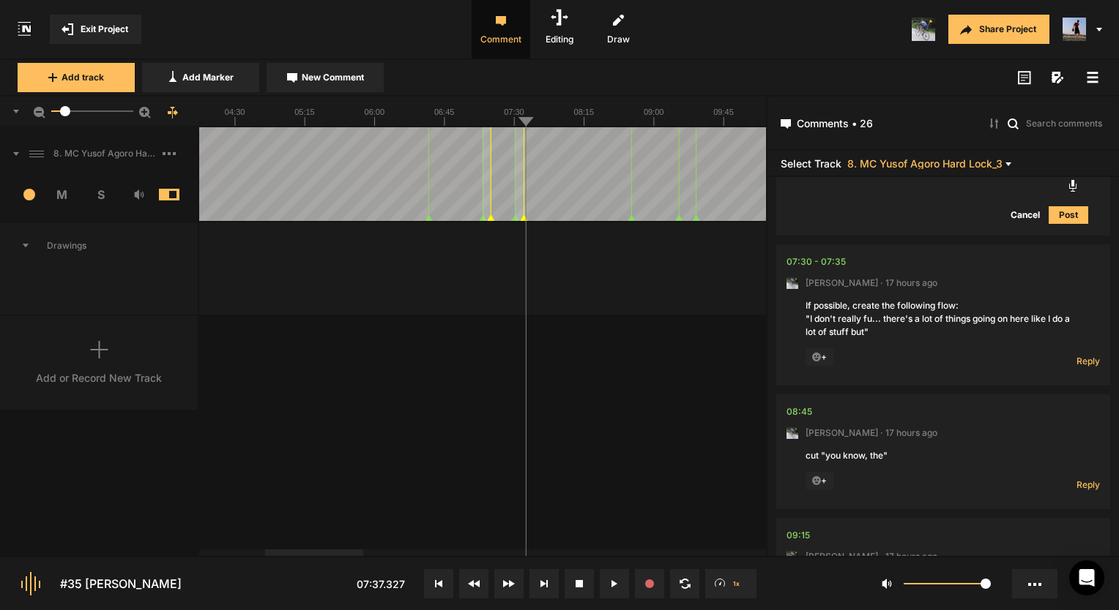
scroll to position [2342, 0]
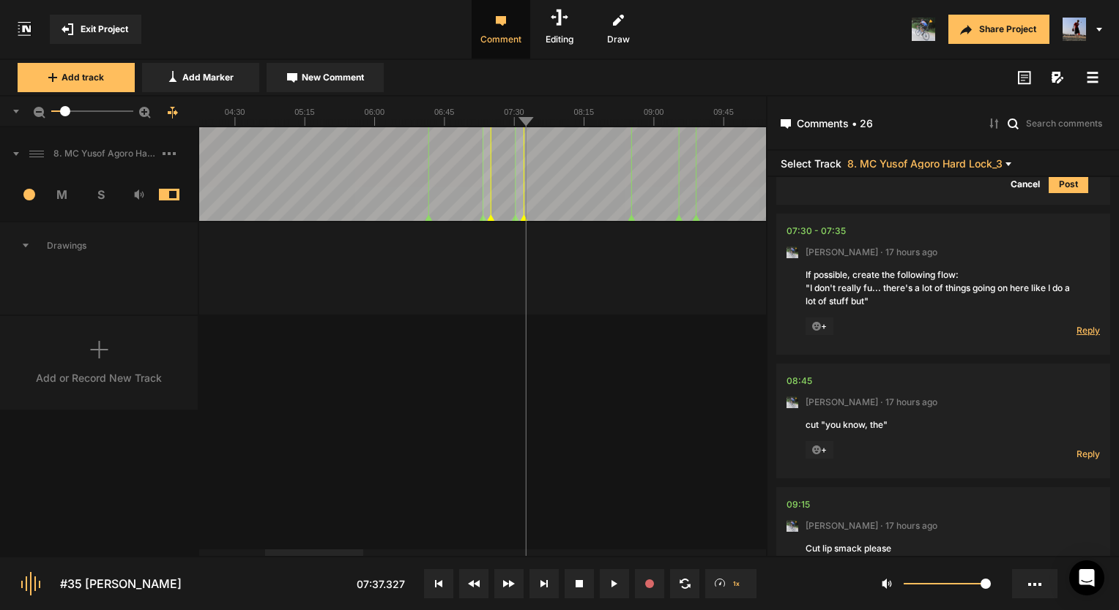
click at [1080, 324] on span "Reply" at bounding box center [1087, 330] width 23 height 12
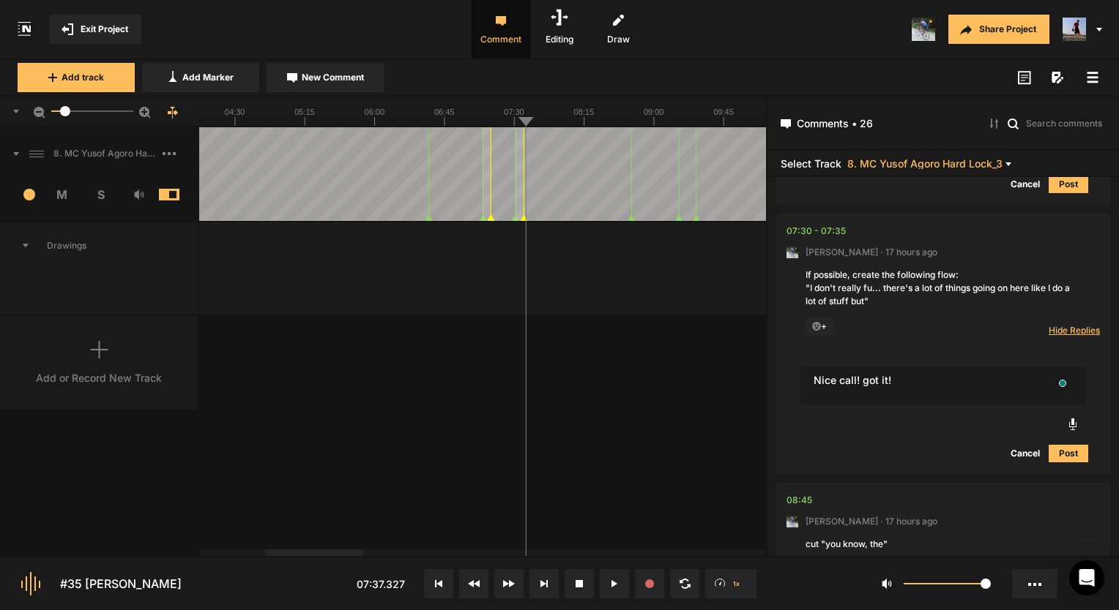
type textarea "Nice call! got it!"
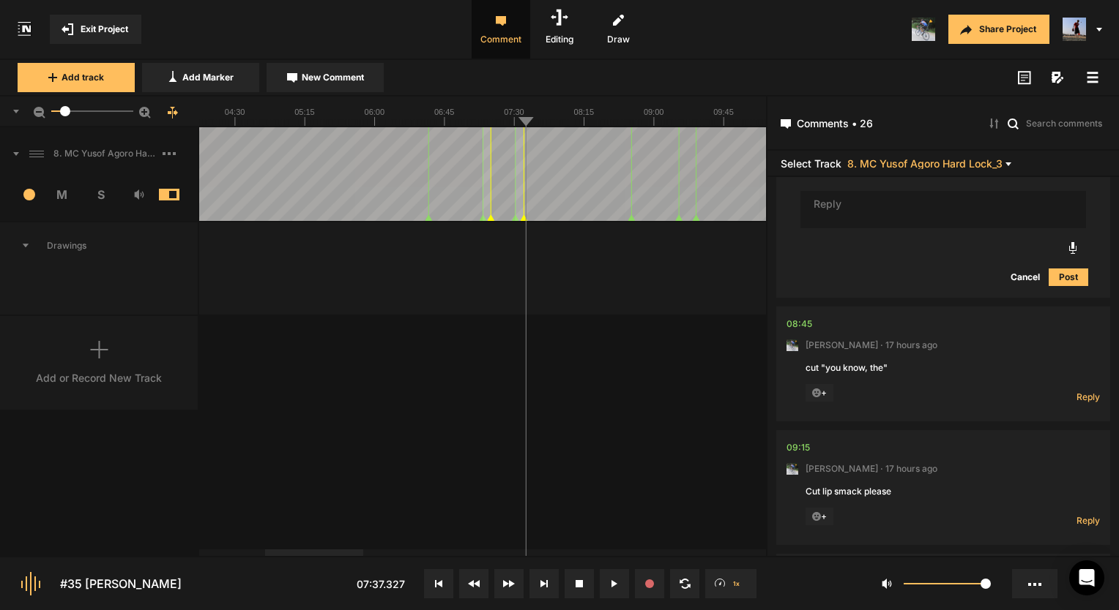
scroll to position [2635, 0]
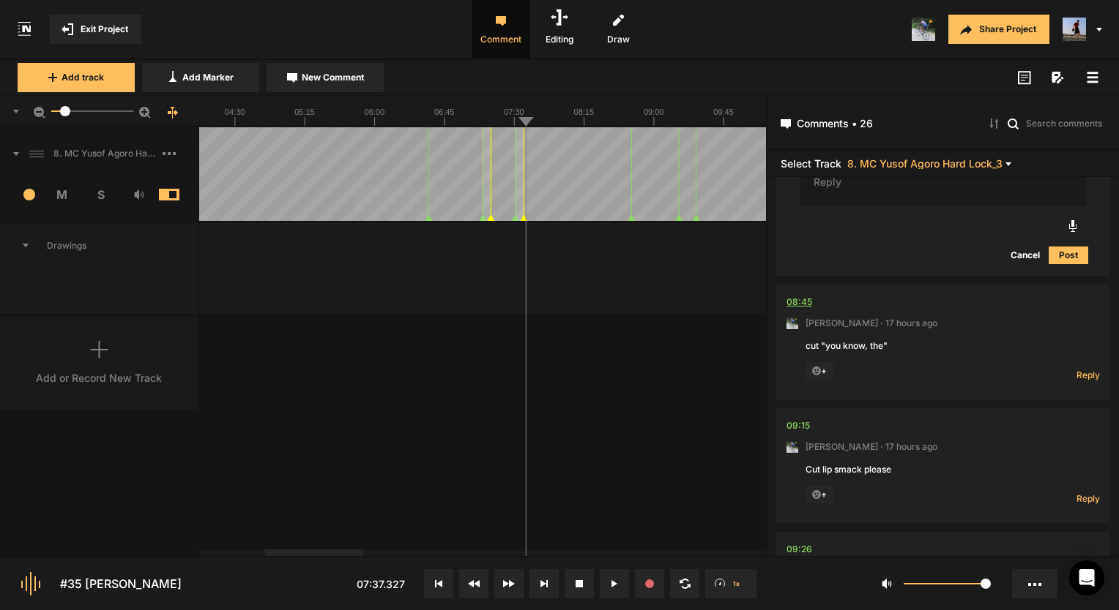
click at [800, 296] on div "08:45" at bounding box center [799, 302] width 26 height 15
click at [1079, 371] on span "Reply" at bounding box center [1087, 375] width 23 height 12
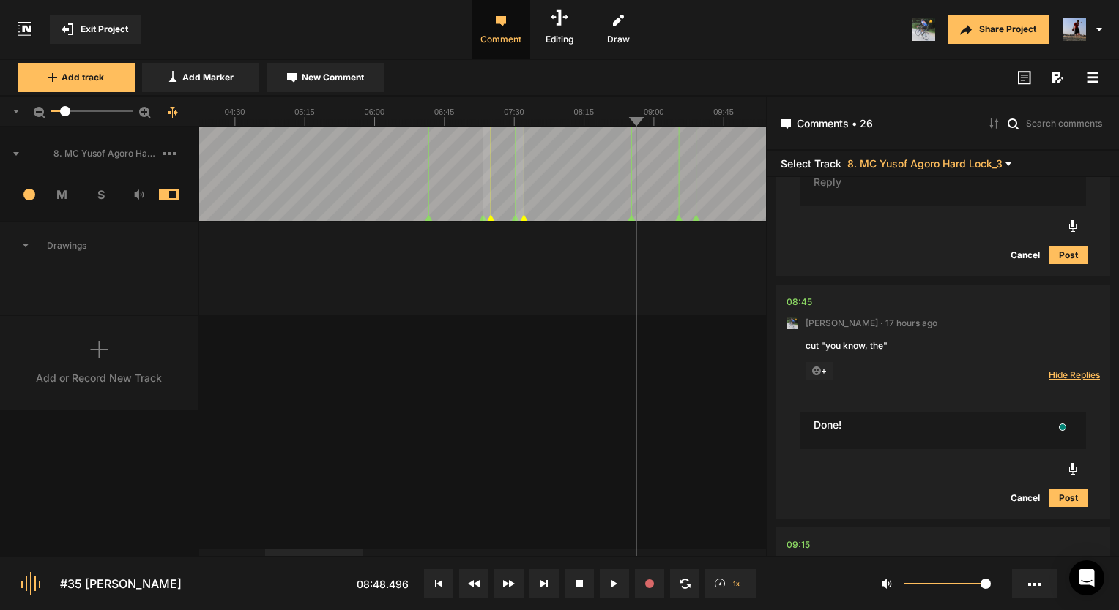
type textarea "Done!"
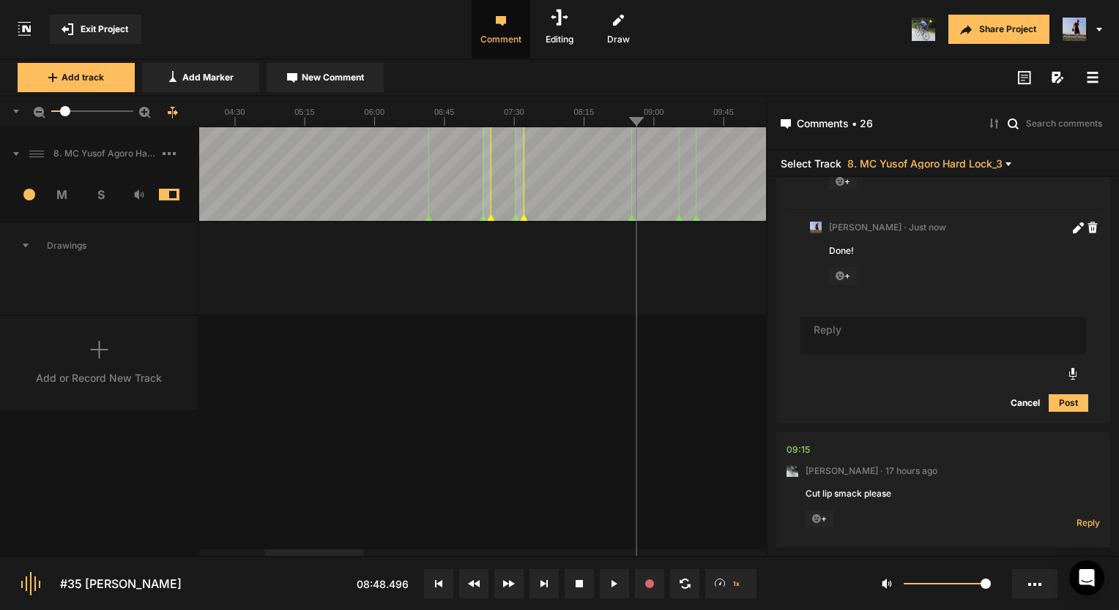
scroll to position [2992, 0]
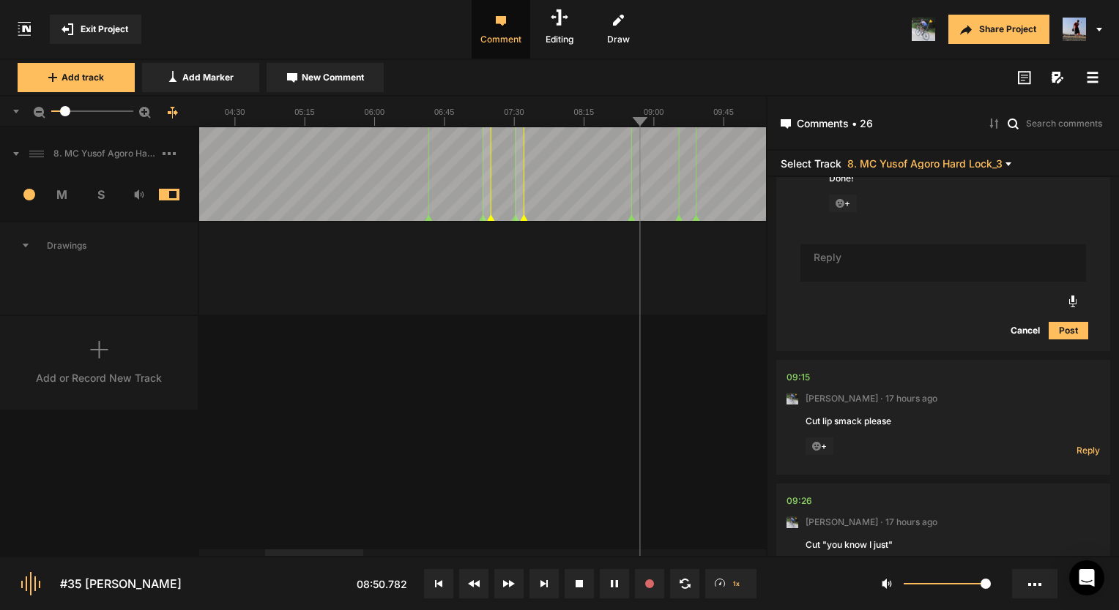
click at [621, 579] on button at bounding box center [614, 584] width 29 height 29
click at [799, 378] on div "09:15" at bounding box center [797, 377] width 23 height 15
click at [1083, 447] on span "Reply" at bounding box center [1087, 450] width 23 height 12
type textarea "Done!"
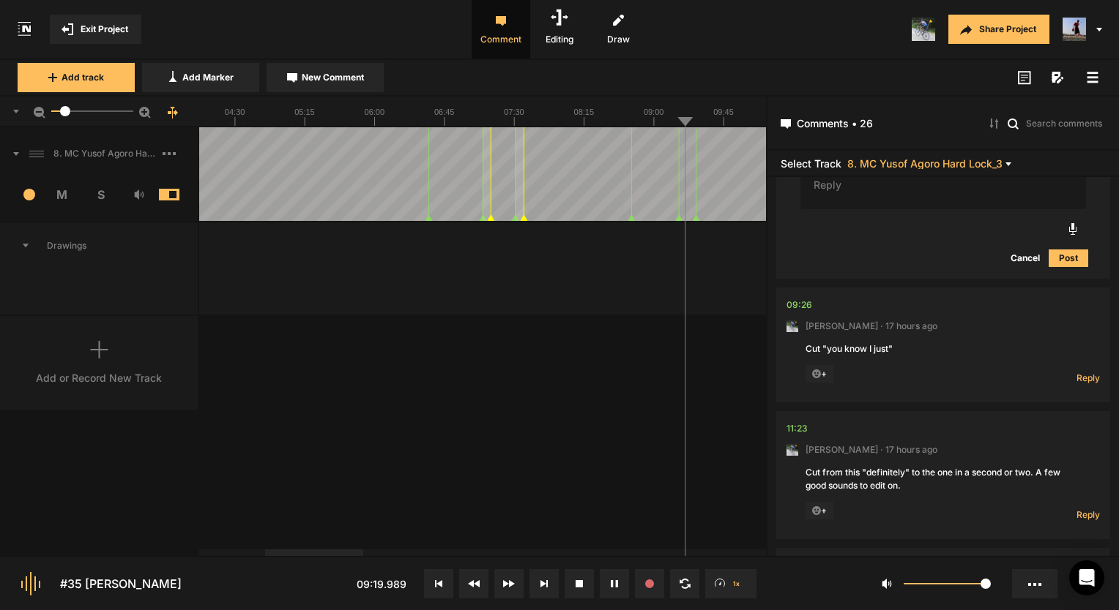
click at [605, 586] on button at bounding box center [614, 584] width 29 height 29
click at [1081, 379] on span "Reply" at bounding box center [1087, 378] width 23 height 12
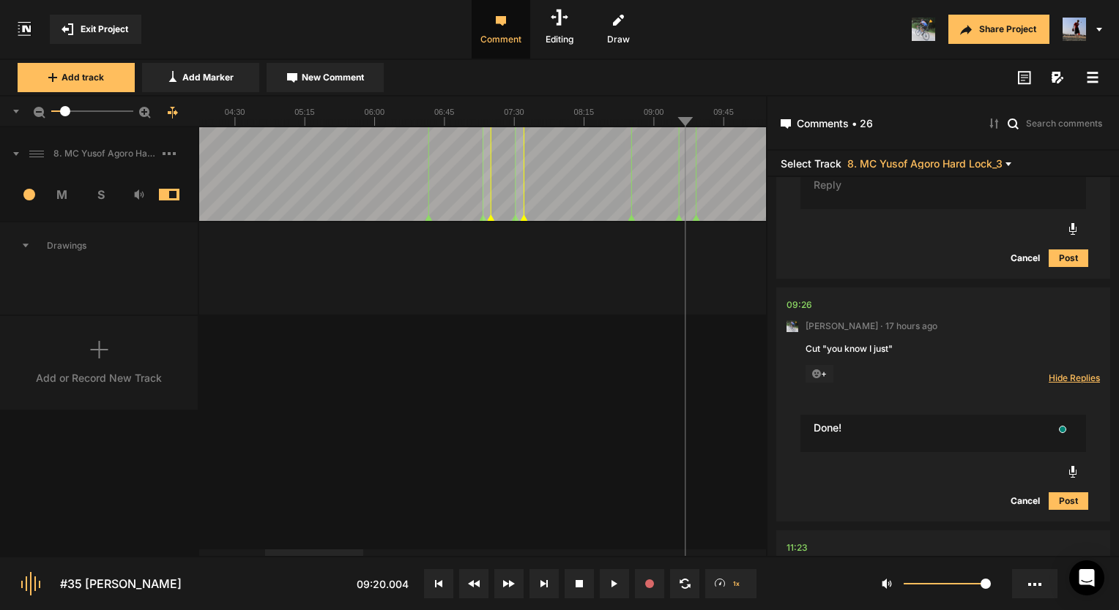
type textarea "Done!"
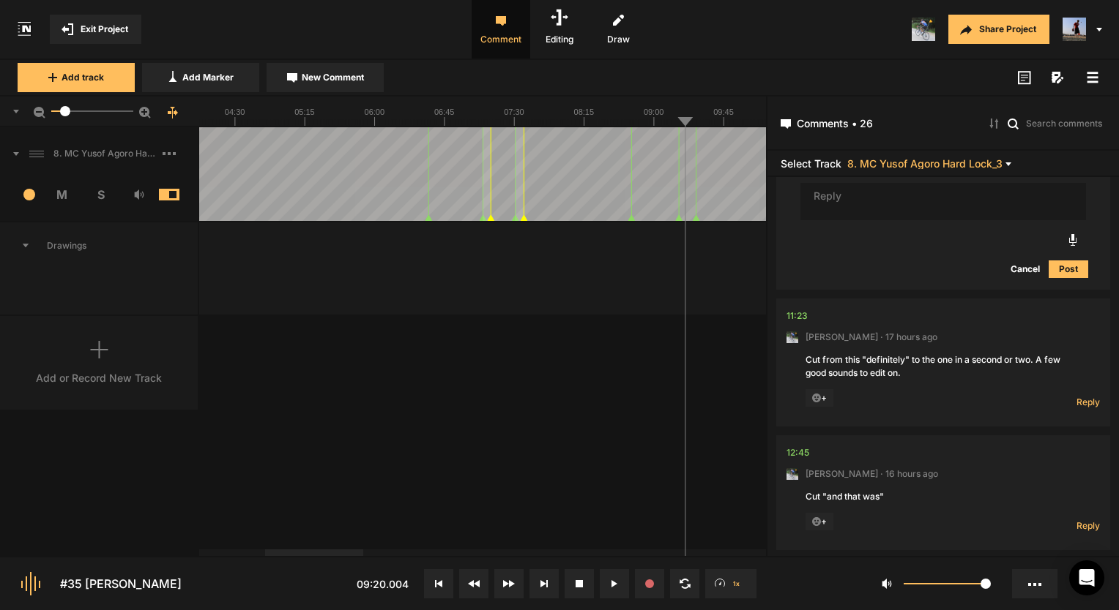
scroll to position [3833, 0]
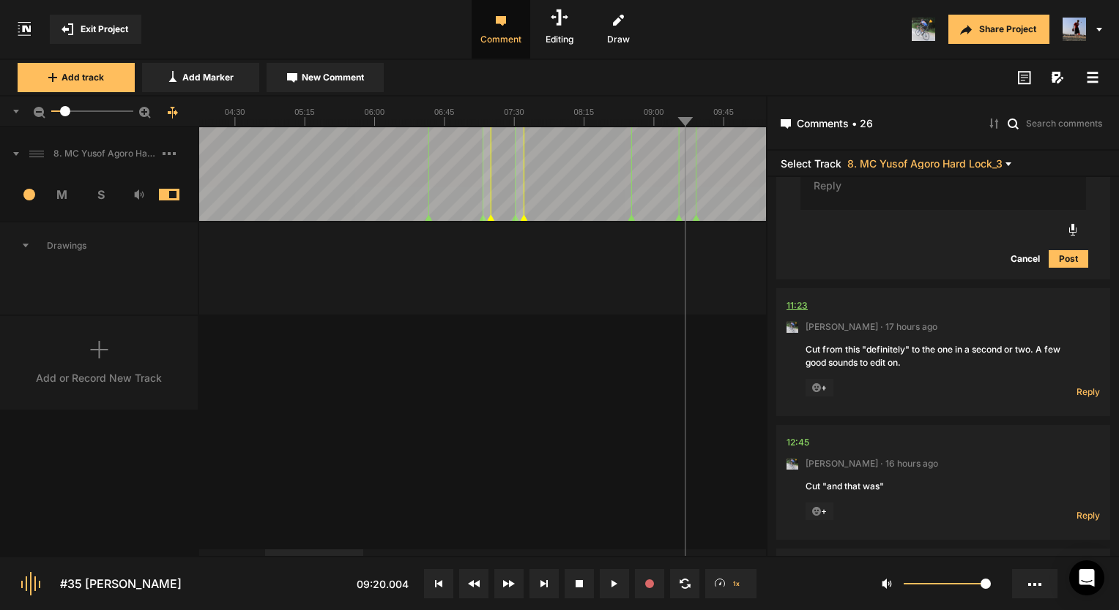
click at [793, 303] on div "11:23" at bounding box center [796, 306] width 21 height 15
click at [795, 299] on div "11:23" at bounding box center [796, 306] width 21 height 15
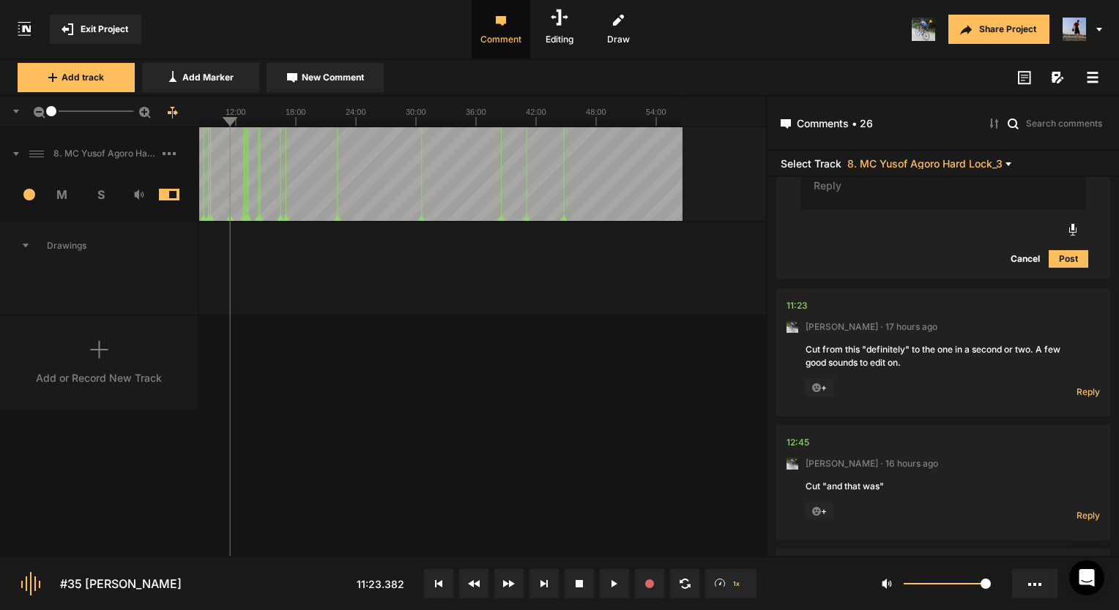
drag, startPoint x: 62, startPoint y: 110, endPoint x: 30, endPoint y: 113, distance: 32.3
click at [30, 113] on div "1" at bounding box center [99, 112] width 199 height 31
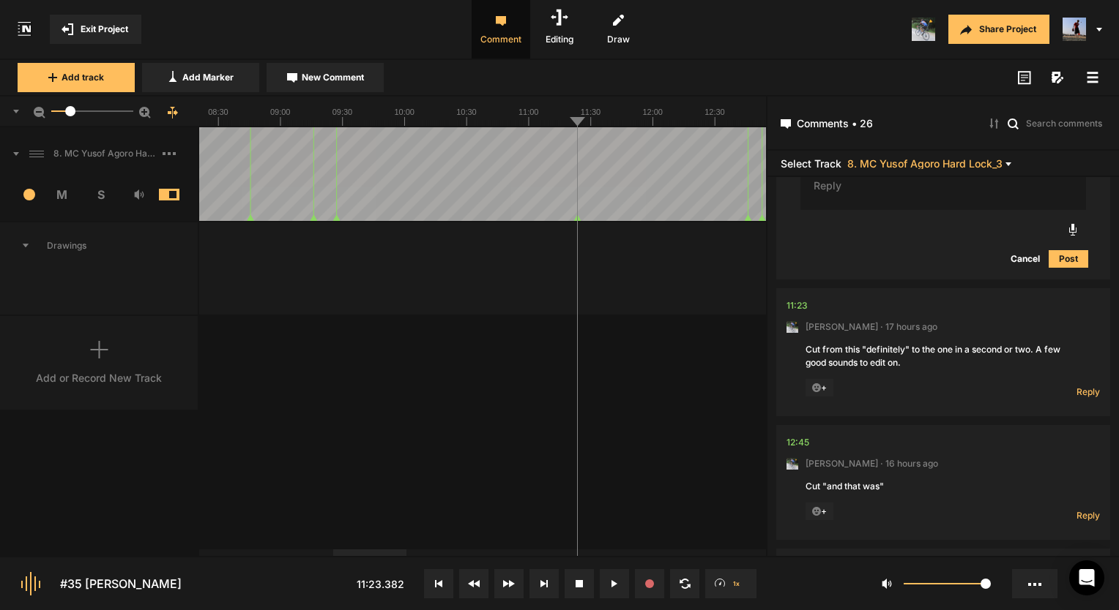
drag, startPoint x: 51, startPoint y: 111, endPoint x: 70, endPoint y: 113, distance: 19.2
click at [70, 113] on div at bounding box center [70, 111] width 10 height 10
click at [799, 299] on div "11:23" at bounding box center [796, 306] width 21 height 15
click at [796, 299] on div "11:23" at bounding box center [796, 306] width 21 height 15
click at [612, 582] on icon at bounding box center [611, 583] width 2 height 7
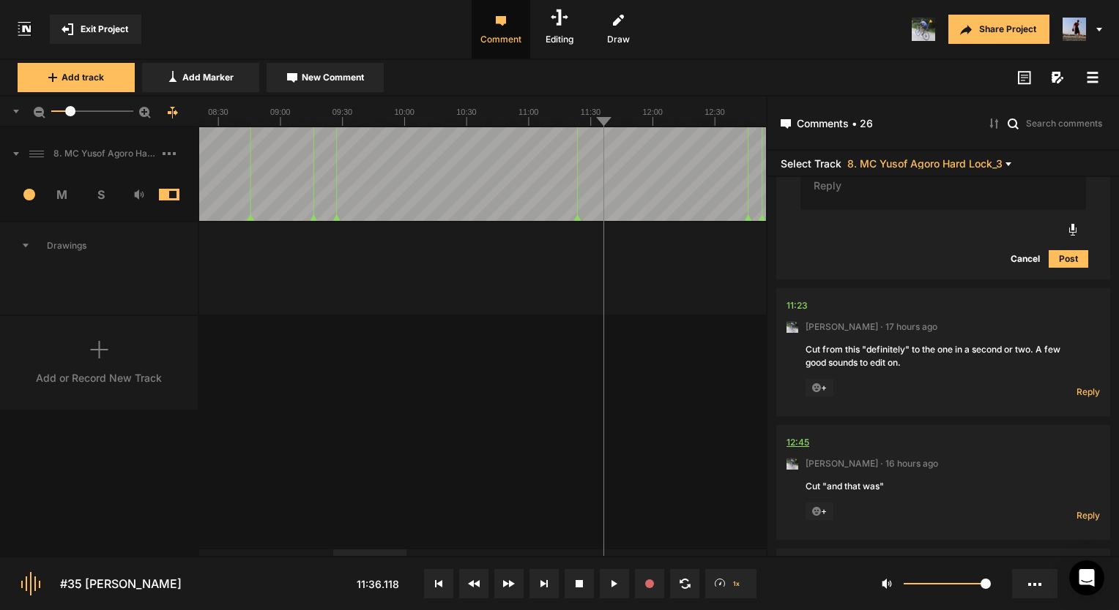
click at [793, 439] on div "12:45" at bounding box center [797, 443] width 23 height 15
drag, startPoint x: 93, startPoint y: 27, endPoint x: 201, endPoint y: 15, distance: 109.0
click at [201, 15] on nt-app-toolbar "Exit Project Comment Editing Draw Share Project" at bounding box center [559, 30] width 1119 height 60
click at [805, 299] on div "11:23" at bounding box center [796, 306] width 21 height 15
click at [1078, 390] on span "Reply" at bounding box center [1087, 392] width 23 height 12
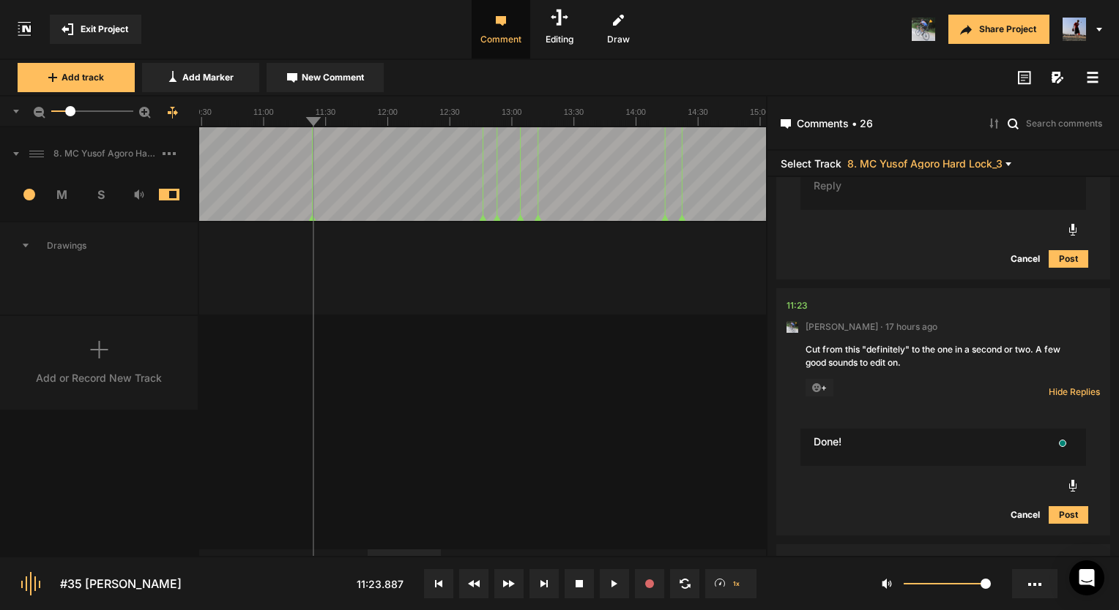
type textarea "Done!"
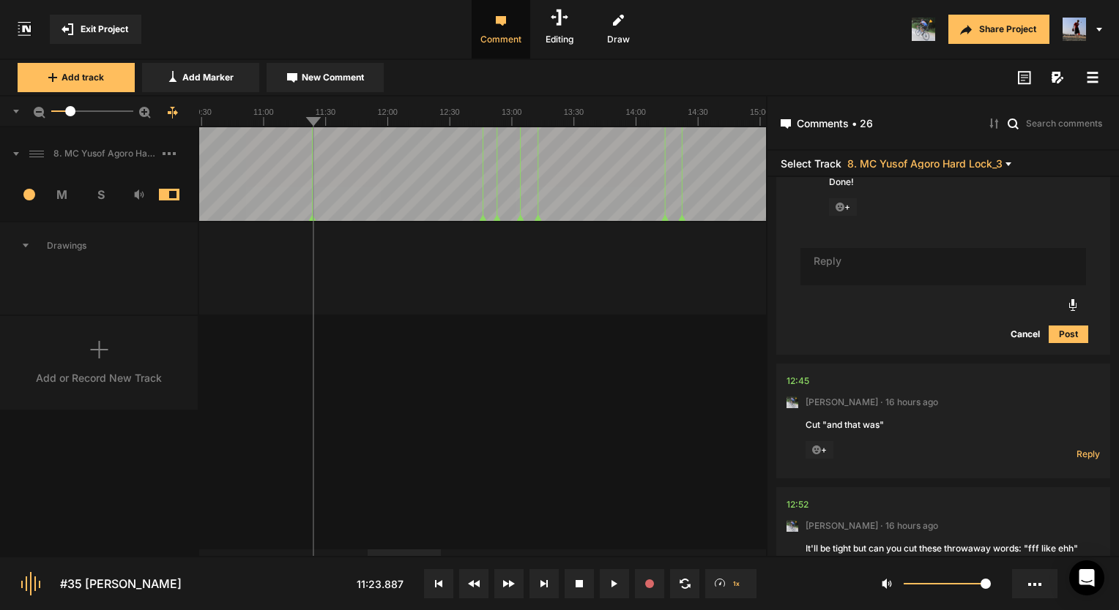
scroll to position [4110, 0]
click at [801, 372] on div "12:45" at bounding box center [797, 379] width 23 height 15
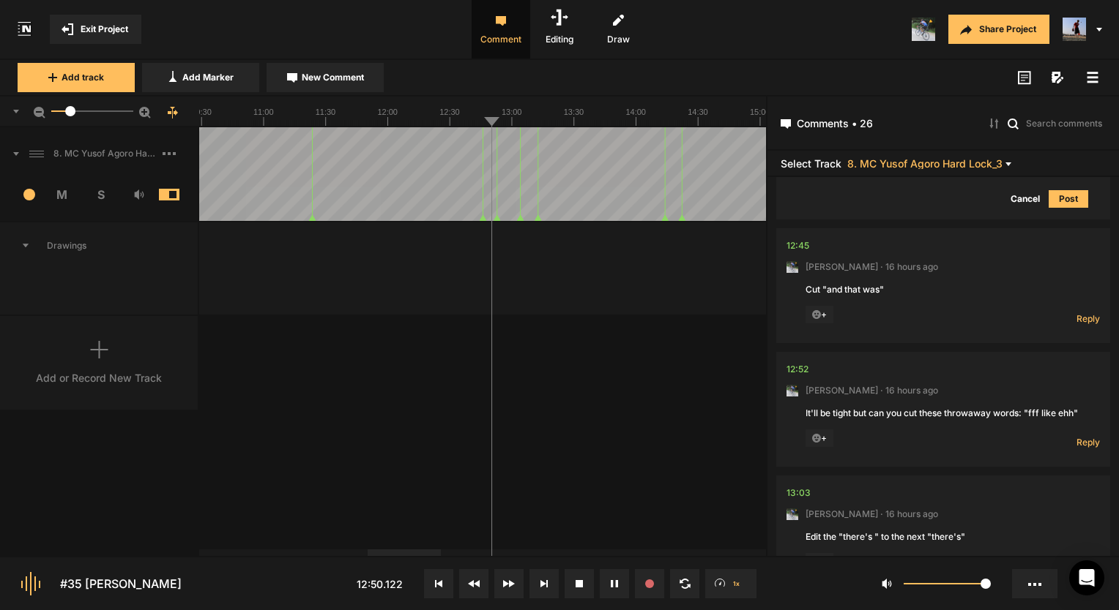
scroll to position [4257, 0]
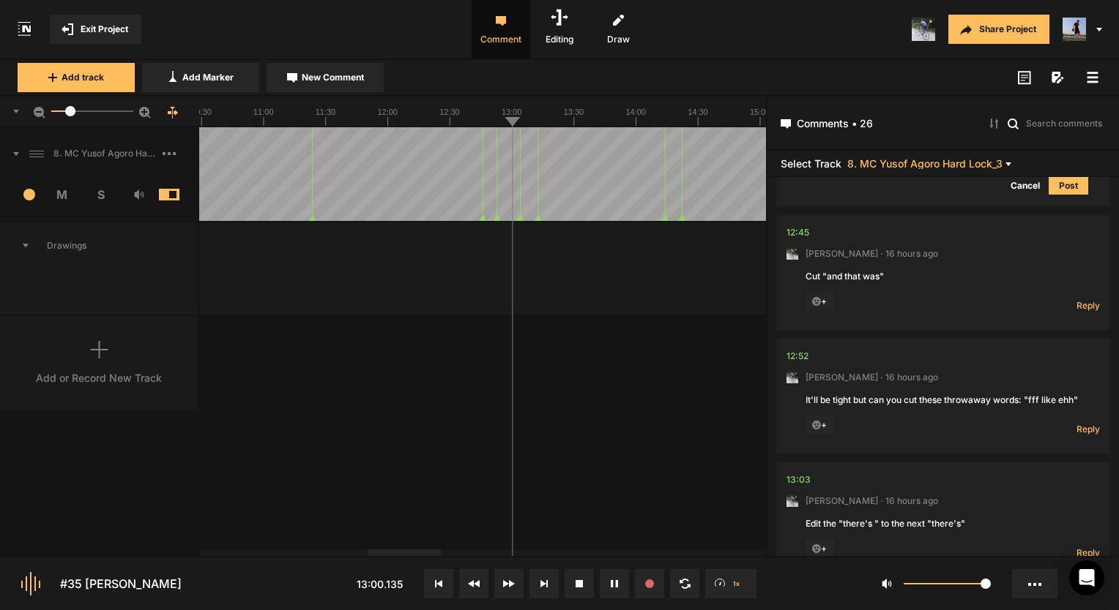
click at [610, 575] on button at bounding box center [614, 584] width 29 height 29
click at [1078, 299] on span "Reply" at bounding box center [1087, 305] width 23 height 12
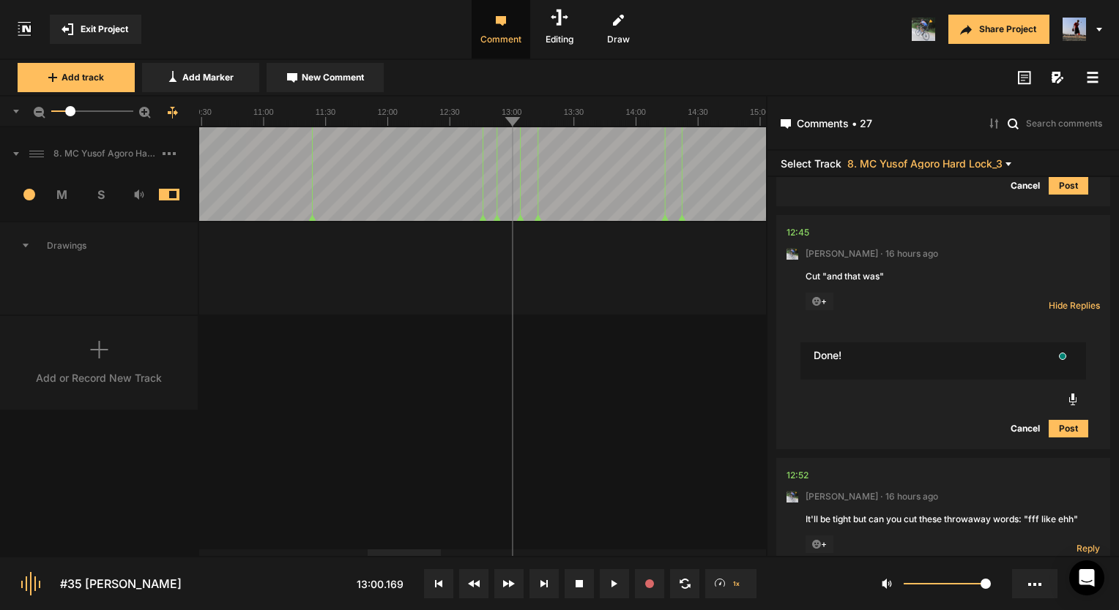
type textarea "Done!"
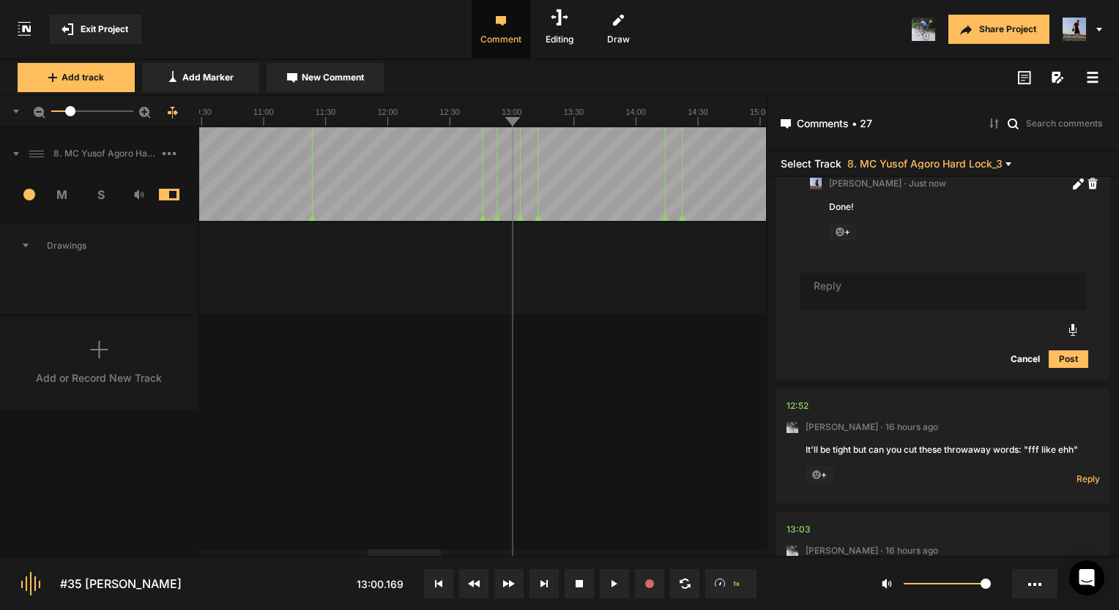
scroll to position [4688, 0]
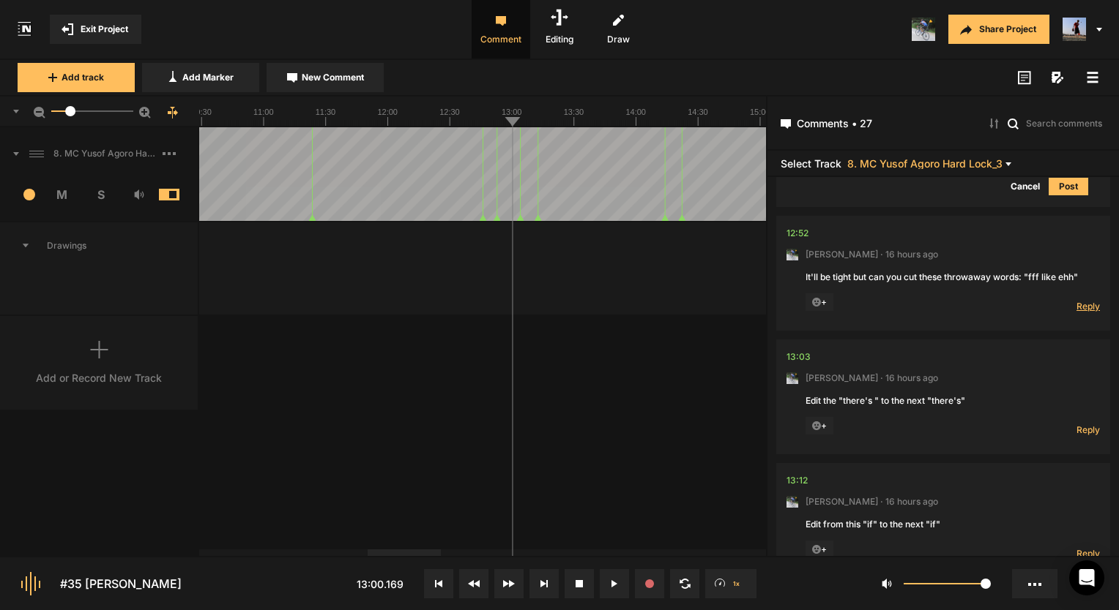
click at [1091, 312] on span "Reply" at bounding box center [1087, 306] width 23 height 12
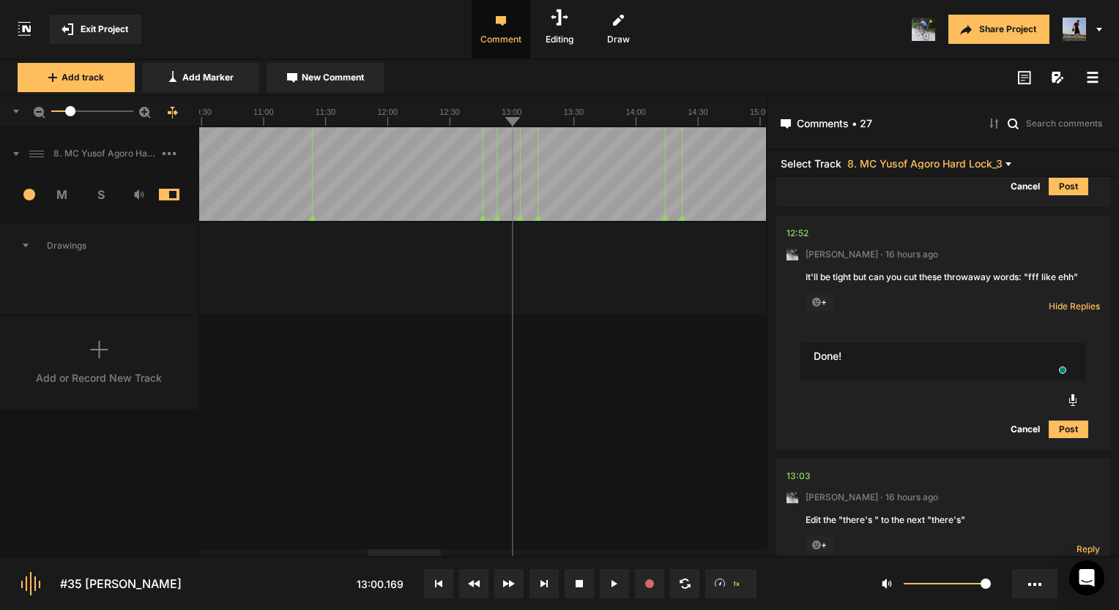
type textarea "Done!"
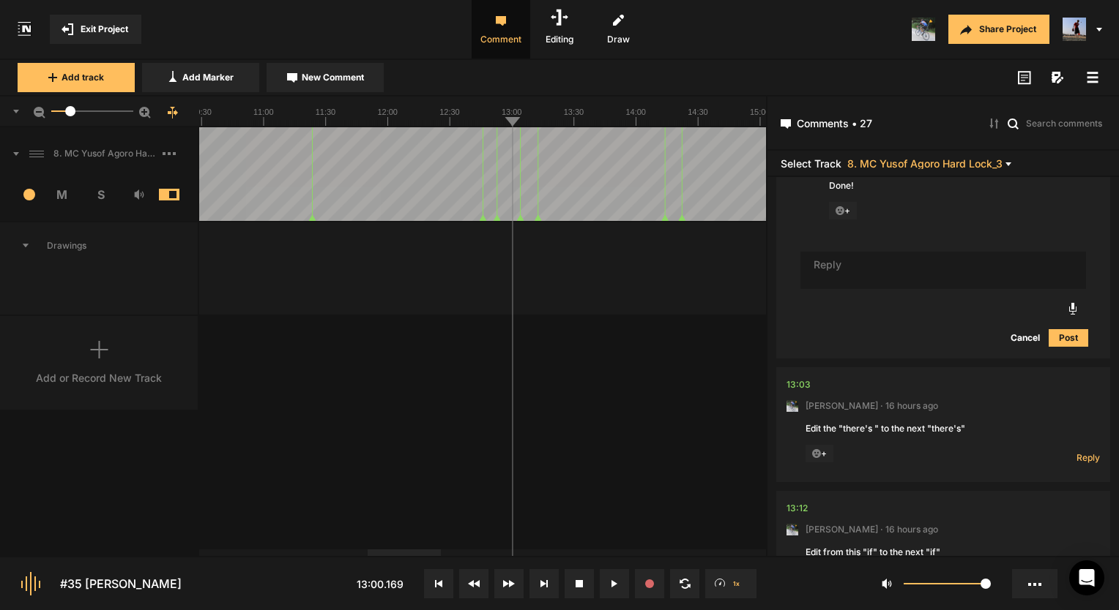
scroll to position [4907, 0]
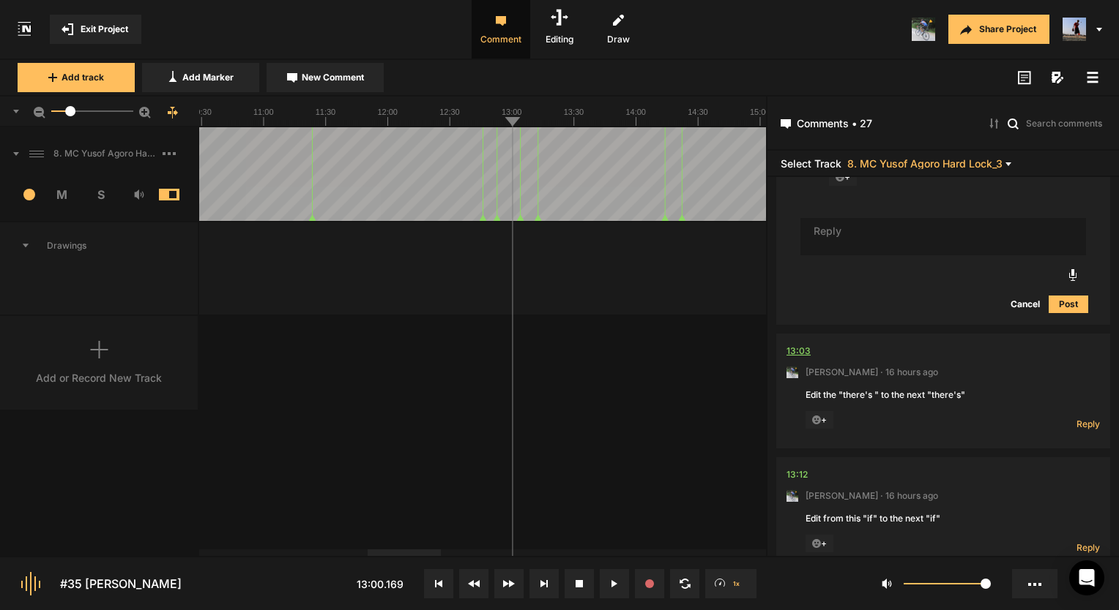
click at [796, 352] on div "13:03" at bounding box center [798, 351] width 24 height 15
click at [796, 359] on div "13:03" at bounding box center [798, 351] width 24 height 15
drag, startPoint x: 776, startPoint y: 404, endPoint x: 747, endPoint y: 455, distance: 59.0
click at [747, 455] on div "8. MC Yusof Agoro Hard Lock_3 3 M S Comments 00:00 Micah Foster · 5 months ago …" at bounding box center [383, 341] width 766 height 429
click at [1078, 430] on span "Reply" at bounding box center [1087, 424] width 23 height 12
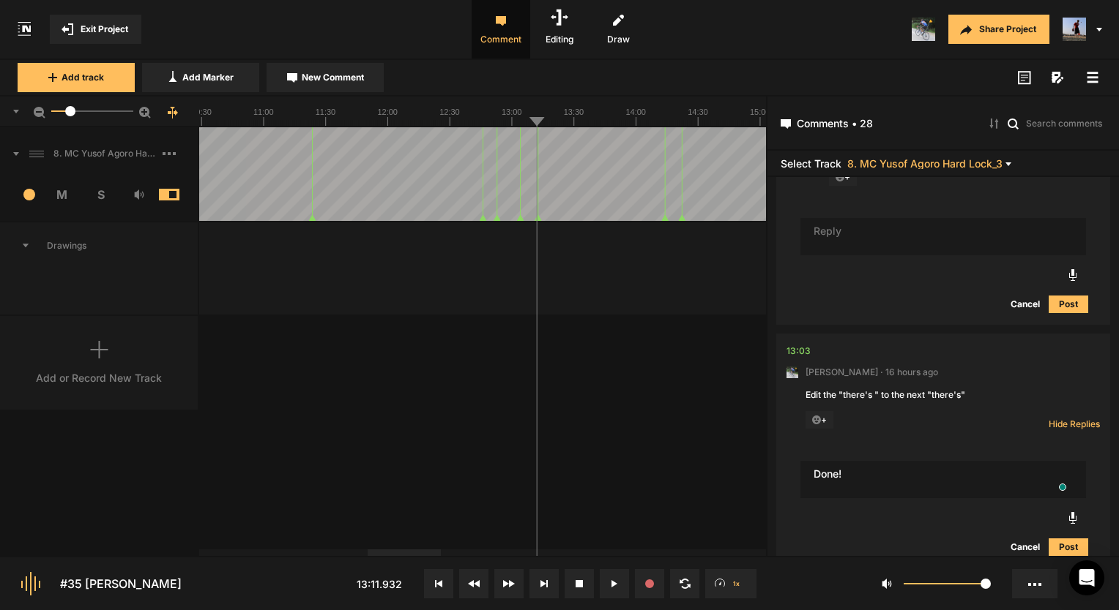
type textarea "Done!"
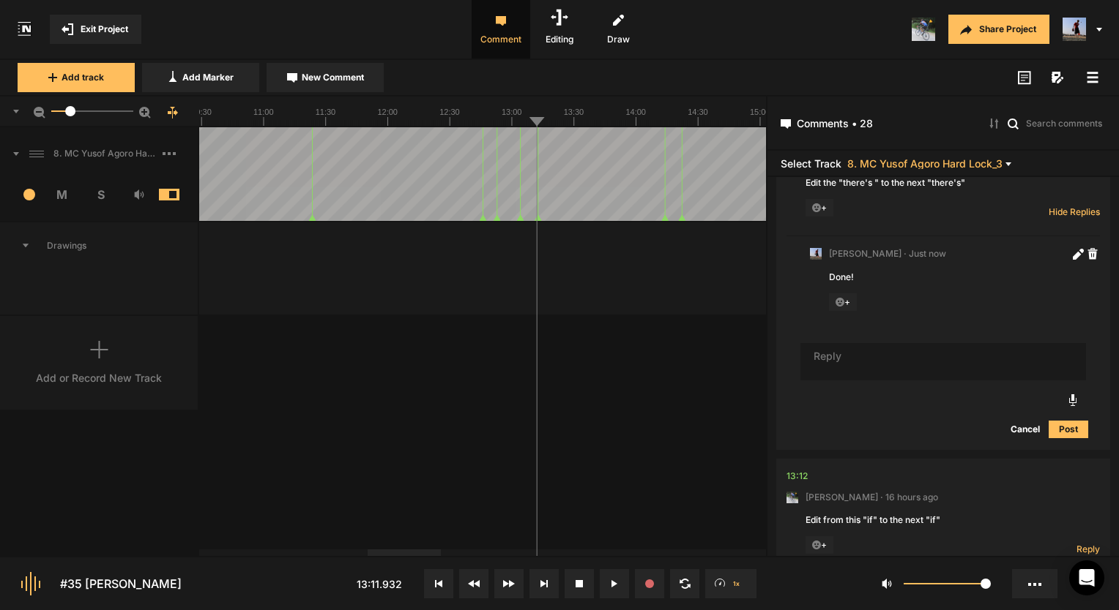
scroll to position [5229, 0]
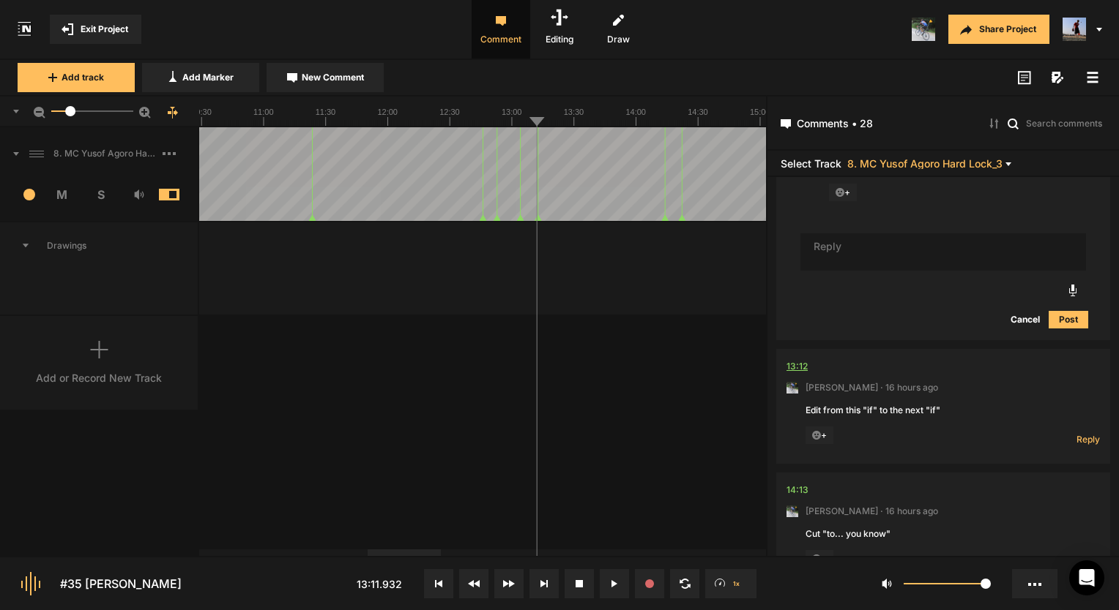
click at [806, 374] on div "13:12" at bounding box center [796, 366] width 21 height 15
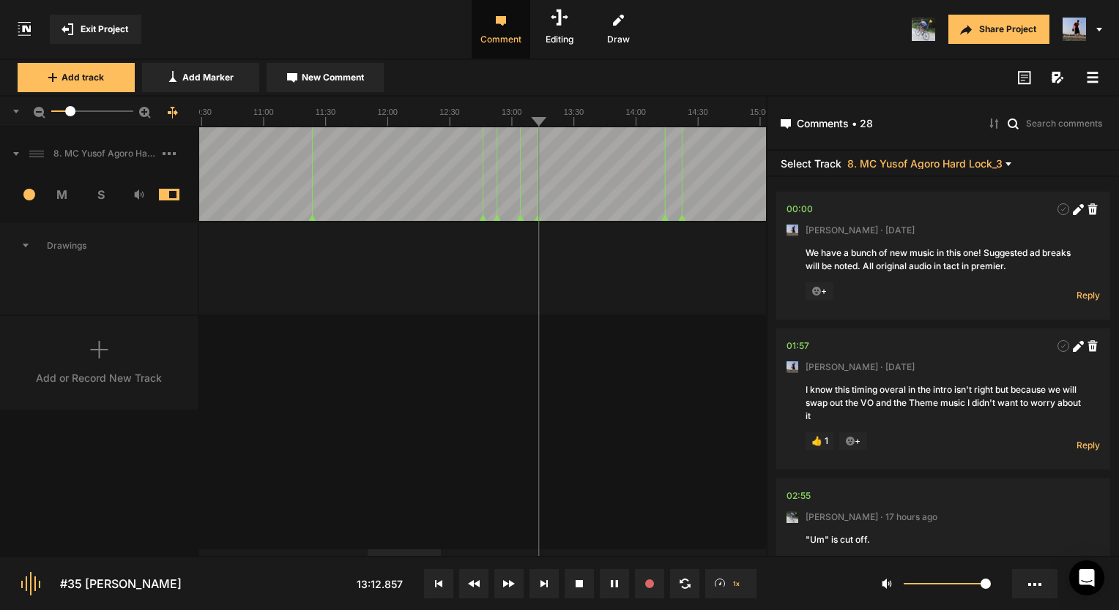
scroll to position [5229, 0]
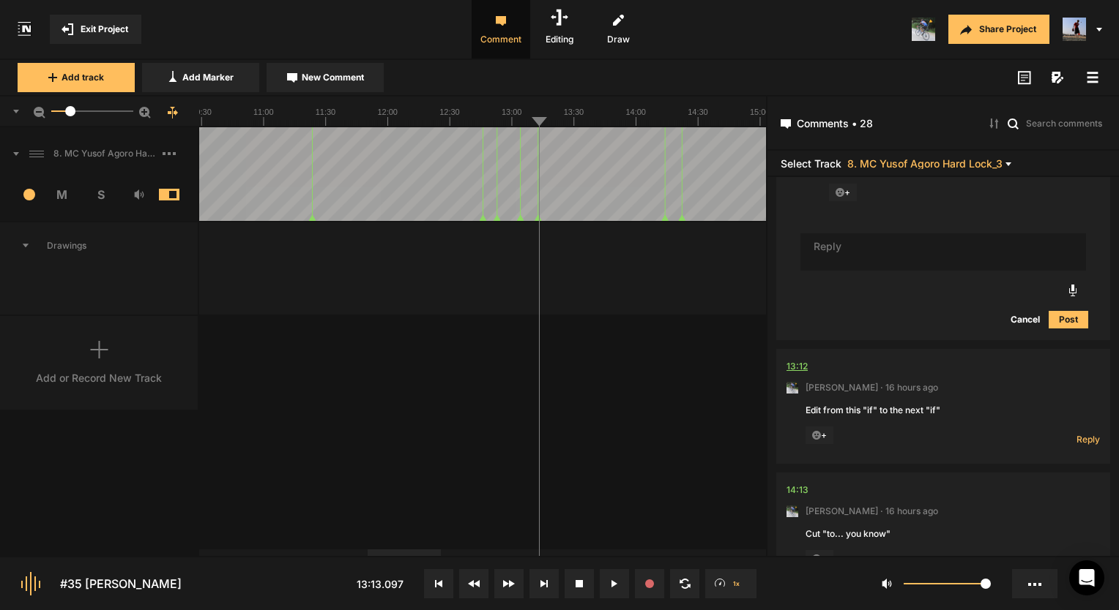
click at [804, 370] on div "13:12" at bounding box center [796, 366] width 21 height 15
click at [1076, 446] on span "Reply" at bounding box center [1087, 439] width 23 height 12
type textarea "Done!"
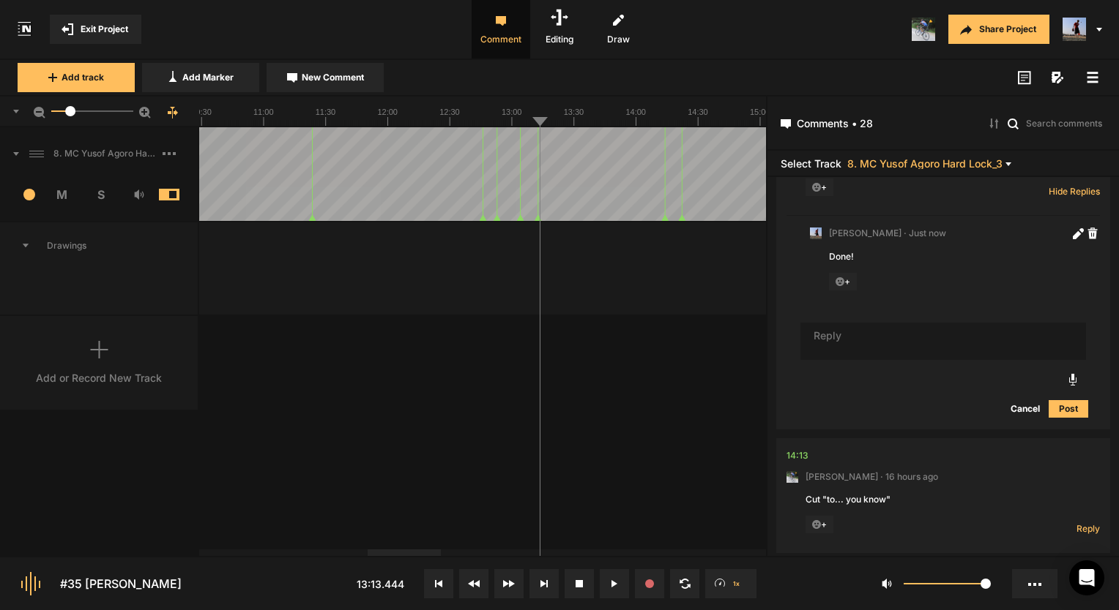
scroll to position [5639, 0]
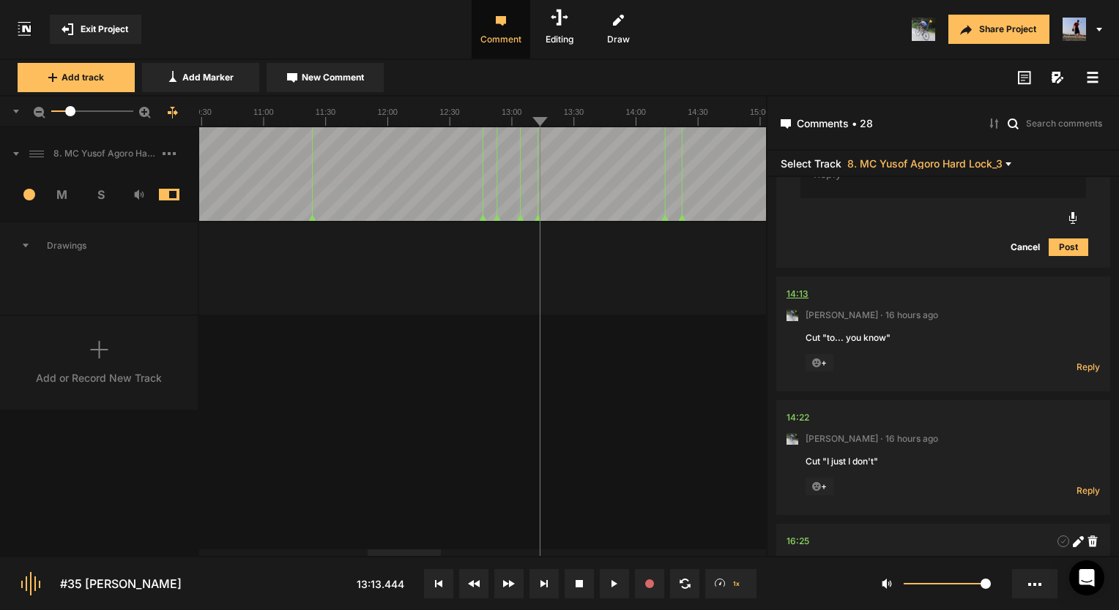
click at [794, 302] on div "14:13" at bounding box center [797, 294] width 22 height 15
click at [805, 302] on div "14:13" at bounding box center [797, 294] width 22 height 15
click at [659, 124] on line at bounding box center [659, 123] width 0 height 6
click at [619, 586] on button at bounding box center [614, 584] width 29 height 29
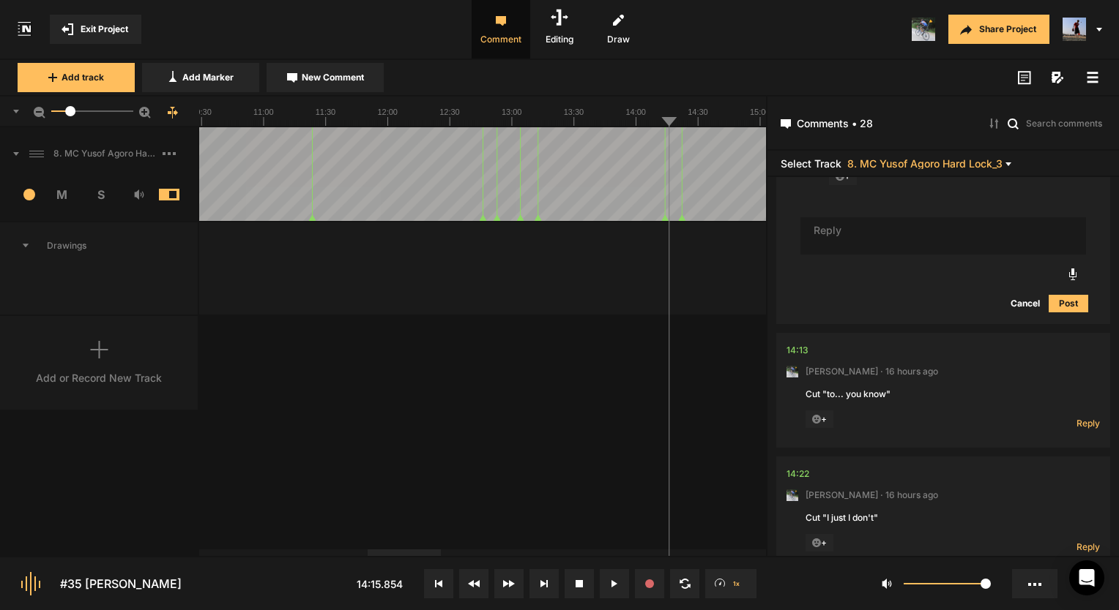
scroll to position [5656, 0]
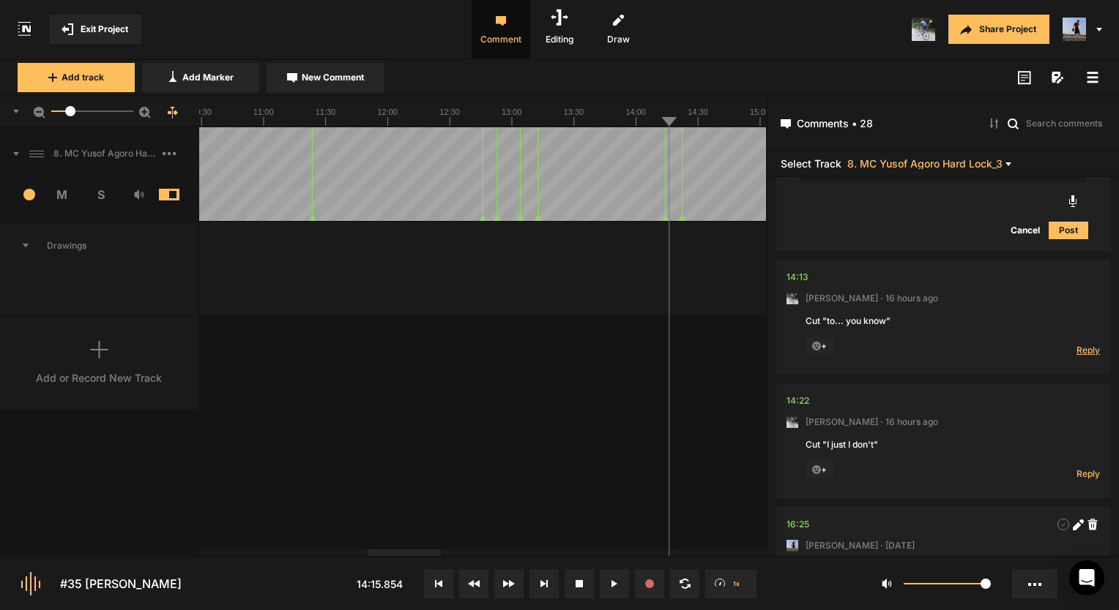
click at [1080, 356] on span "Reply" at bounding box center [1087, 350] width 23 height 12
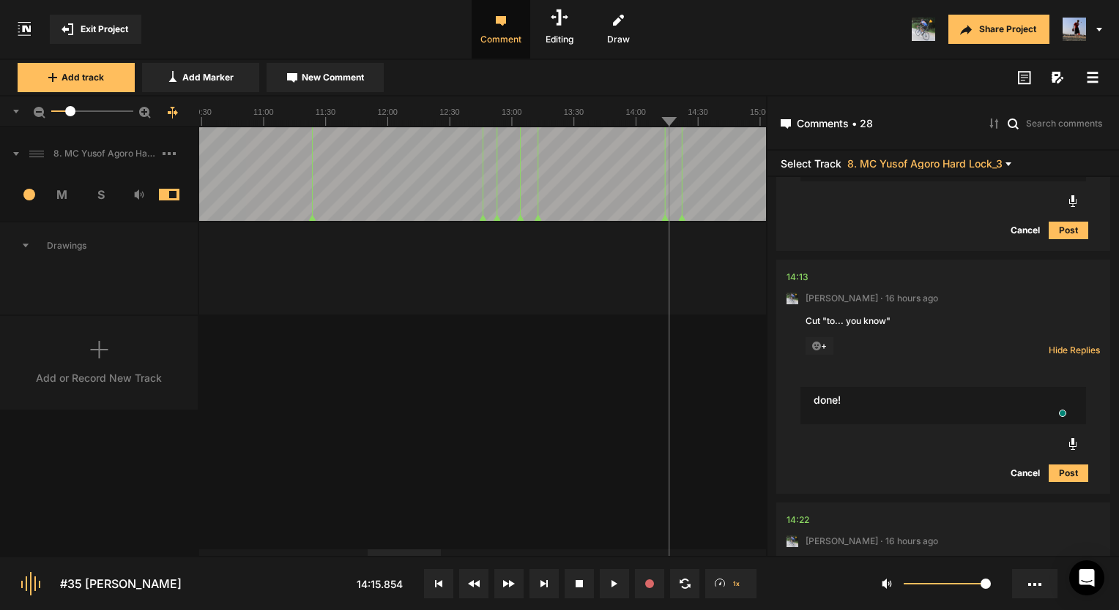
type textarea "done!"
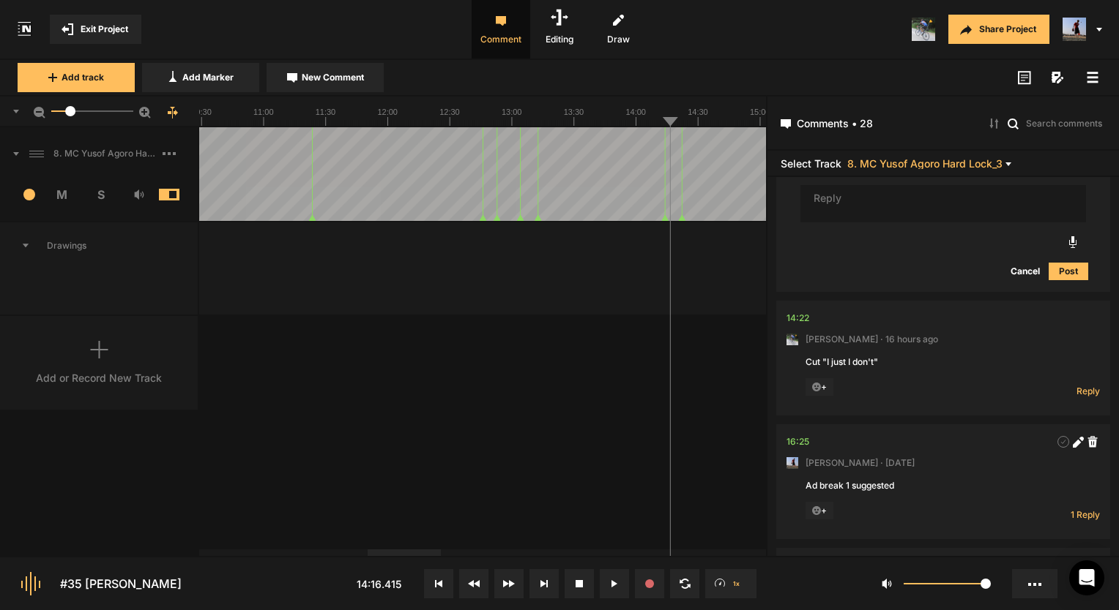
scroll to position [5977, 0]
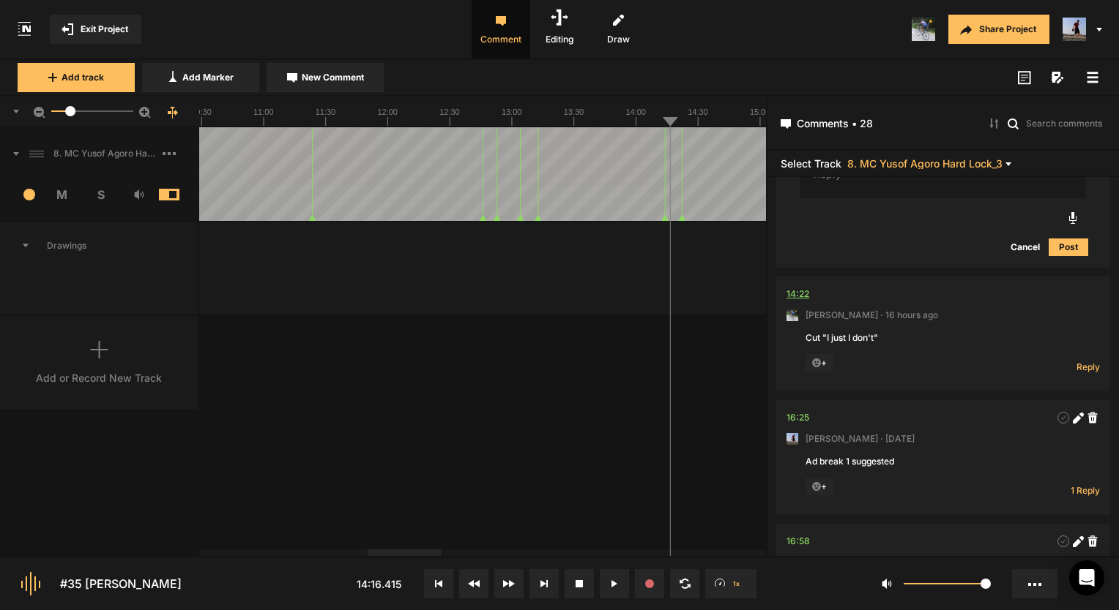
click at [793, 297] on div "14:22" at bounding box center [797, 294] width 23 height 15
click at [1093, 370] on span "Reply" at bounding box center [1087, 367] width 23 height 12
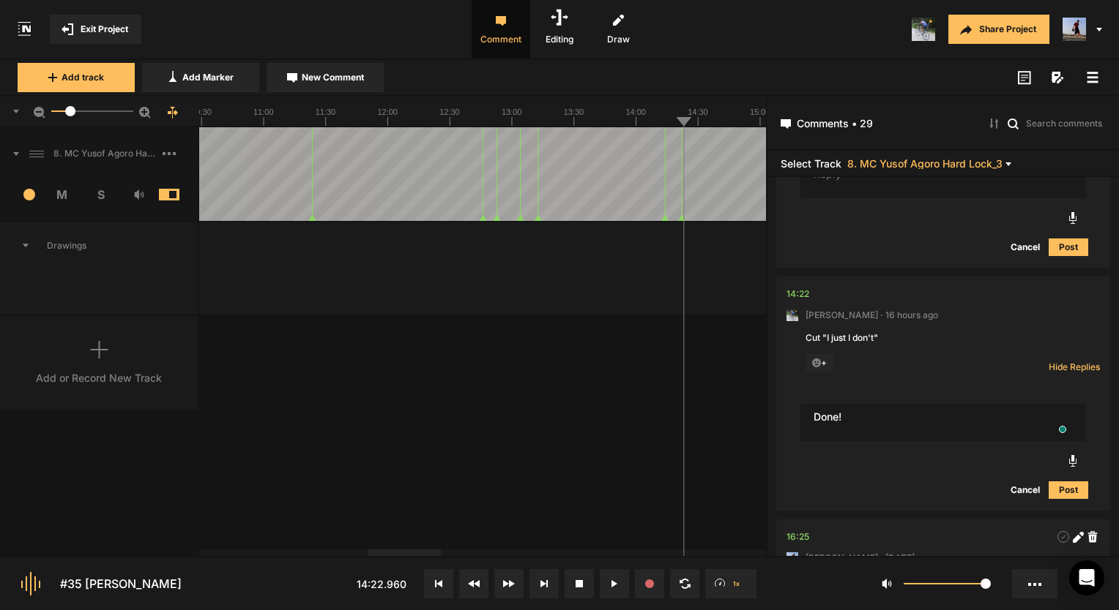
type textarea "Done!"
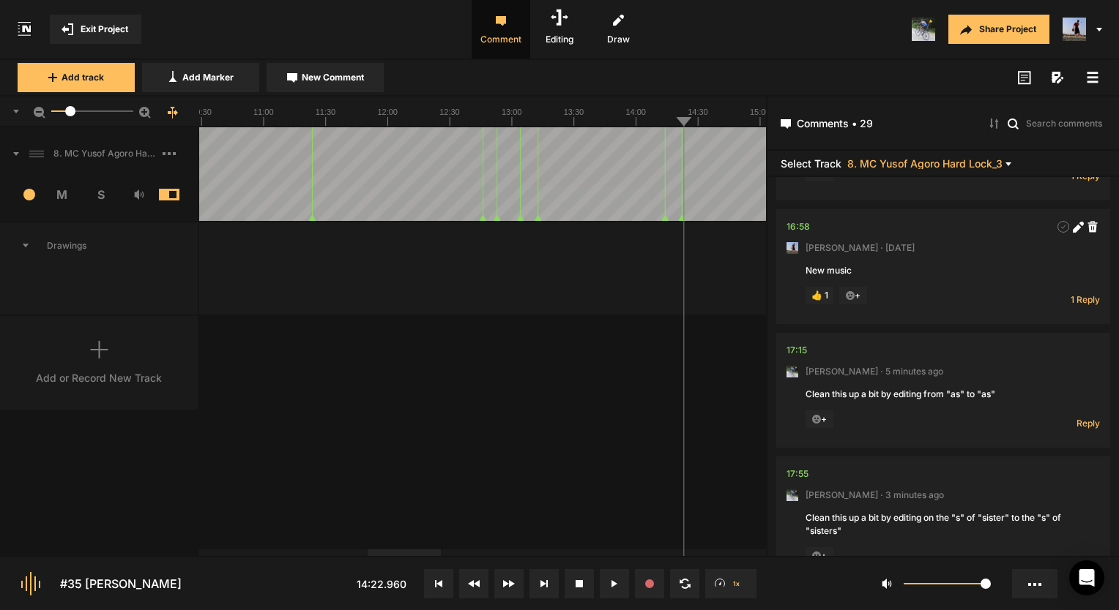
scroll to position [6460, 0]
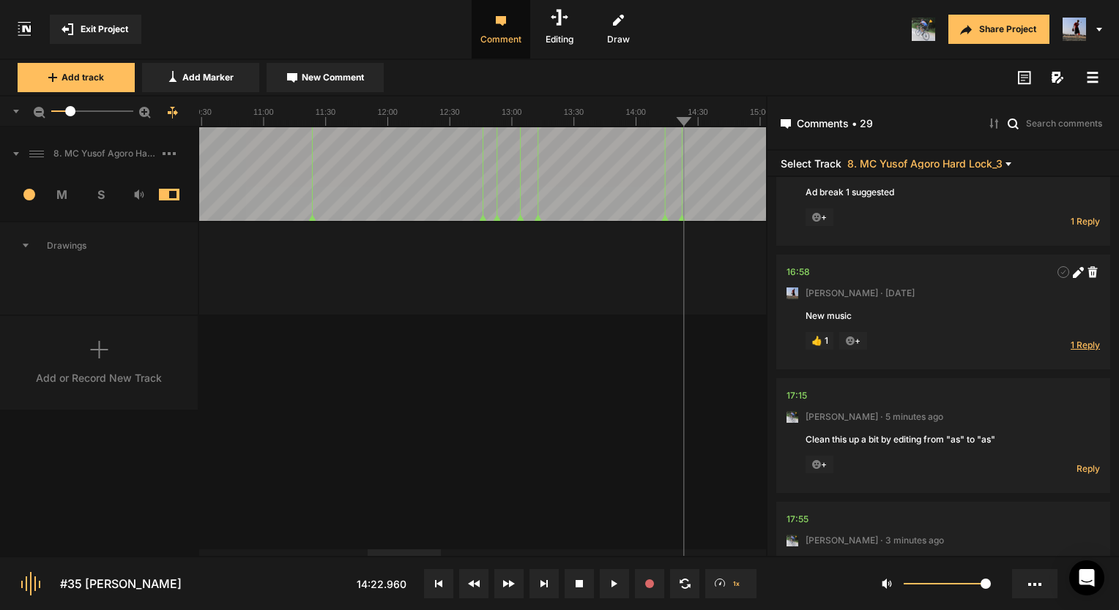
click at [1070, 350] on span "1 Reply" at bounding box center [1084, 345] width 29 height 12
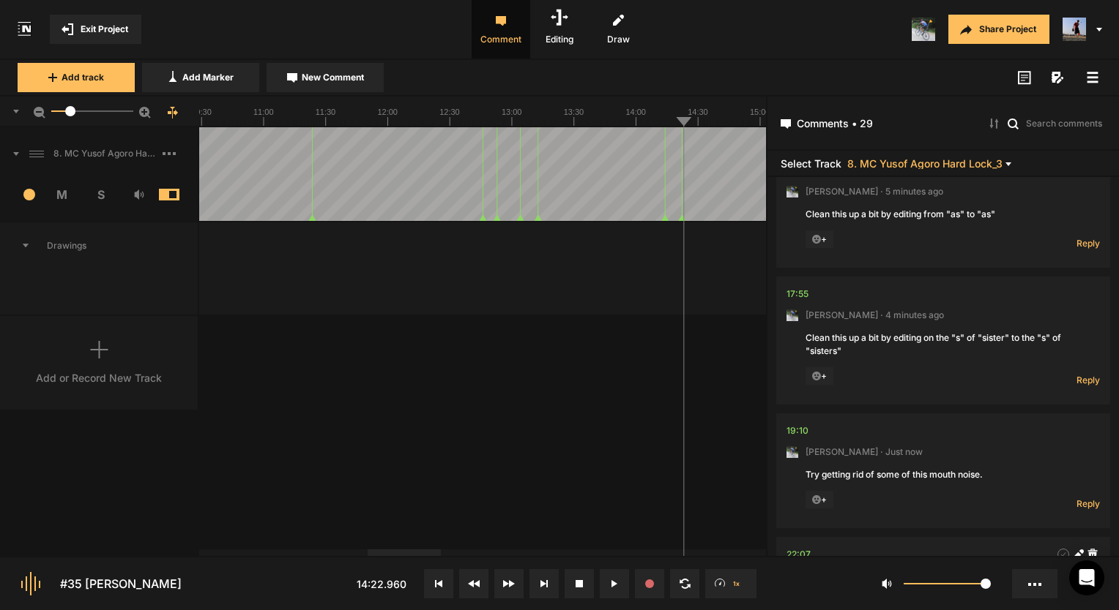
scroll to position [6773, 0]
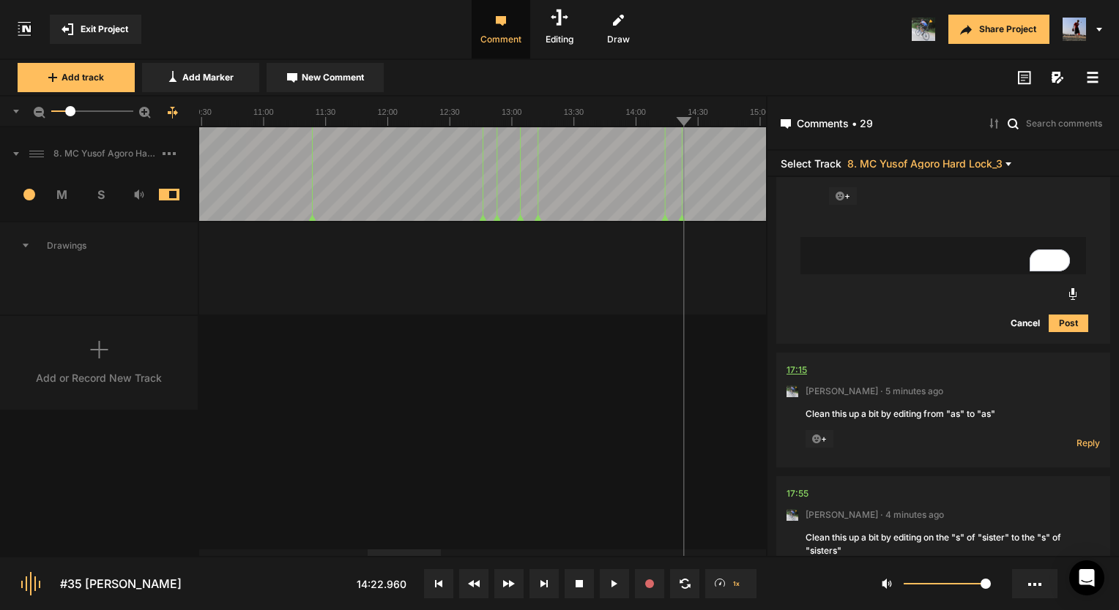
click at [800, 371] on div "17:15" at bounding box center [796, 370] width 20 height 15
click at [1078, 448] on span "Reply" at bounding box center [1087, 443] width 23 height 12
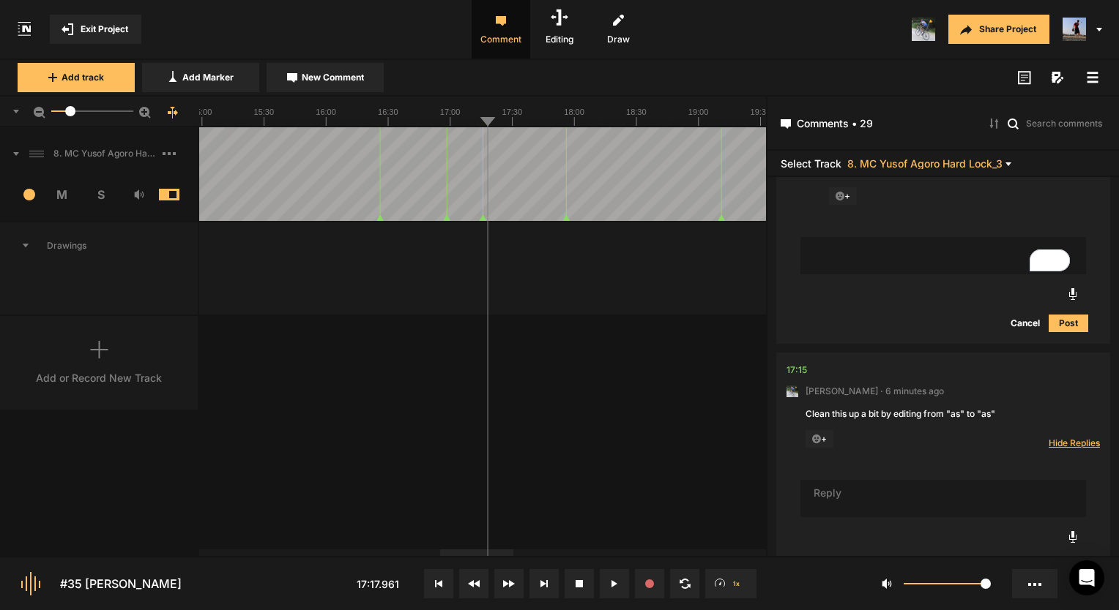
scroll to position [6699, 0]
type textarea "d"
type textarea "Done!"
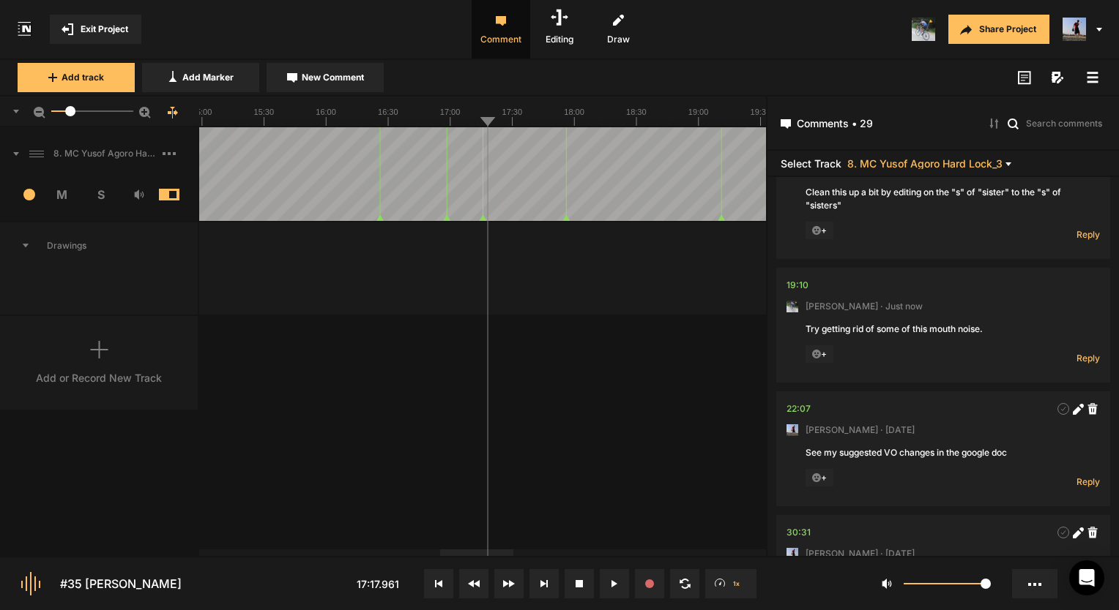
scroll to position [7332, 0]
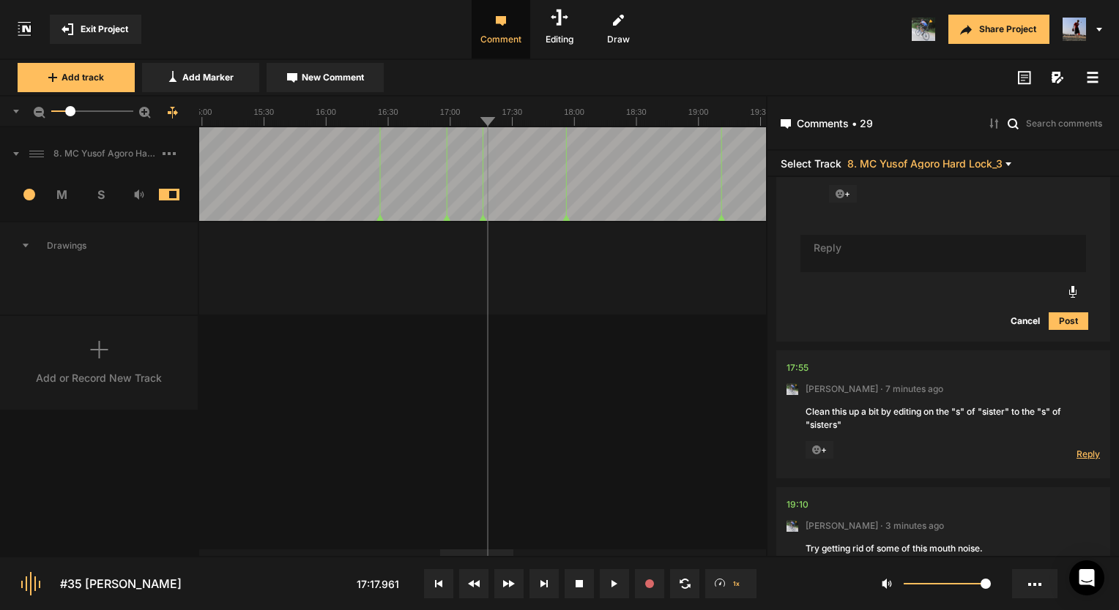
click at [1076, 458] on span "Reply" at bounding box center [1087, 454] width 23 height 12
type textarea "Done!"
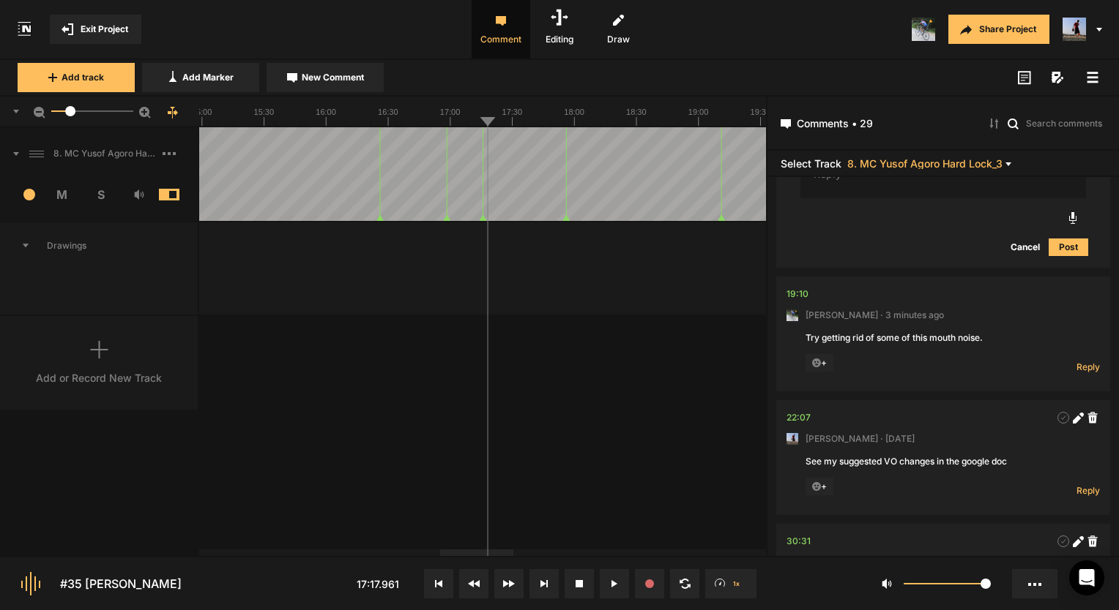
scroll to position [7462, 0]
click at [798, 299] on div "19:10" at bounding box center [797, 295] width 22 height 15
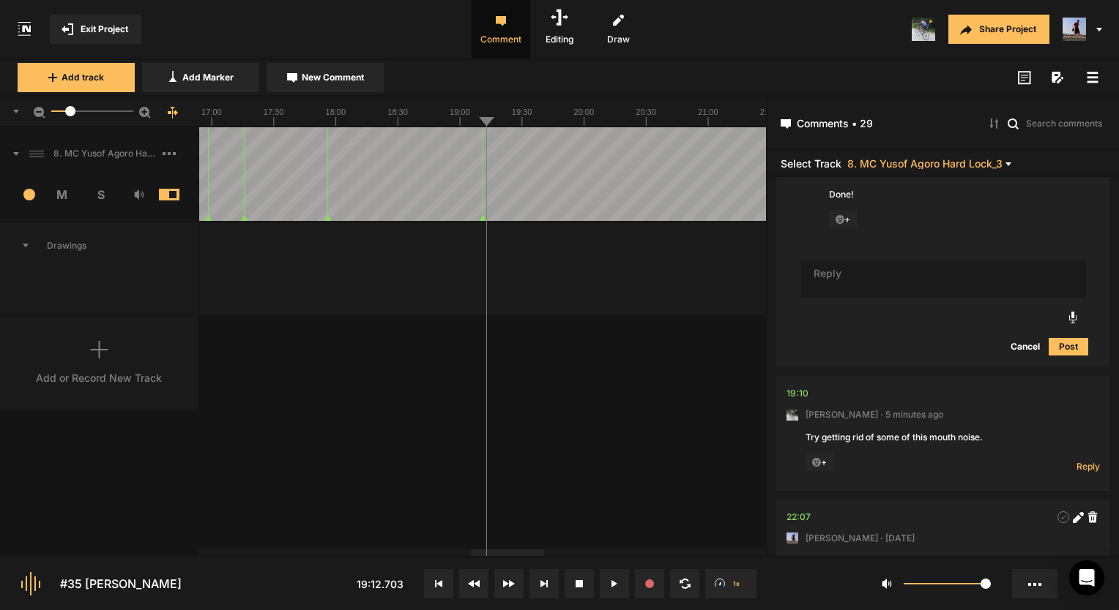
scroll to position [7389, 0]
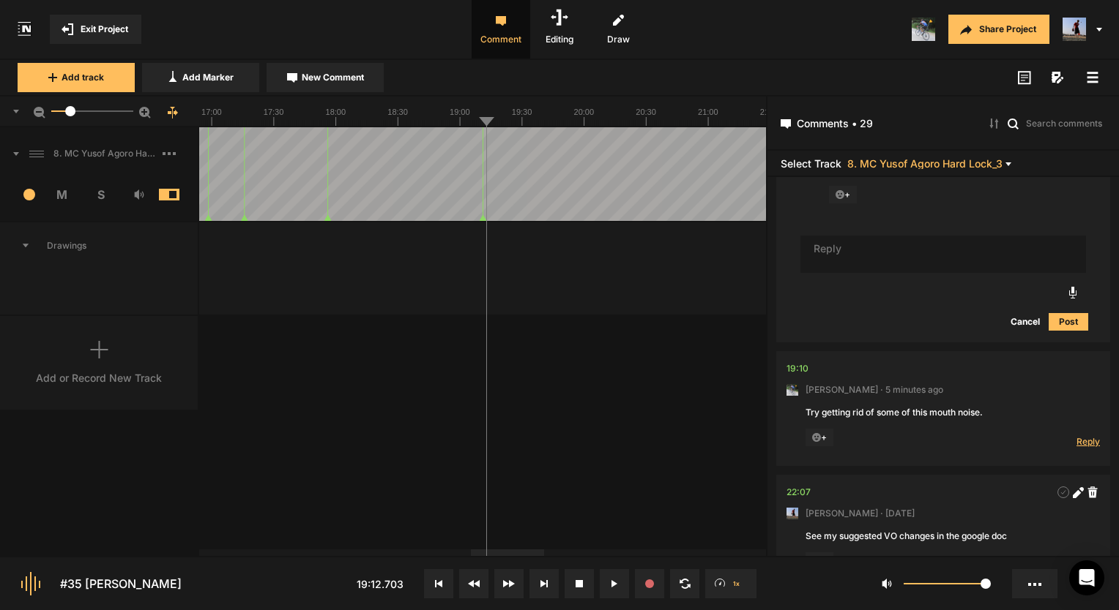
click at [1080, 444] on span "Reply" at bounding box center [1087, 442] width 23 height 12
type textarea "Done!"
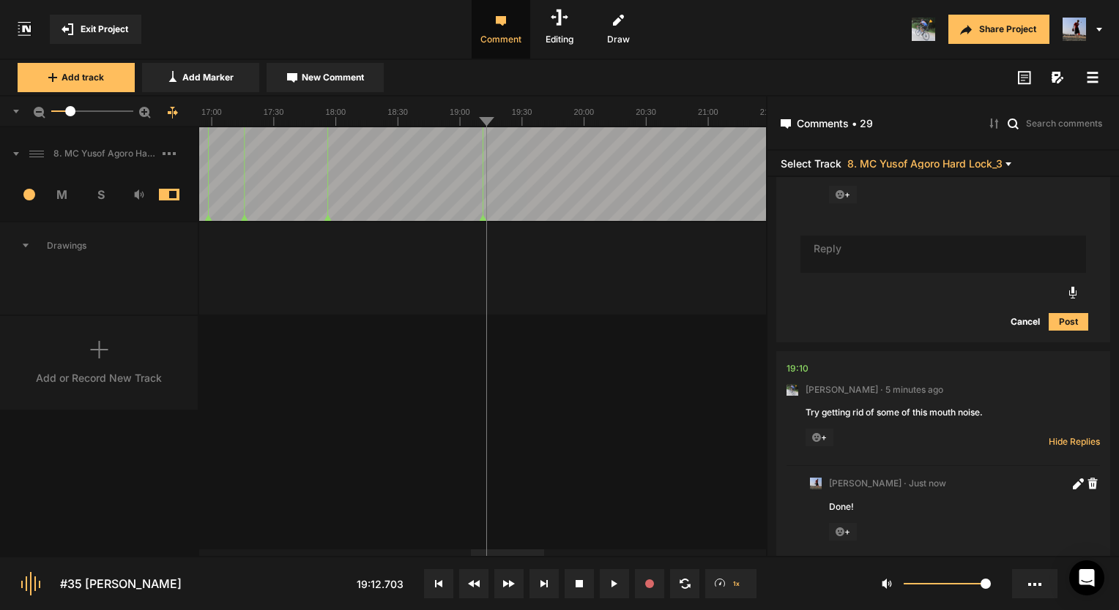
scroll to position [7507, 0]
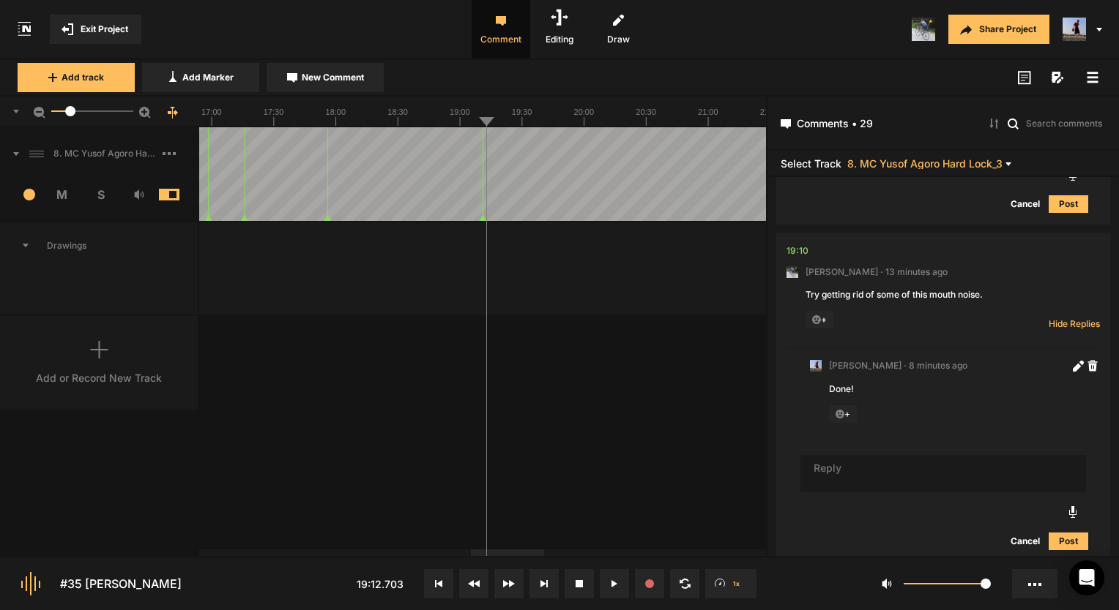
click at [92, 34] on span "Exit Project" at bounding box center [105, 29] width 48 height 13
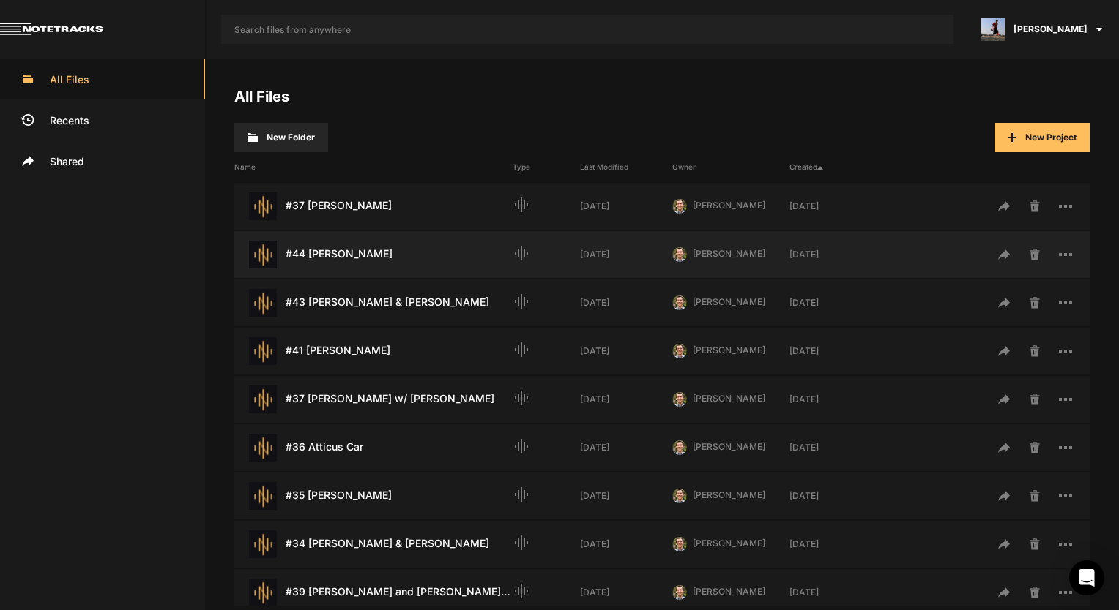
scroll to position [73, 0]
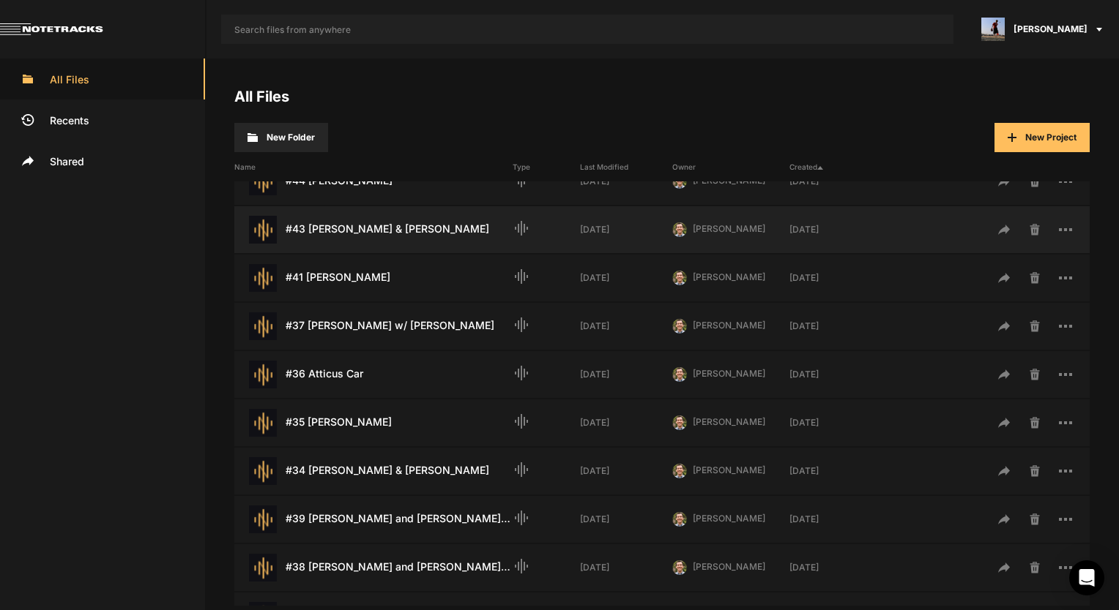
click at [410, 222] on div "#43 [PERSON_NAME] & [PERSON_NAME] Last Modified: [DATE]" at bounding box center [373, 230] width 278 height 28
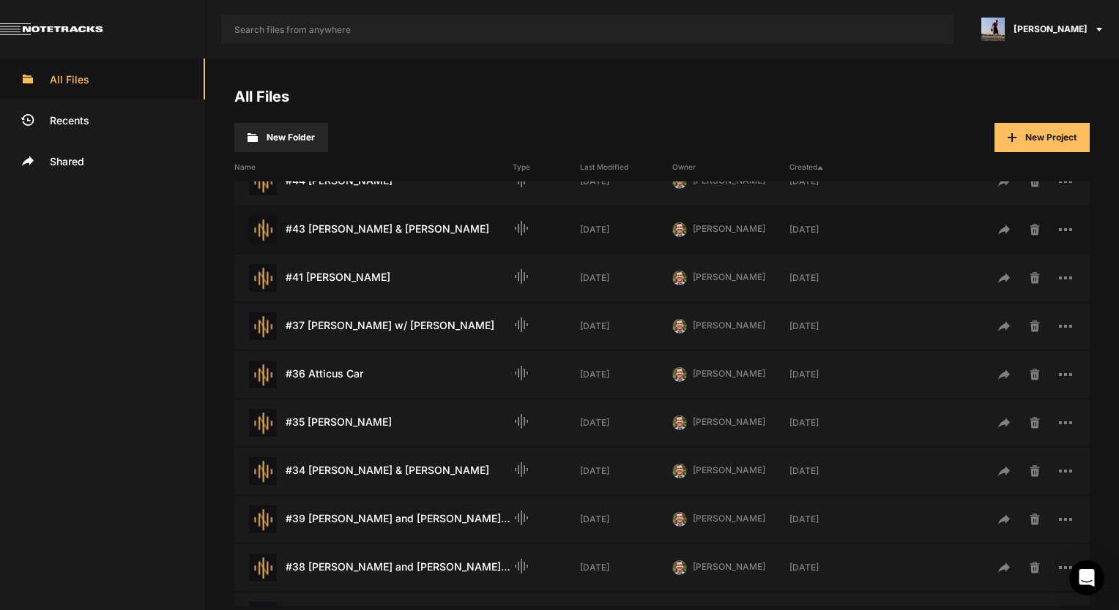
click at [410, 222] on div "#43 [PERSON_NAME] & [PERSON_NAME] Last Modified: [DATE]" at bounding box center [373, 230] width 278 height 28
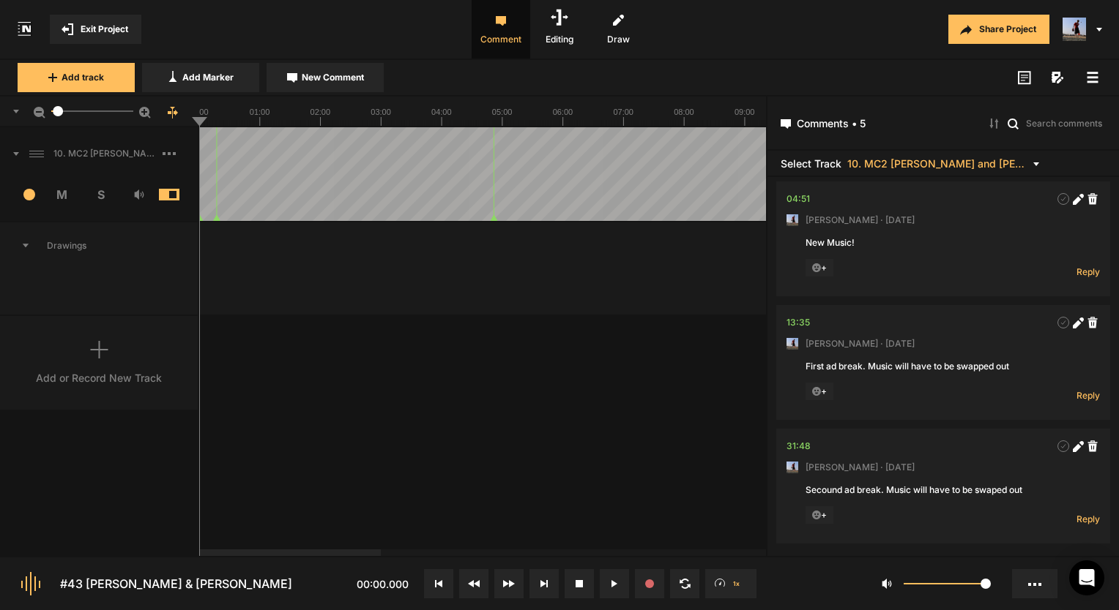
scroll to position [333, 0]
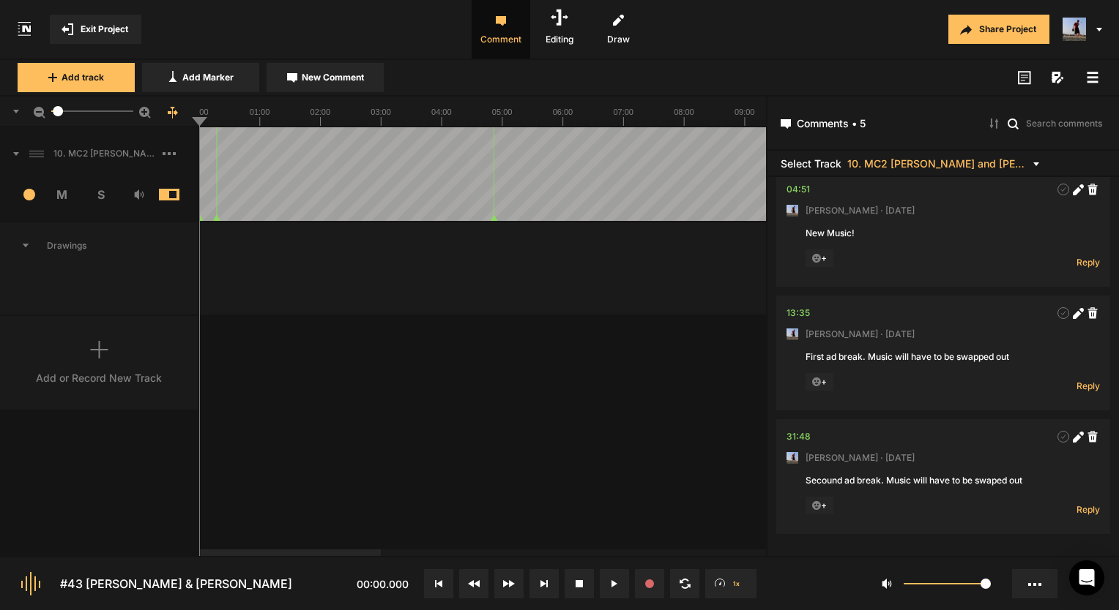
click at [117, 24] on span "Exit Project" at bounding box center [105, 29] width 48 height 13
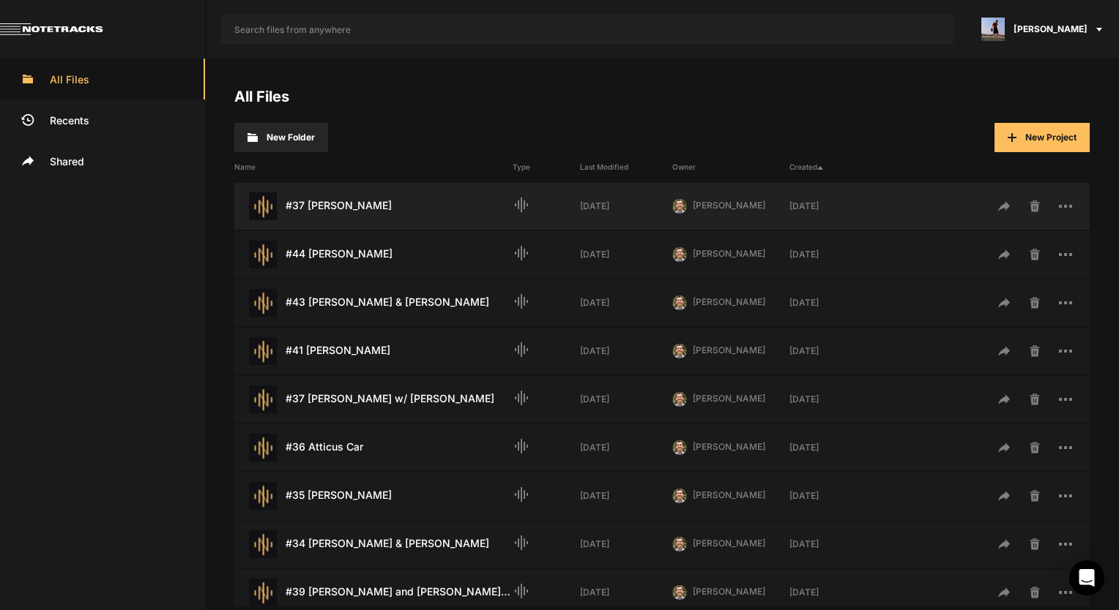
click at [414, 214] on div "#37 [PERSON_NAME] Last Modified: [DATE]" at bounding box center [373, 207] width 278 height 28
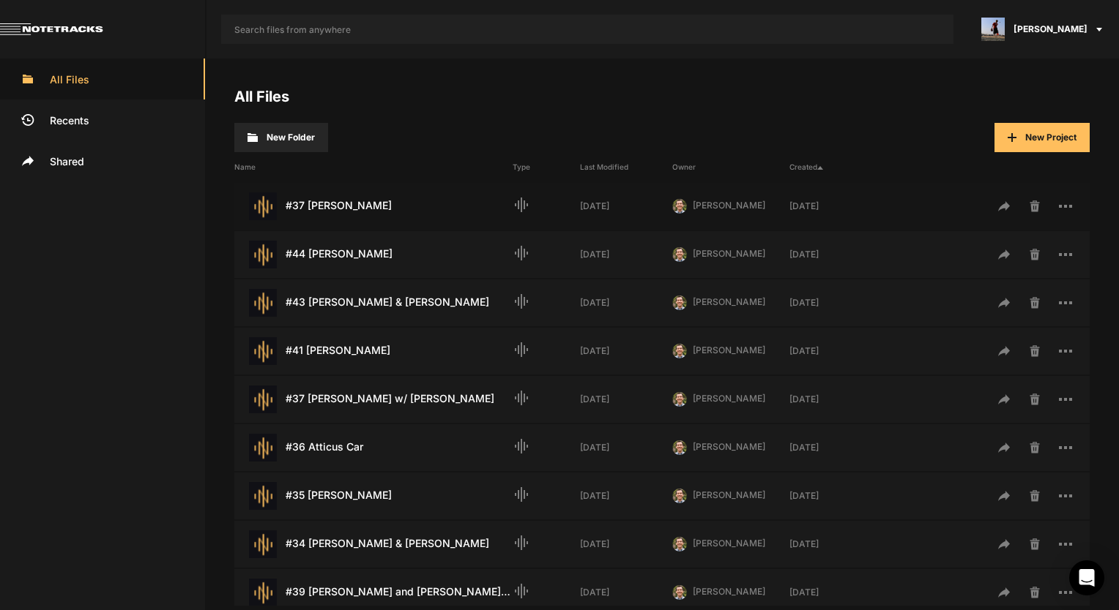
click at [414, 214] on div "#37 [PERSON_NAME] Last Modified: [DATE]" at bounding box center [373, 207] width 278 height 28
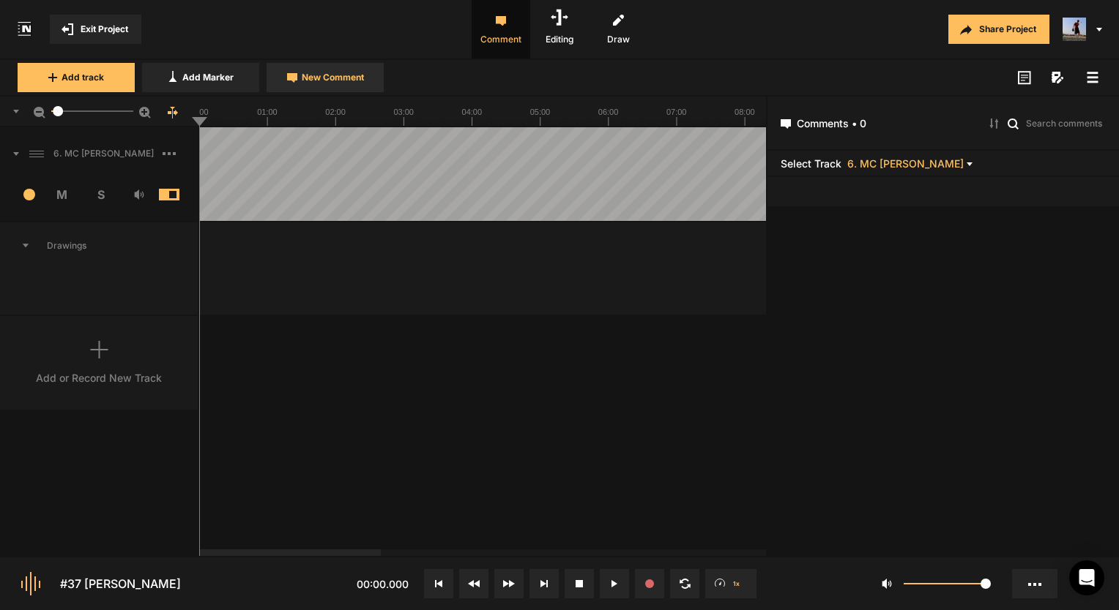
click at [337, 78] on span "New Comment" at bounding box center [333, 77] width 62 height 13
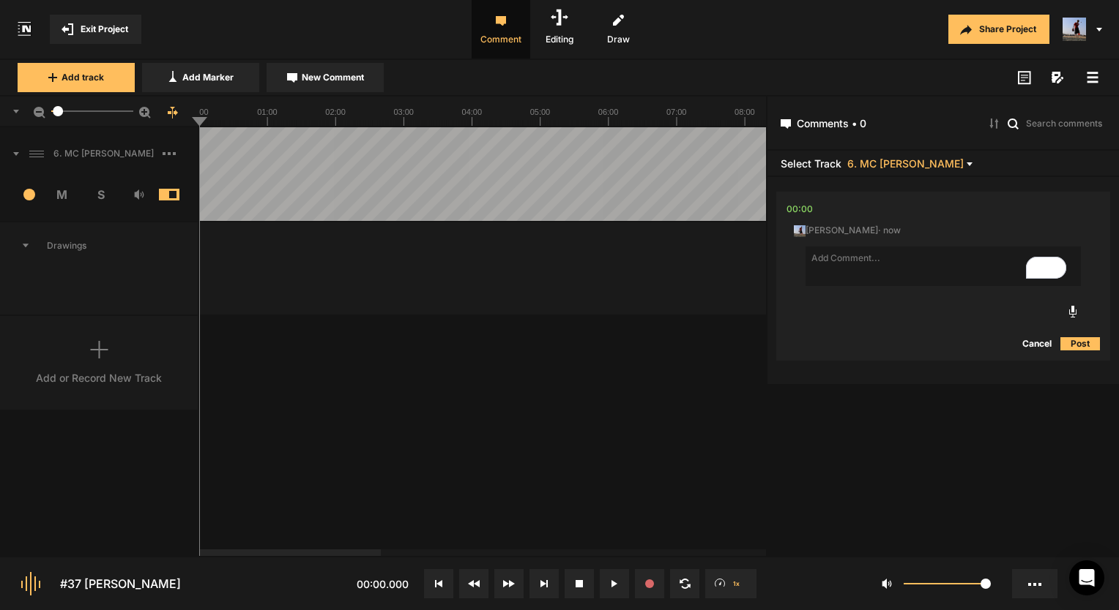
click at [870, 253] on textarea "To enrich screen reader interactions, please activate Accessibility in Grammarl…" at bounding box center [942, 267] width 275 height 40
type textarea "H"
drag, startPoint x: 978, startPoint y: 258, endPoint x: 1050, endPoint y: 286, distance: 77.6
click at [1050, 286] on div "There's no new music or any changes. Work Shopping my VO doc" at bounding box center [942, 268] width 275 height 43
type textarea "There's no new music or any changes."
